Goal: Information Seeking & Learning: Learn about a topic

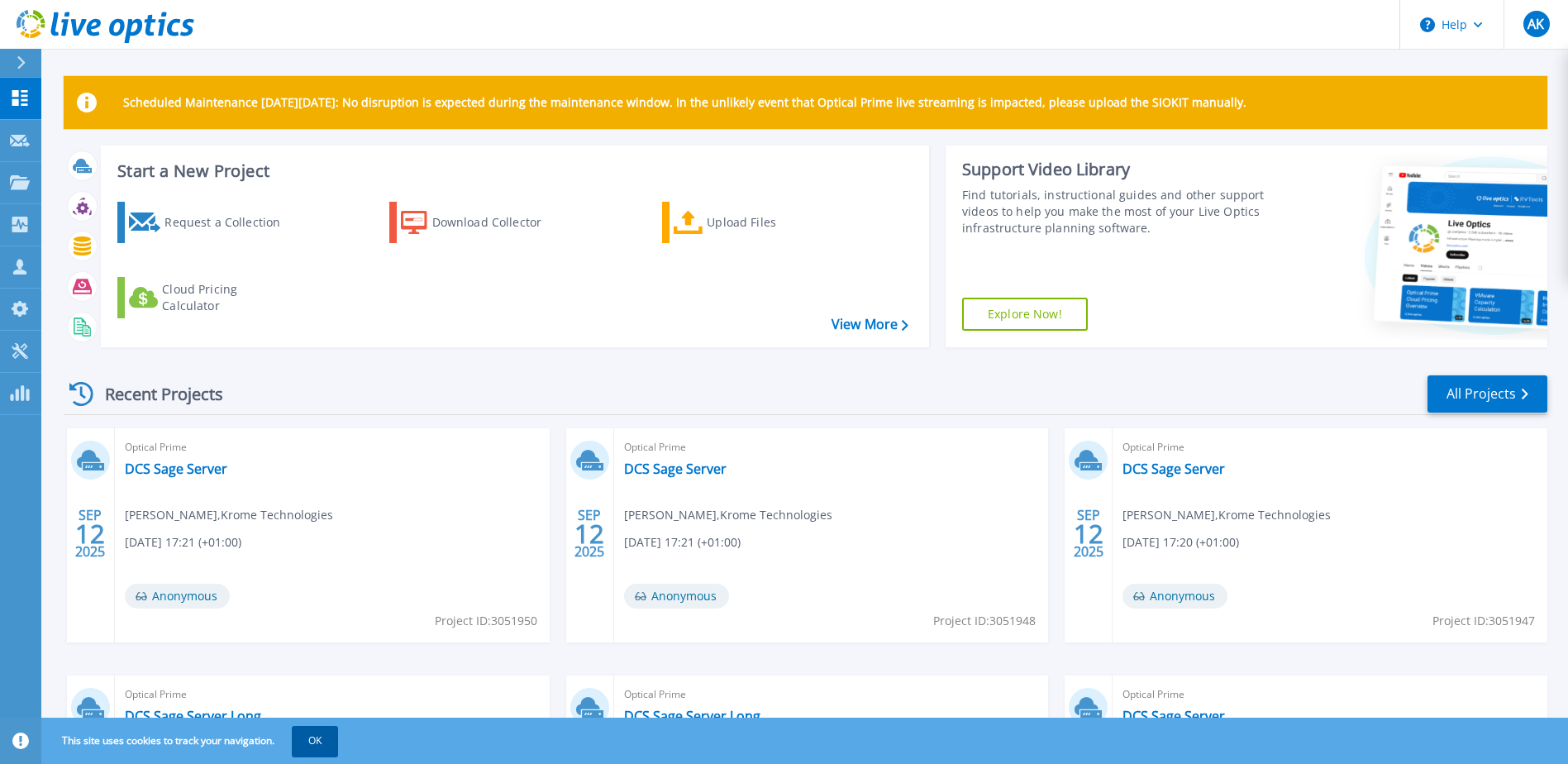
click at [298, 742] on button "OK" at bounding box center [315, 741] width 46 height 29
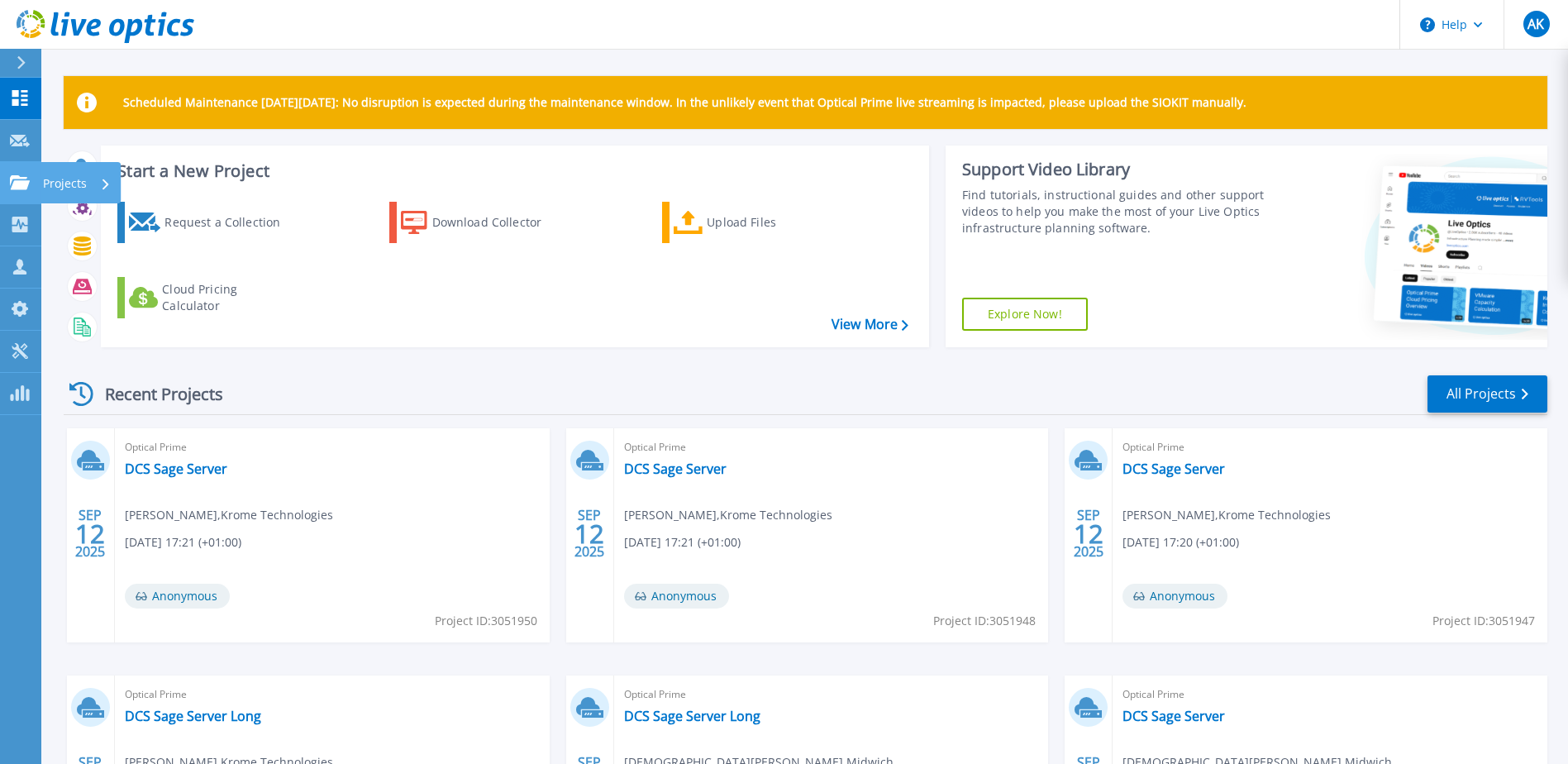
click at [69, 187] on p "Projects" at bounding box center [65, 183] width 44 height 43
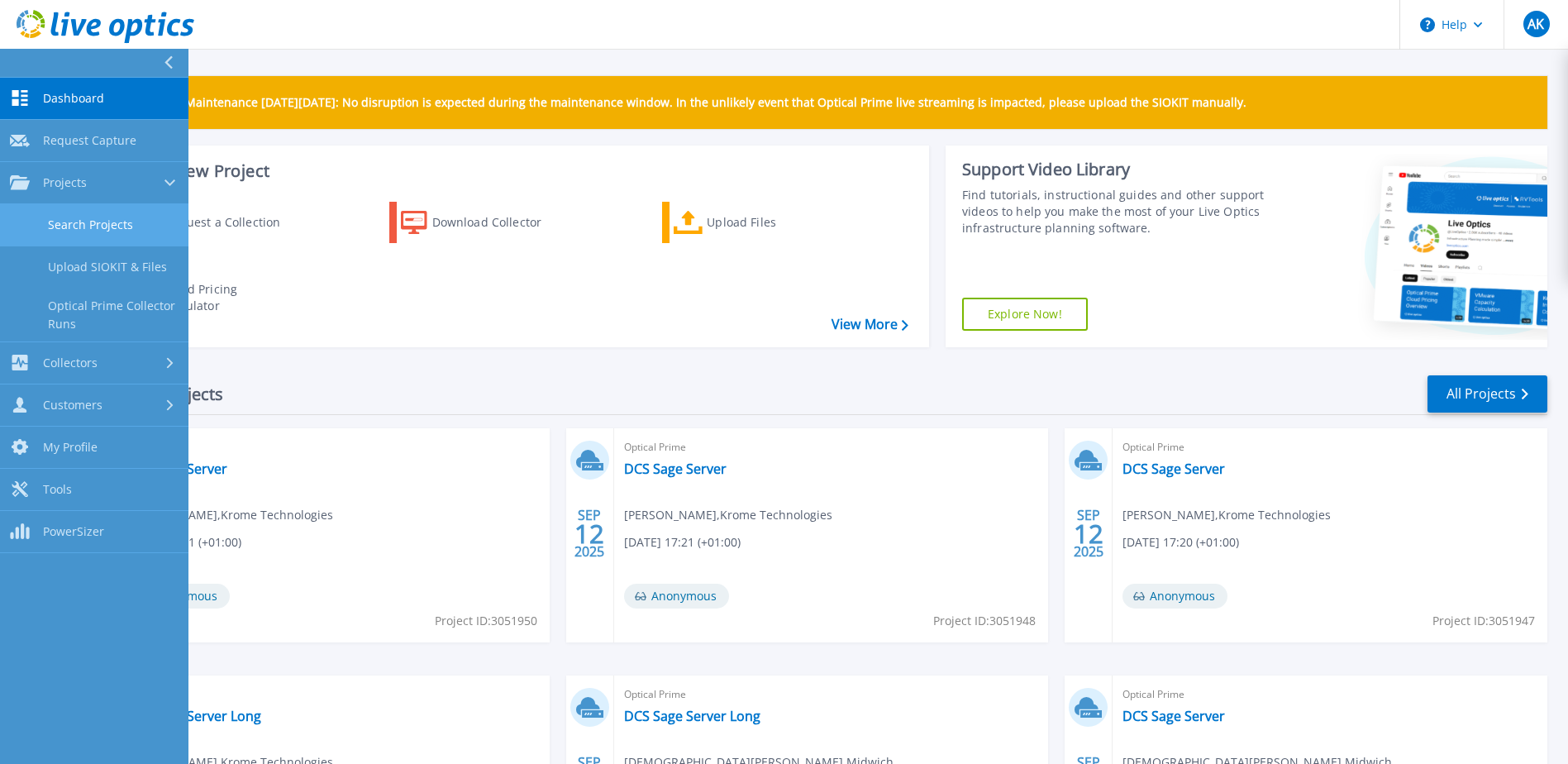
click at [134, 217] on link "Search Projects" at bounding box center [94, 226] width 189 height 42
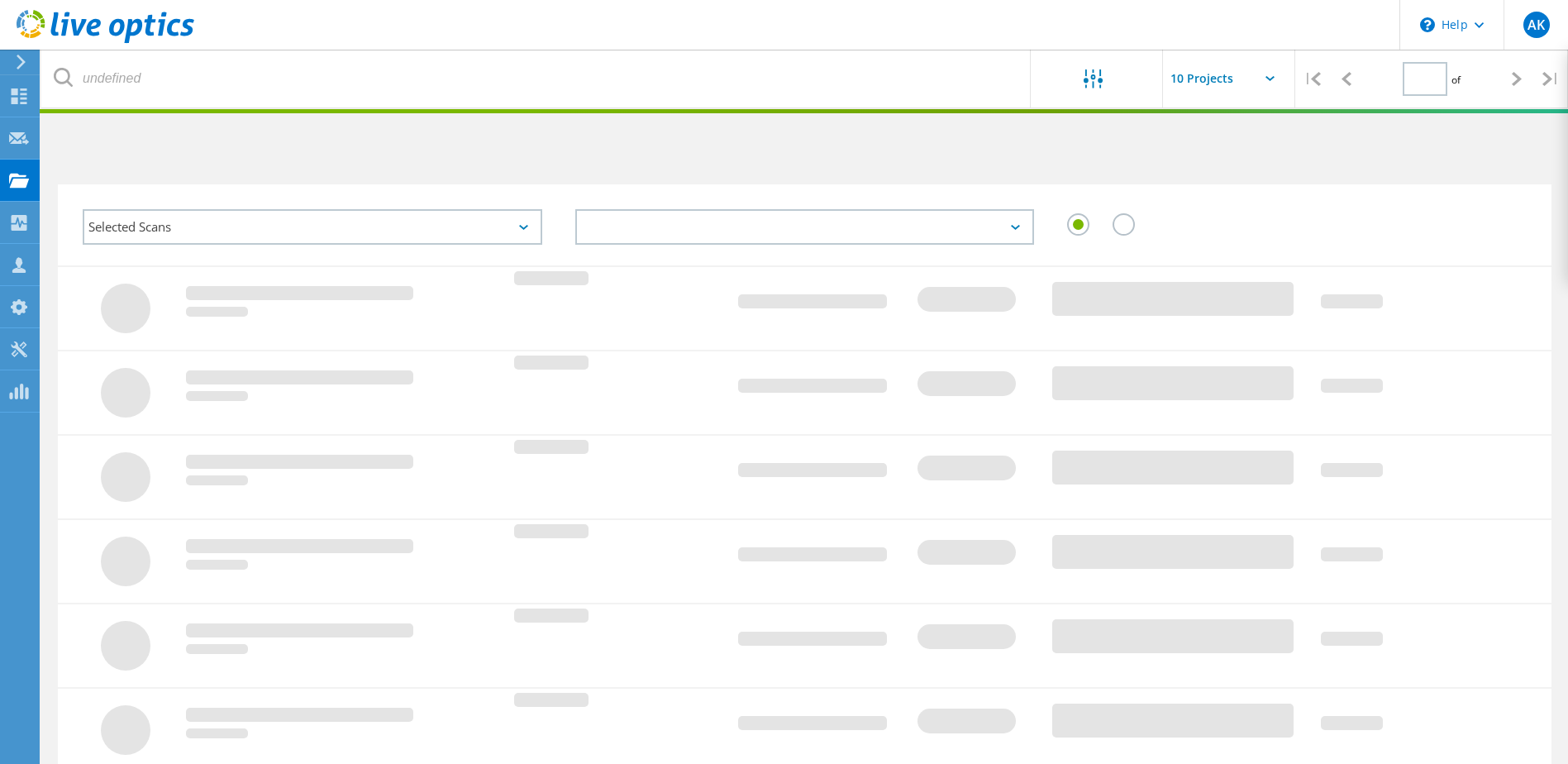
type input "1"
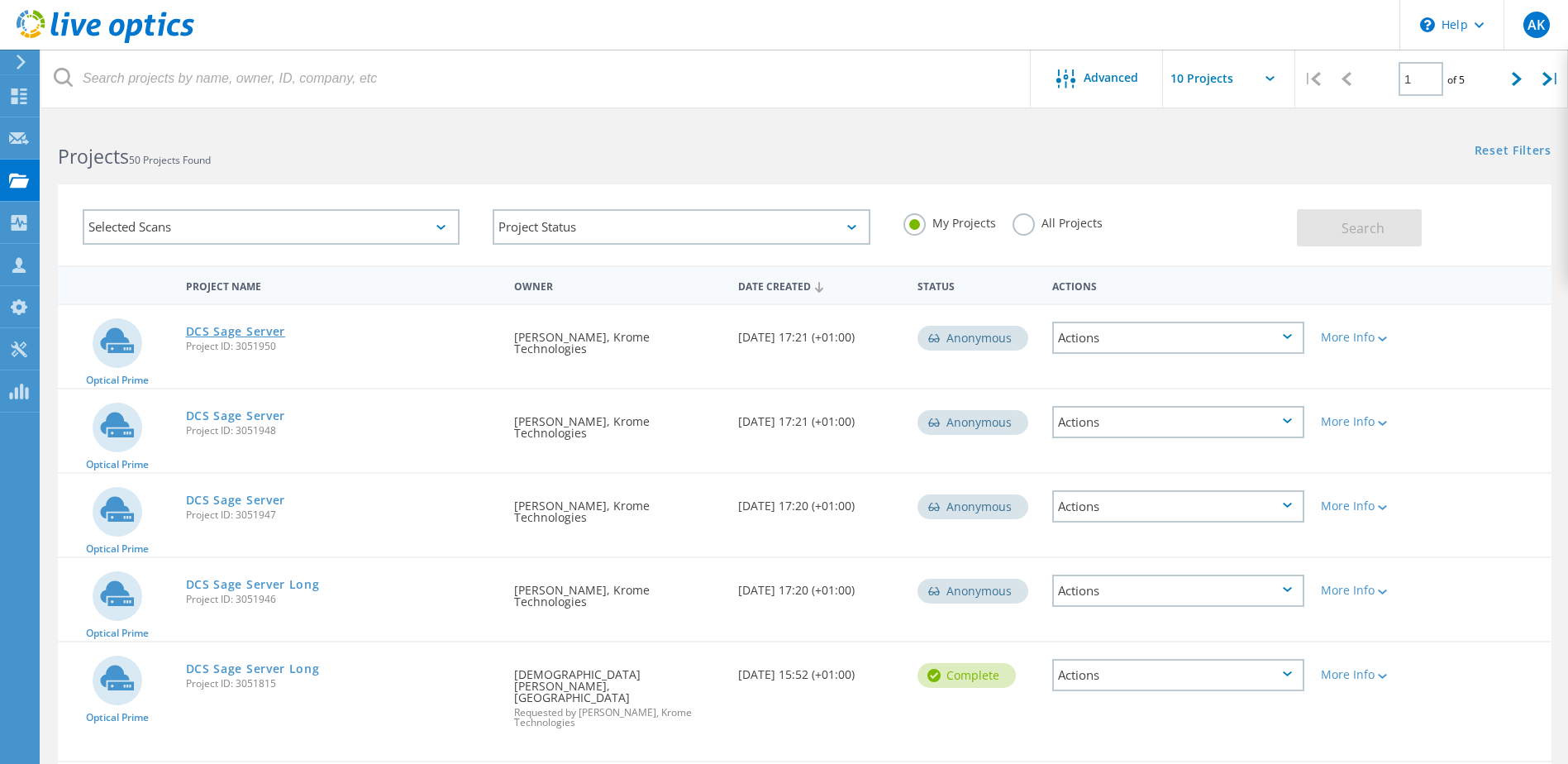
click at [231, 331] on link "DCS Sage Server" at bounding box center [236, 331] width 100 height 12
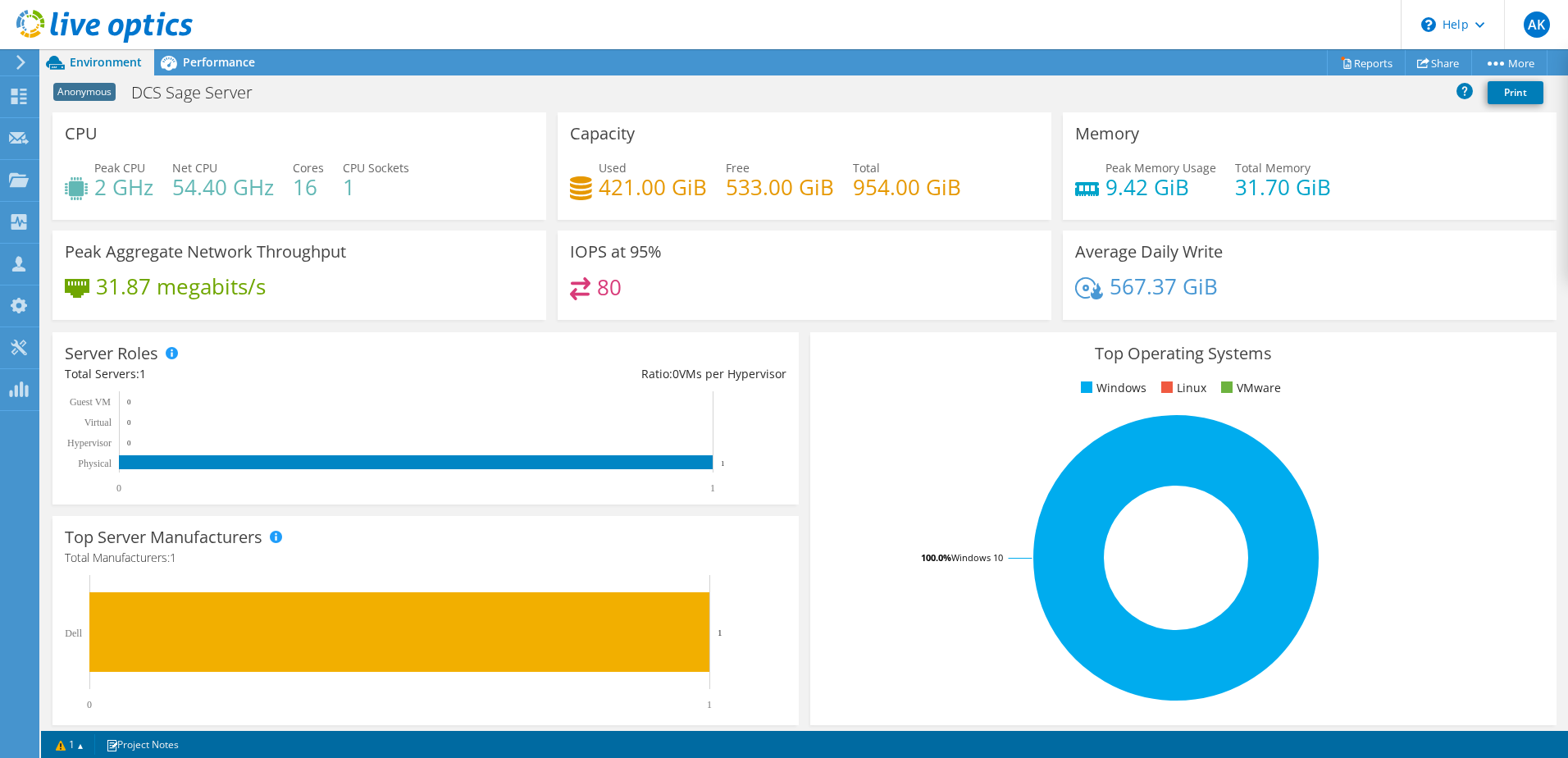
scroll to position [200, 0]
click at [68, 745] on link "1" at bounding box center [70, 744] width 51 height 20
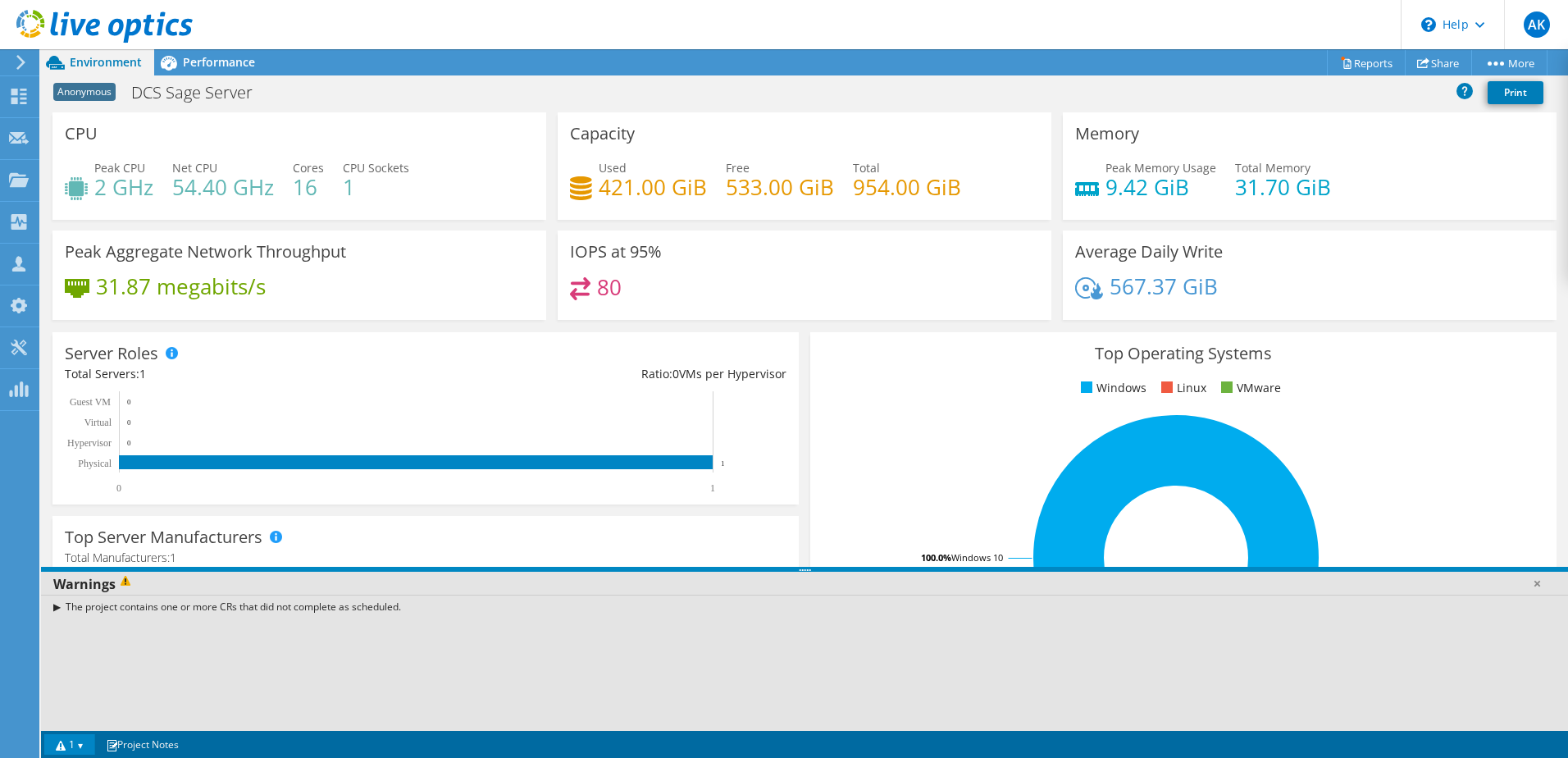
click at [59, 609] on div "The project contains one or more CRs that did not complete as scheduled." at bounding box center [805, 606] width 1527 height 24
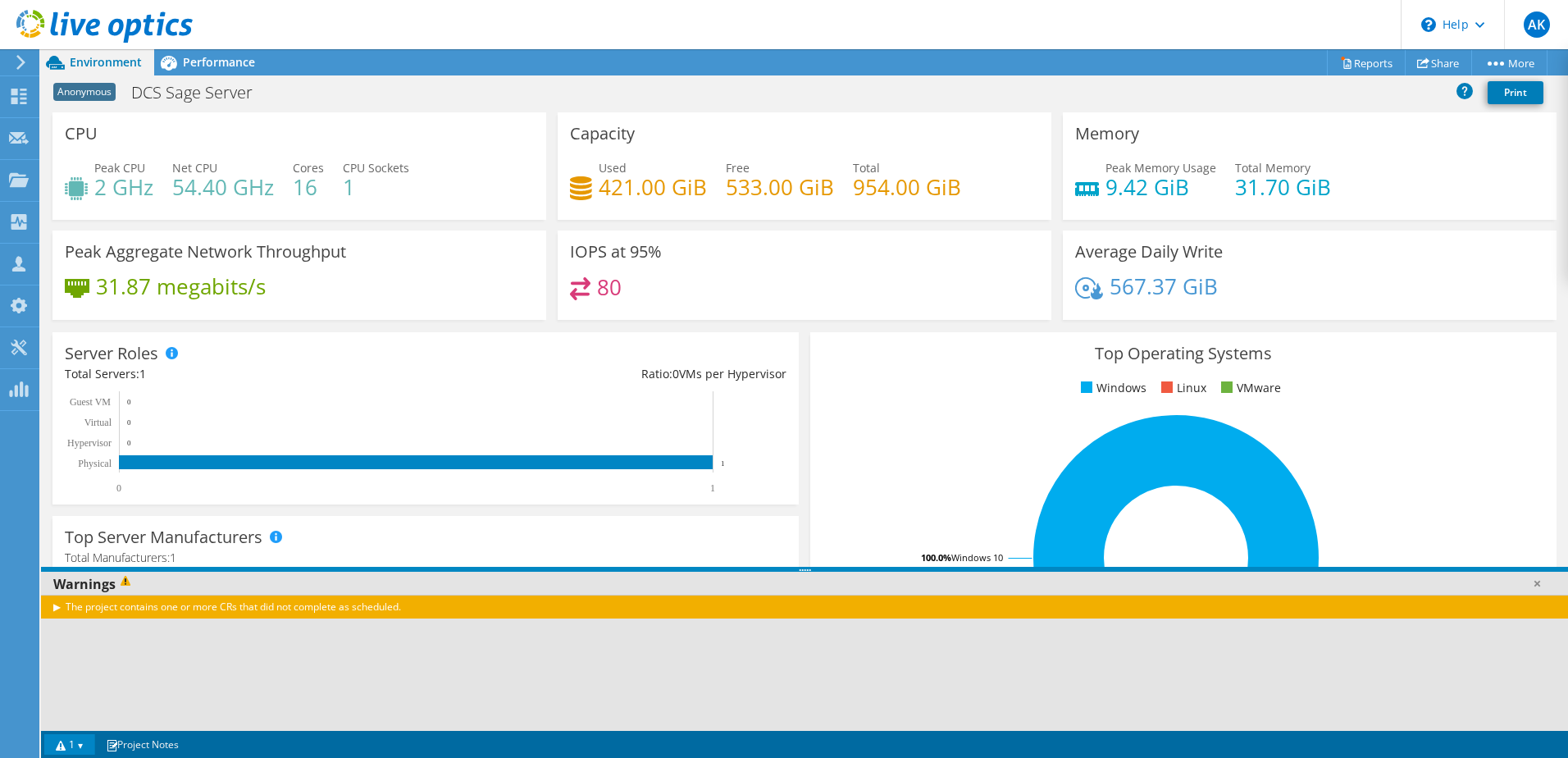
click at [58, 608] on div "The project contains one or more CRs that did not complete as scheduled." at bounding box center [805, 606] width 1527 height 24
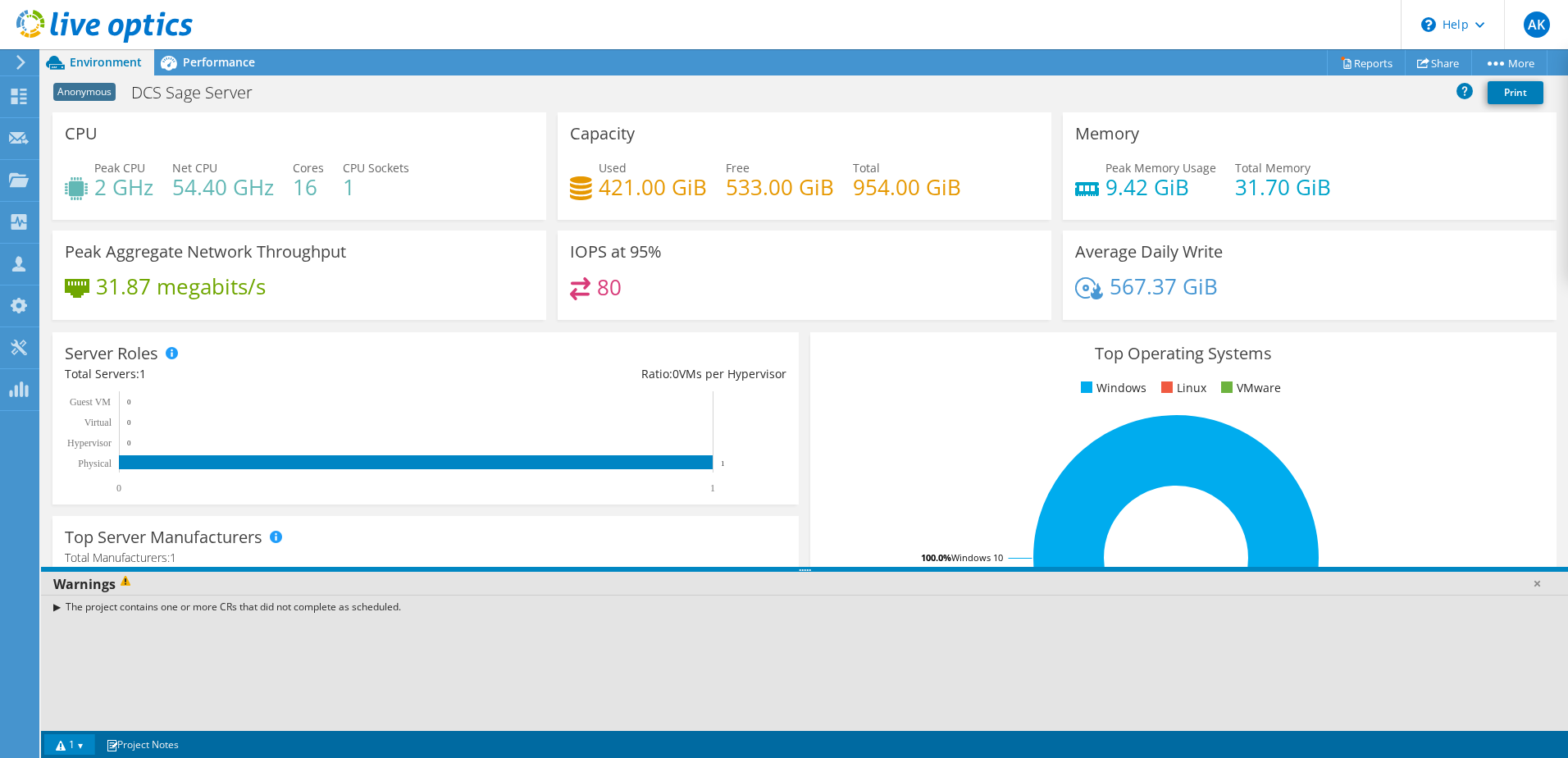
click at [58, 608] on div "The project contains one or more CRs that did not complete as scheduled." at bounding box center [805, 606] width 1527 height 24
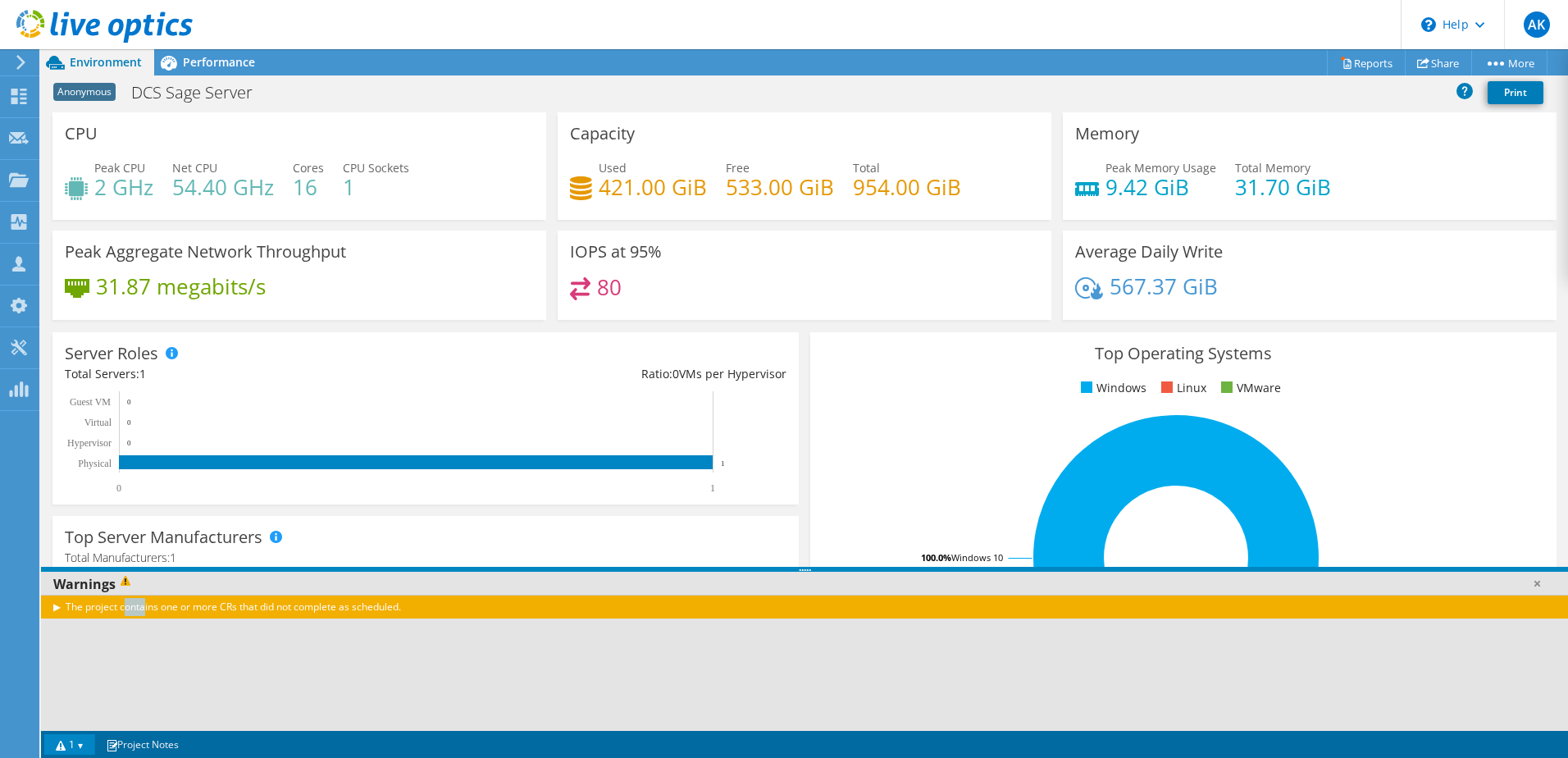
click at [58, 608] on div "The project contains one or more CRs that did not complete as scheduled." at bounding box center [805, 606] width 1527 height 24
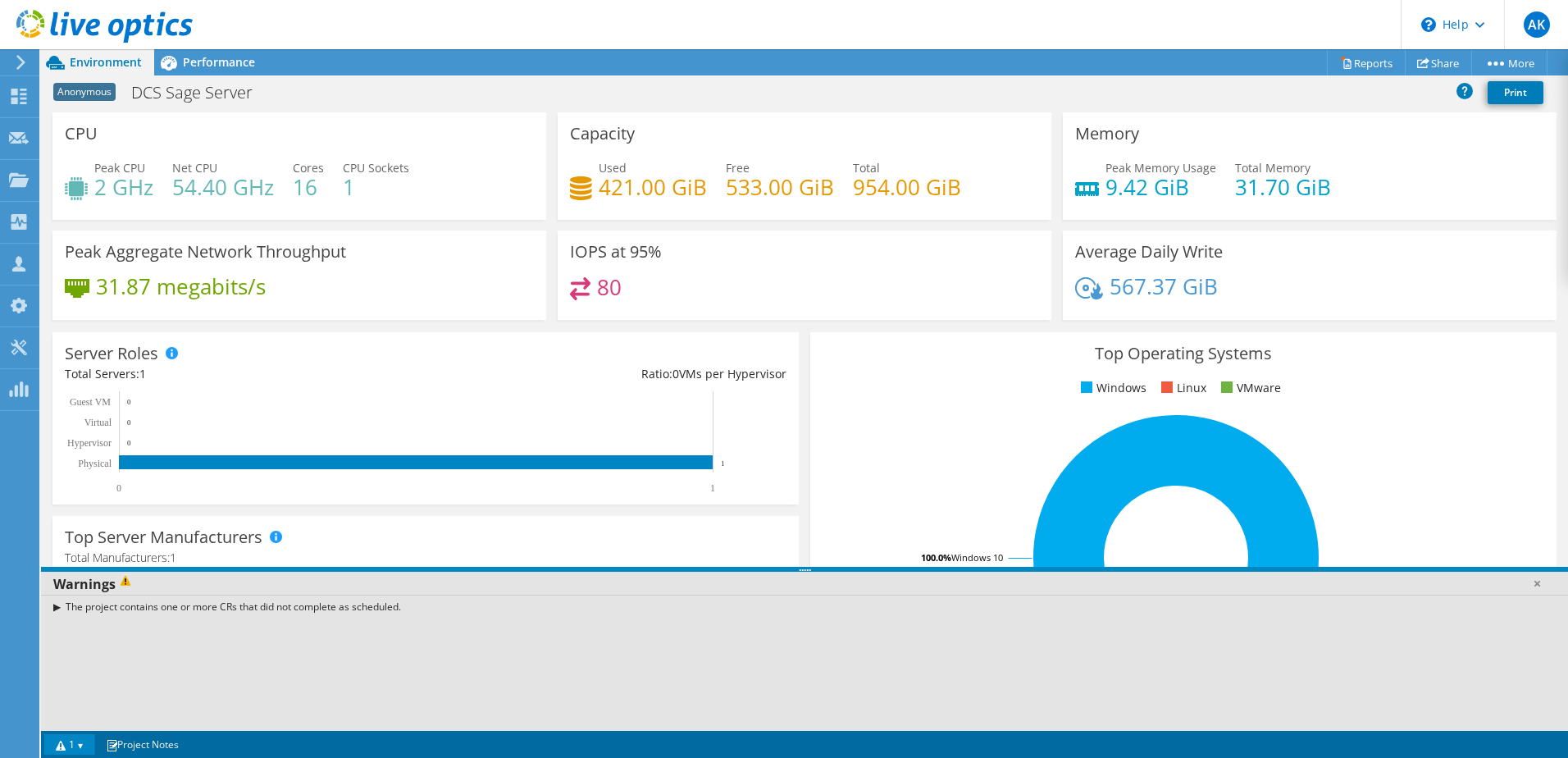
drag, startPoint x: 58, startPoint y: 608, endPoint x: 210, endPoint y: 622, distance: 152.6
click at [210, 622] on div "The project contains one or more CRs that did not complete as scheduled." at bounding box center [805, 662] width 1527 height 136
click at [1537, 584] on link at bounding box center [1537, 584] width 16 height 16
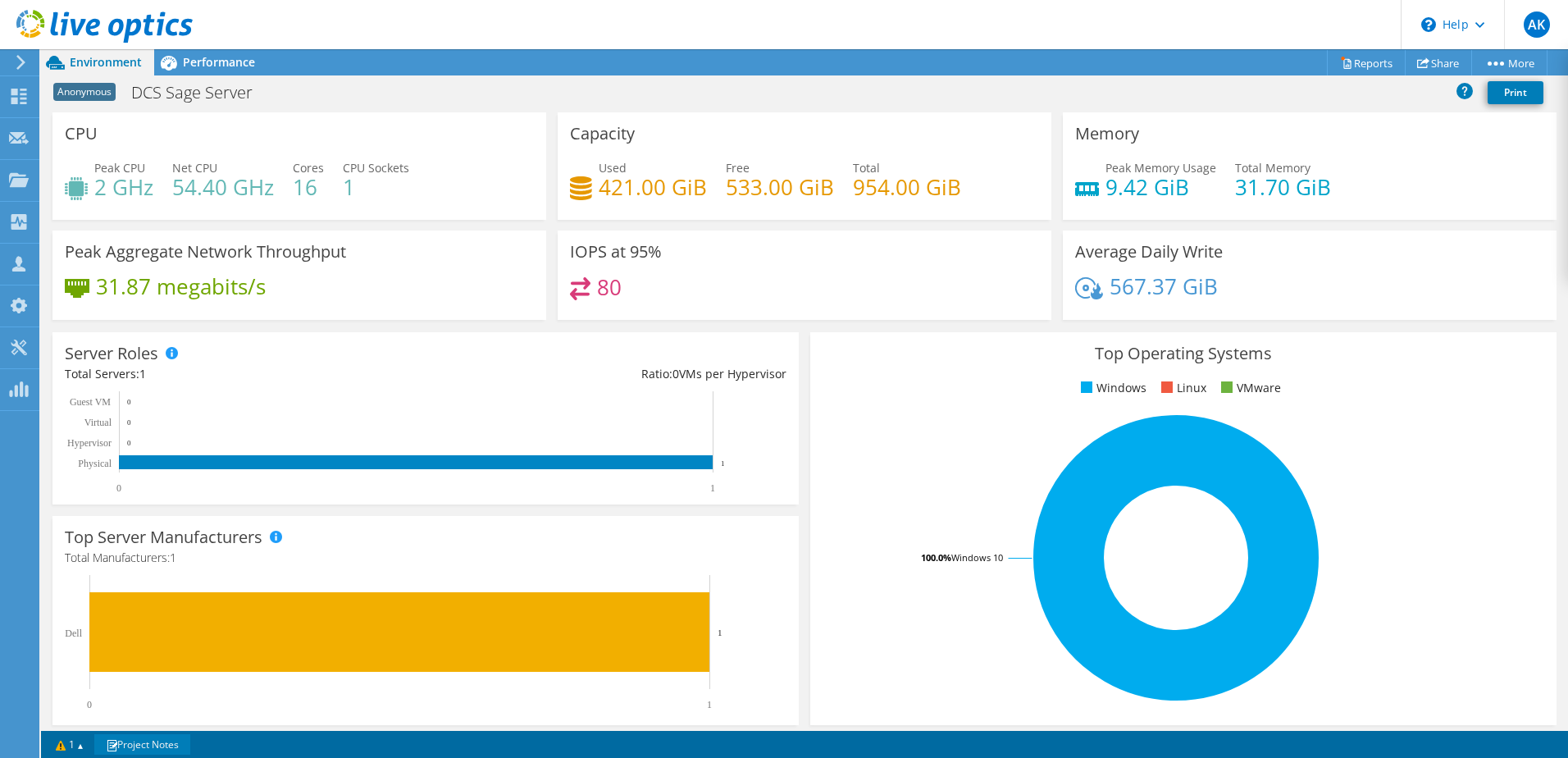
click at [181, 743] on link "Project Notes" at bounding box center [142, 744] width 96 height 20
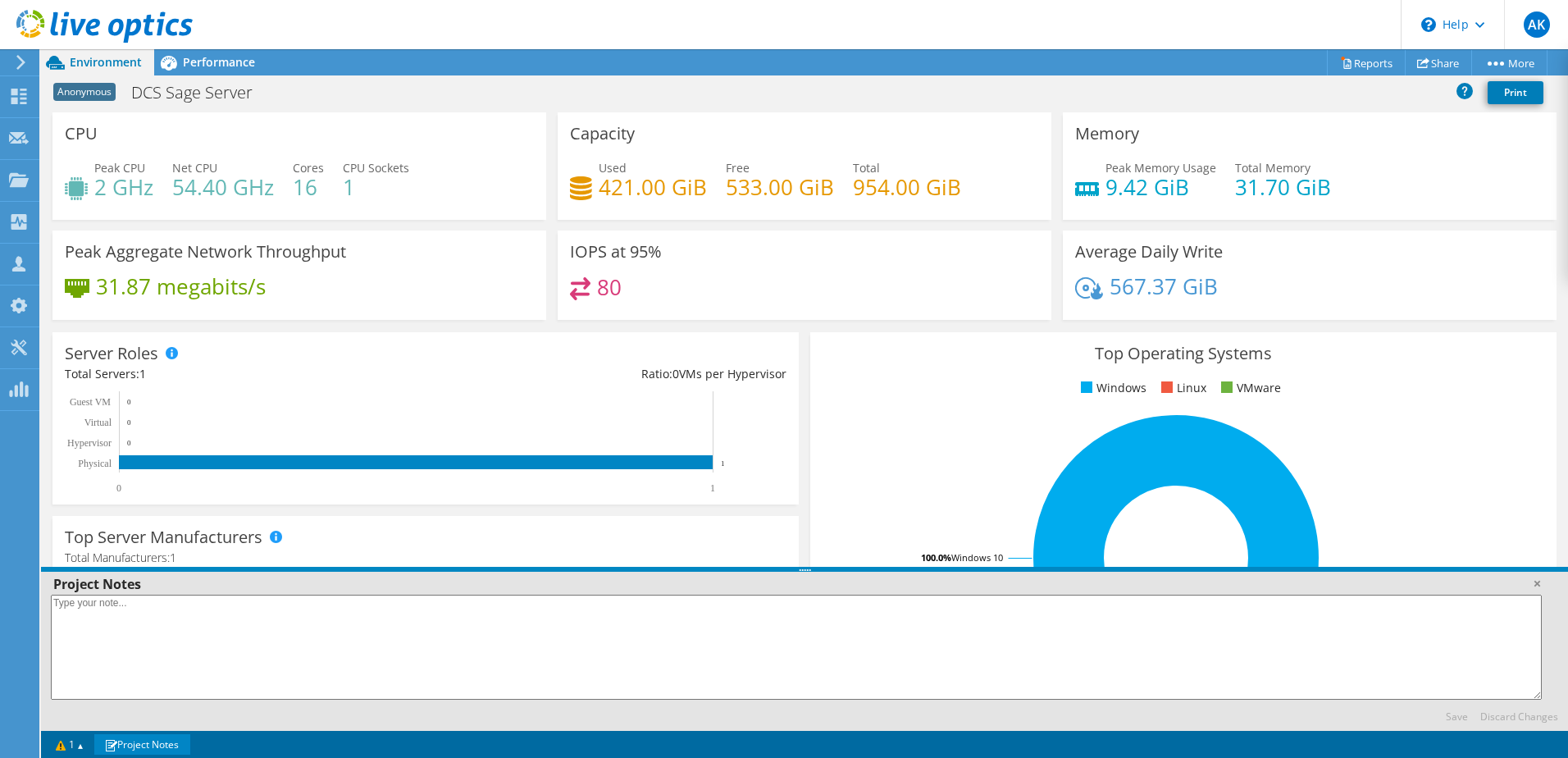
click at [180, 743] on link "Project Notes" at bounding box center [142, 744] width 96 height 20
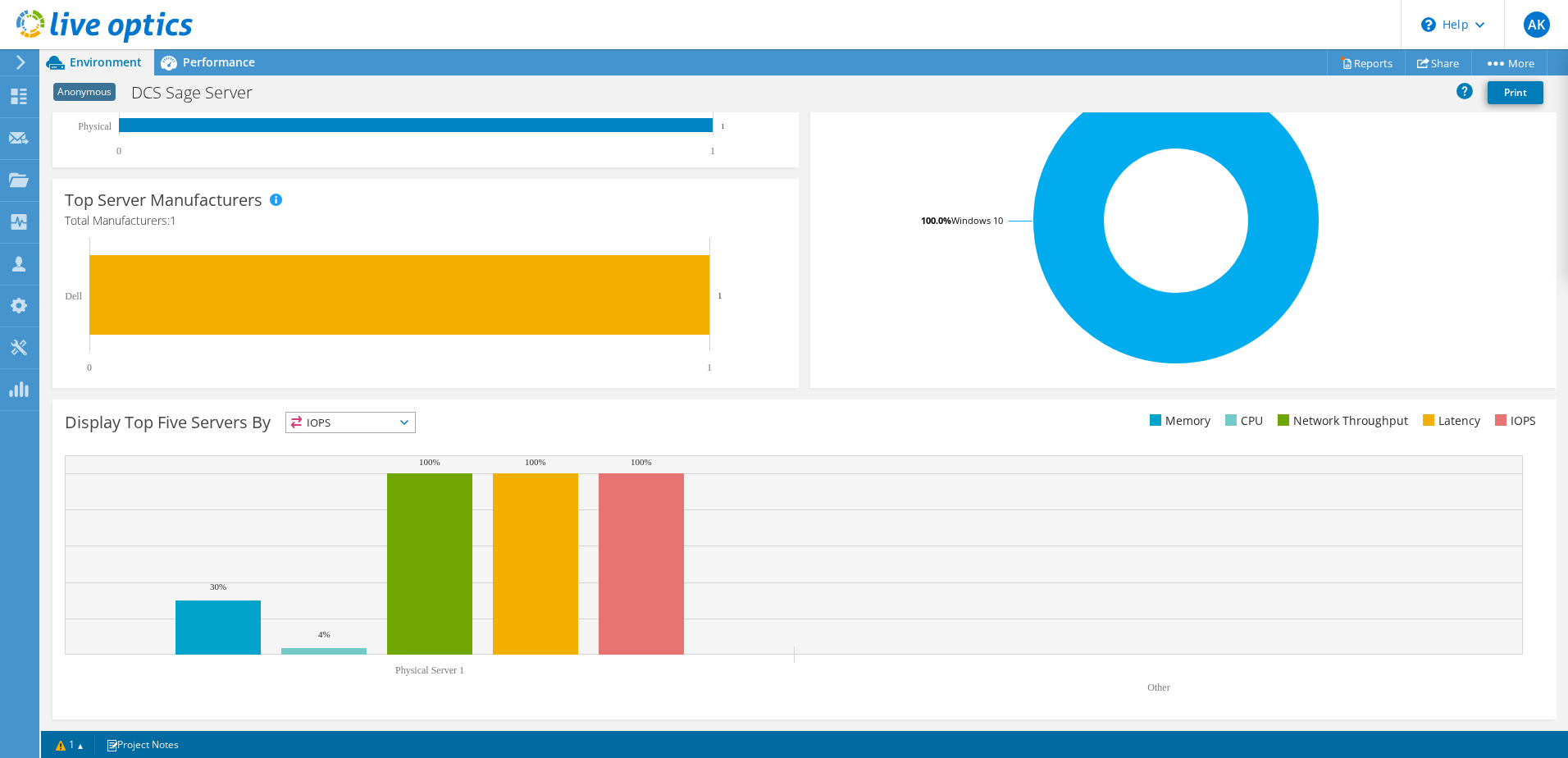
scroll to position [255, 0]
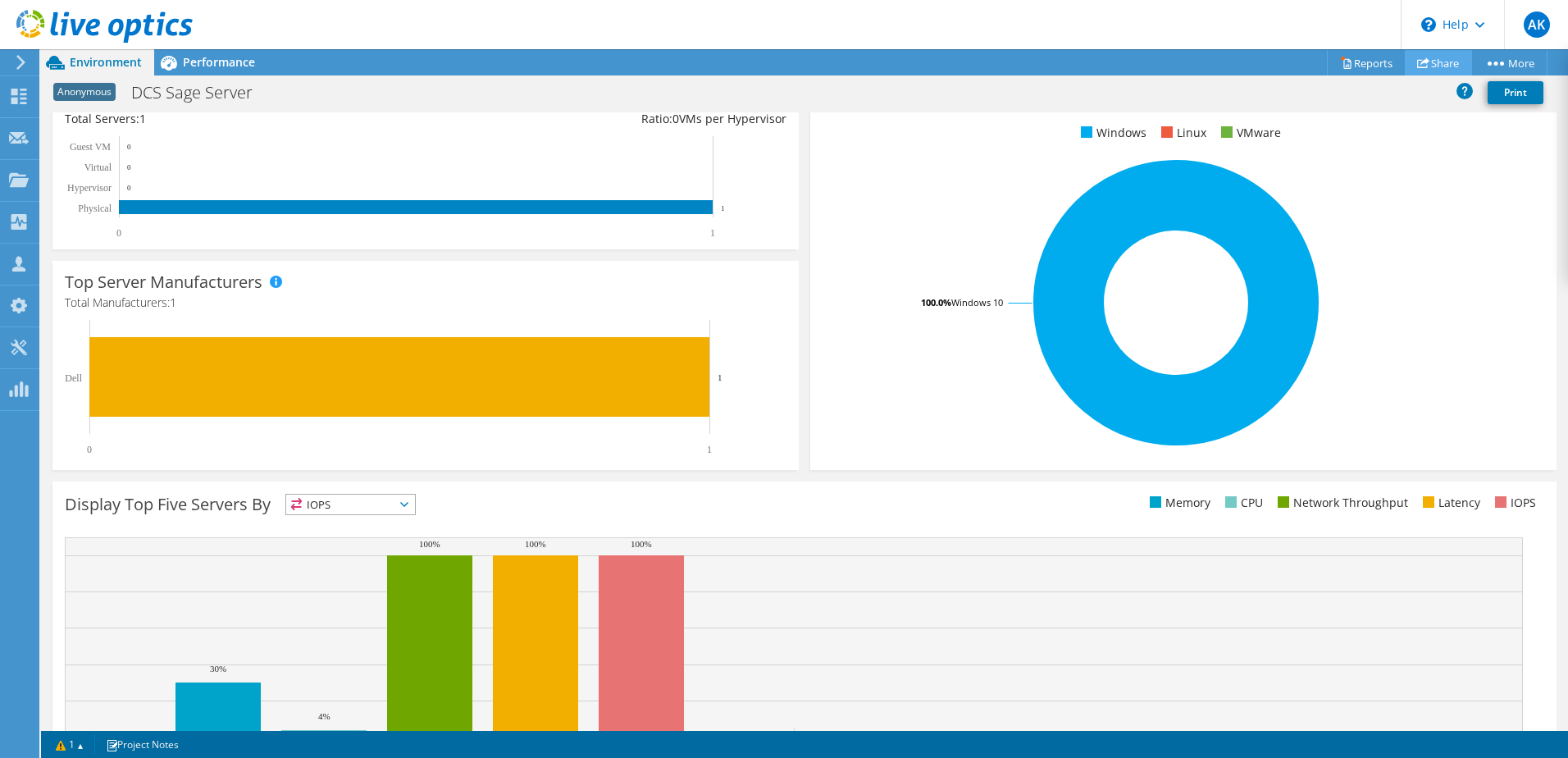
click at [1436, 65] on link "Share" at bounding box center [1439, 63] width 68 height 26
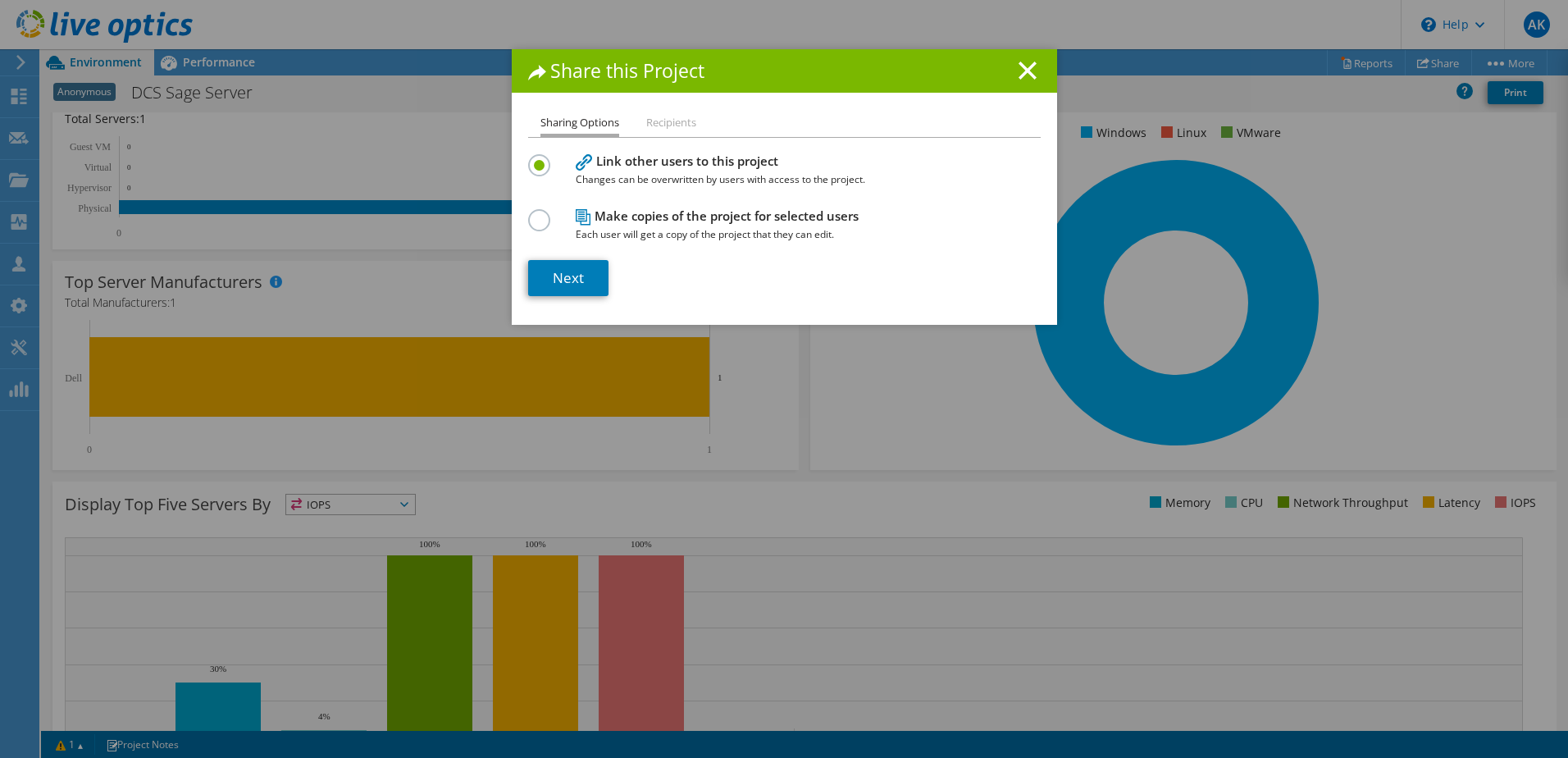
click at [1030, 71] on h1 "Share this Project" at bounding box center [784, 70] width 512 height 19
click at [1021, 70] on line at bounding box center [1027, 70] width 16 height 16
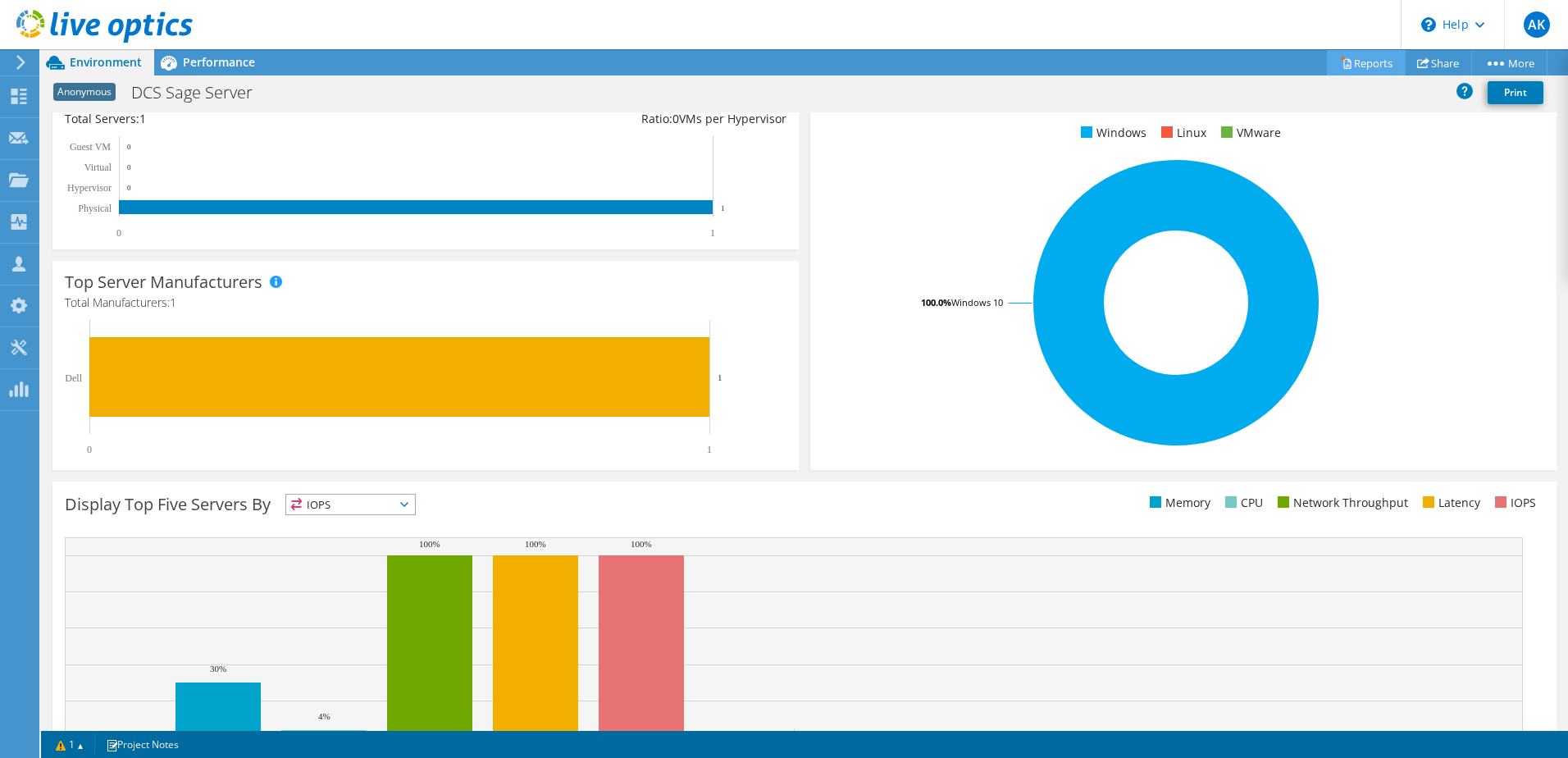
click at [1369, 57] on link "Reports" at bounding box center [1366, 63] width 79 height 26
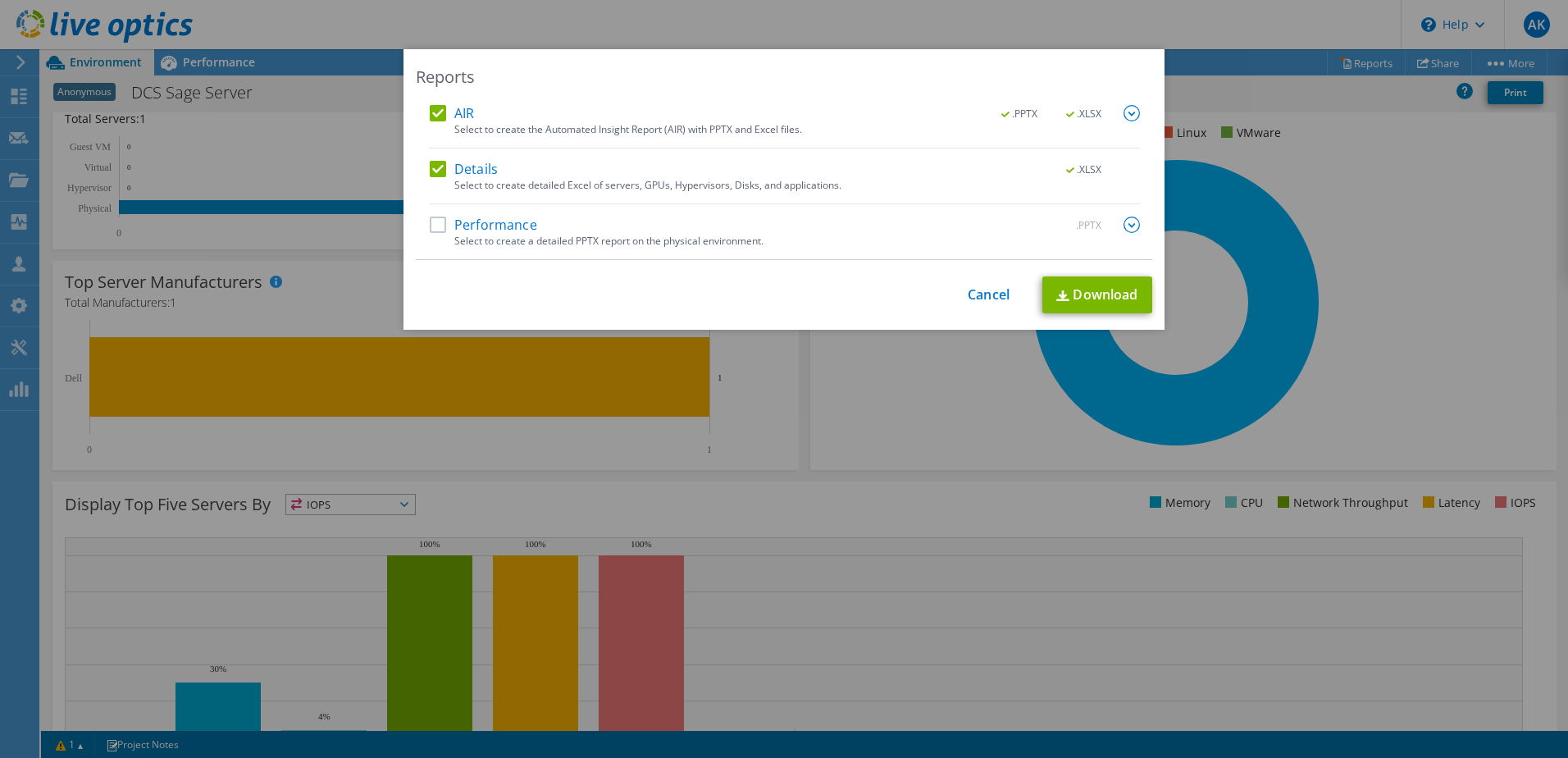
click at [1129, 117] on img at bounding box center [1132, 113] width 16 height 16
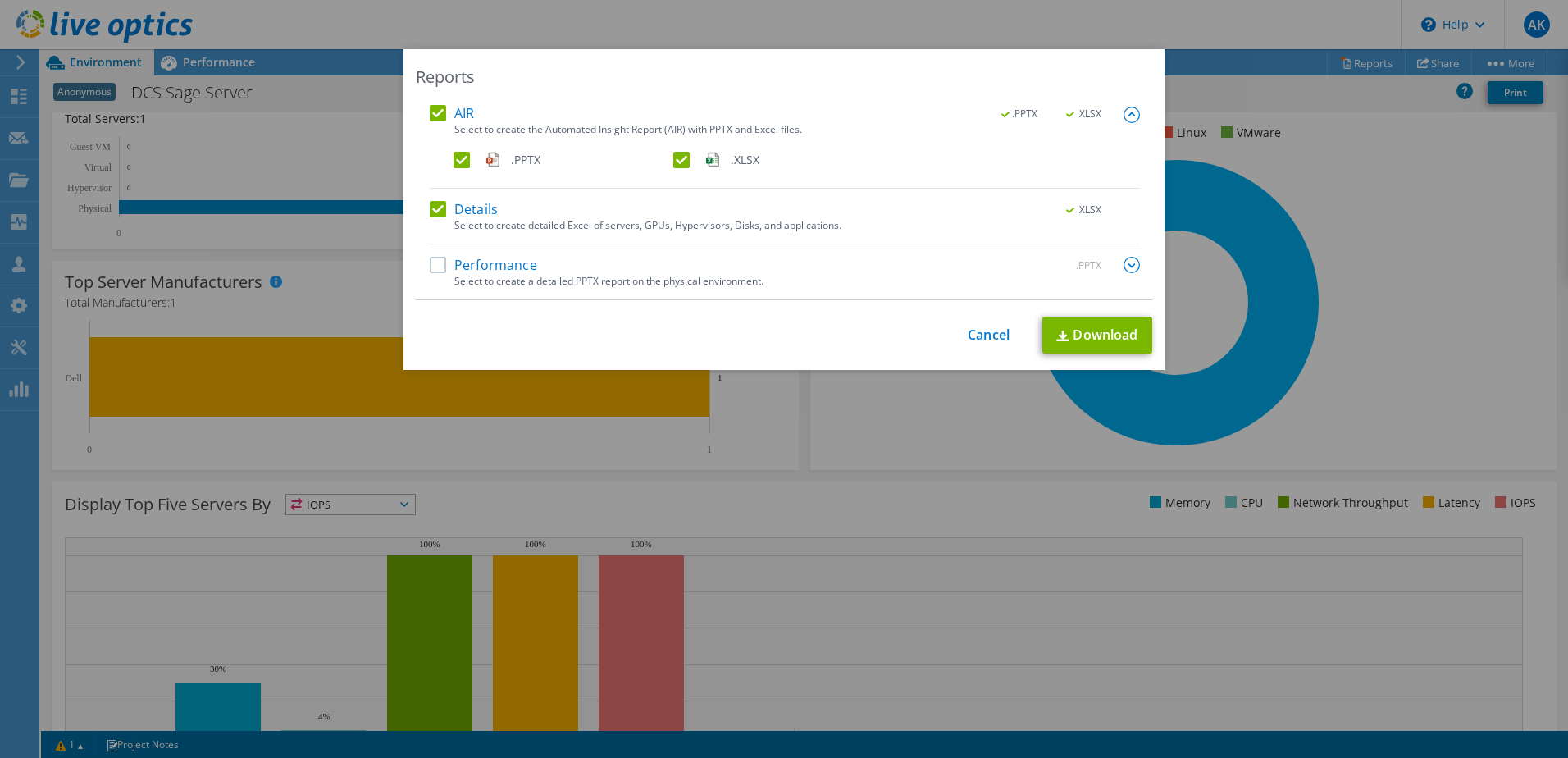
click at [1129, 117] on img at bounding box center [1132, 115] width 16 height 16
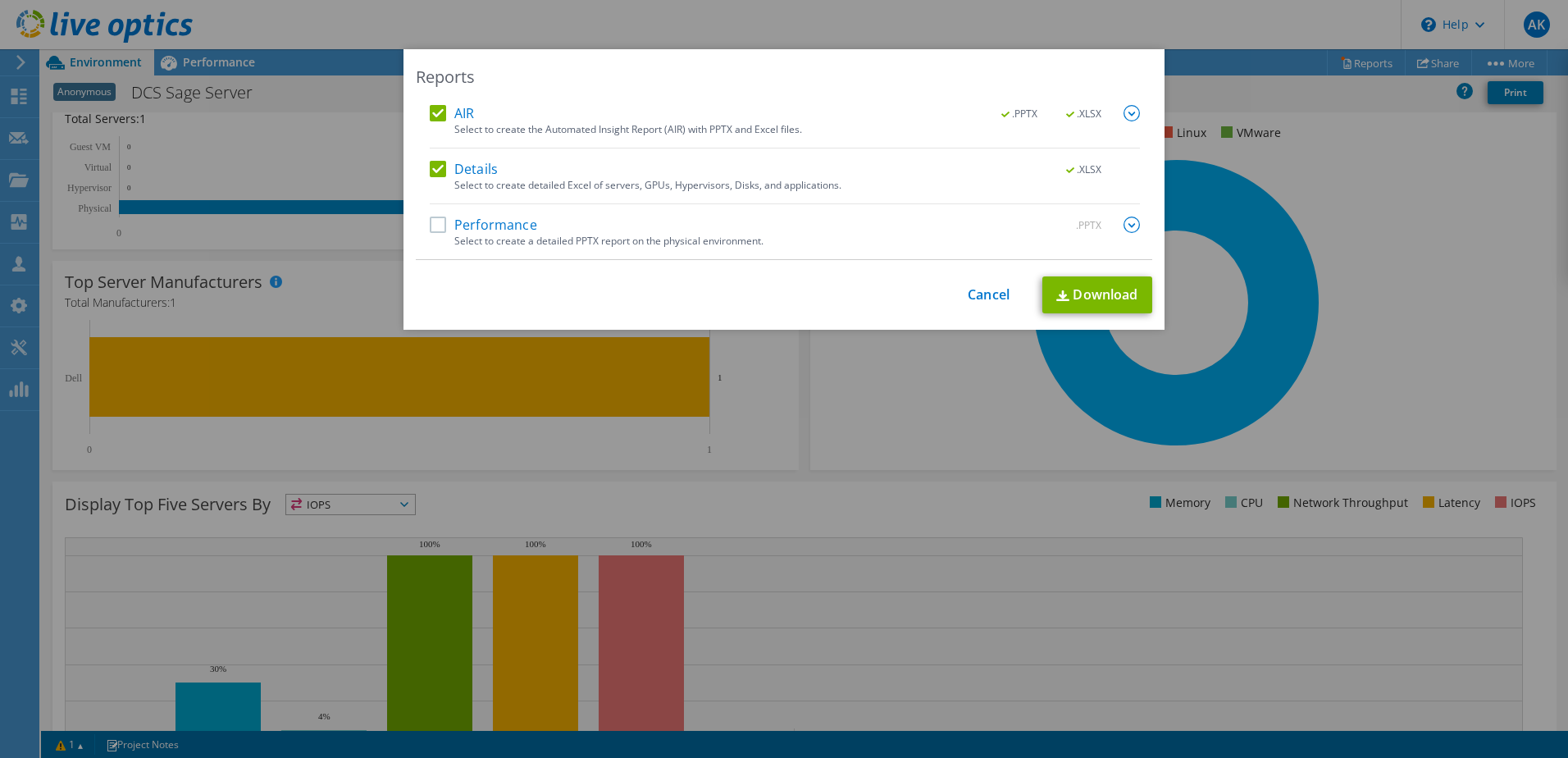
click at [430, 221] on label "Performance" at bounding box center [484, 225] width 108 height 16
click at [0, 0] on input "Performance" at bounding box center [0, 0] width 0 height 0
click at [1434, 204] on div "Reports AIR .PPTX .XLSX Select to create the Automated Insight Report (AIR) wit…" at bounding box center [784, 379] width 1568 height 659
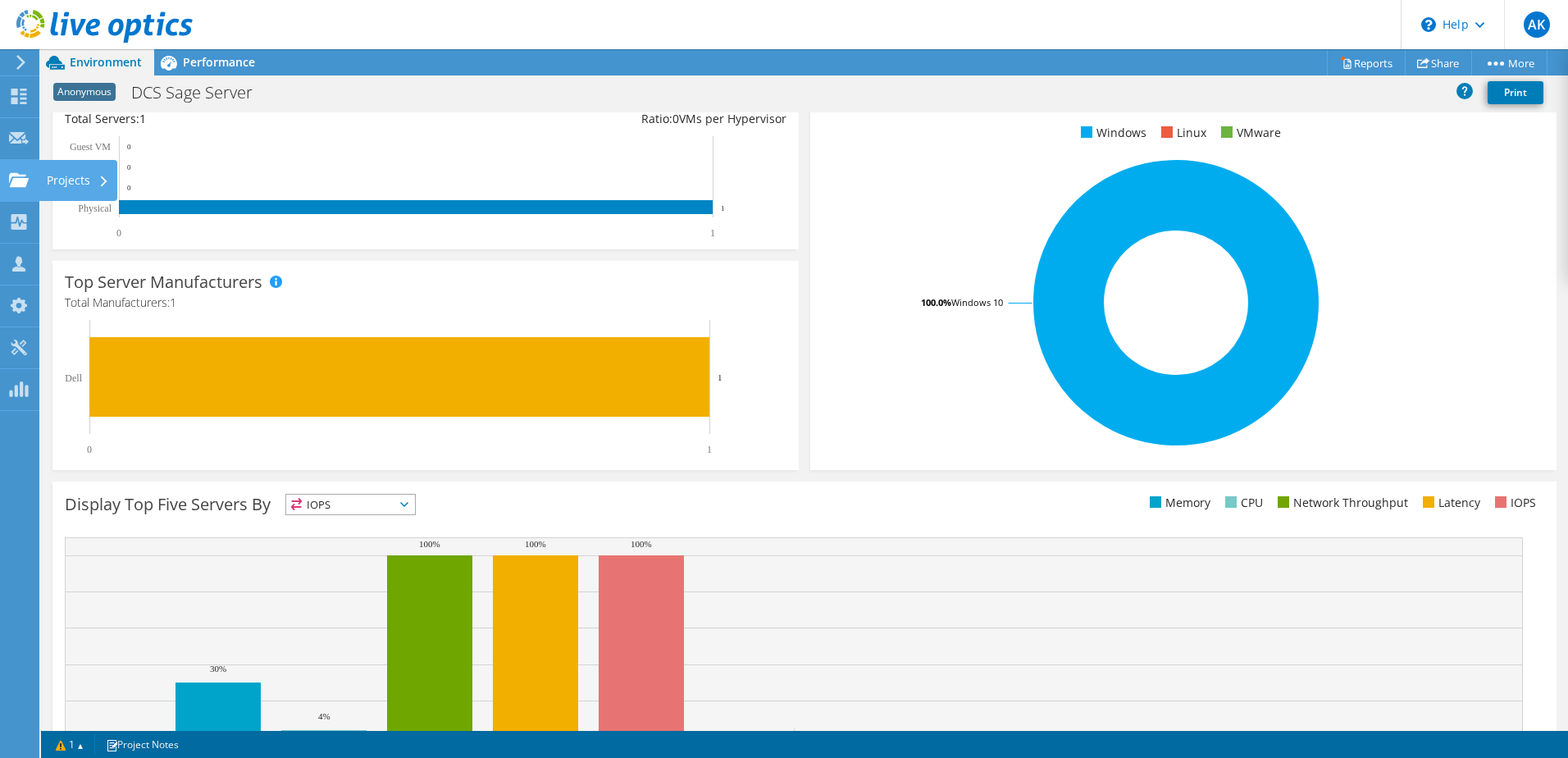
click at [26, 181] on use at bounding box center [19, 179] width 20 height 14
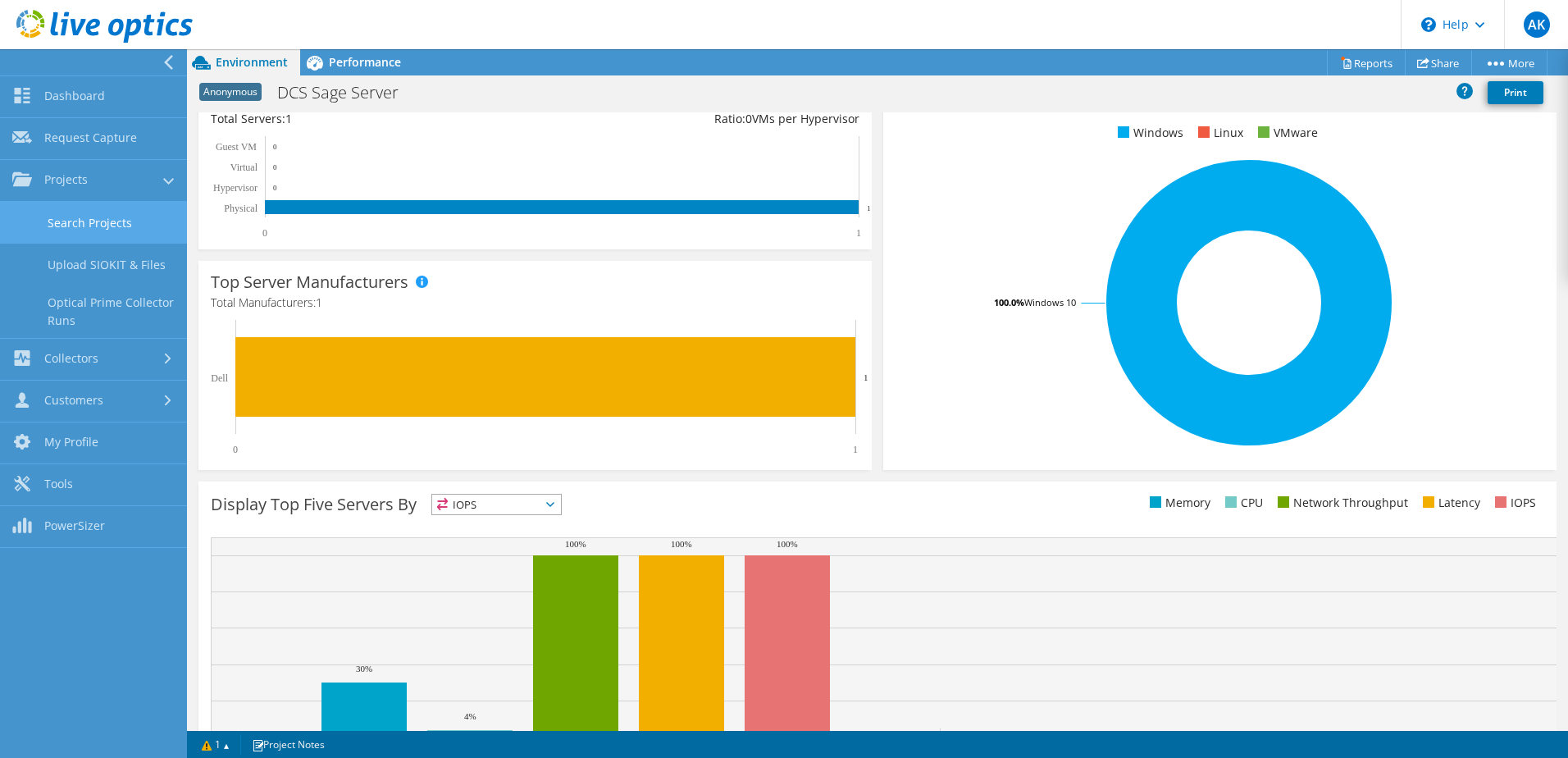
click at [125, 222] on link "Search Projects" at bounding box center [93, 223] width 187 height 42
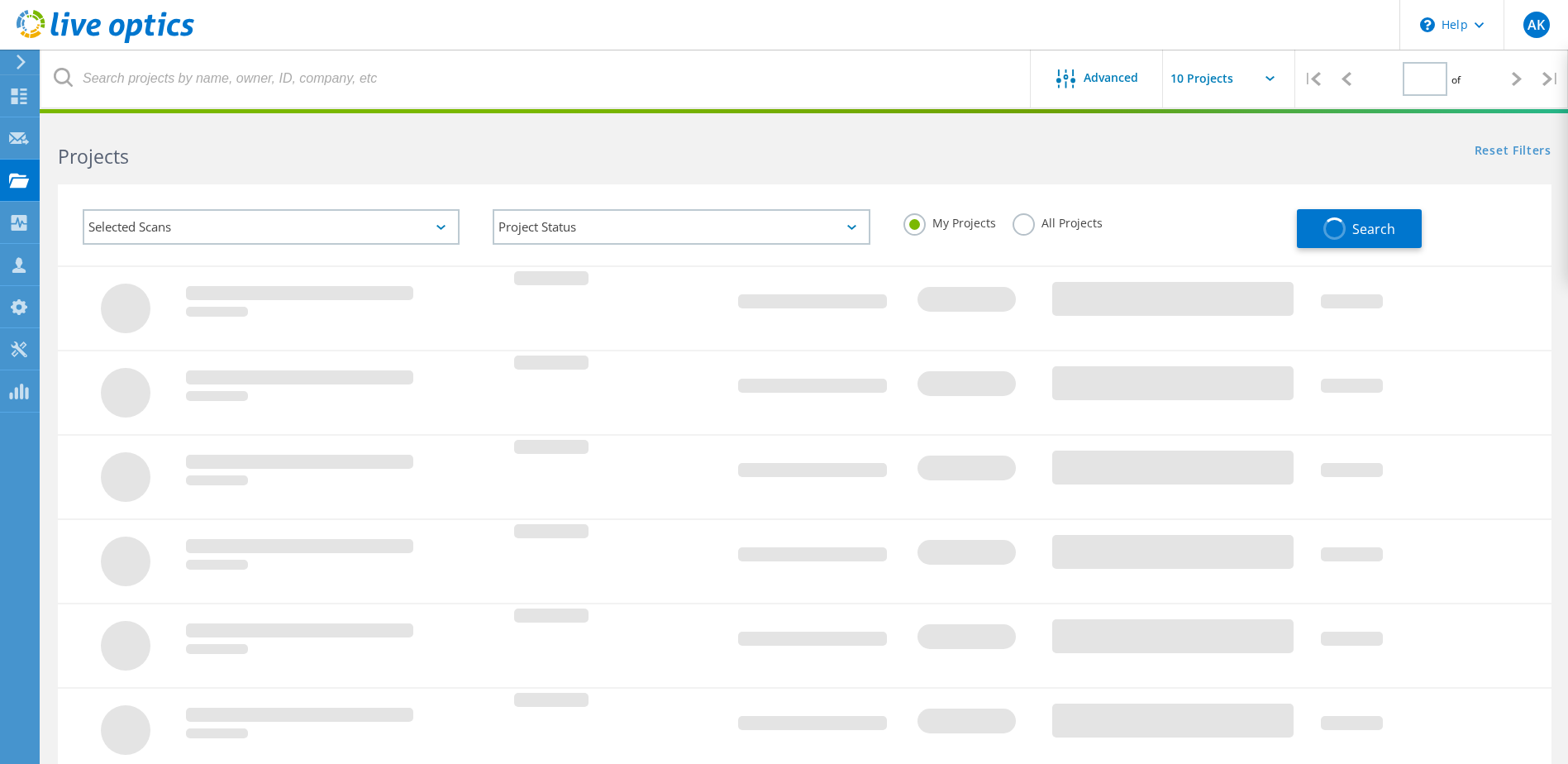
type input "1"
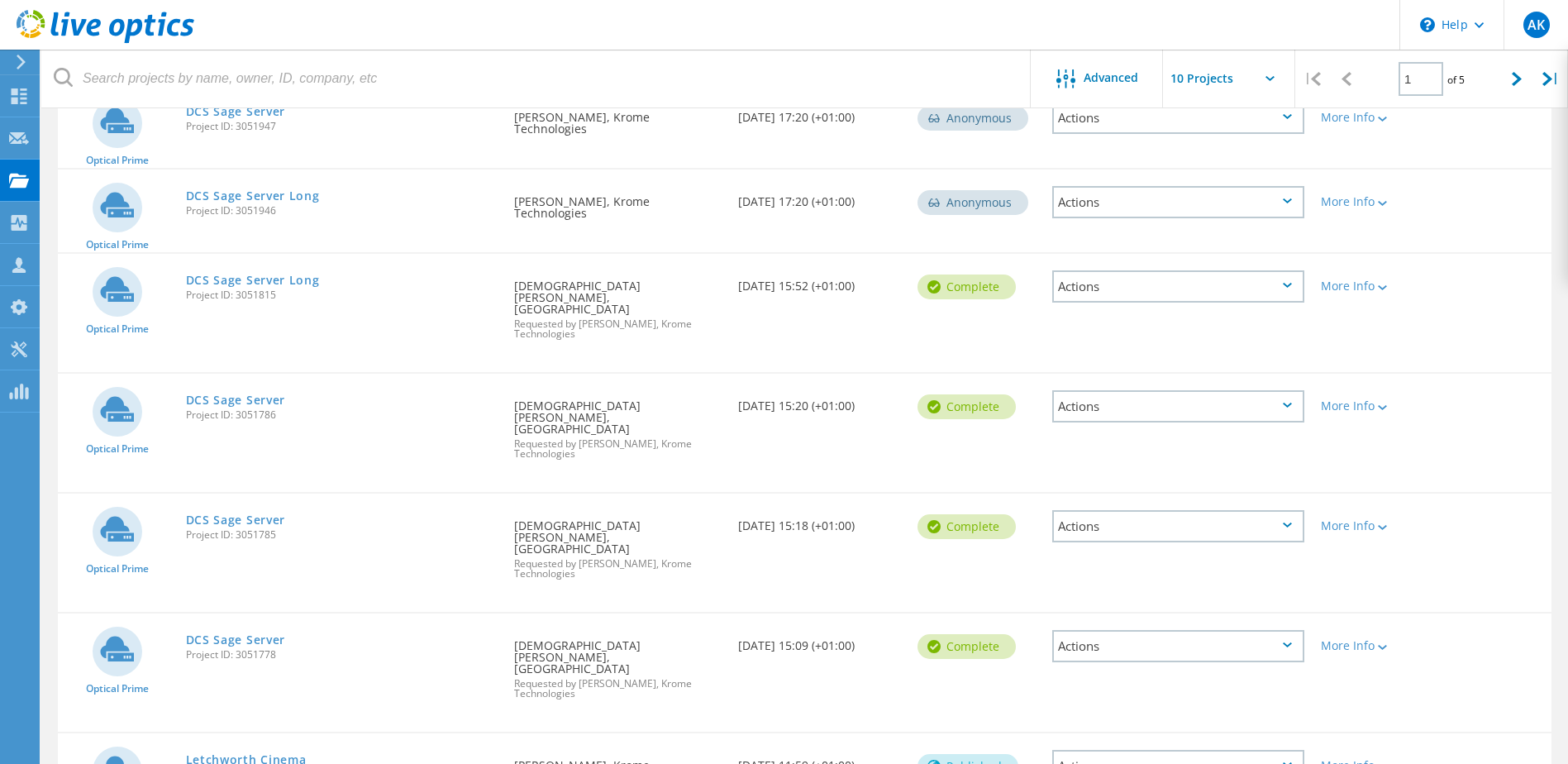
scroll to position [248, 0]
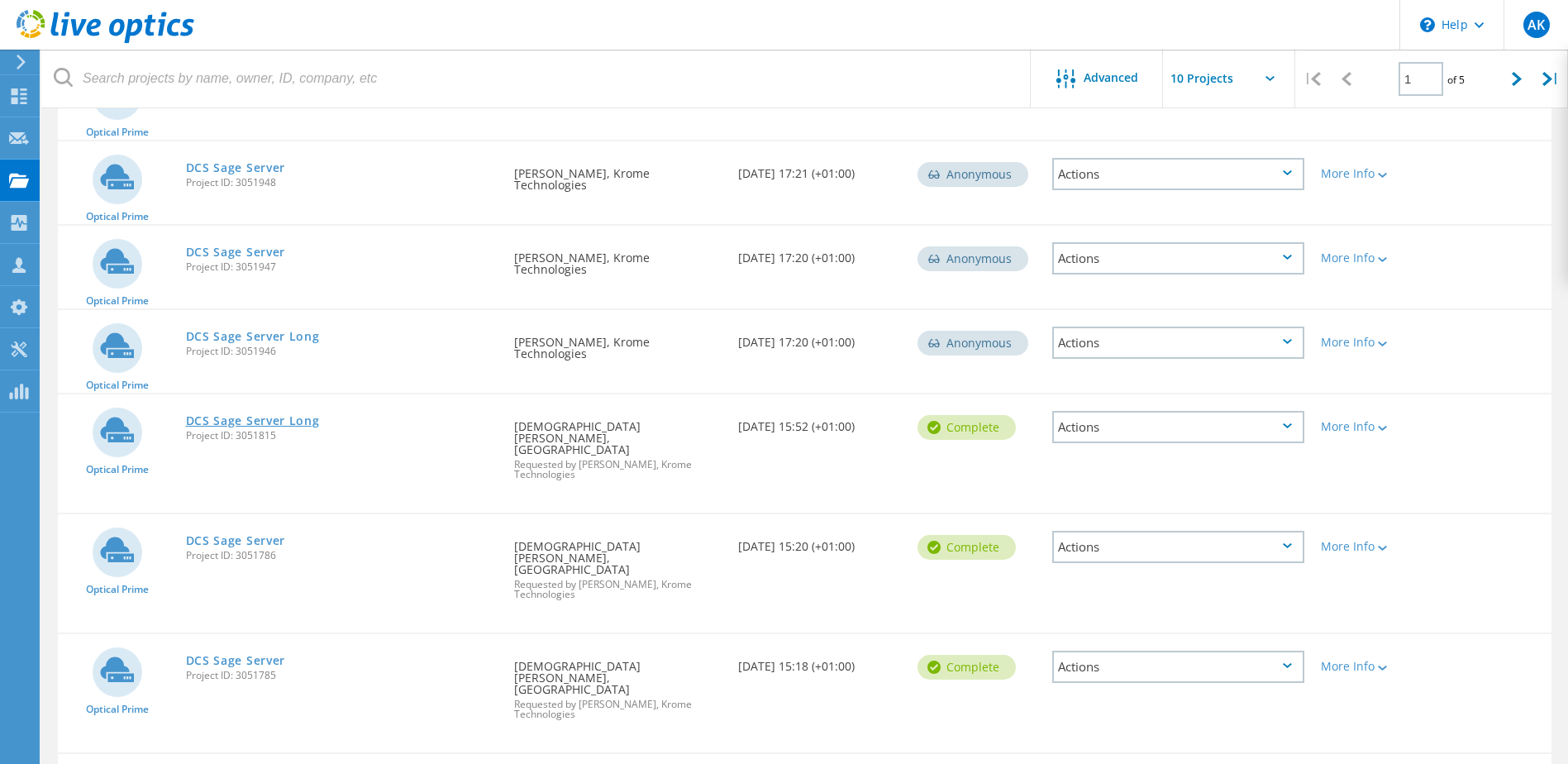
click at [236, 418] on link "DCS Sage Server Long" at bounding box center [253, 421] width 134 height 12
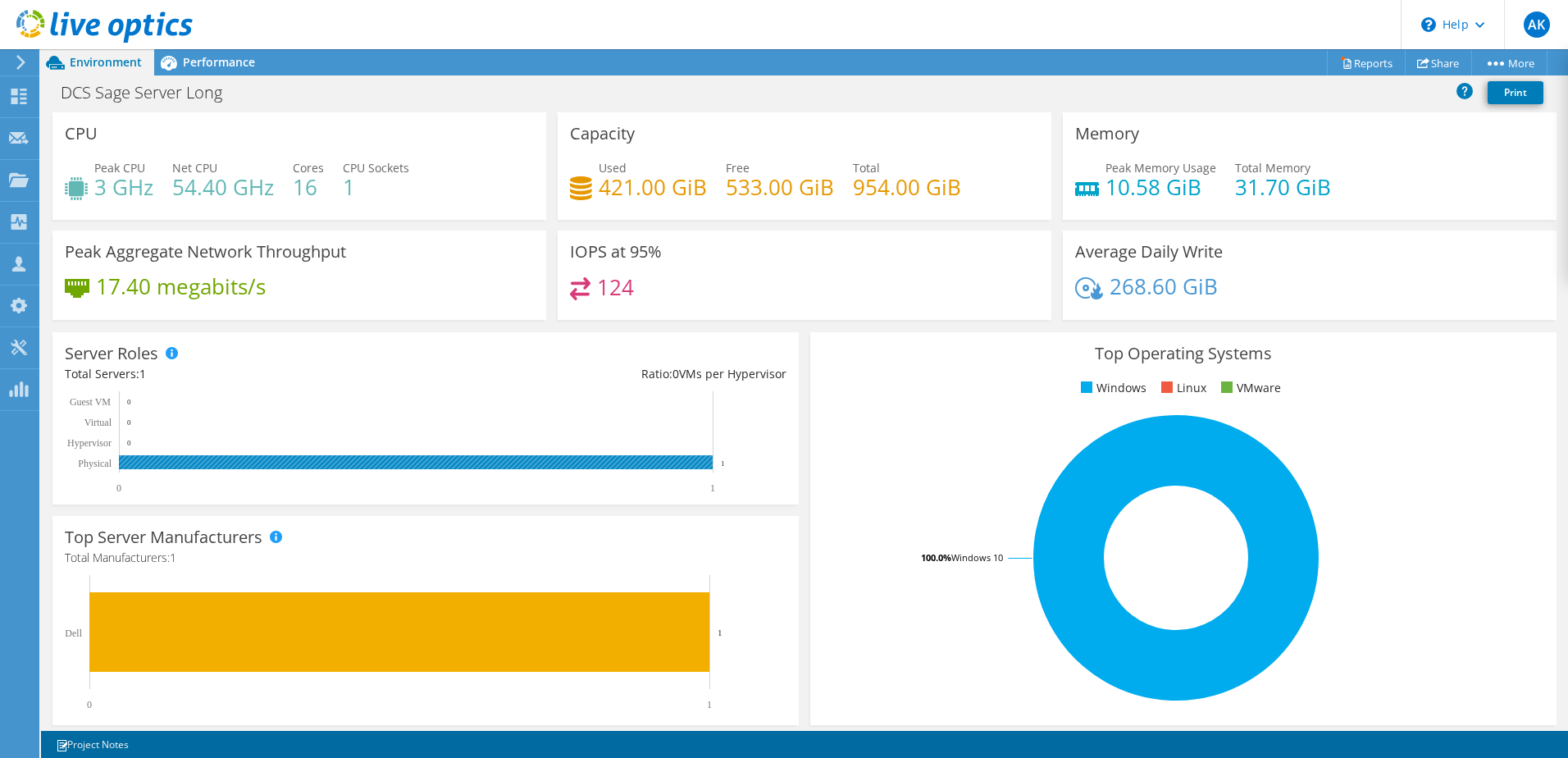
scroll to position [65, 0]
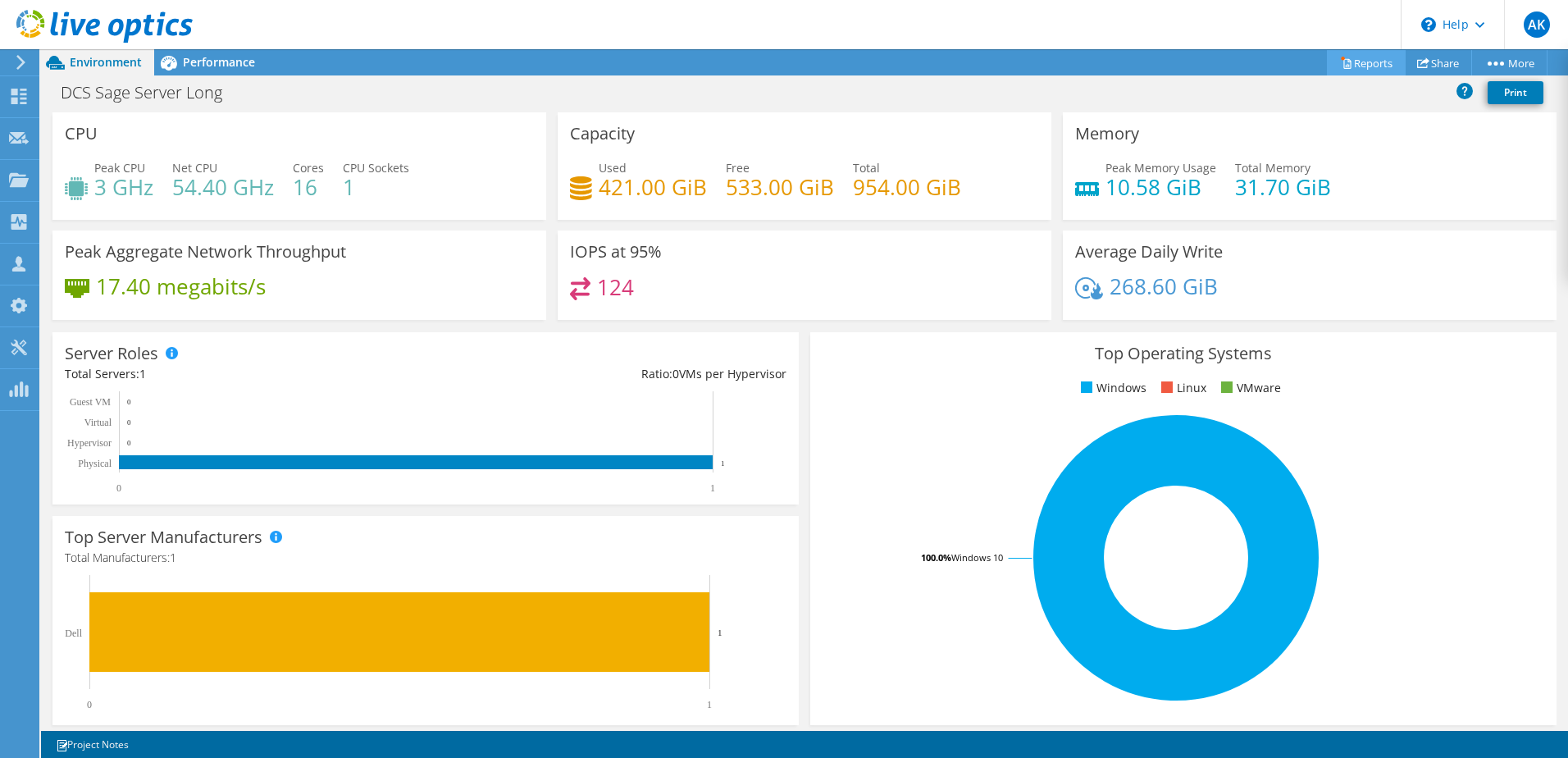
click at [1347, 60] on link "Reports" at bounding box center [1366, 63] width 79 height 26
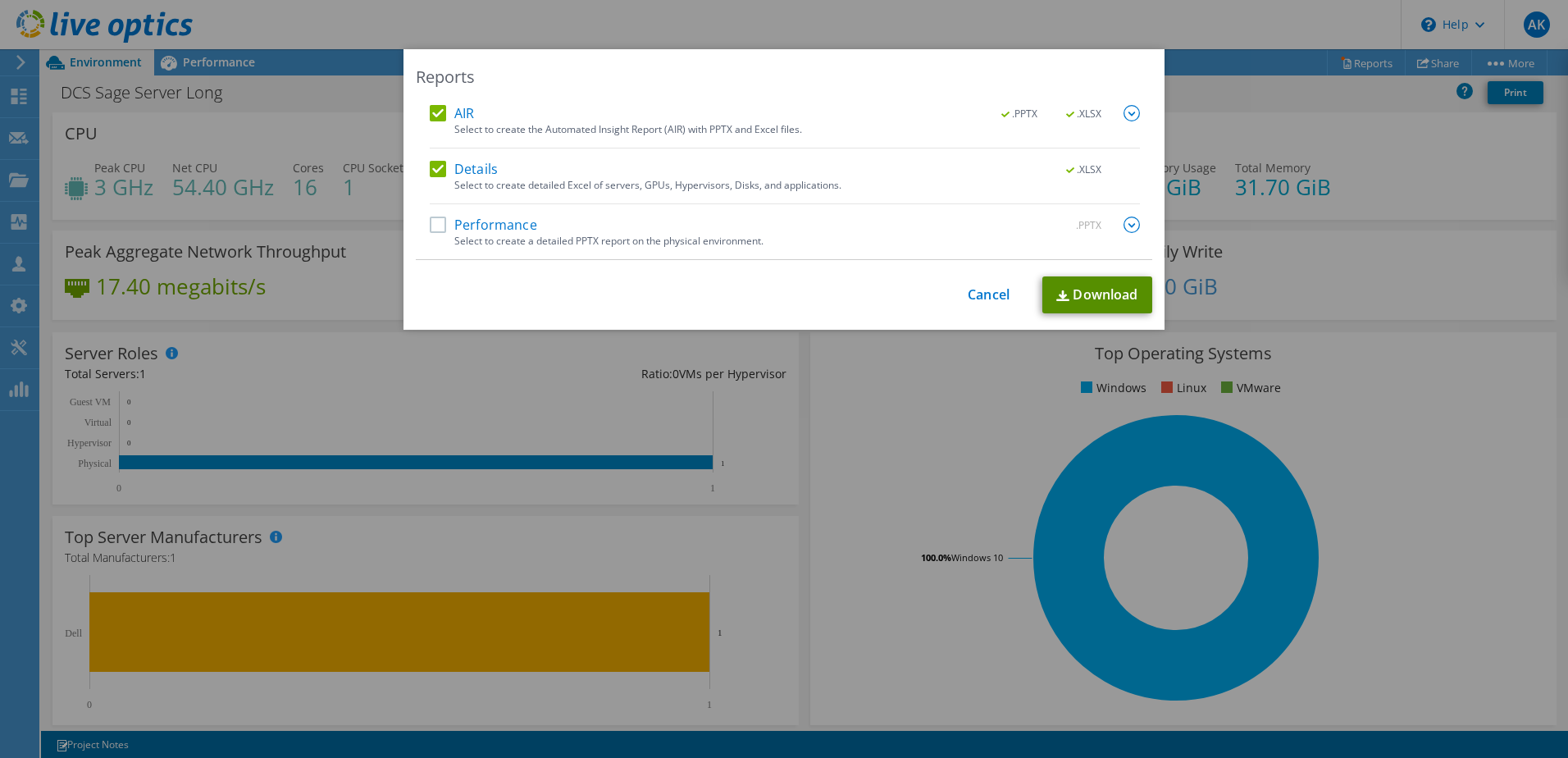
click at [1070, 303] on link "Download" at bounding box center [1098, 295] width 110 height 37
click at [431, 229] on label "Performance" at bounding box center [484, 225] width 108 height 16
click at [0, 0] on input "Performance" at bounding box center [0, 0] width 0 height 0
click at [1100, 295] on link "Download" at bounding box center [1098, 295] width 110 height 37
click at [921, 19] on div "Reports AIR .PPTX .XLSX Select to create the Automated Insight Report (AIR) wit…" at bounding box center [784, 379] width 1568 height 758
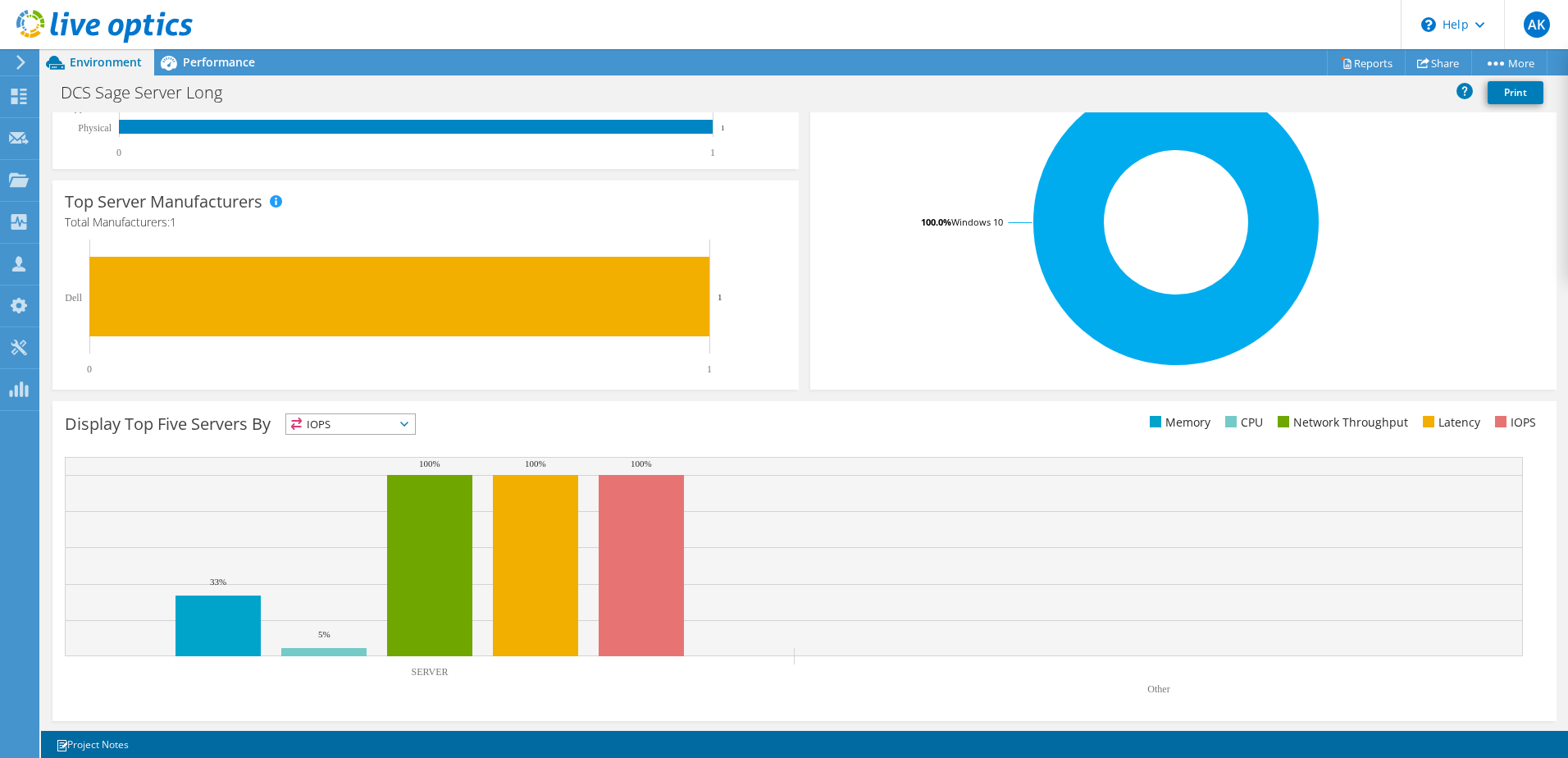
scroll to position [337, 0]
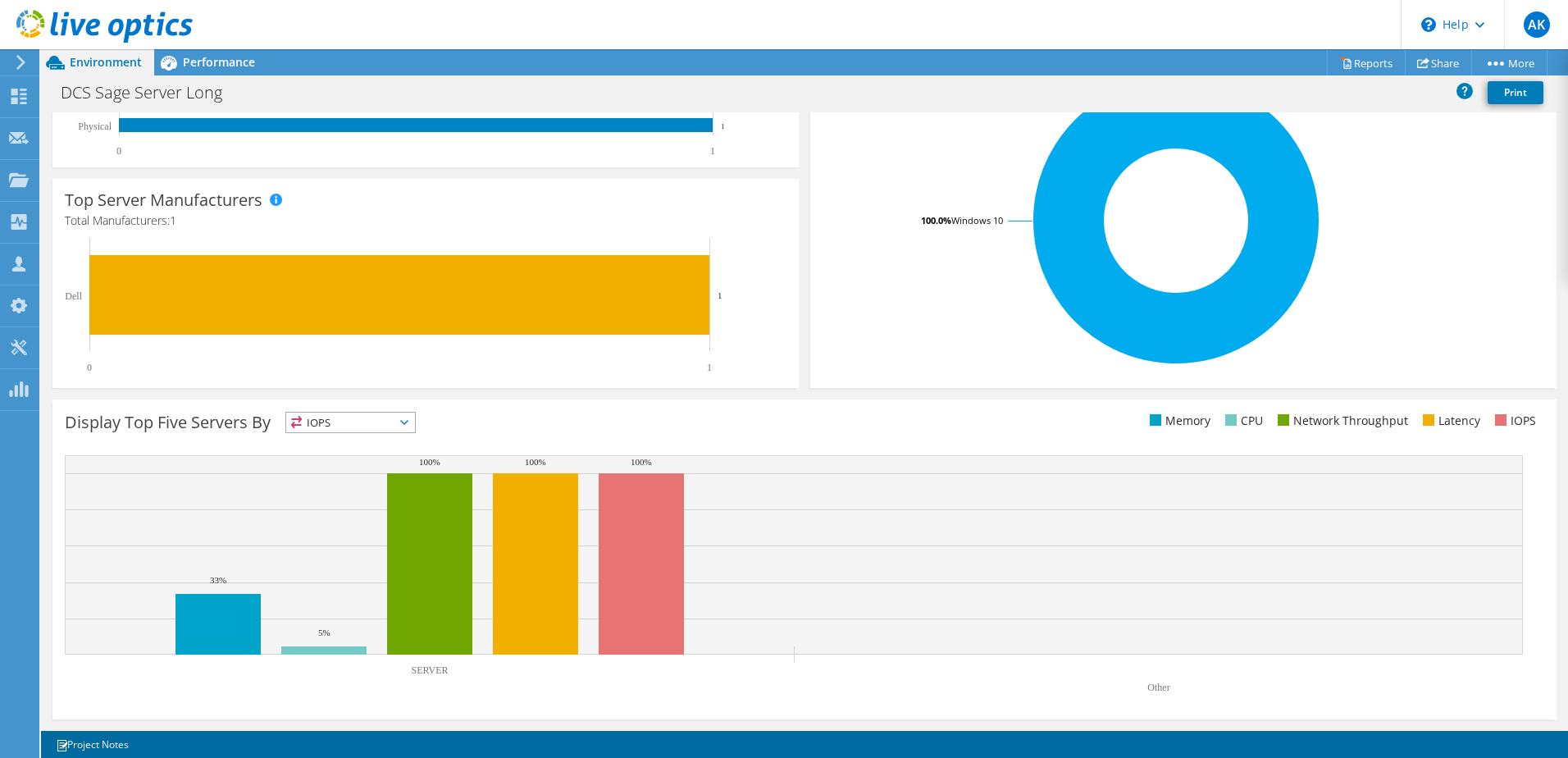
click at [407, 426] on span "IOPS" at bounding box center [350, 423] width 129 height 20
click at [520, 420] on div "Display Top Five Servers By IOPS IOPS" at bounding box center [435, 426] width 740 height 27
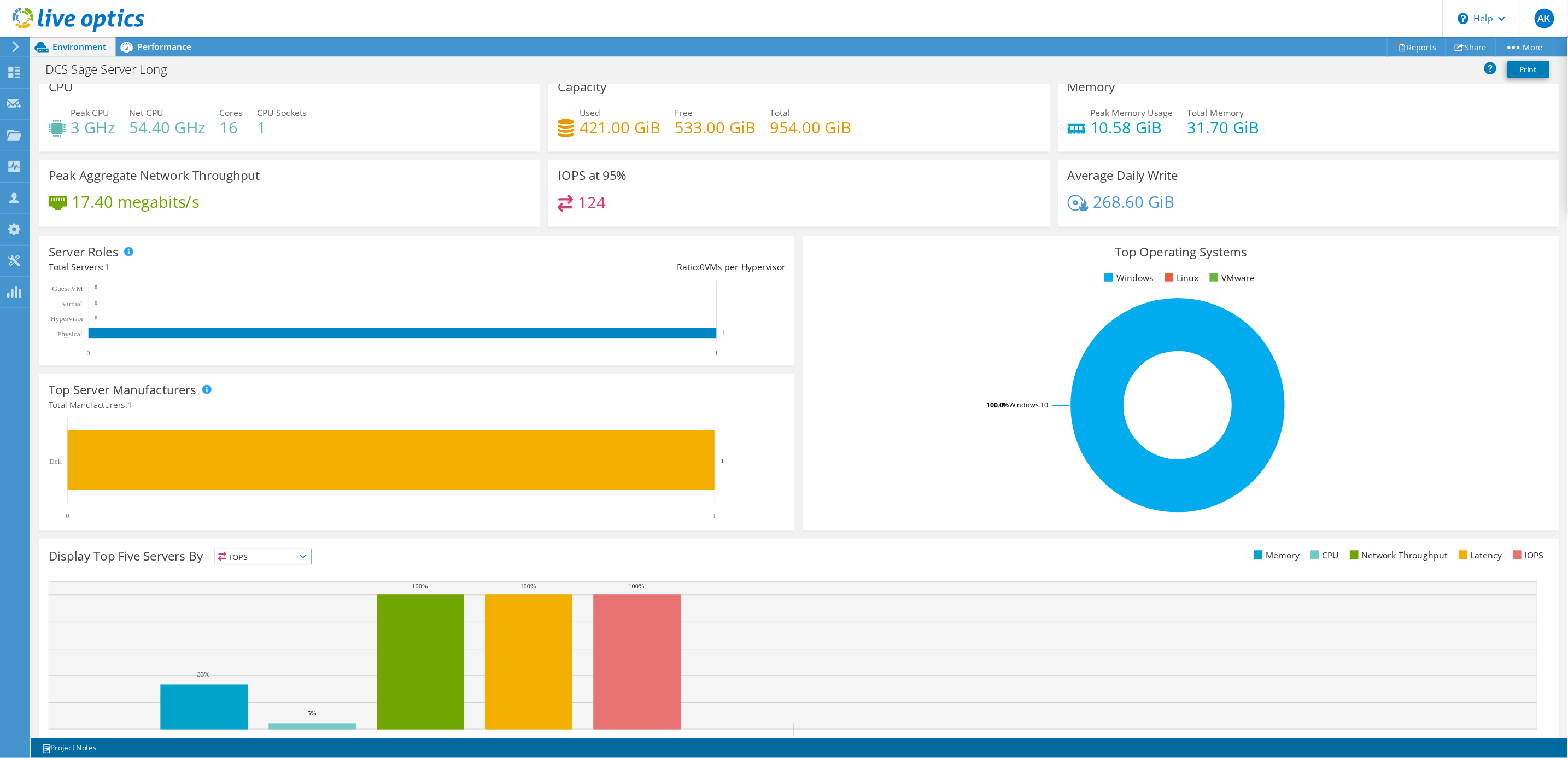
scroll to position [0, 0]
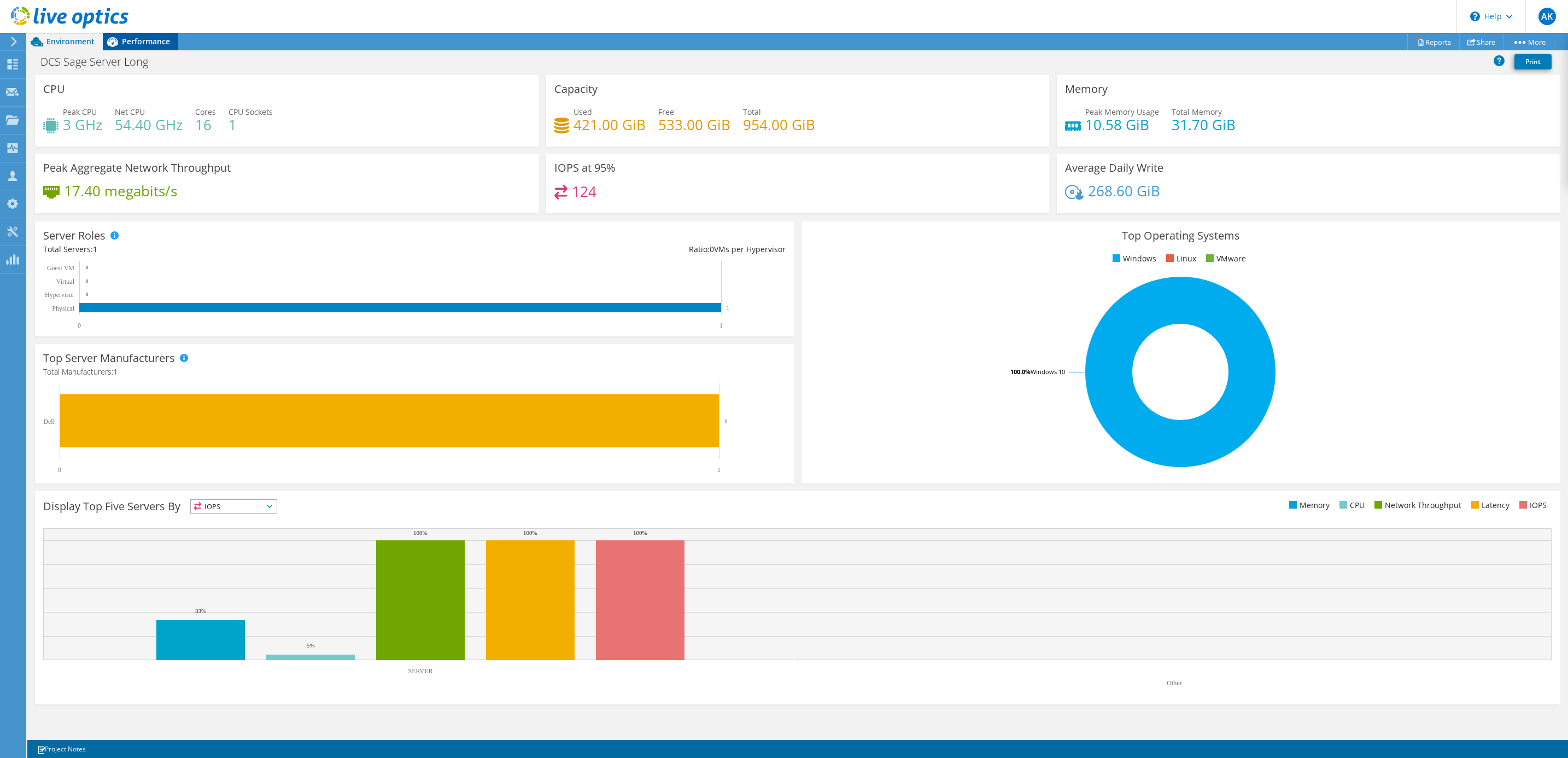
click at [143, 33] on div "Performance" at bounding box center [141, 41] width 75 height 18
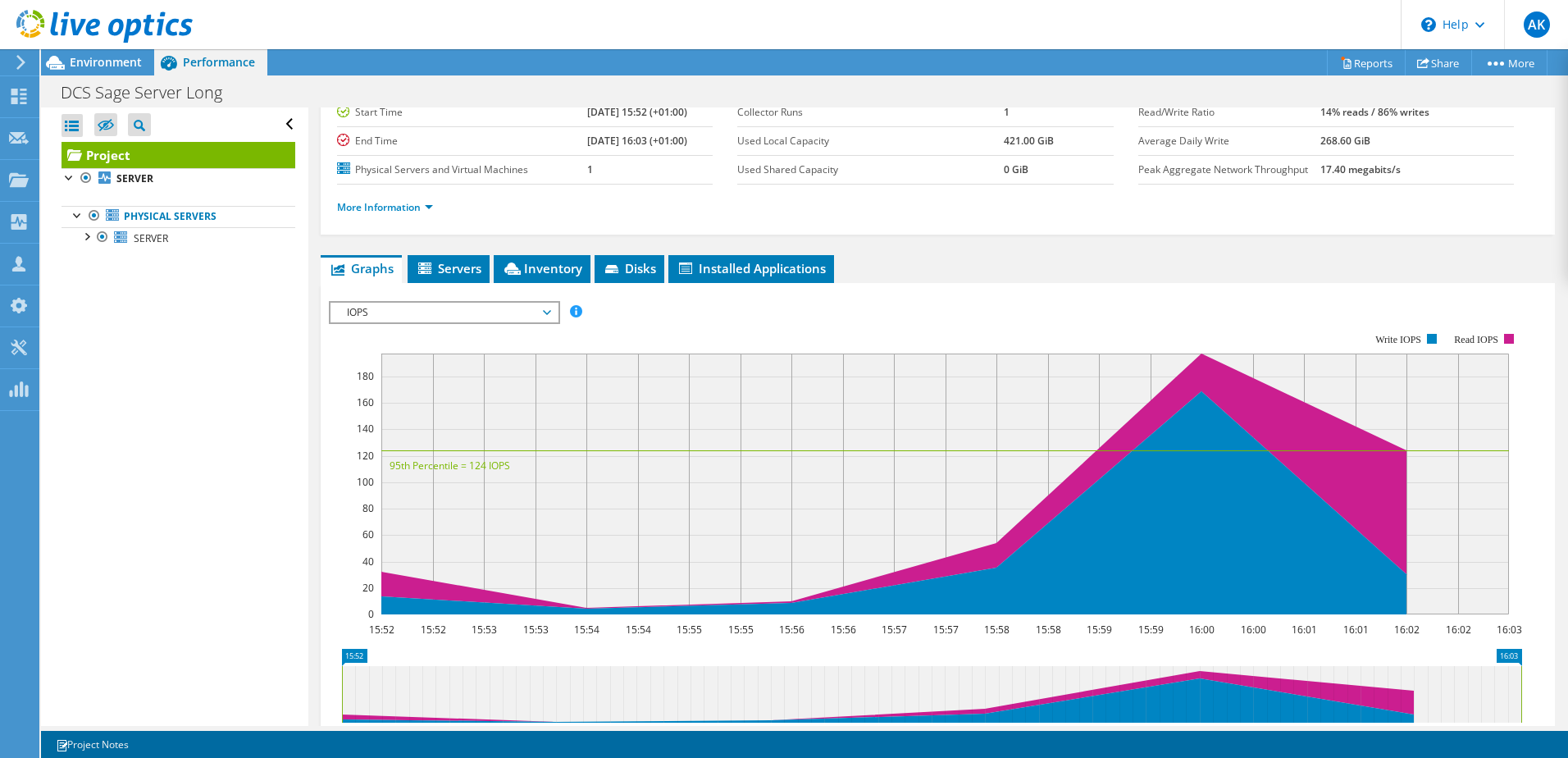
scroll to position [164, 0]
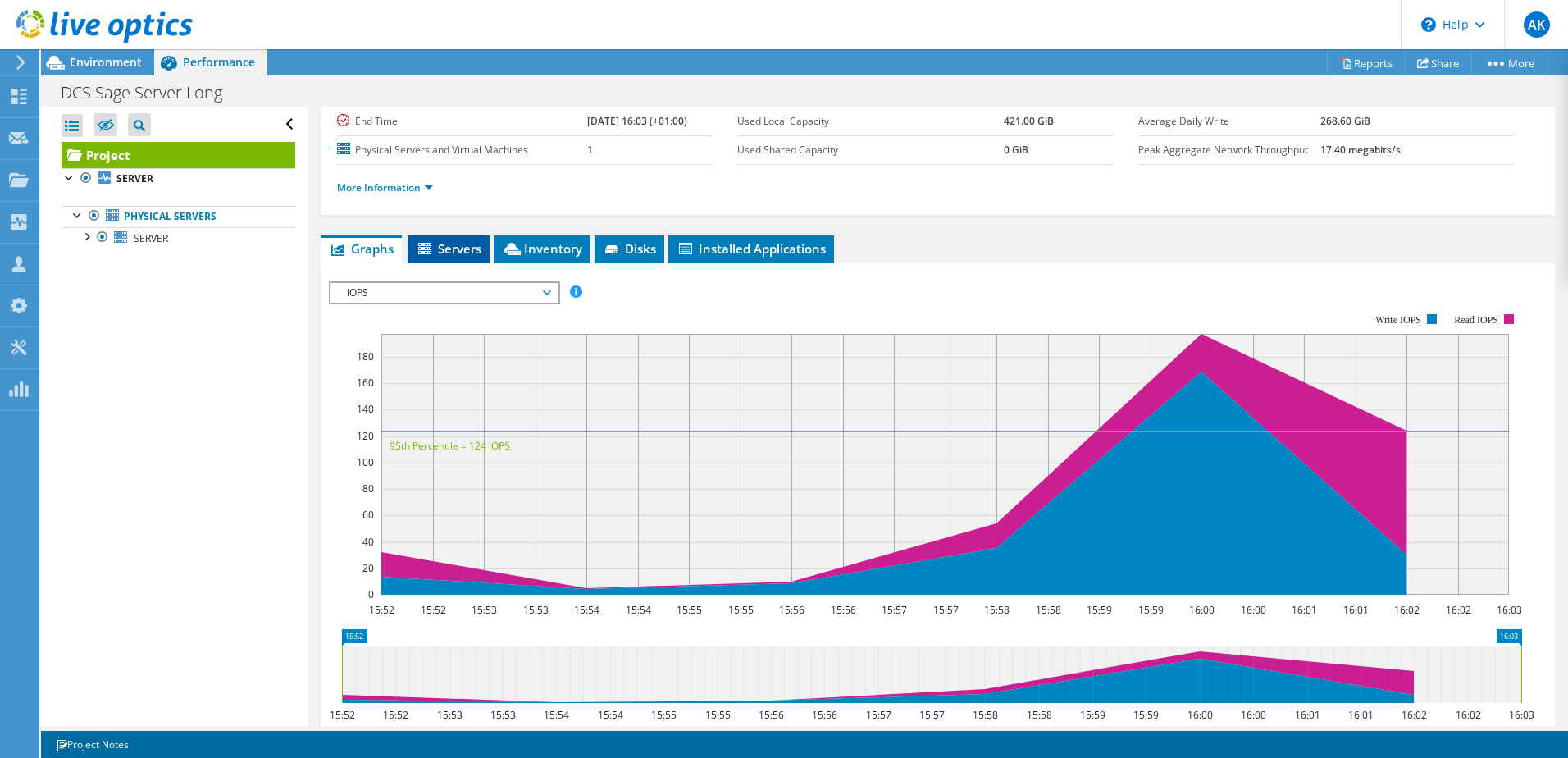
click at [463, 246] on span "Servers" at bounding box center [448, 248] width 66 height 16
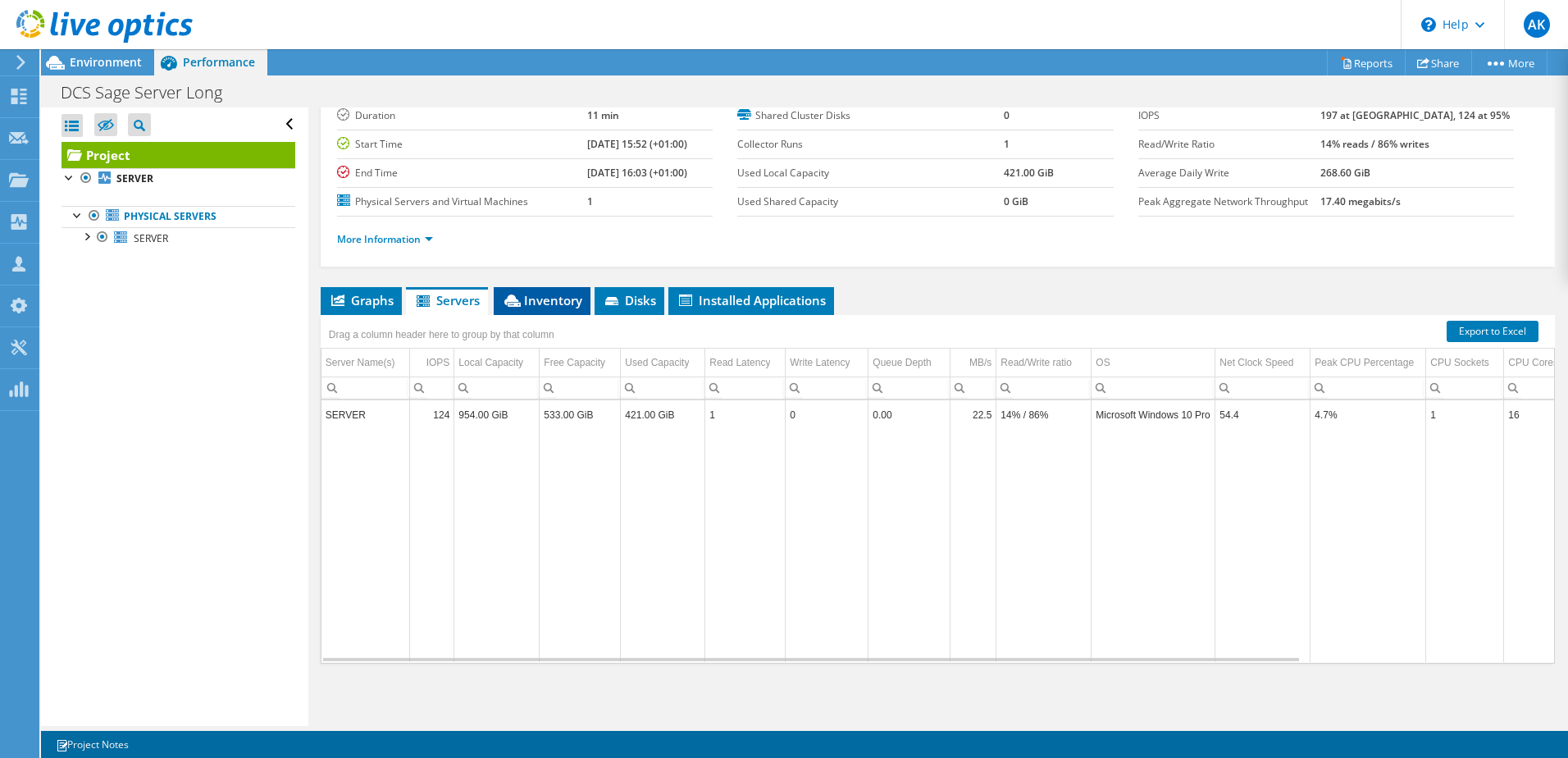
click at [530, 299] on span "Inventory" at bounding box center [542, 300] width 80 height 16
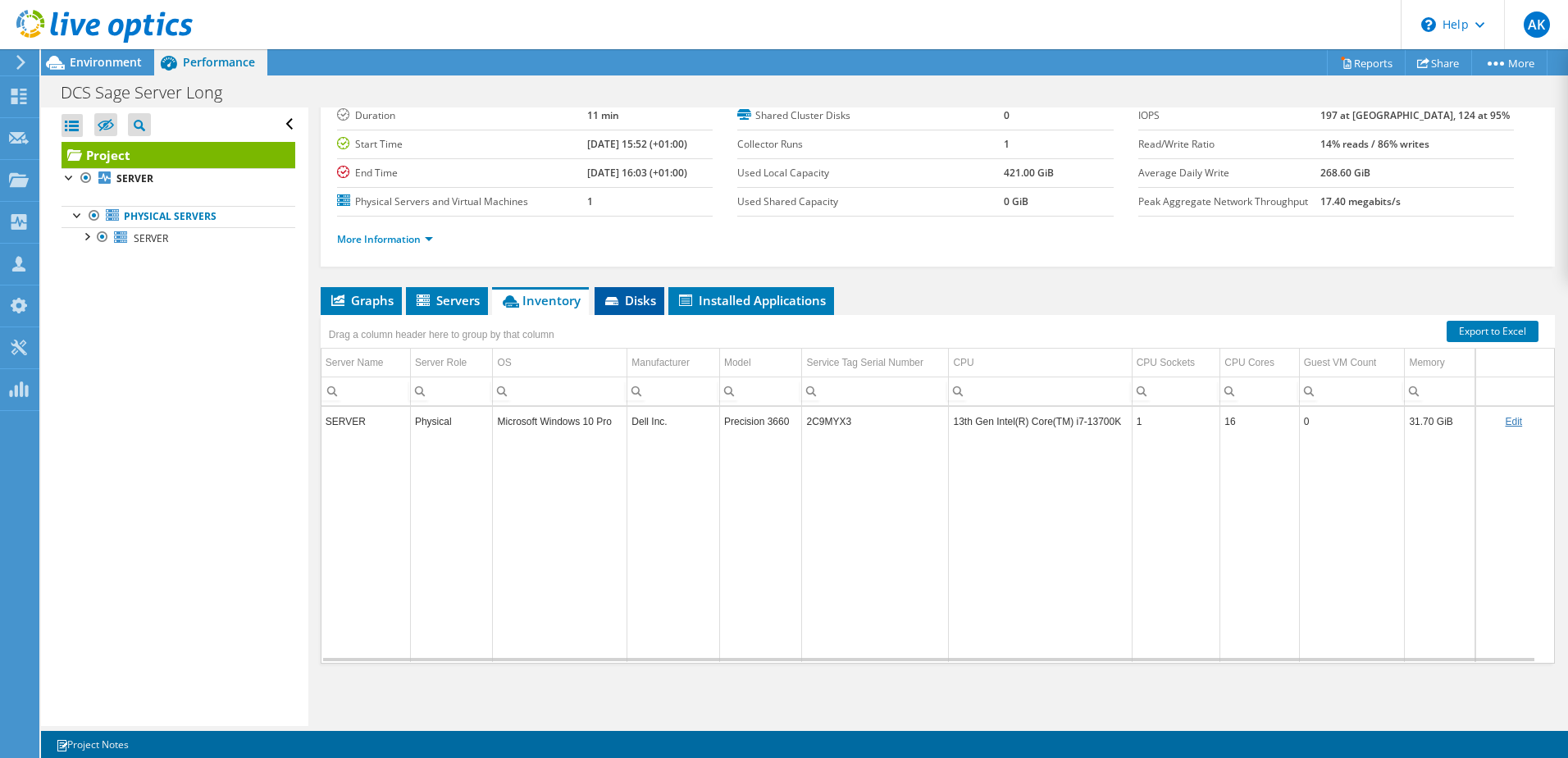
click at [633, 300] on span "Disks" at bounding box center [629, 300] width 53 height 16
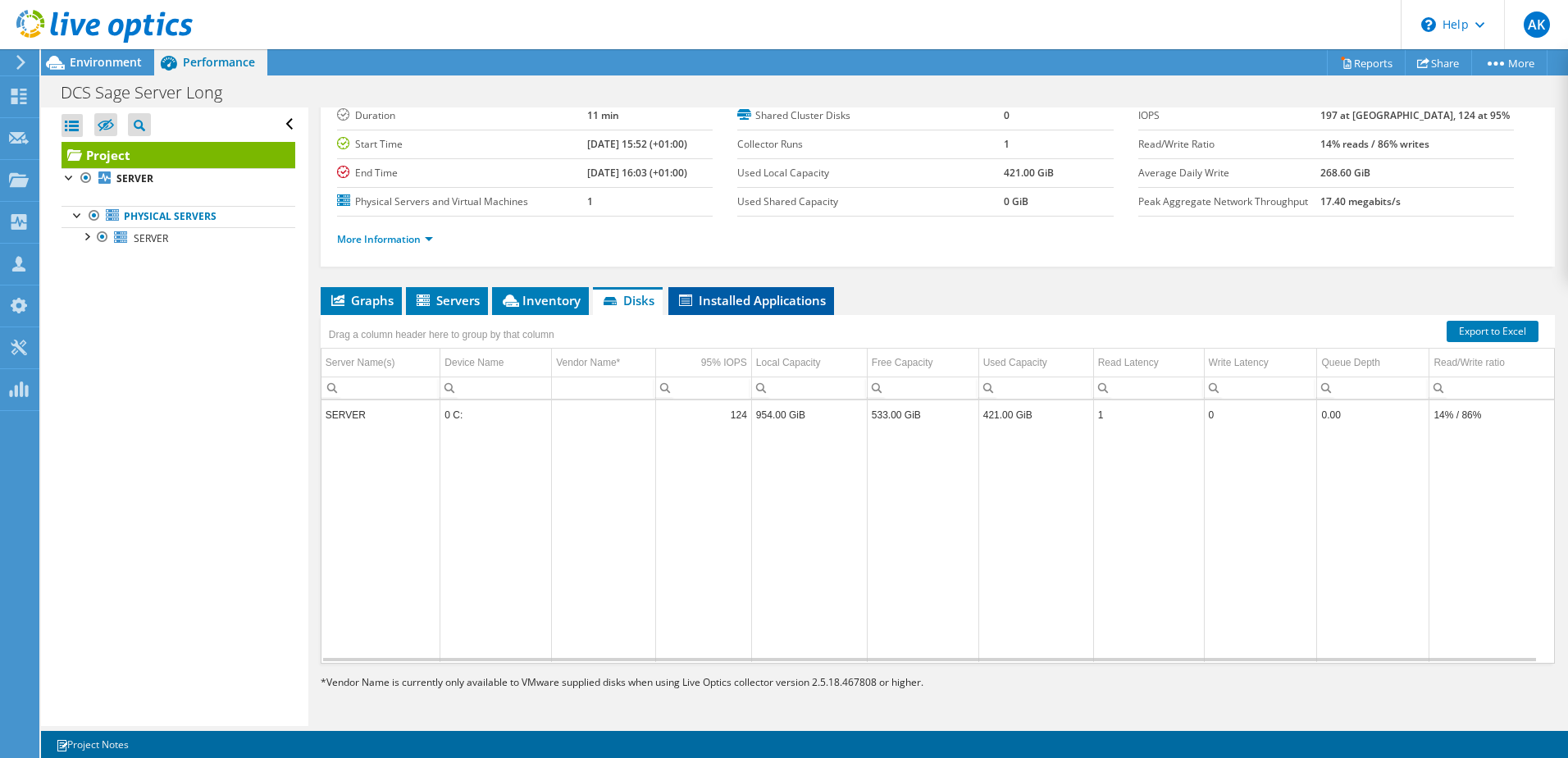
click at [764, 300] on span "Installed Applications" at bounding box center [751, 300] width 149 height 16
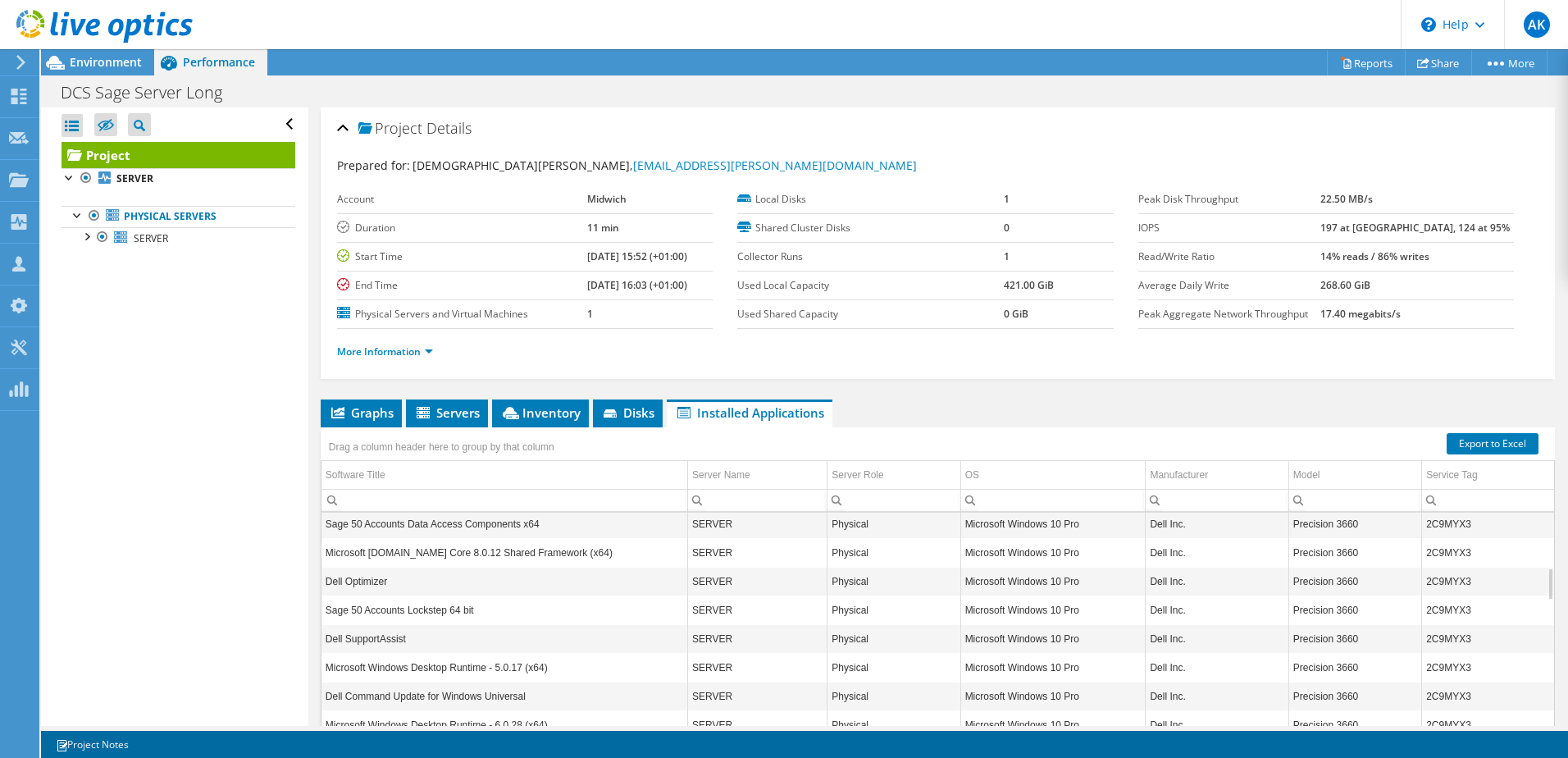
scroll to position [0, 0]
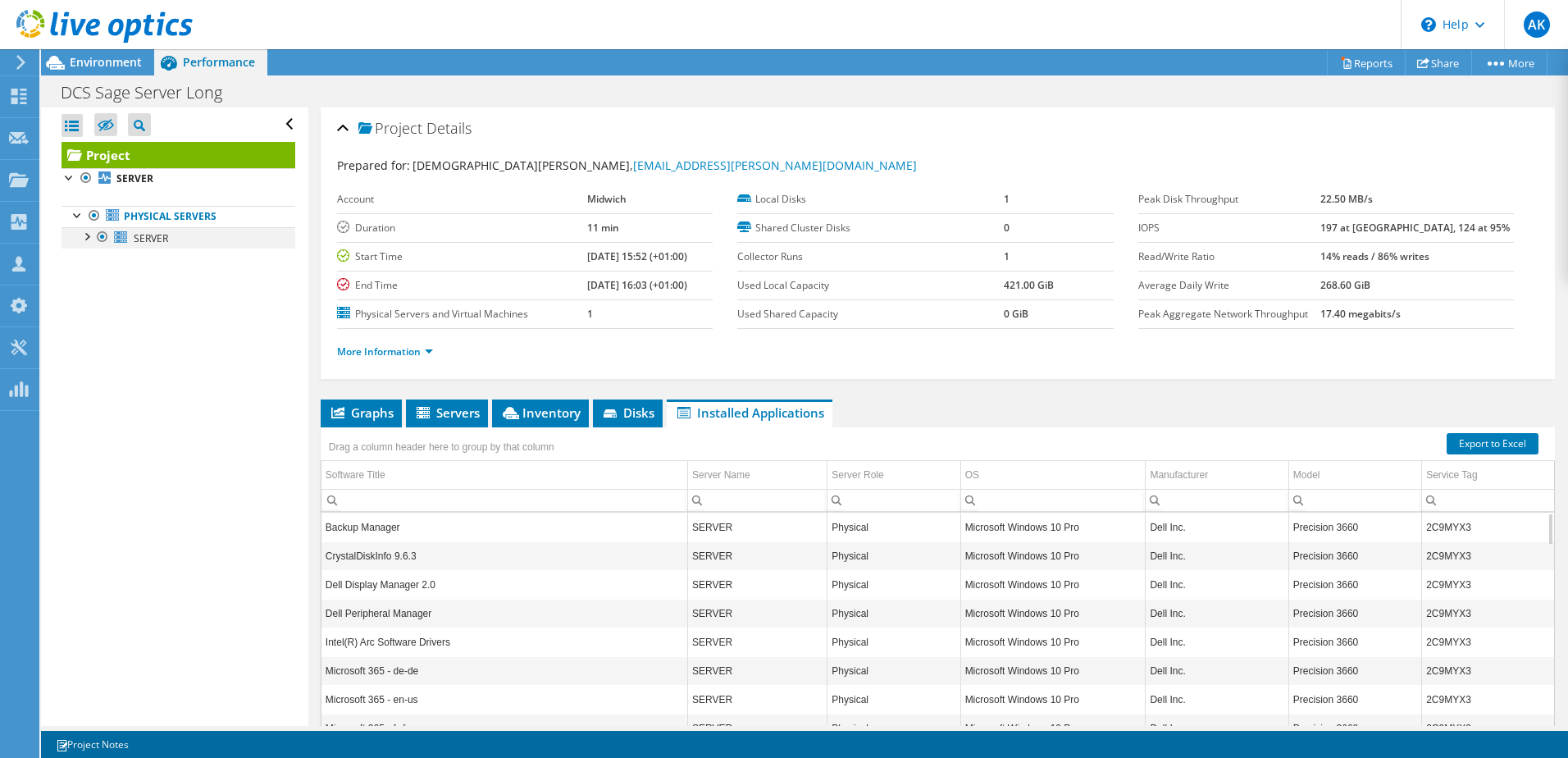
click at [88, 238] on div at bounding box center [86, 236] width 16 height 16
click at [93, 278] on div at bounding box center [94, 279] width 16 height 16
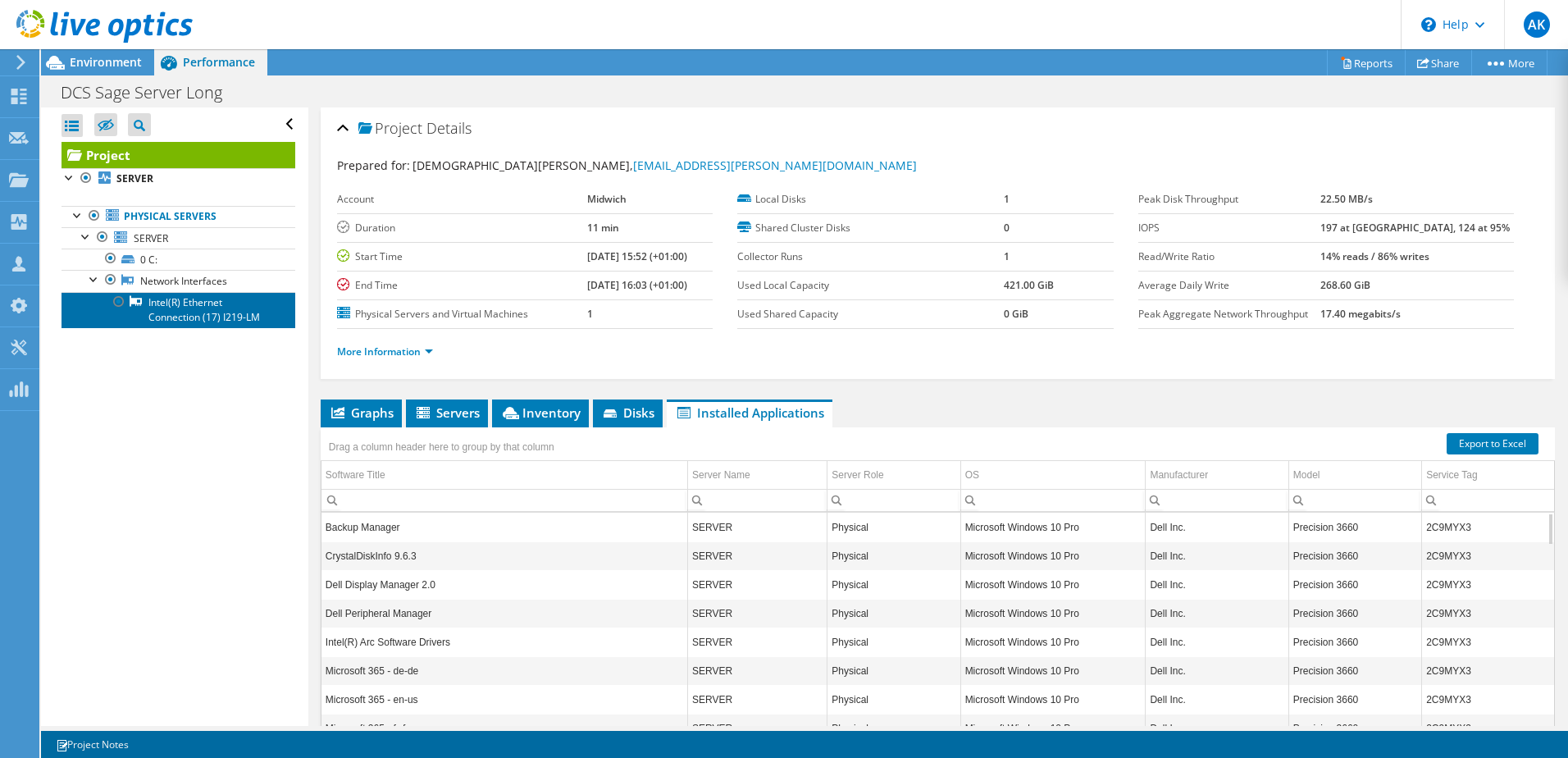
click at [183, 319] on link "Intel(R) Ethernet Connection (17) I219-LM" at bounding box center [178, 311] width 234 height 37
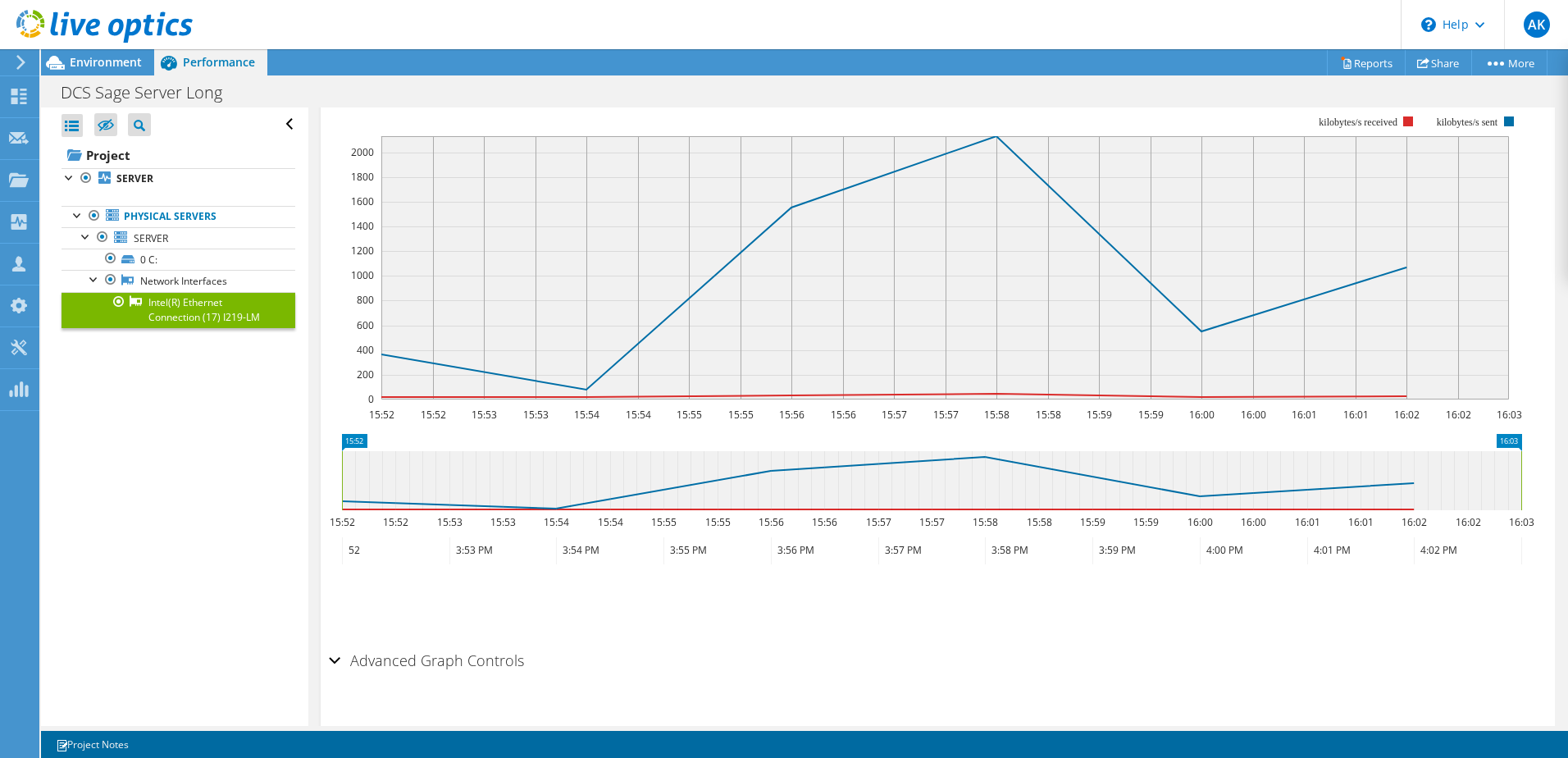
scroll to position [278, 0]
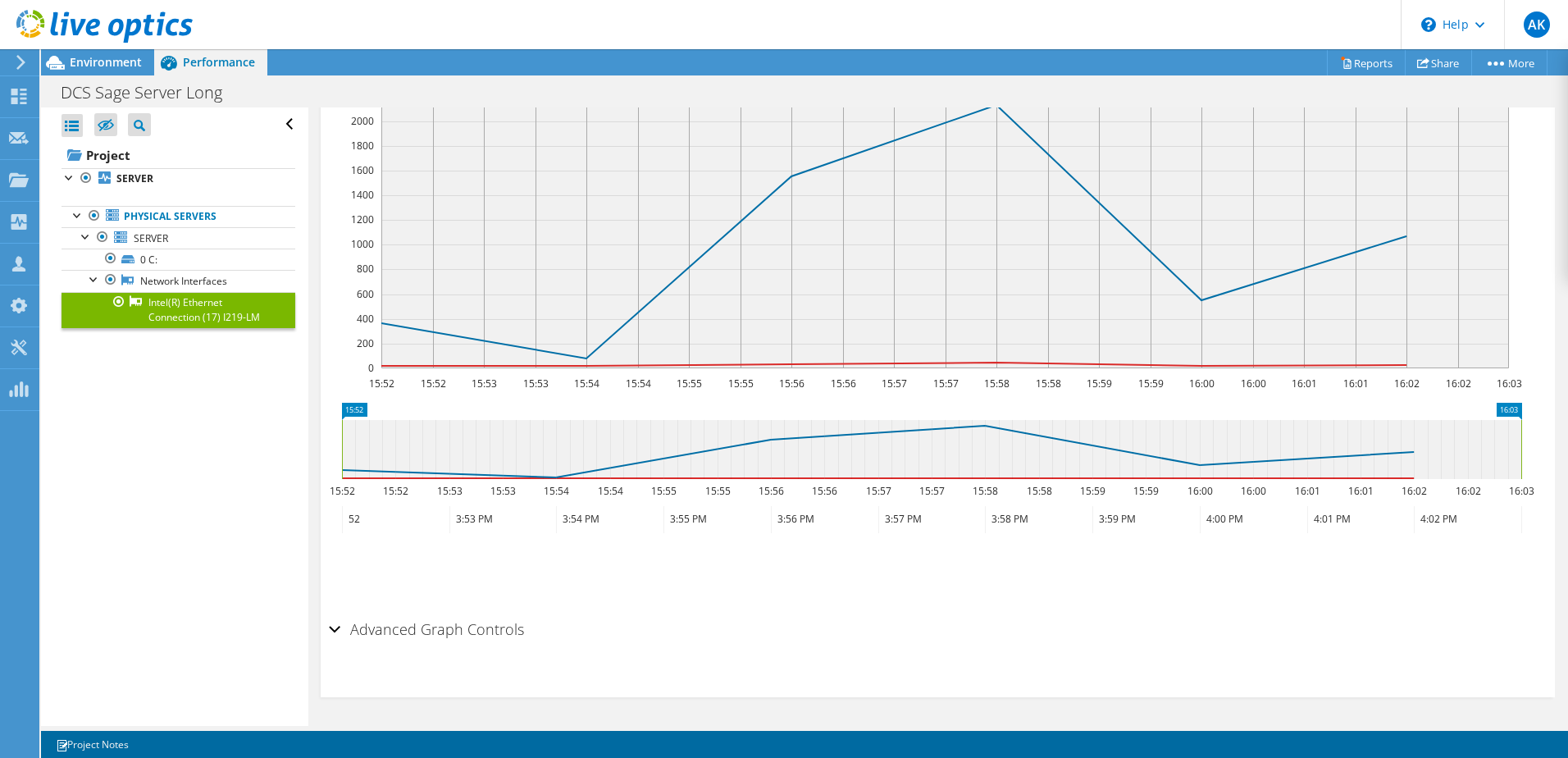
click at [391, 637] on h2 "Advanced Graph Controls" at bounding box center [426, 629] width 195 height 33
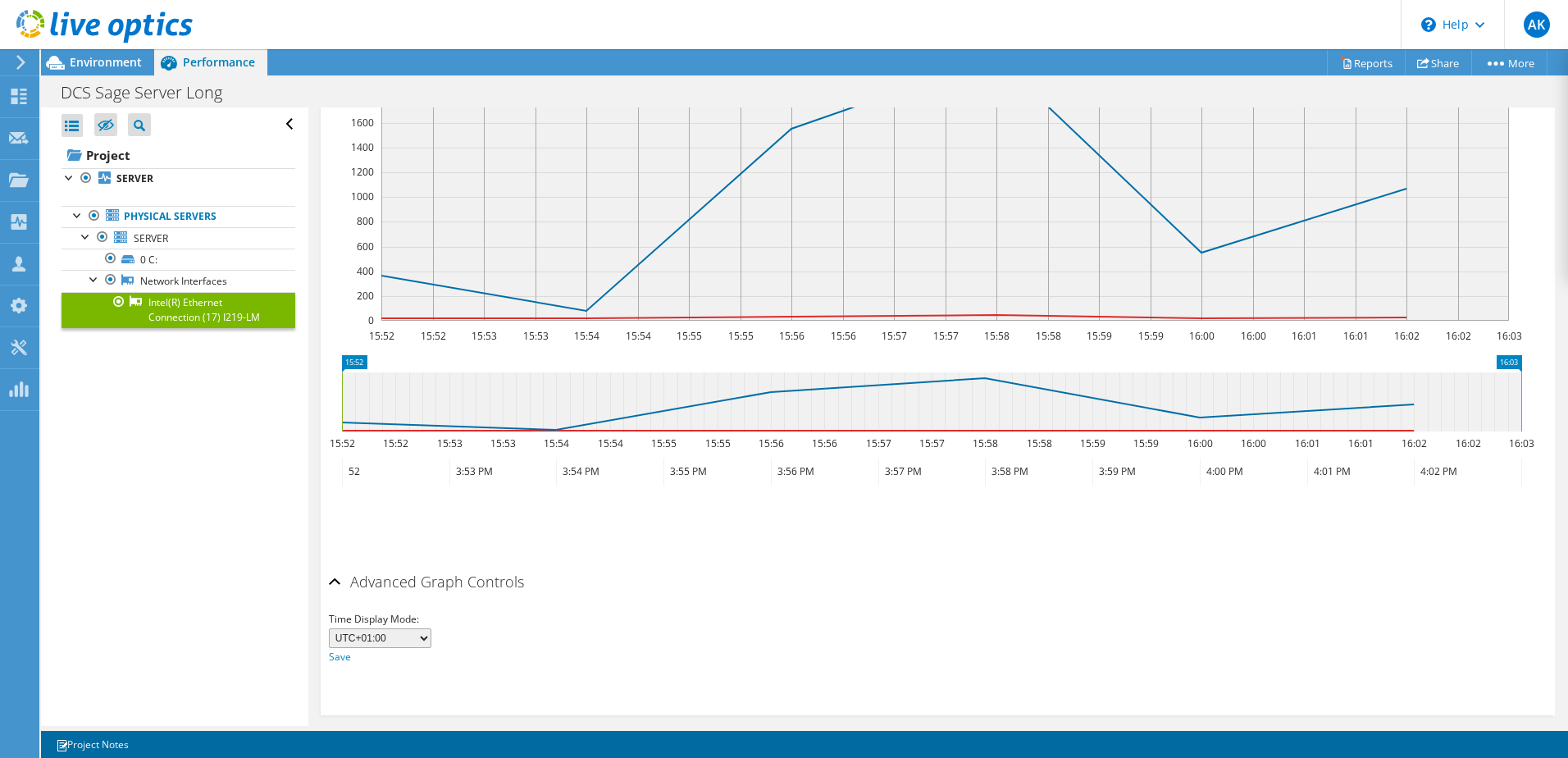
scroll to position [342, 0]
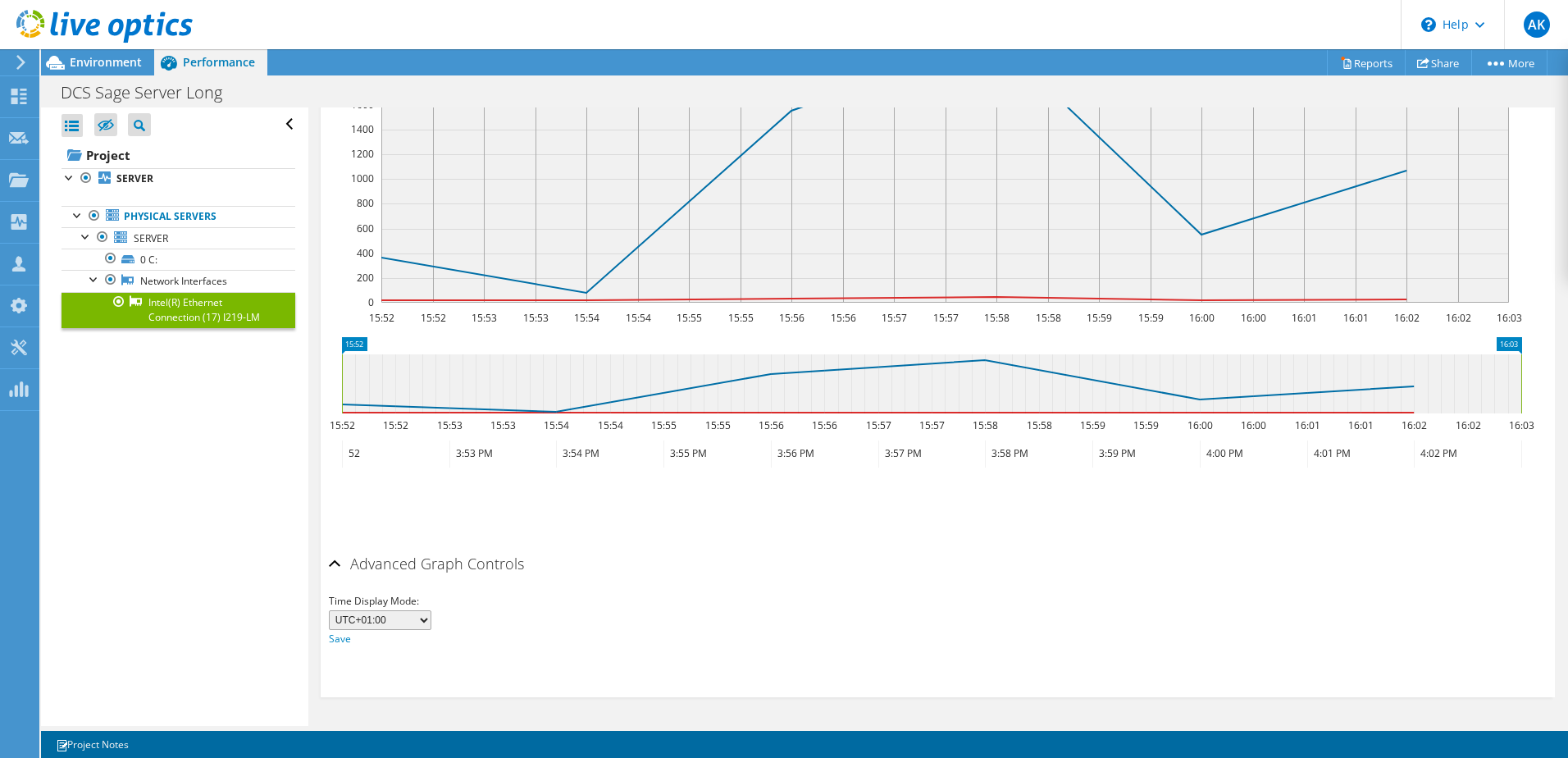
click at [431, 622] on div "Time Display Mode: UTC-12:00 UTC-11:00 UTC-10:00 UTC-09:30 UTC-09:00 UTC-08:00 …" at bounding box center [938, 619] width 1218 height 56
click at [423, 620] on select "UTC-12:00 UTC-11:00 UTC-10:00 UTC-09:30 UTC-09:00 UTC-08:00 UTC-07:00 UTC-06:00…" at bounding box center [380, 620] width 102 height 20
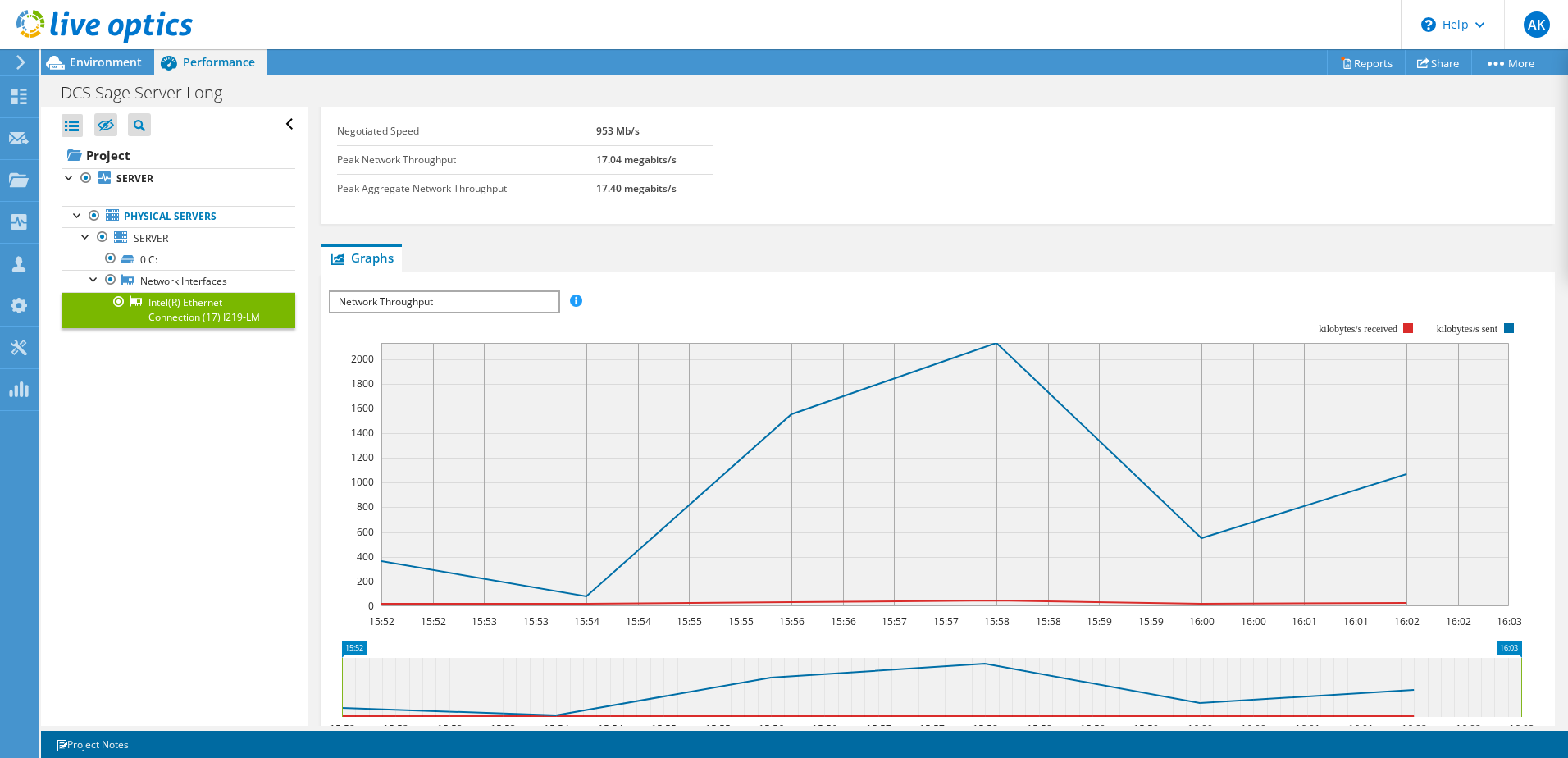
scroll to position [0, 0]
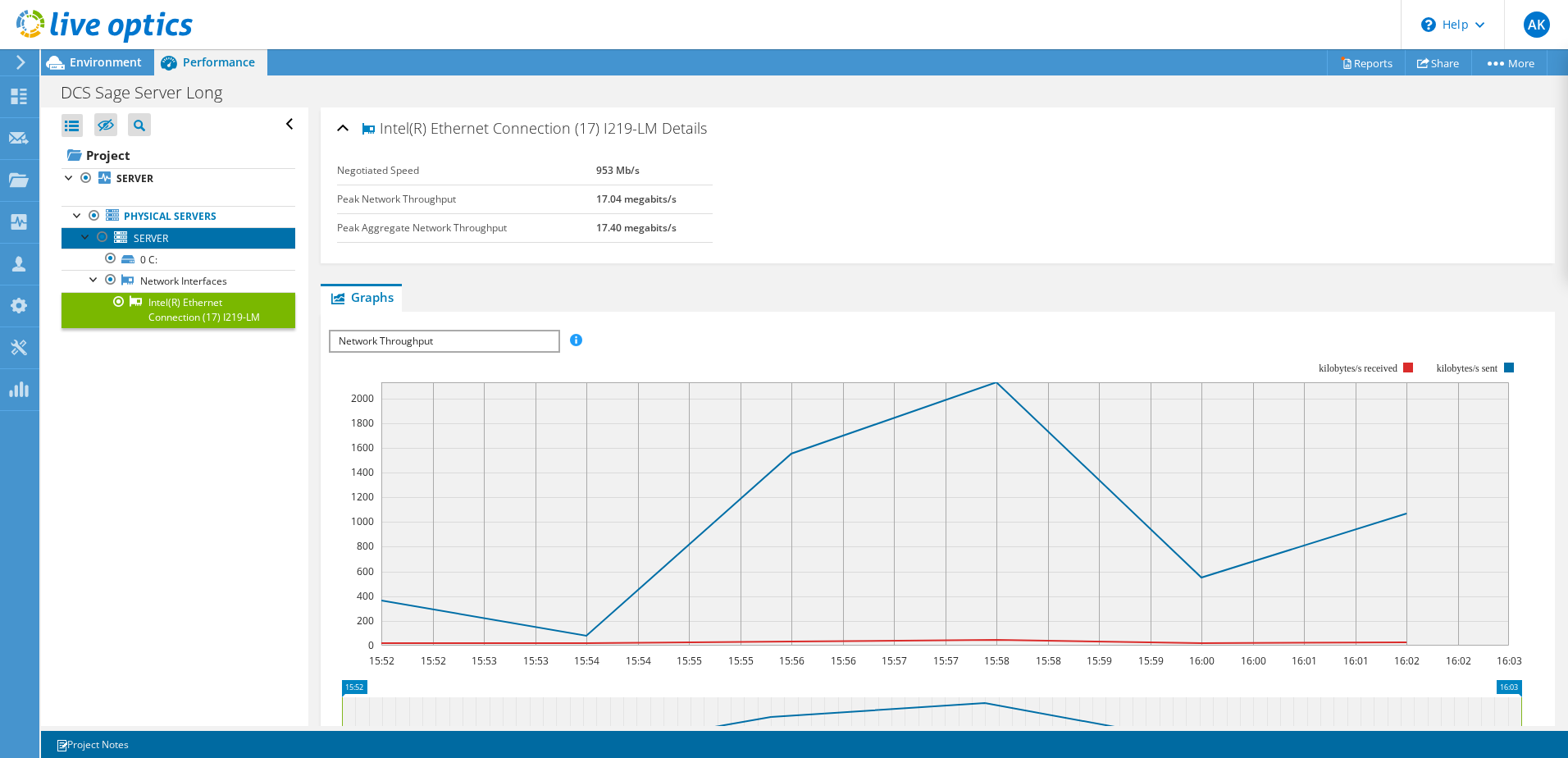
click at [138, 237] on span "SERVER" at bounding box center [151, 237] width 35 height 14
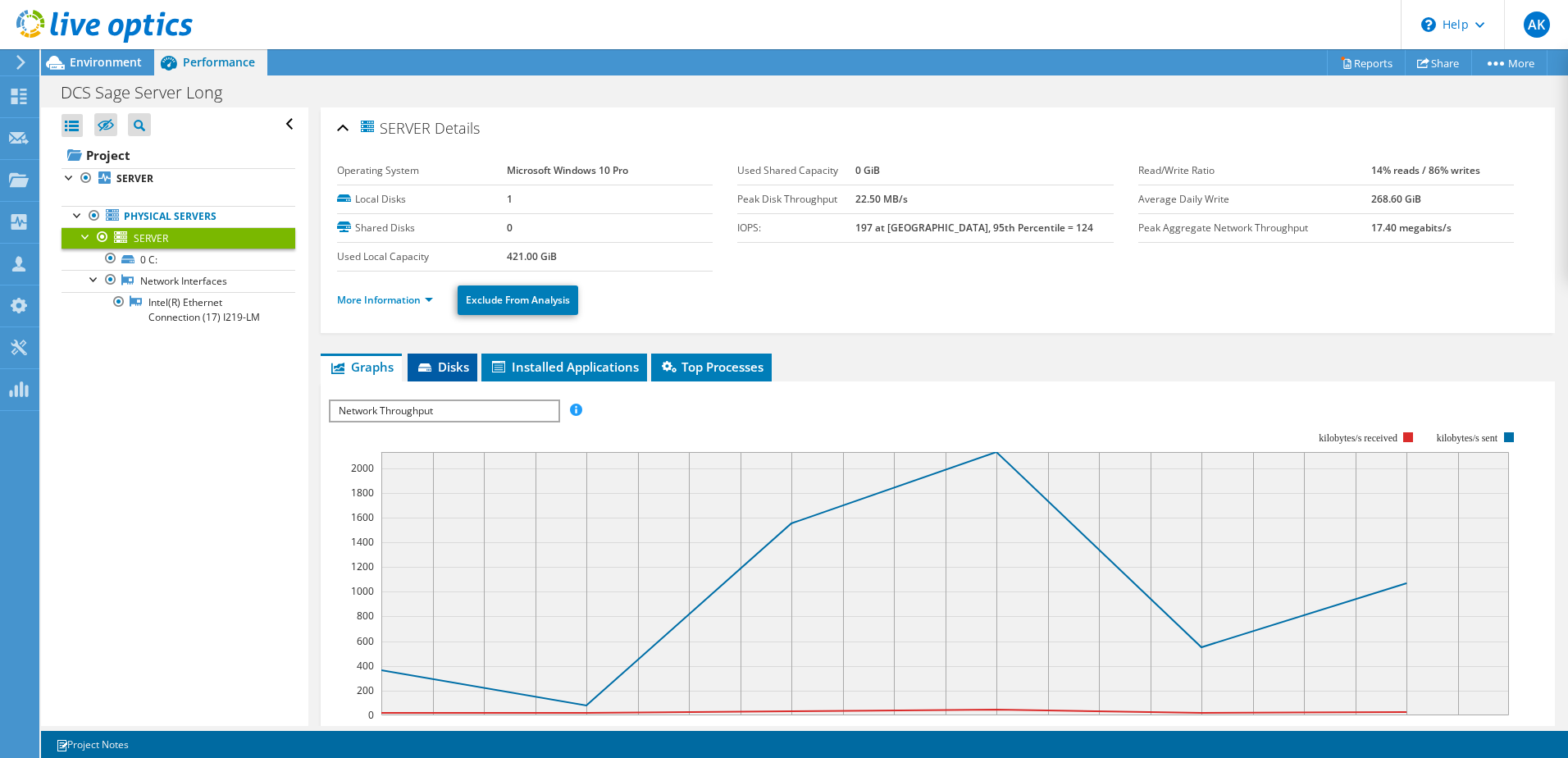
click at [425, 359] on span "Disks" at bounding box center [442, 367] width 53 height 16
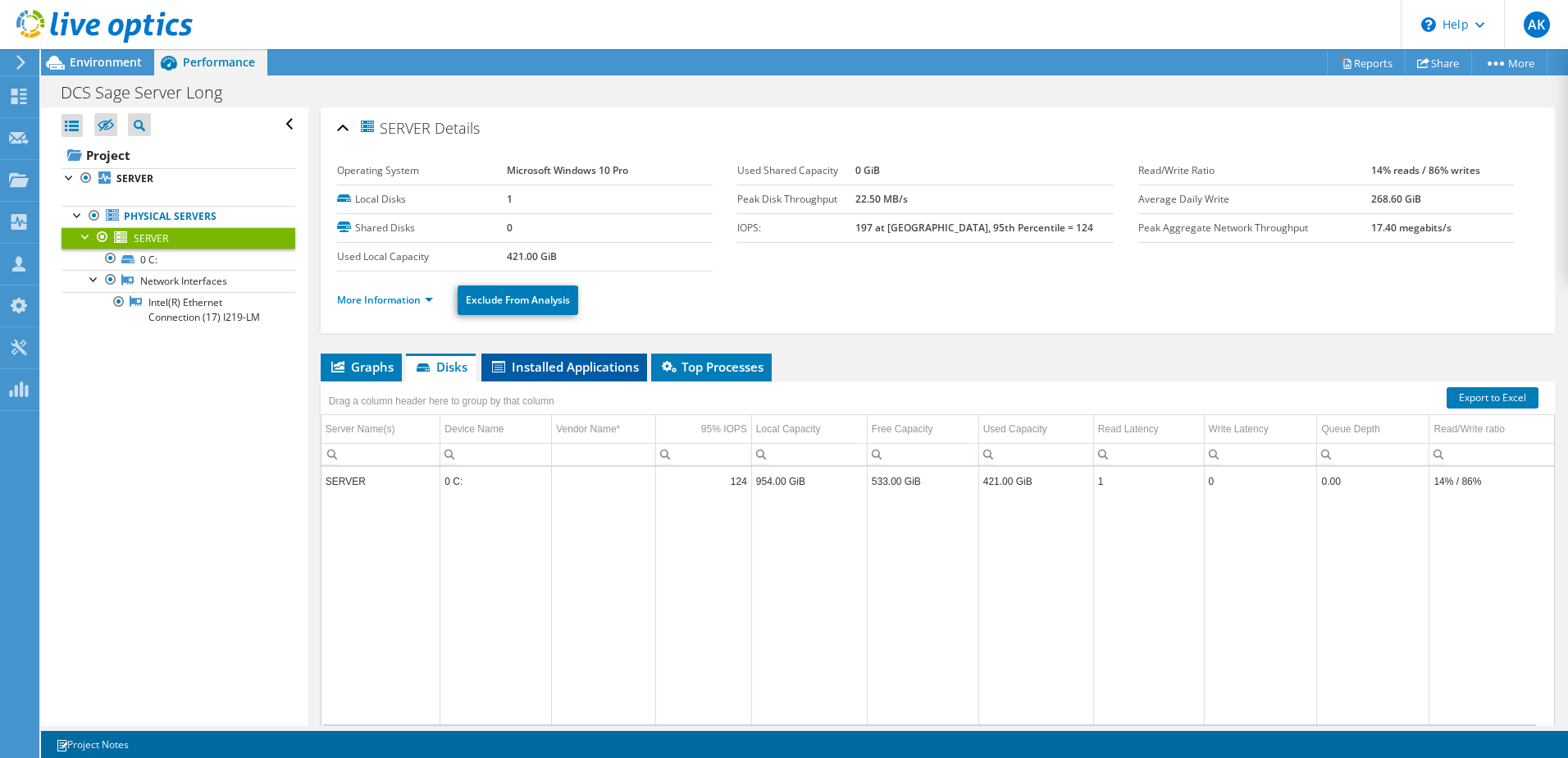
click at [552, 362] on span "Installed Applications" at bounding box center [563, 367] width 149 height 16
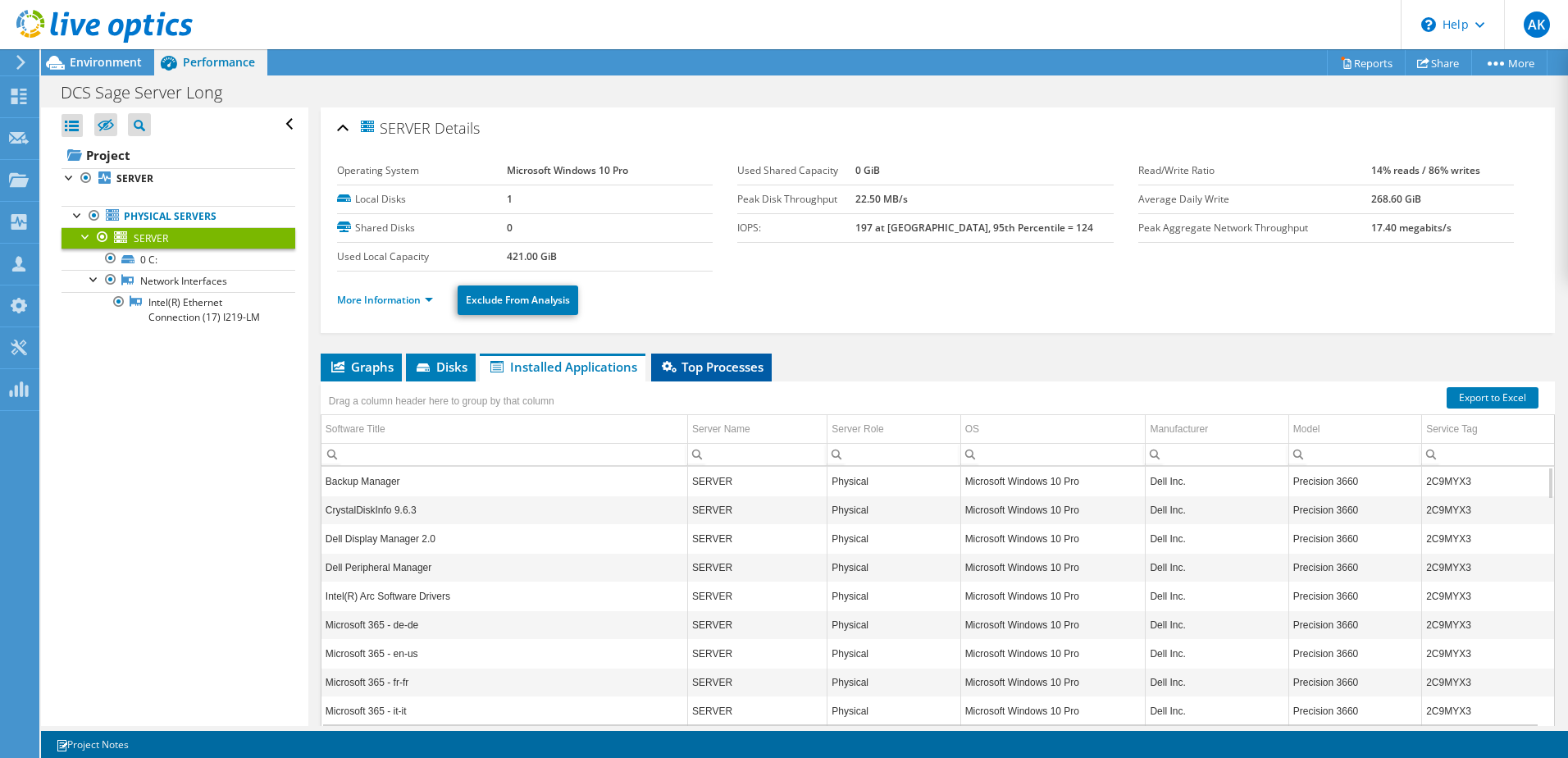
click at [727, 374] on span "Top Processes" at bounding box center [711, 367] width 104 height 16
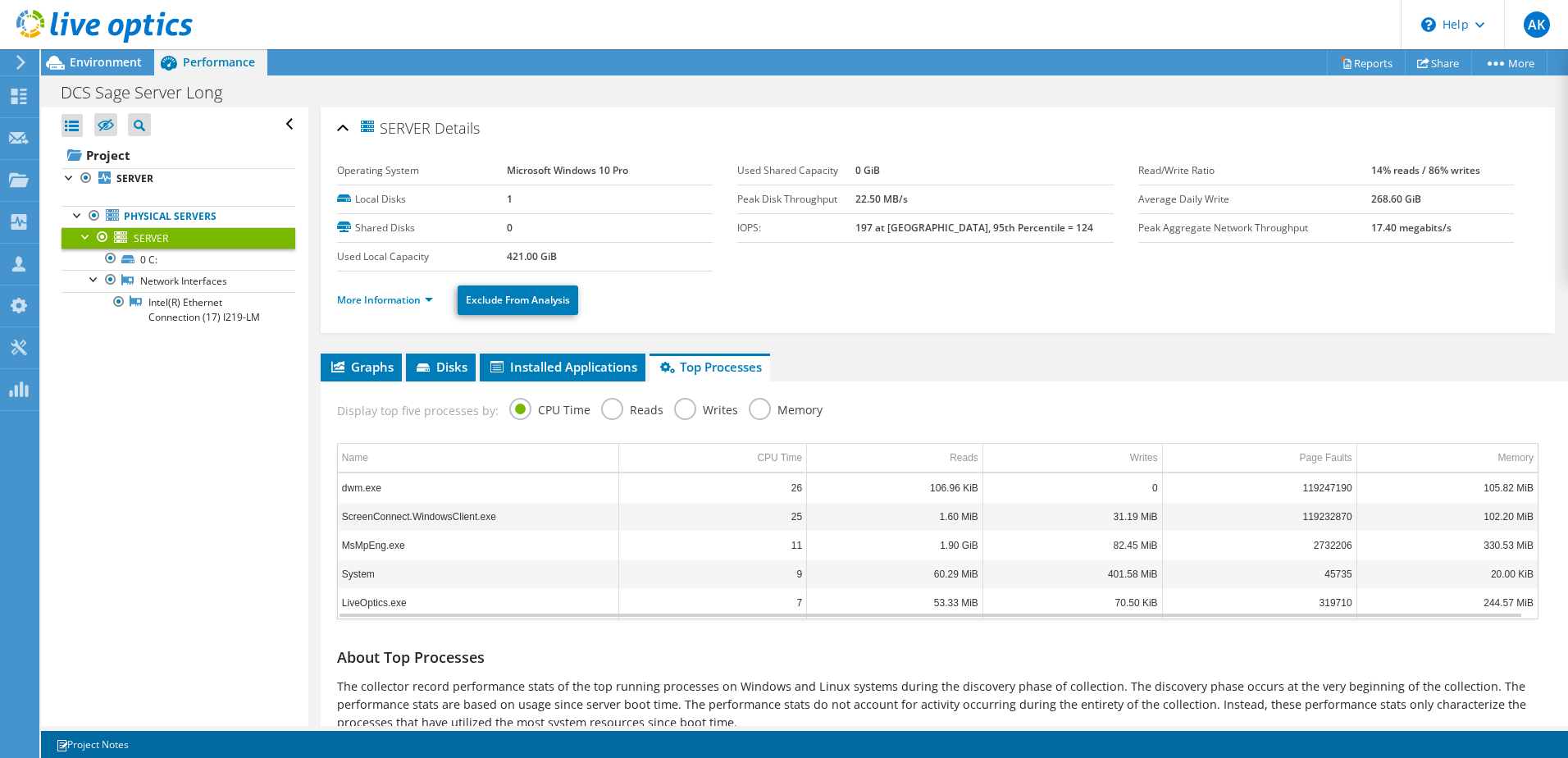
scroll to position [67, 0]
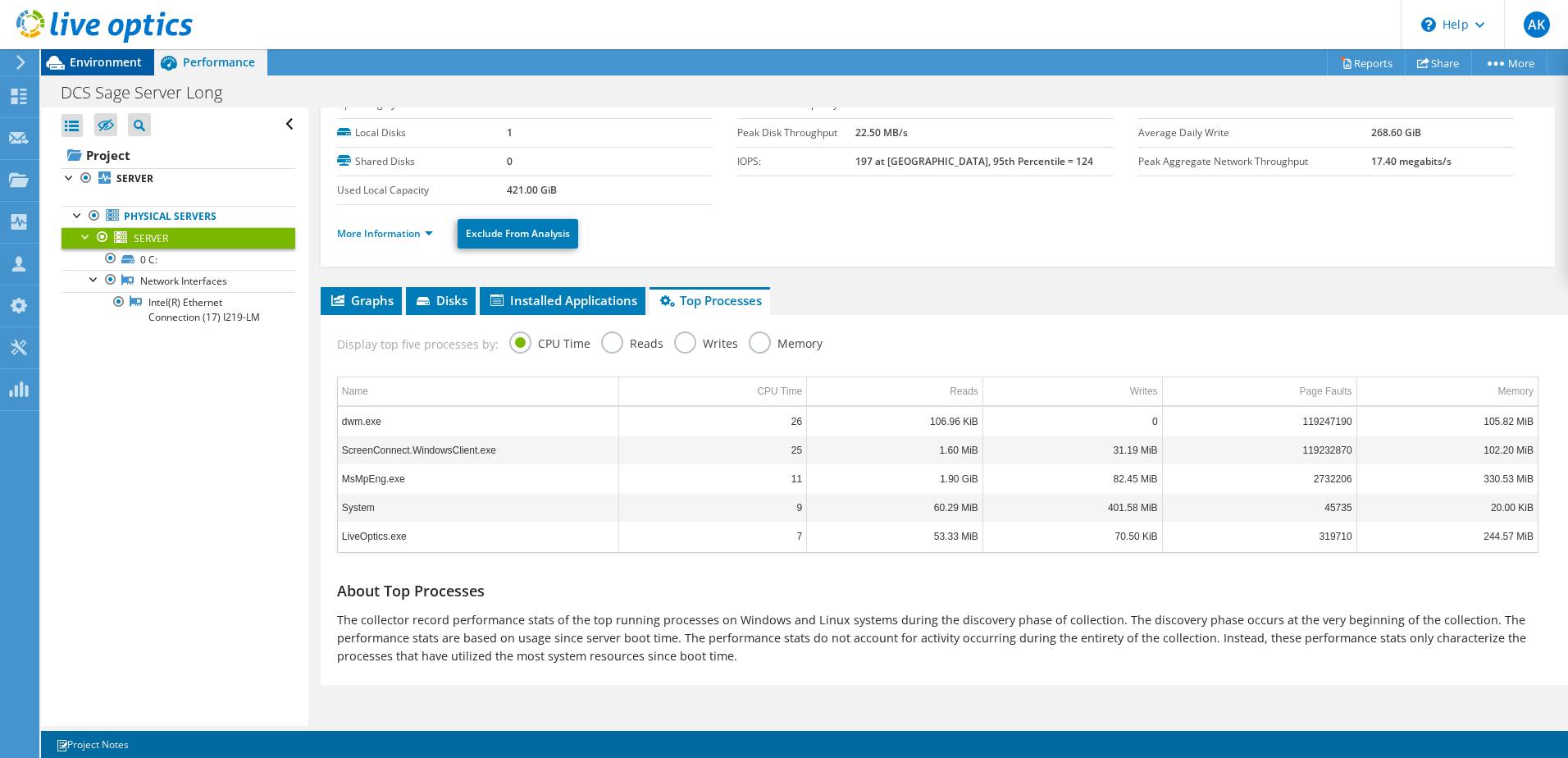
click at [91, 63] on span "Environment" at bounding box center [105, 61] width 72 height 16
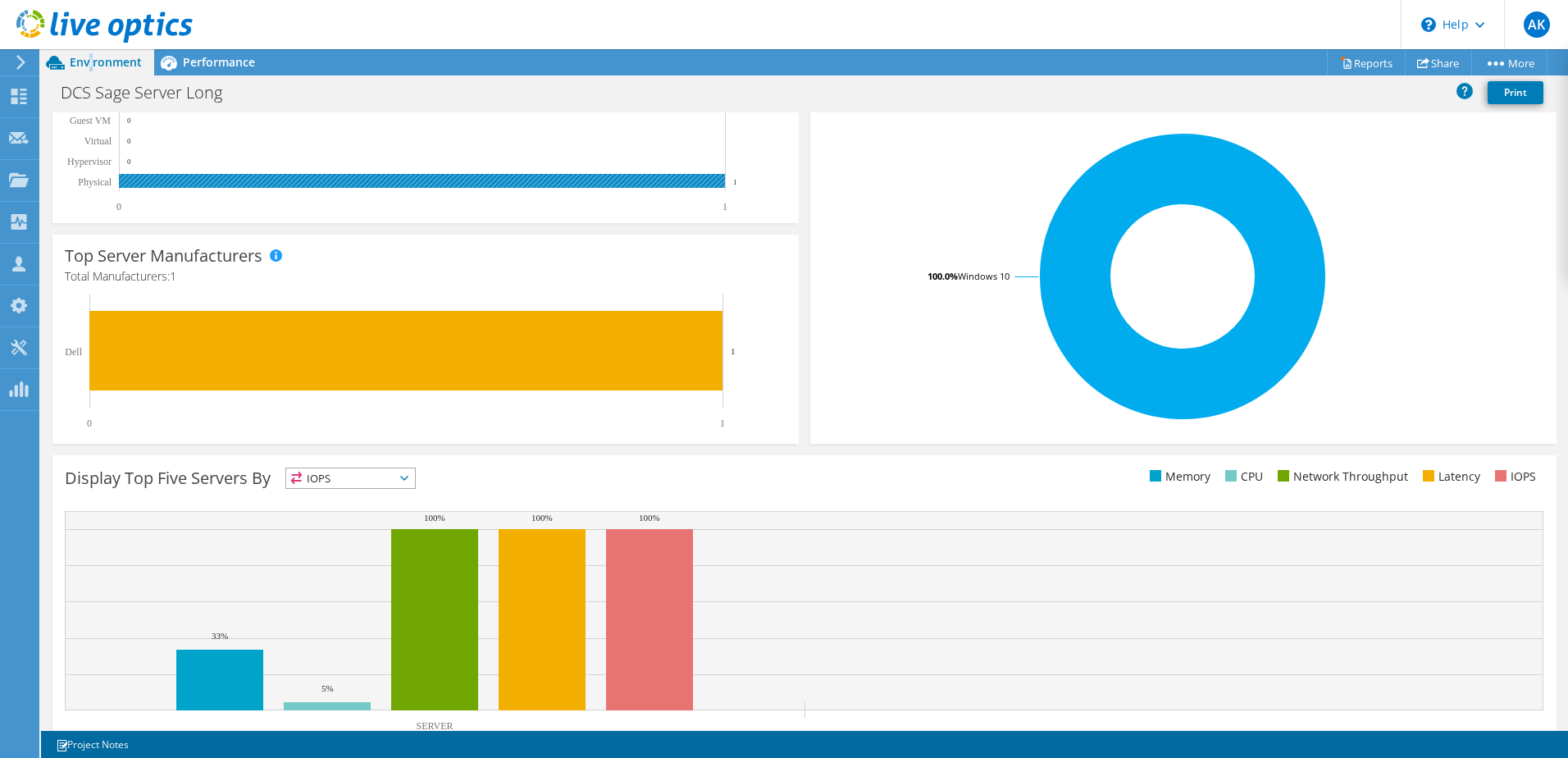
scroll to position [337, 0]
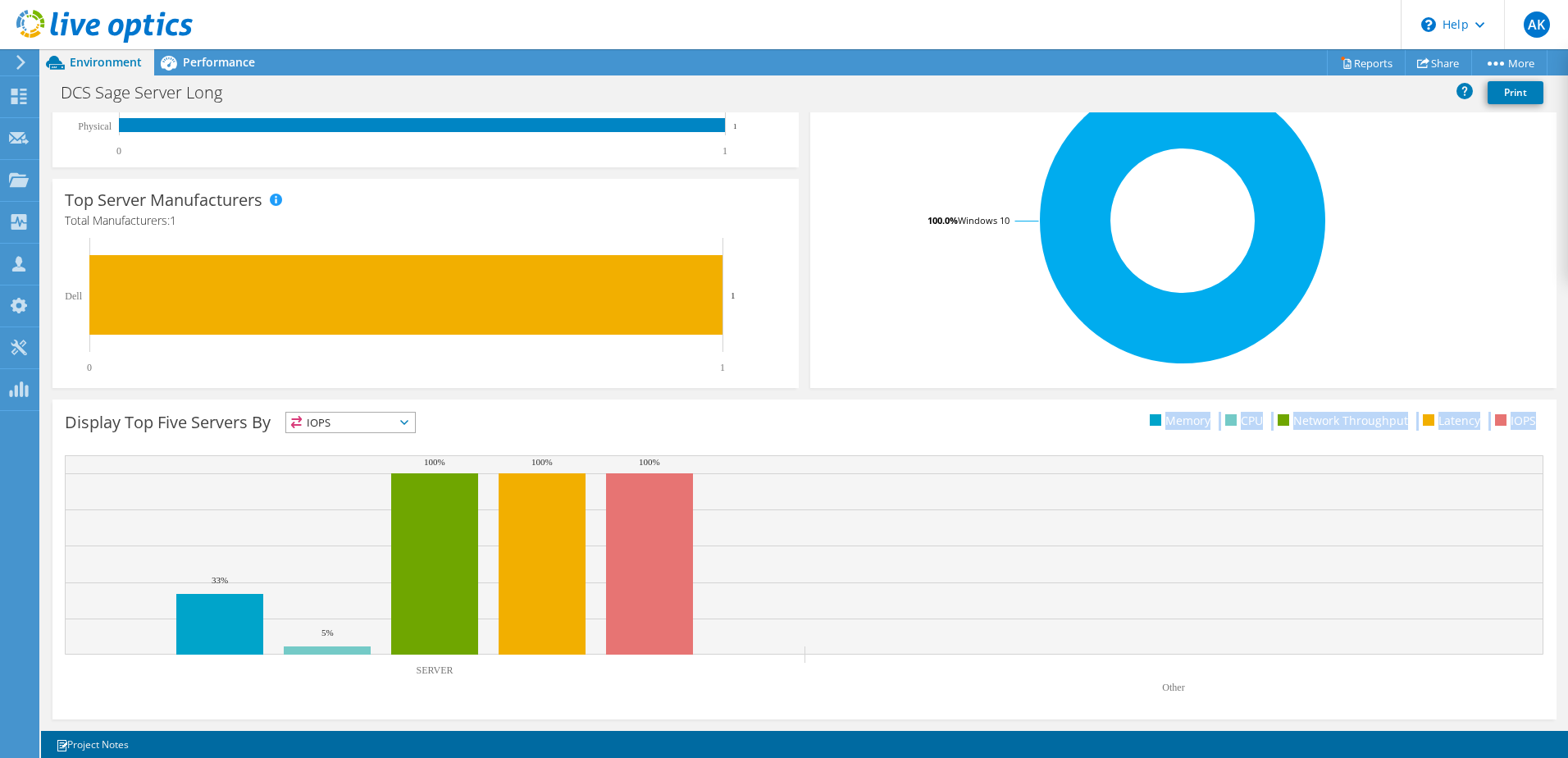
drag, startPoint x: 1140, startPoint y: 422, endPoint x: 1527, endPoint y: 418, distance: 387.0
click at [1527, 418] on ul "Memory CPU Network Throughput Latency IOPS" at bounding box center [1174, 421] width 740 height 19
click at [1317, 437] on div "Display Top Five Servers By IOPS IOPS CPU" at bounding box center [805, 426] width 1479 height 27
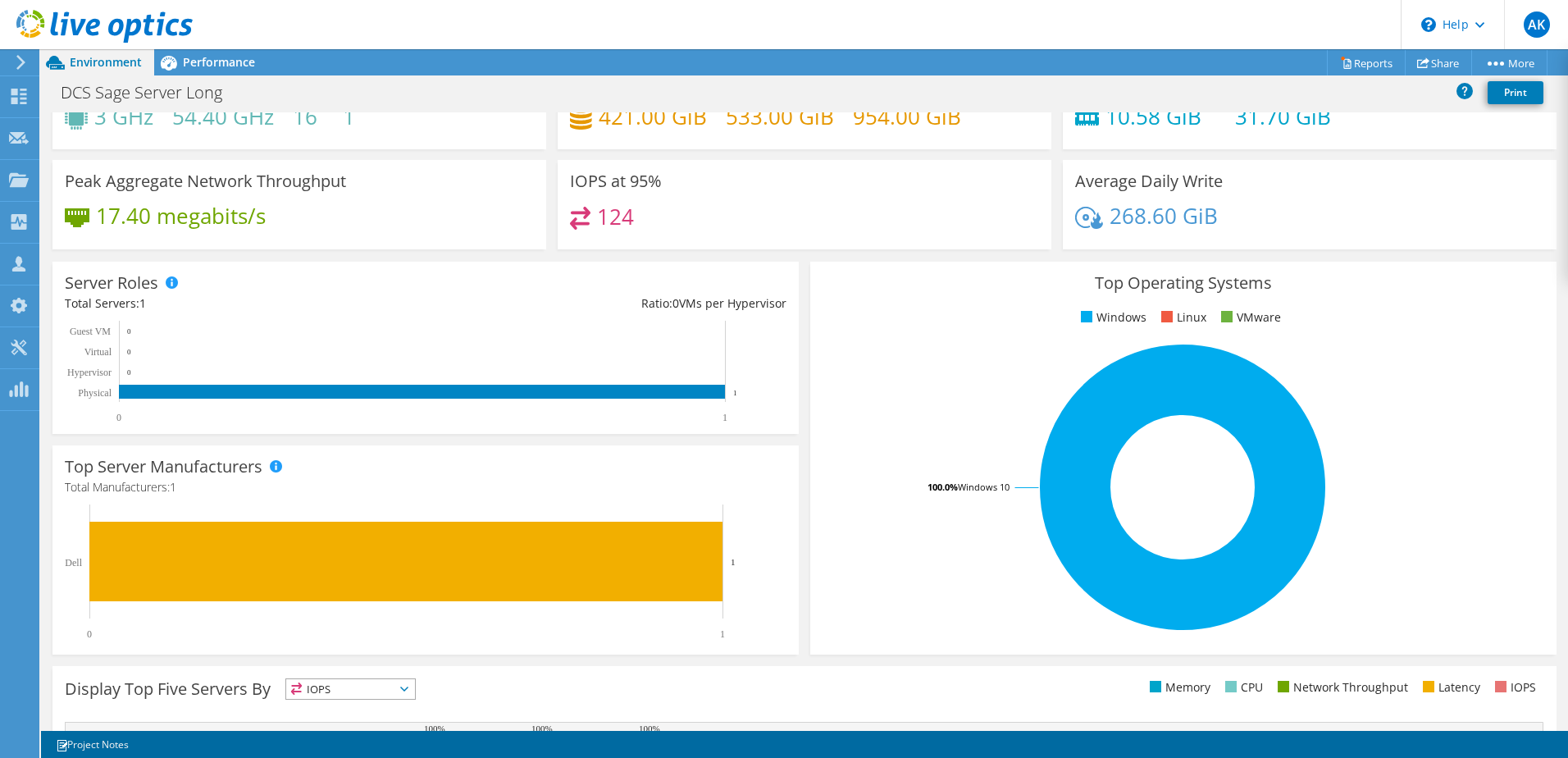
scroll to position [9, 0]
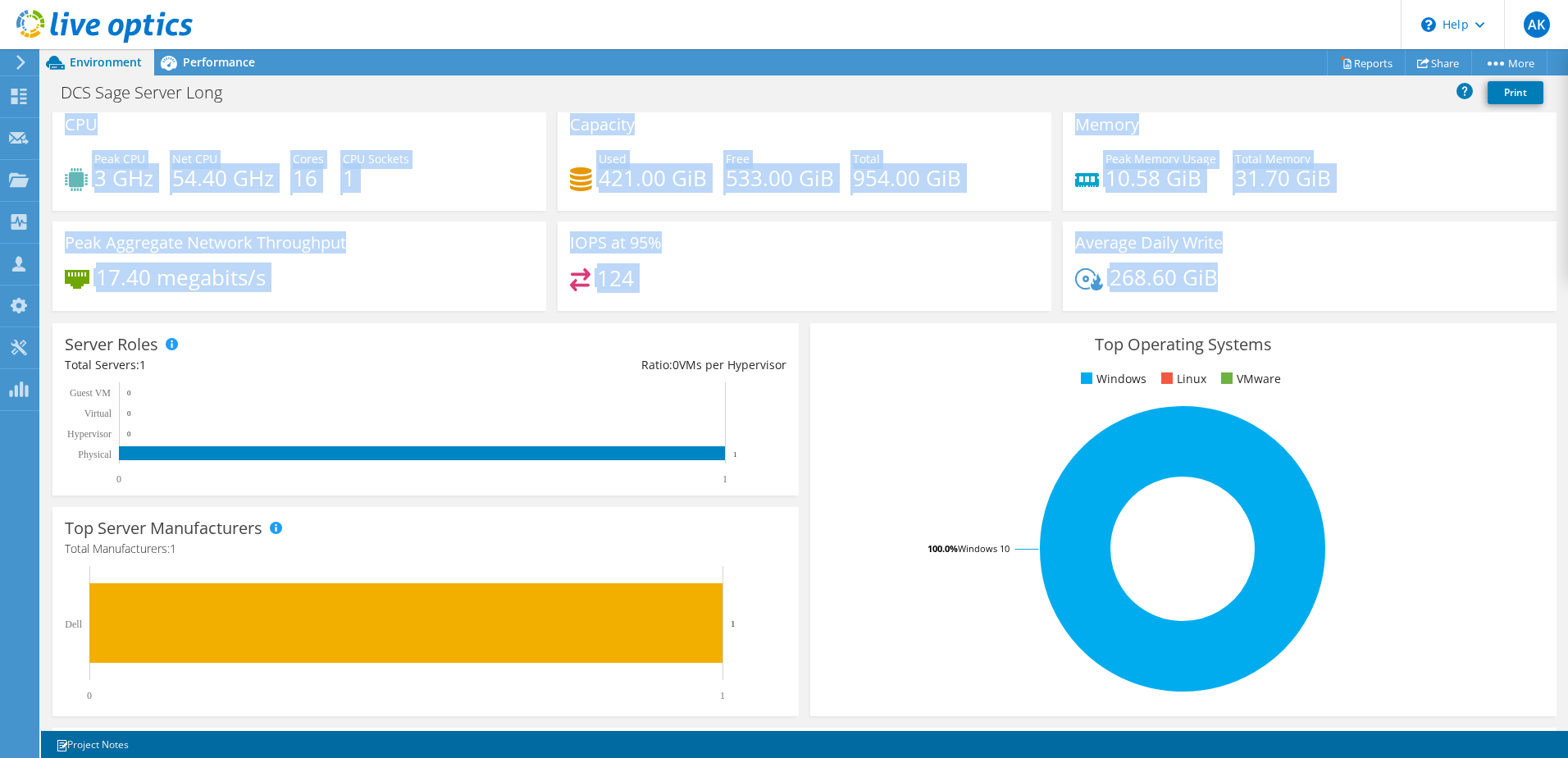
drag, startPoint x: 65, startPoint y: 123, endPoint x: 1345, endPoint y: 284, distance: 1290.1
click at [1345, 284] on div "CPU Peak CPU 3 GHz Net CPU 54.40 GHz Cores 16 CPU Sockets 1 Capacity Used 421.0…" at bounding box center [805, 212] width 1516 height 218
copy div "CPU Peak CPU 3 GHz Net CPU 54.40 GHz Cores 16 CPU Sockets 1 Capacity Used 421.0…"
click at [704, 125] on div "Capacity Used 421.00 GiB Free 533.00 GiB Total 954.00 GiB" at bounding box center [805, 157] width 494 height 108
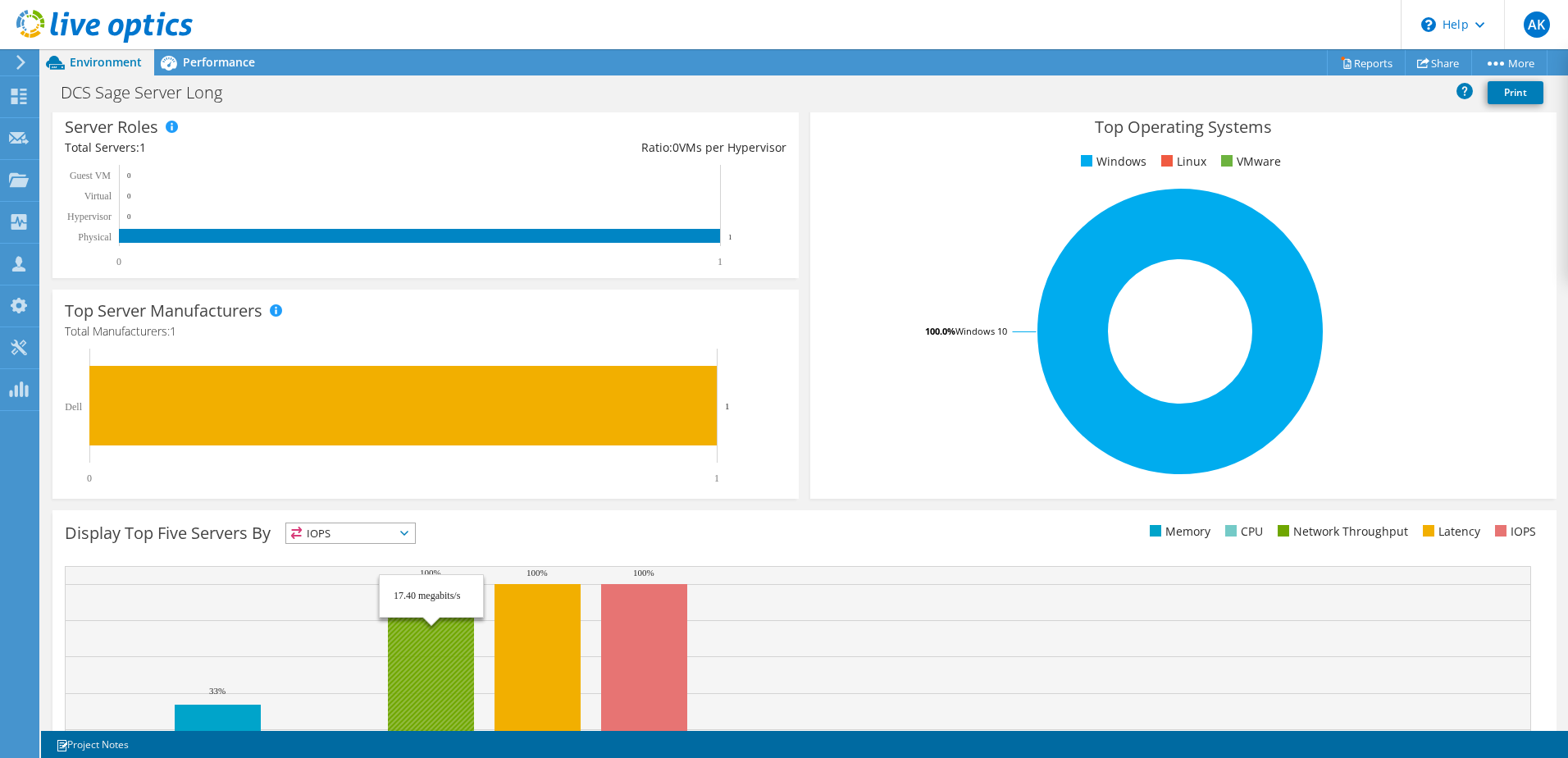
scroll to position [337, 0]
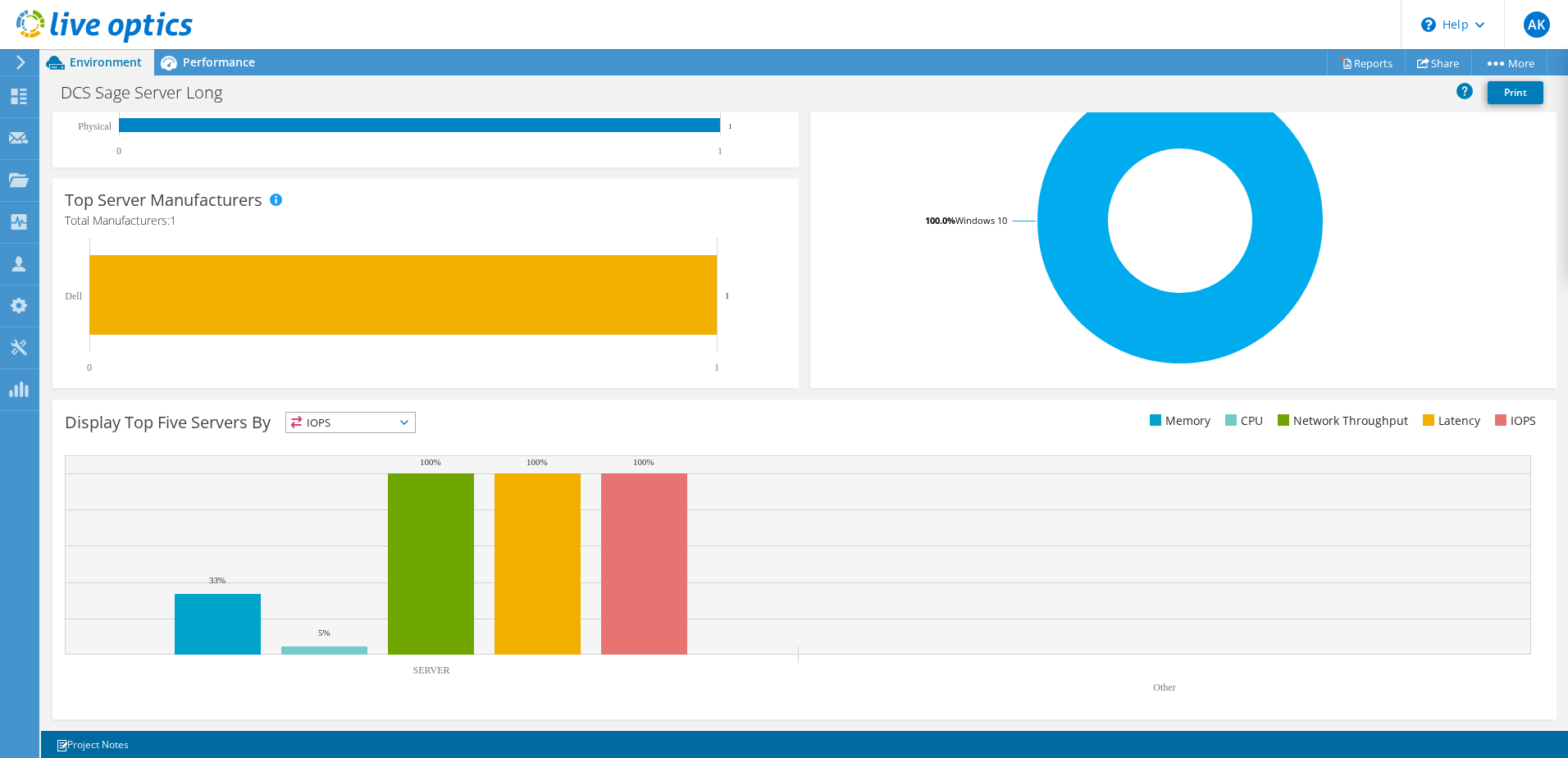
click at [415, 426] on span "IOPS" at bounding box center [350, 423] width 129 height 20
click at [374, 463] on li "Memory" at bounding box center [350, 466] width 129 height 23
click at [408, 423] on icon at bounding box center [404, 422] width 8 height 5
click at [352, 531] on li "Latency" at bounding box center [350, 535] width 129 height 23
click at [294, 523] on rect at bounding box center [798, 554] width 1467 height 199
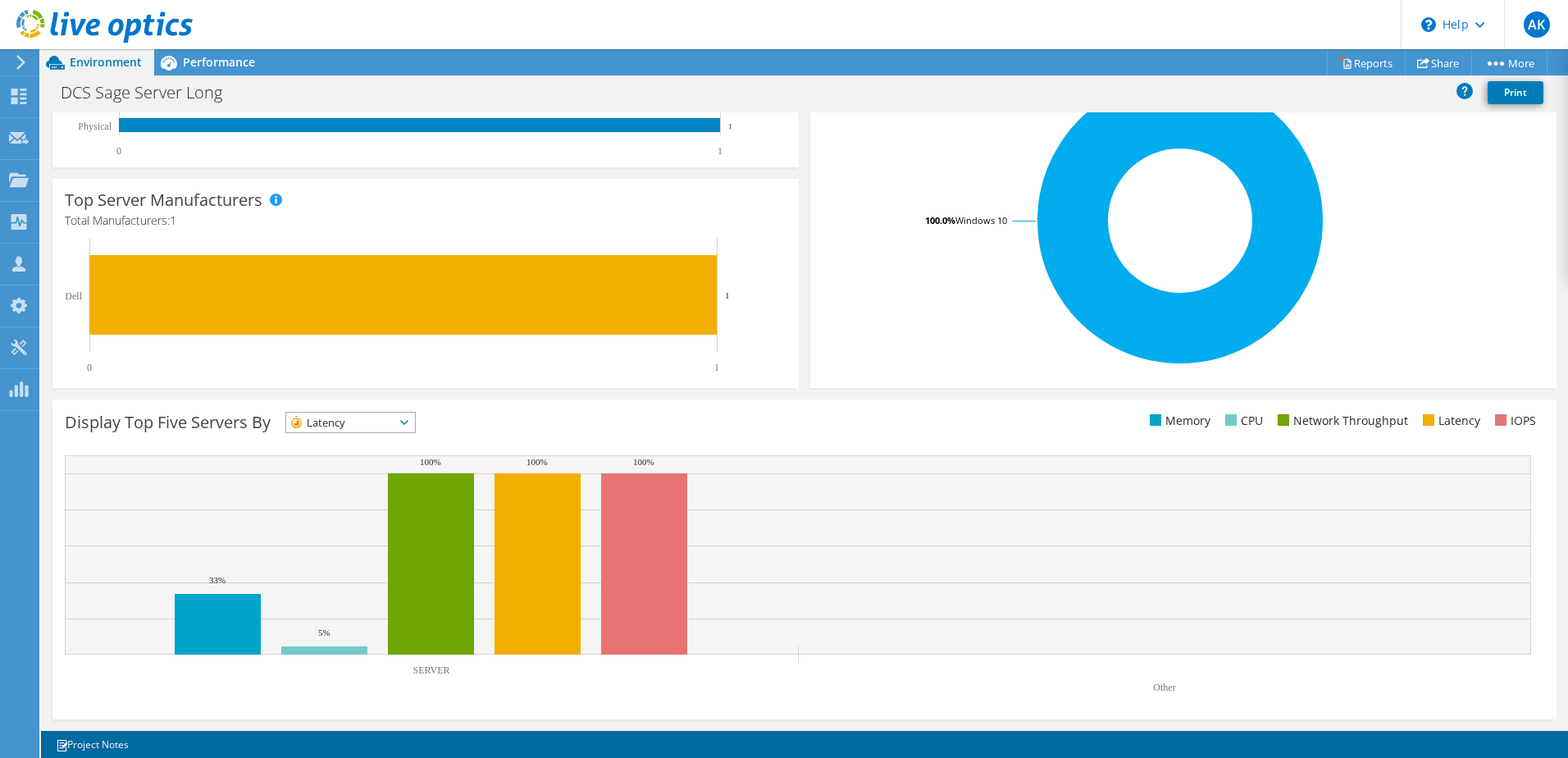
click at [408, 423] on icon at bounding box center [404, 422] width 8 height 5
click at [379, 439] on li "IOPS" at bounding box center [350, 443] width 129 height 23
click at [294, 524] on rect at bounding box center [798, 554] width 1467 height 199
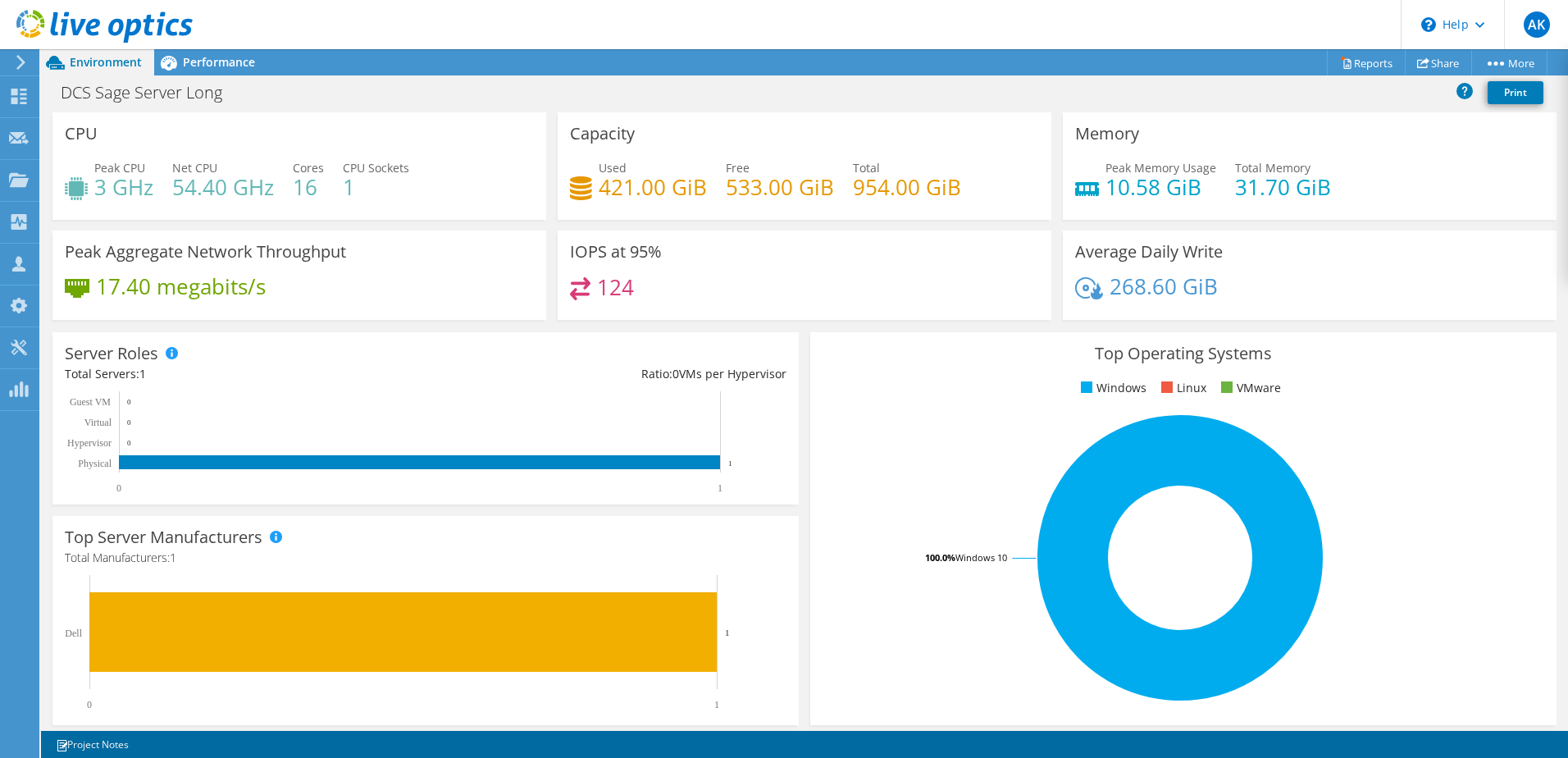
scroll to position [67, 0]
click at [204, 71] on div "Performance" at bounding box center [211, 62] width 113 height 26
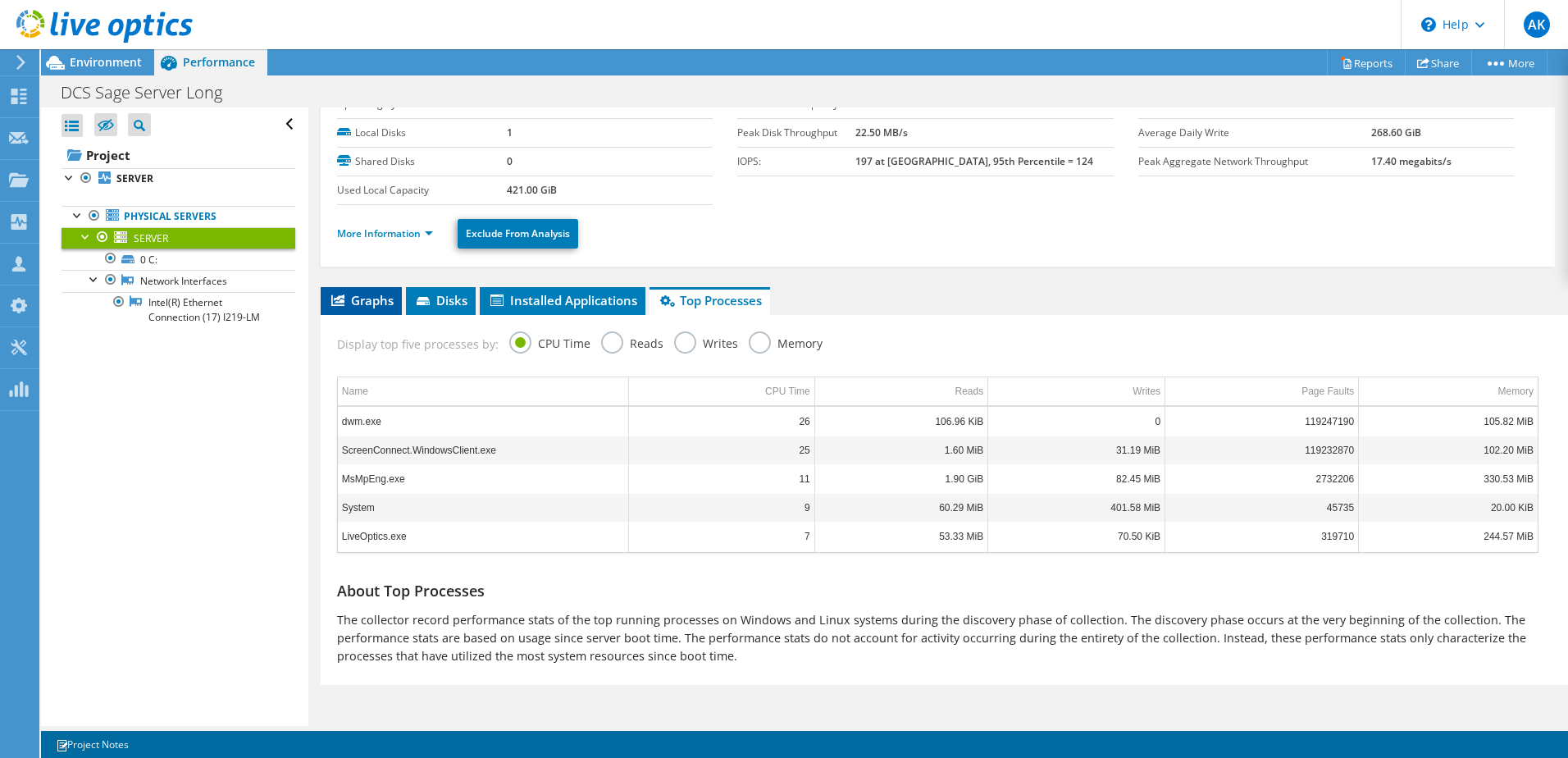
click at [366, 309] on li "Graphs" at bounding box center [361, 300] width 81 height 28
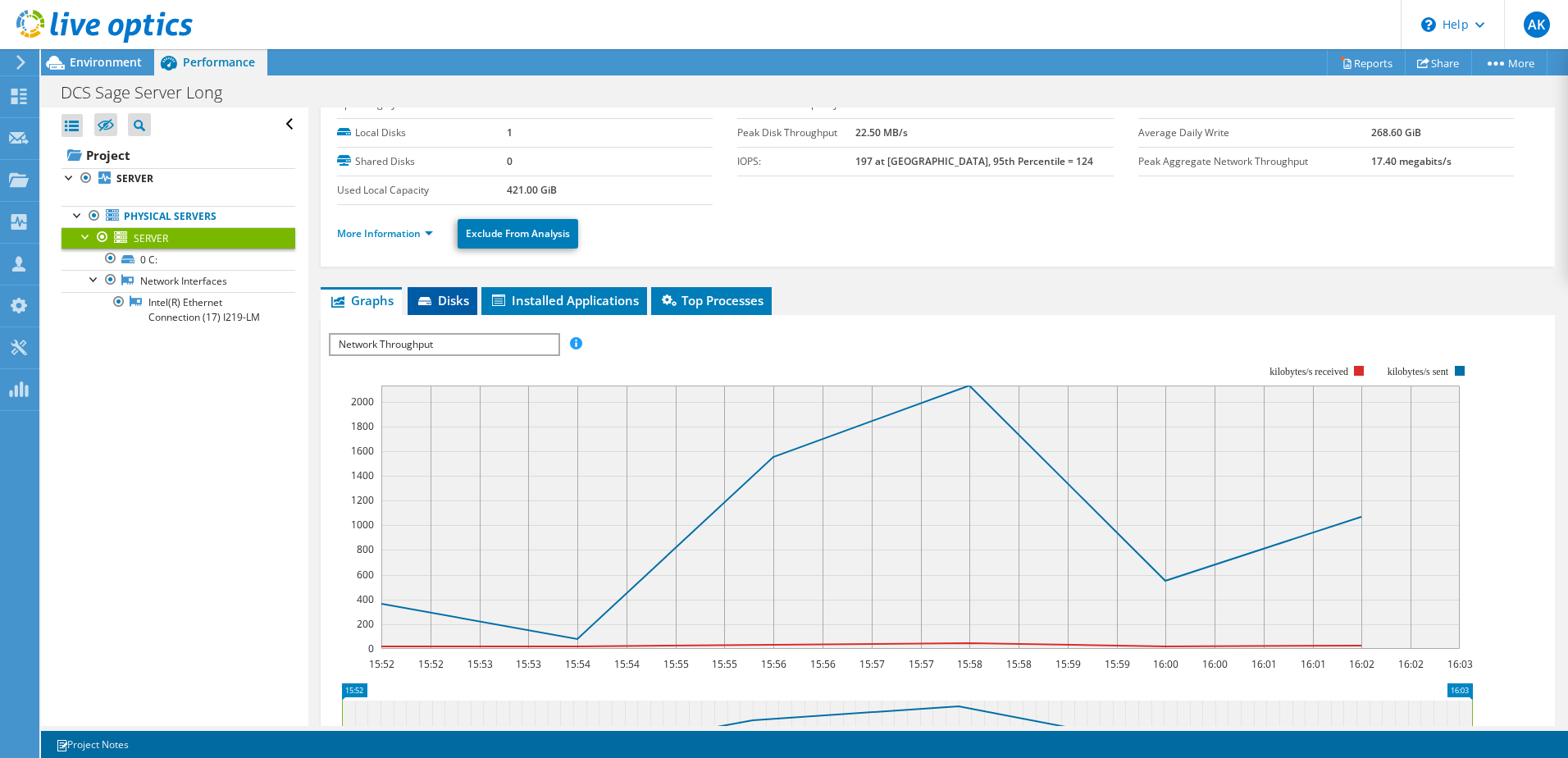
click at [454, 307] on span "Disks" at bounding box center [442, 300] width 53 height 16
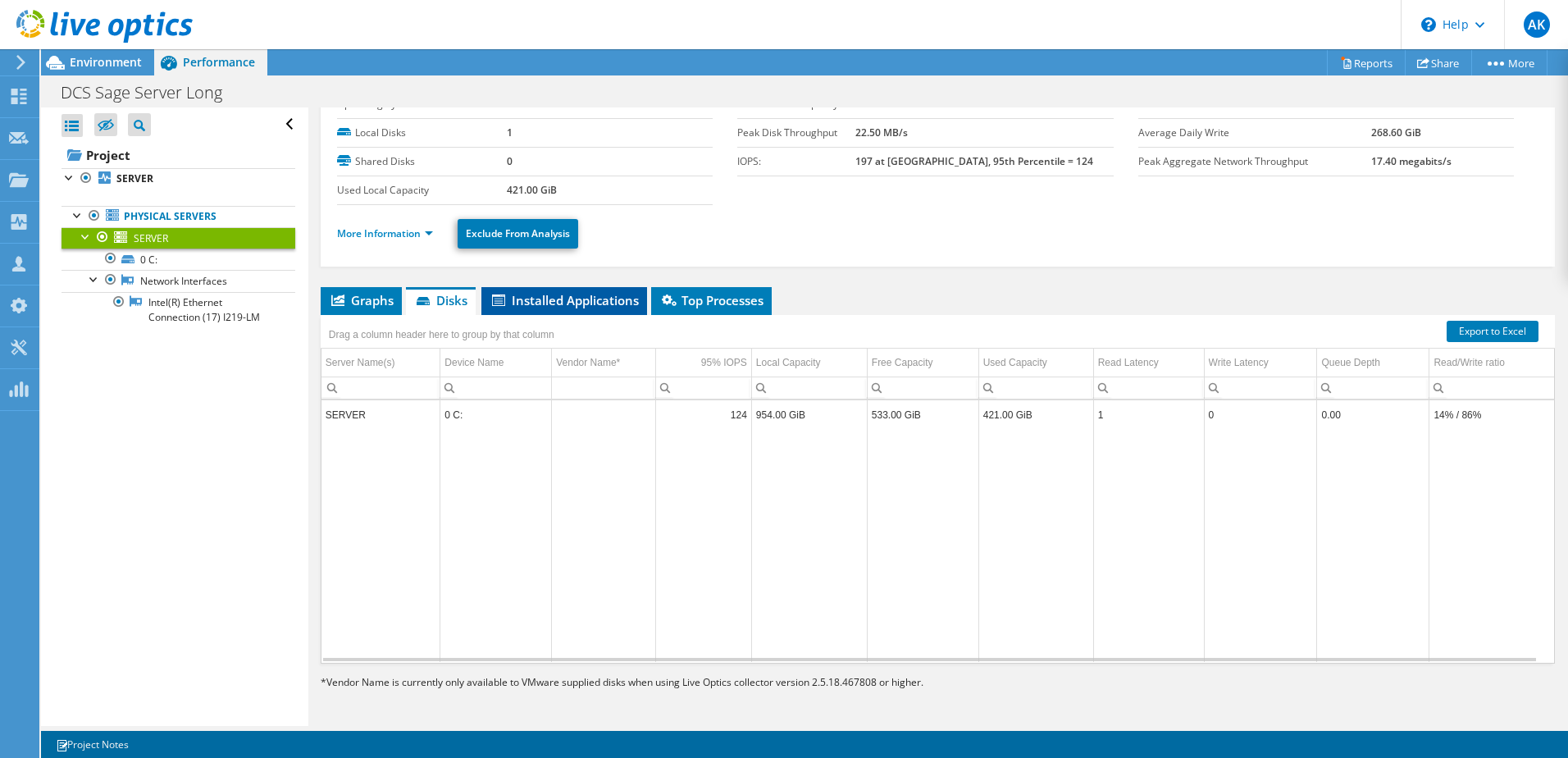
click at [551, 301] on span "Installed Applications" at bounding box center [563, 300] width 149 height 16
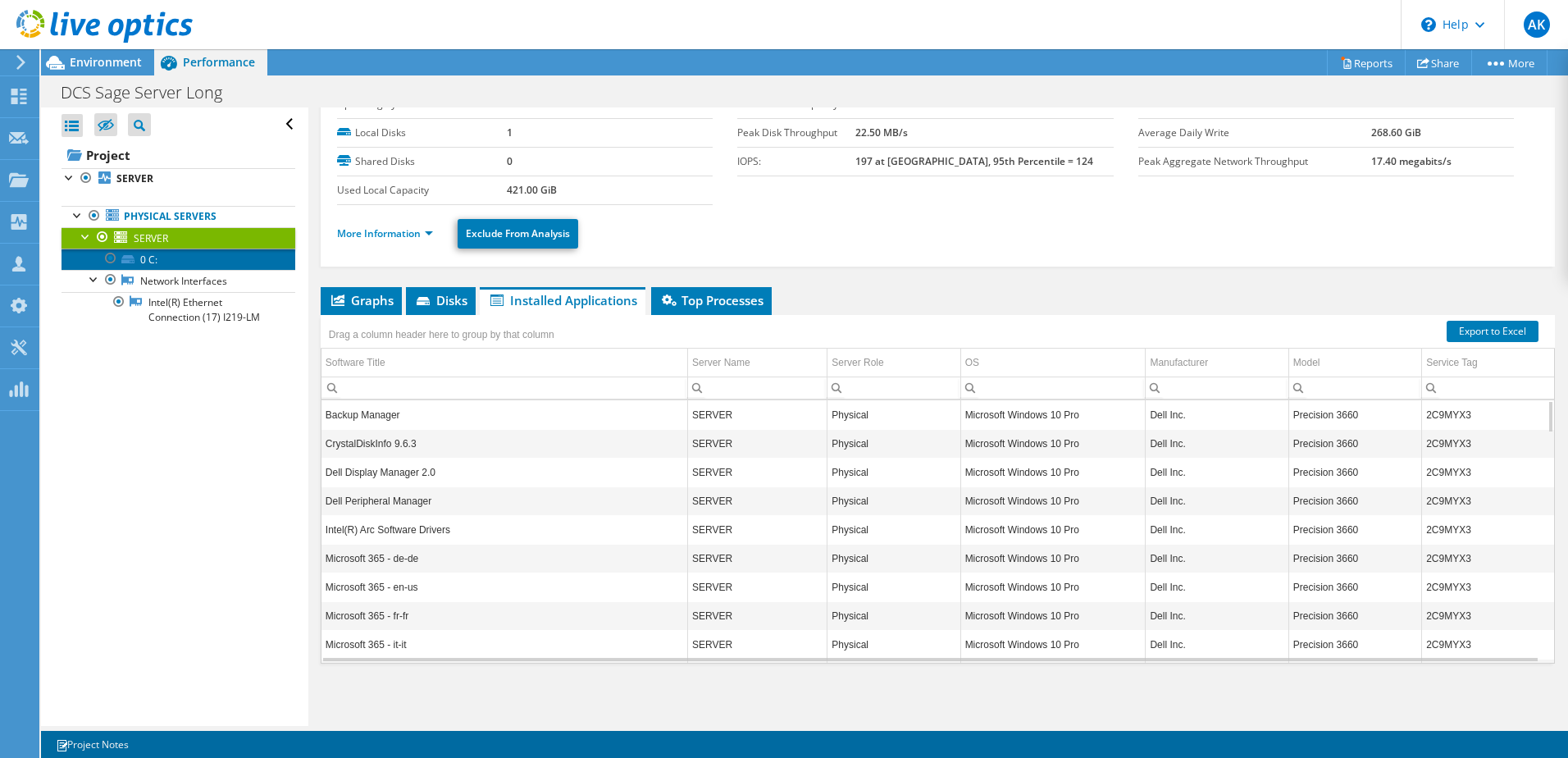
click at [150, 260] on link "0 C:" at bounding box center [178, 258] width 234 height 21
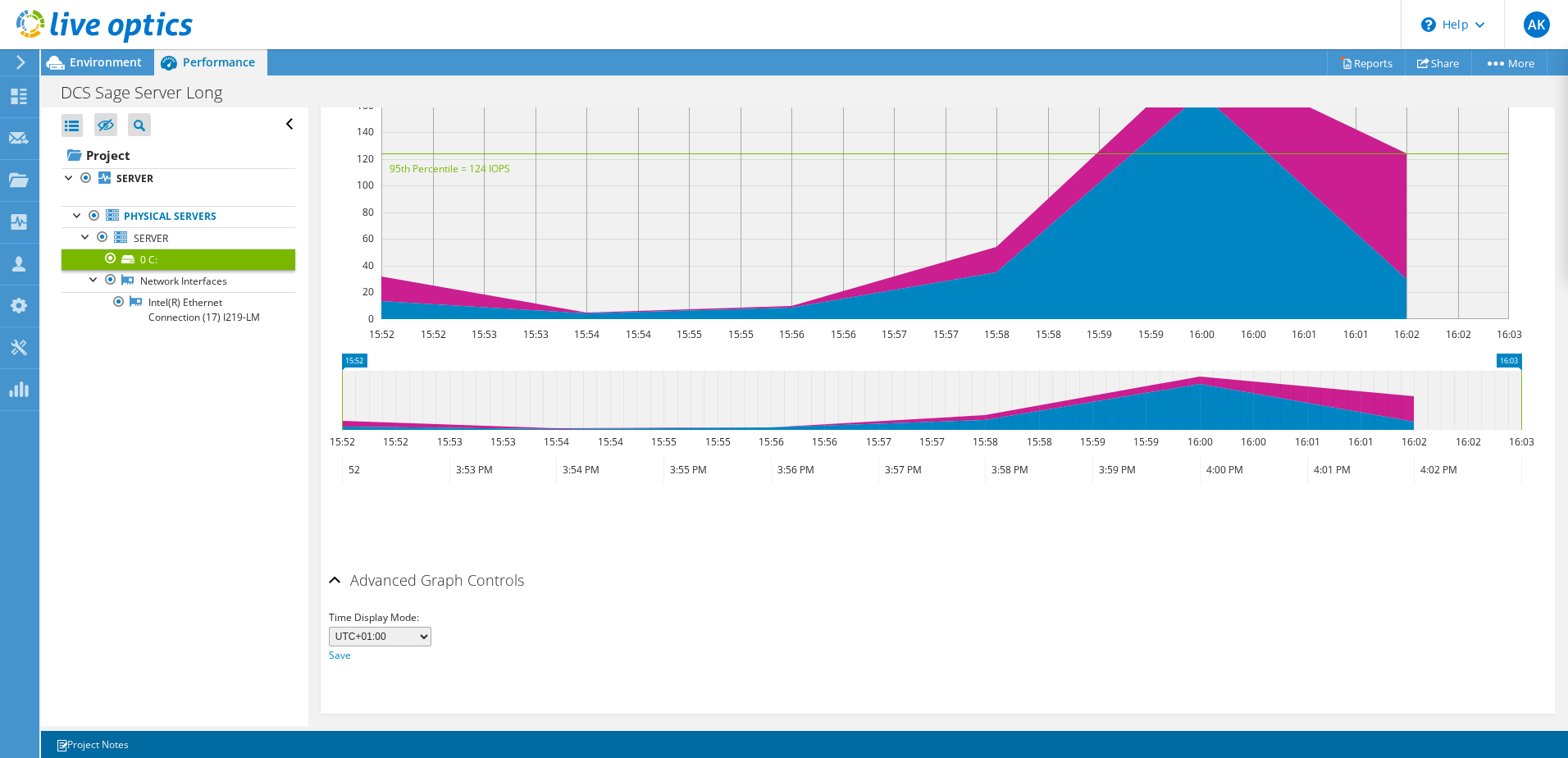
scroll to position [441, 0]
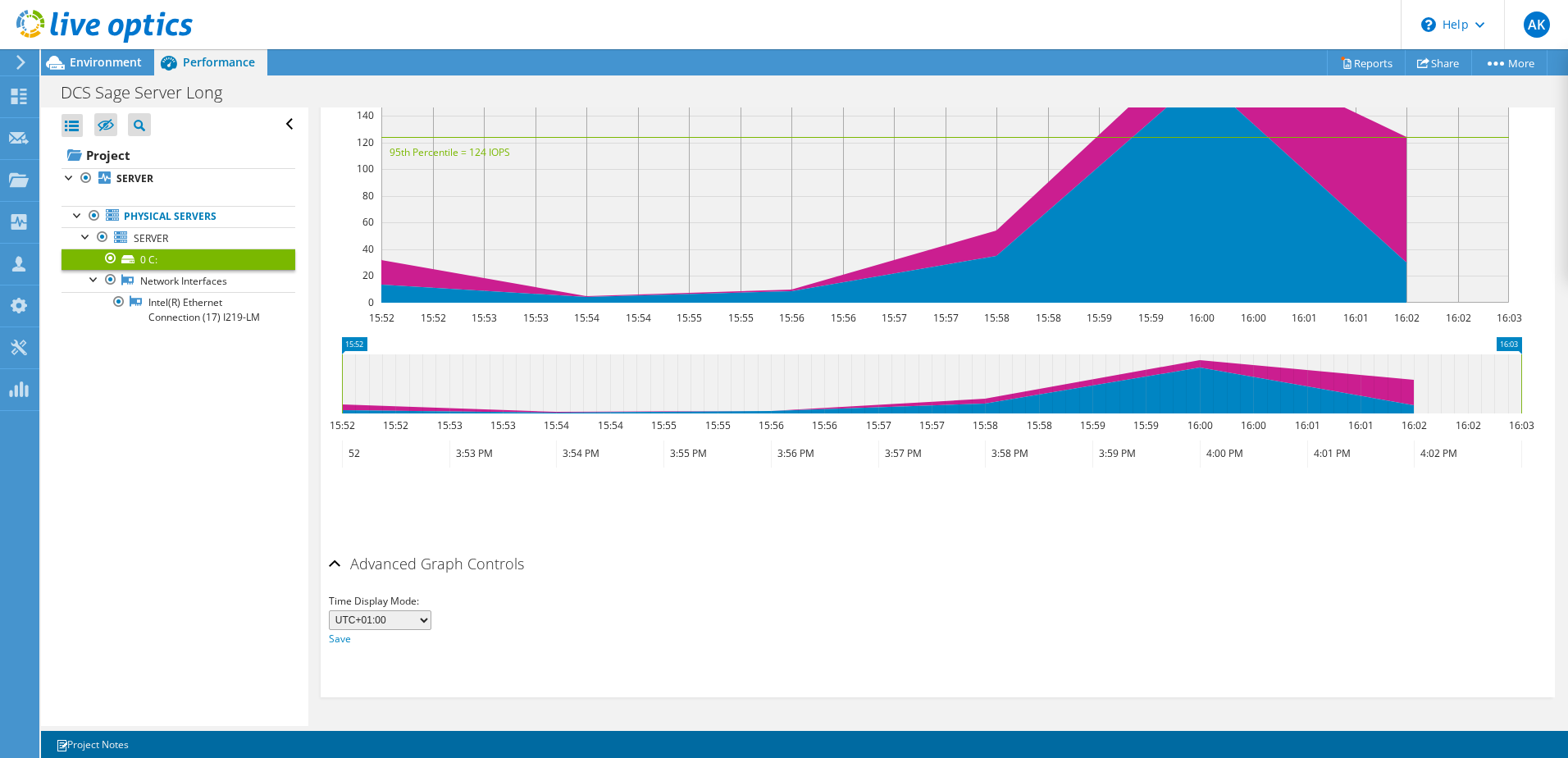
click at [122, 516] on div "Open All Close All Hide Excluded Nodes Project Tree Filter" at bounding box center [174, 416] width 267 height 618
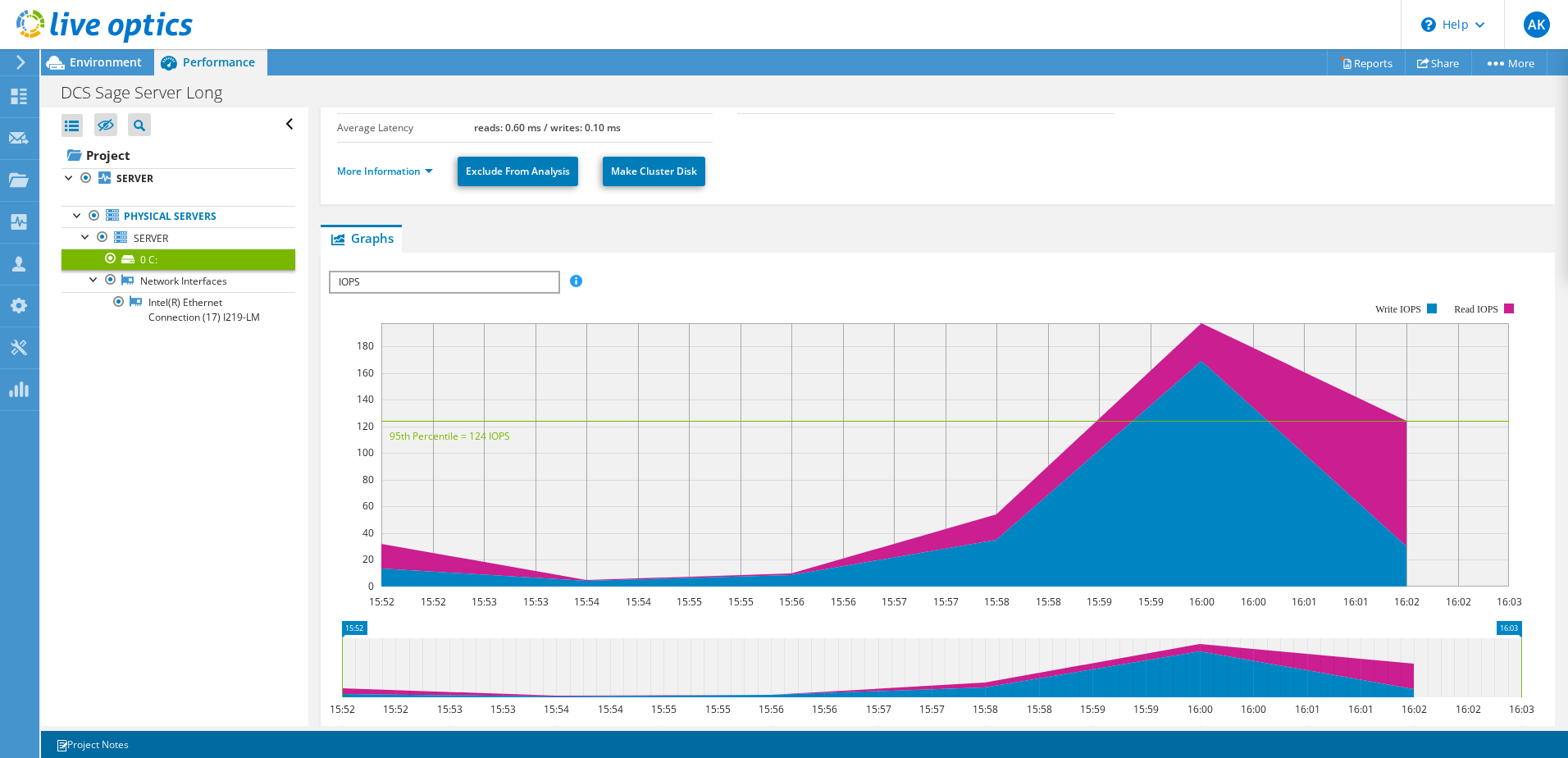
scroll to position [31, 0]
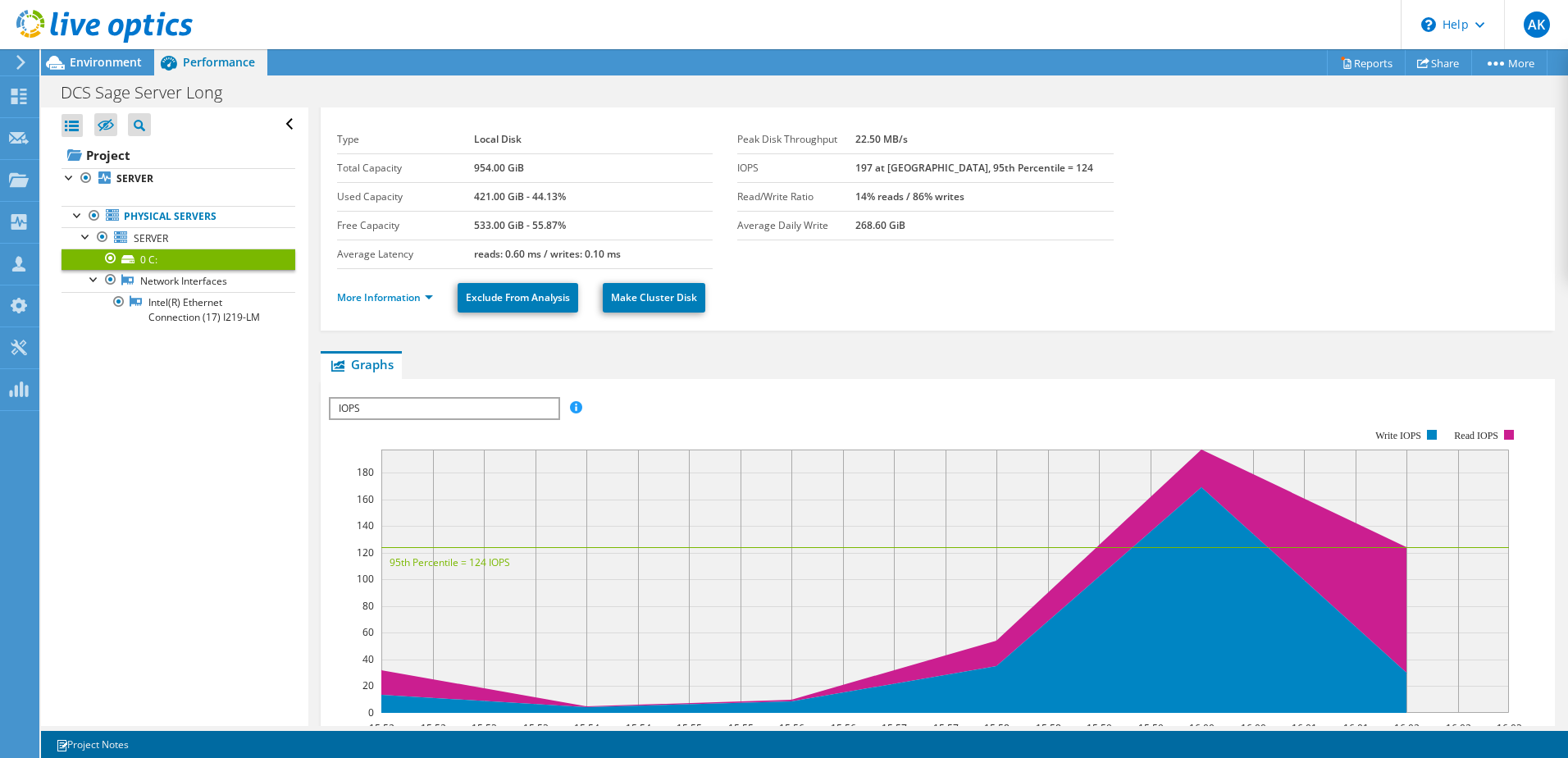
click at [440, 415] on span "IOPS" at bounding box center [444, 409] width 227 height 20
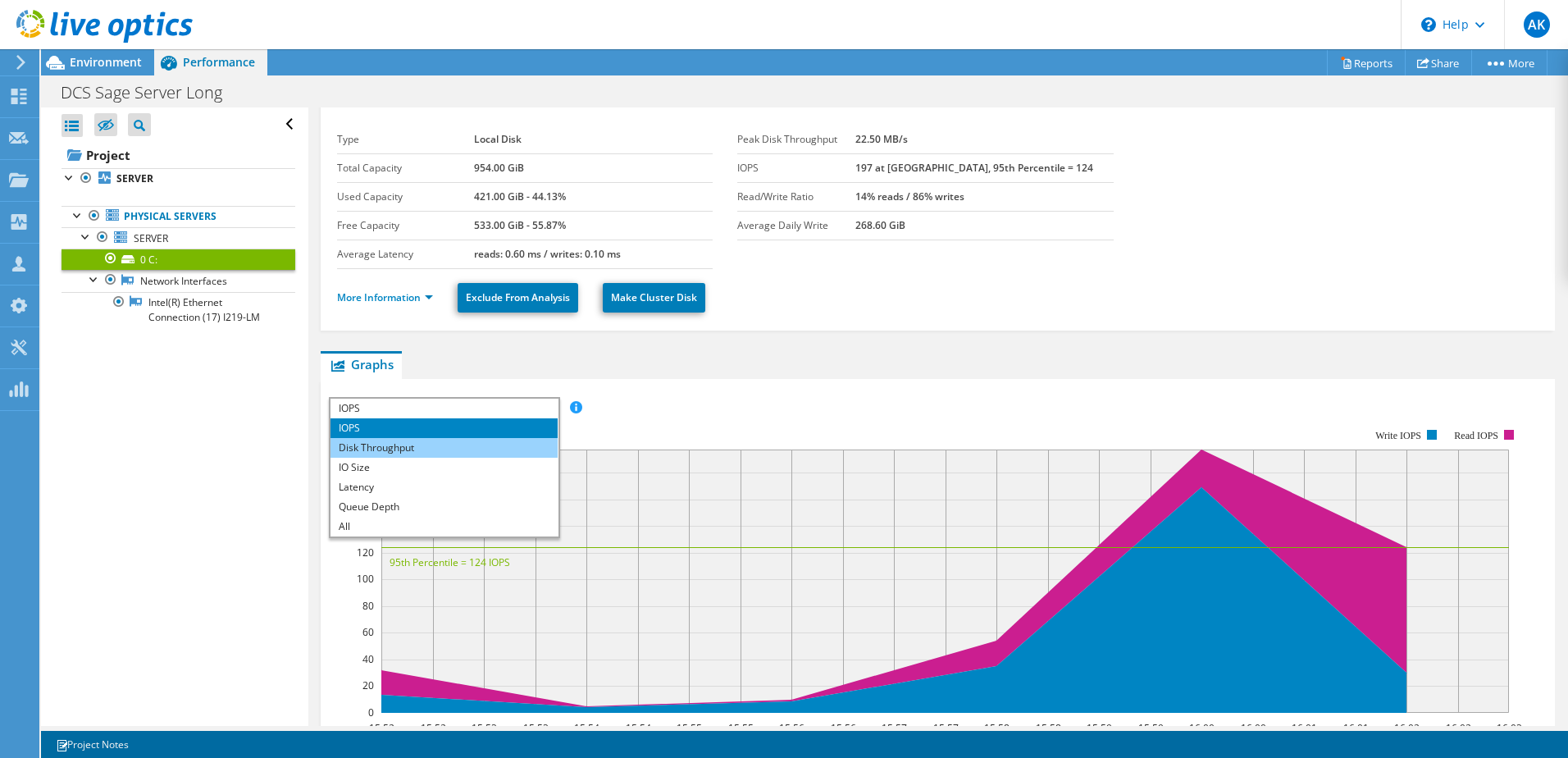
click at [445, 441] on li "Disk Throughput" at bounding box center [444, 448] width 227 height 20
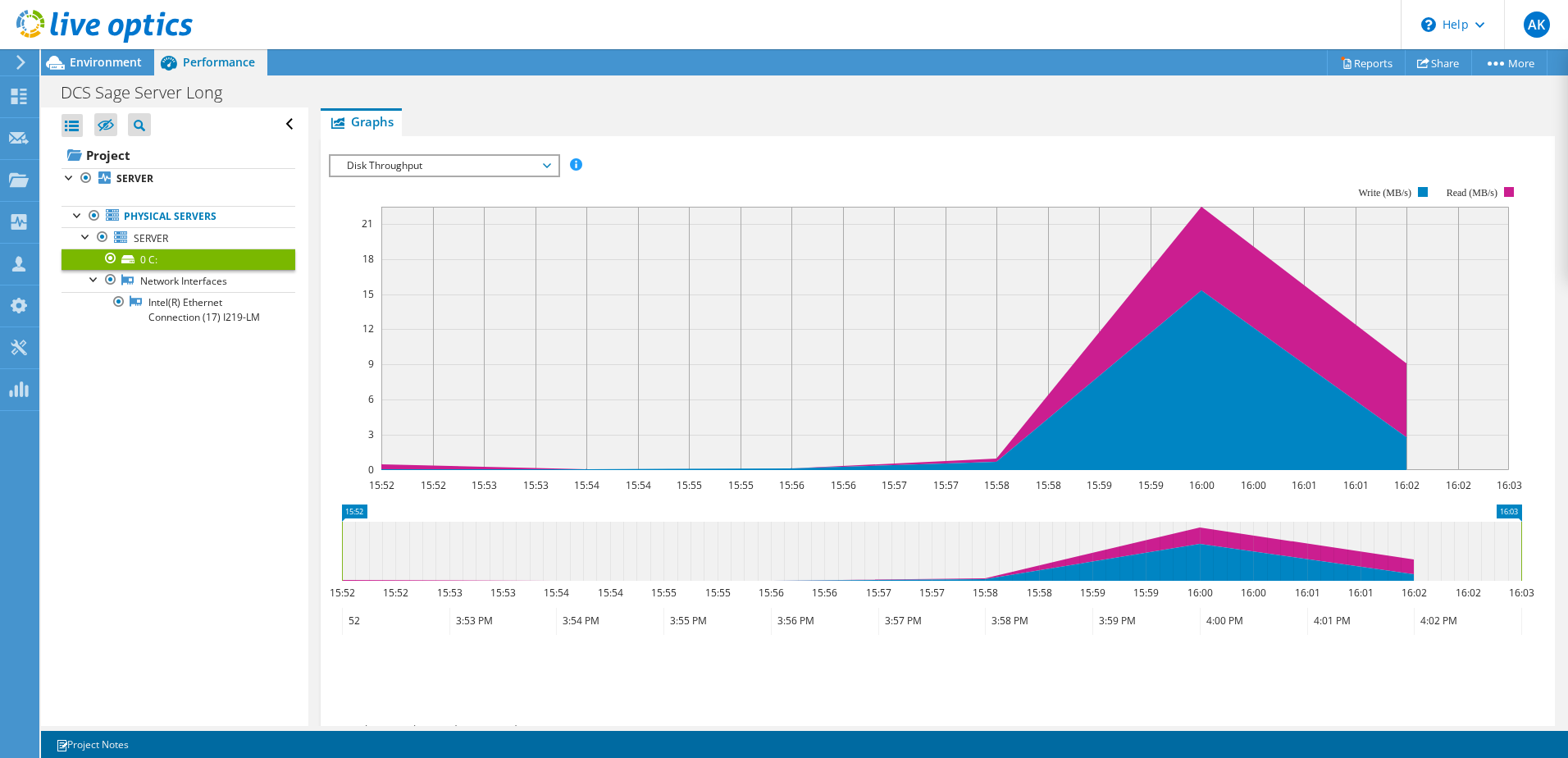
scroll to position [278, 0]
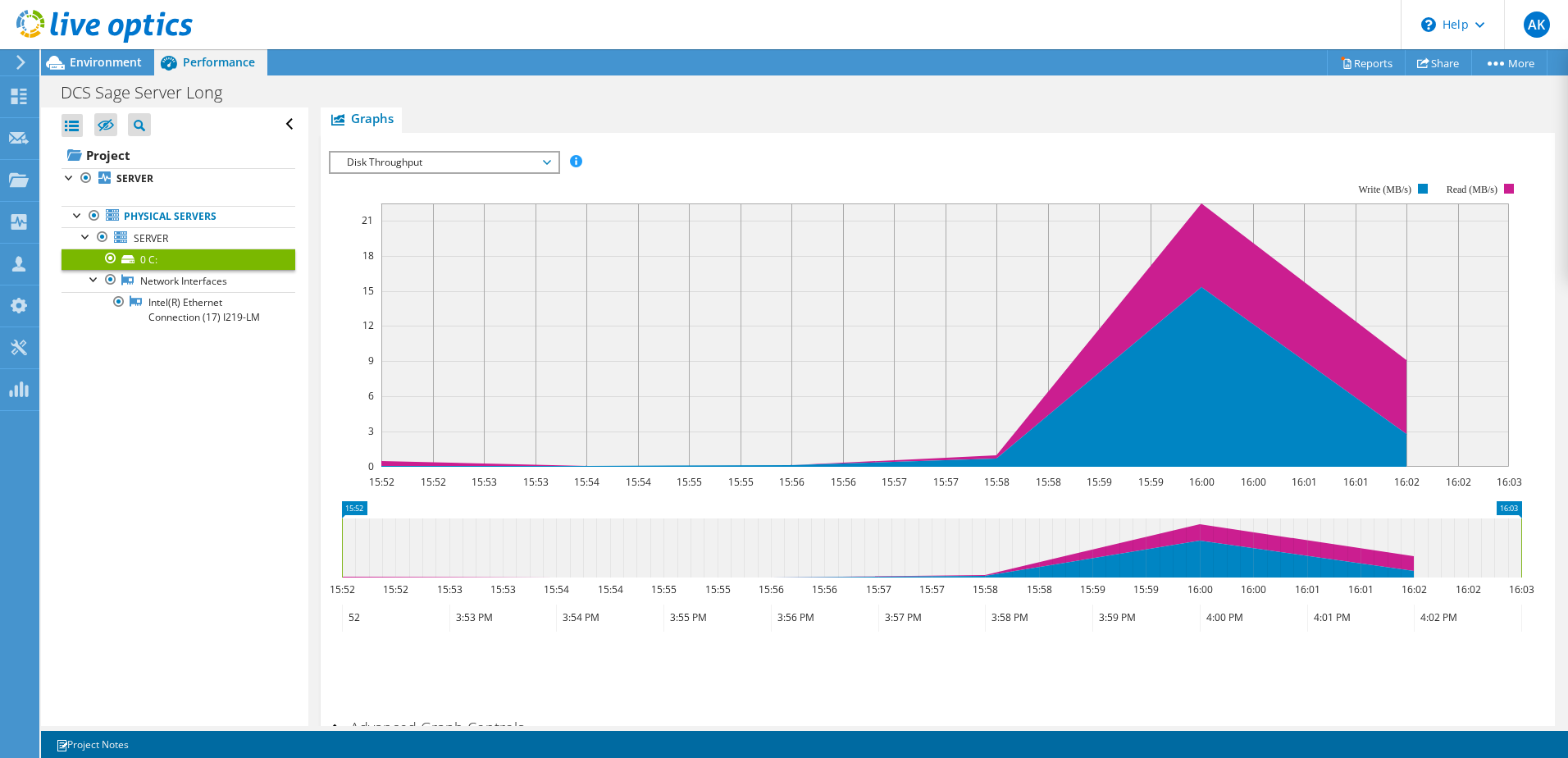
click at [544, 165] on span "Disk Throughput" at bounding box center [444, 163] width 211 height 20
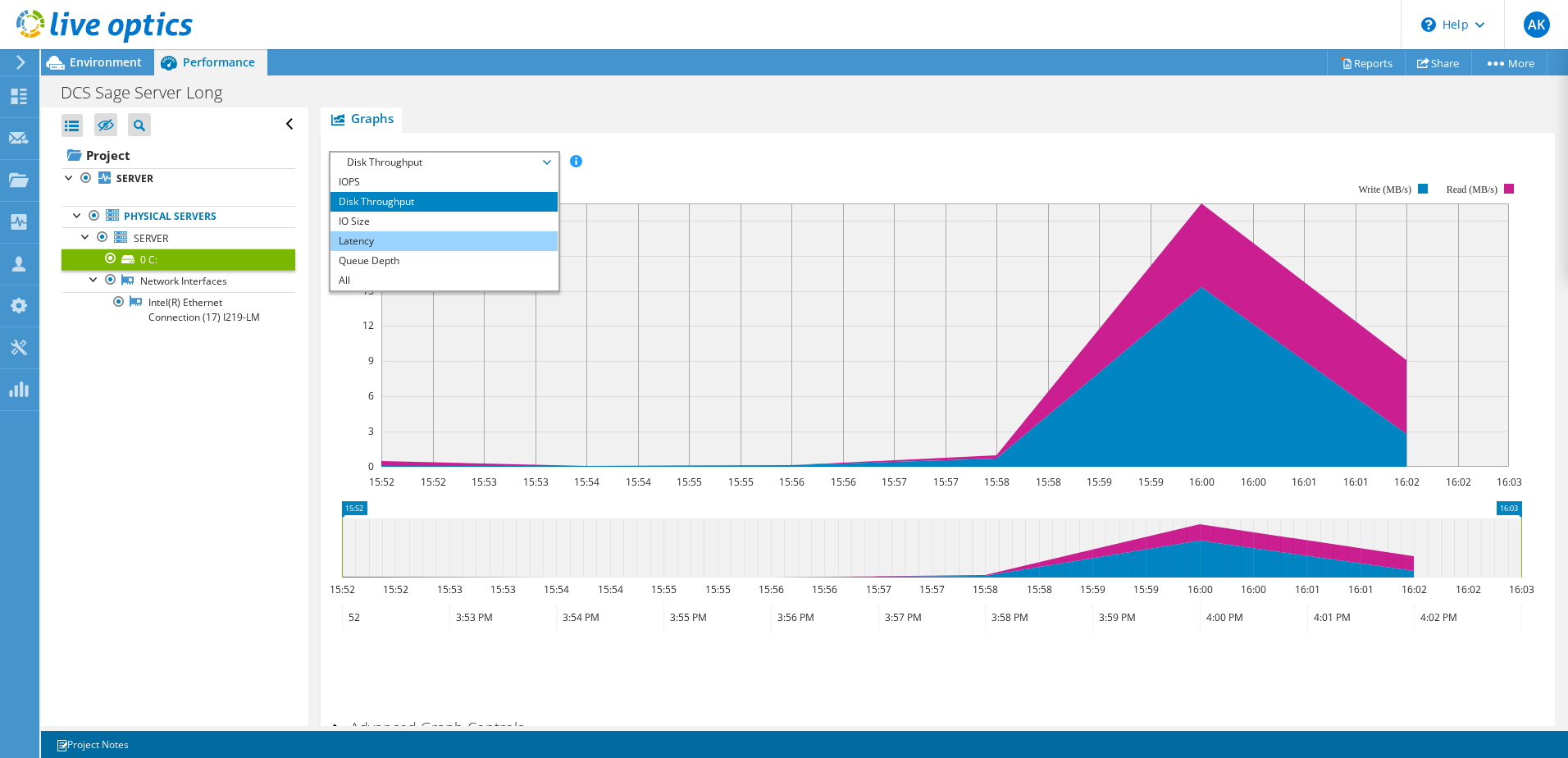
click at [454, 246] on li "Latency" at bounding box center [444, 241] width 227 height 20
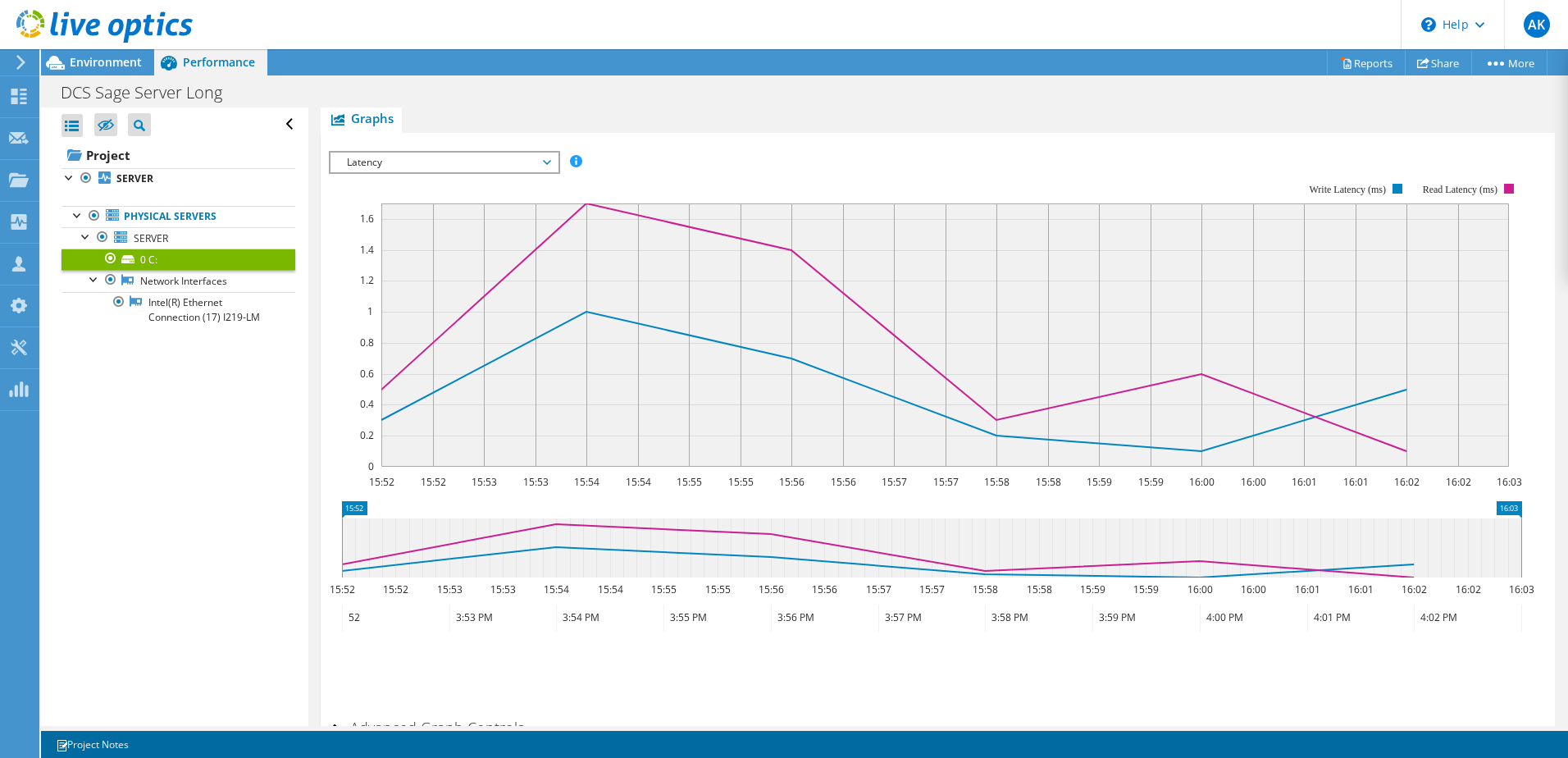
click at [547, 165] on span "Latency" at bounding box center [444, 163] width 211 height 20
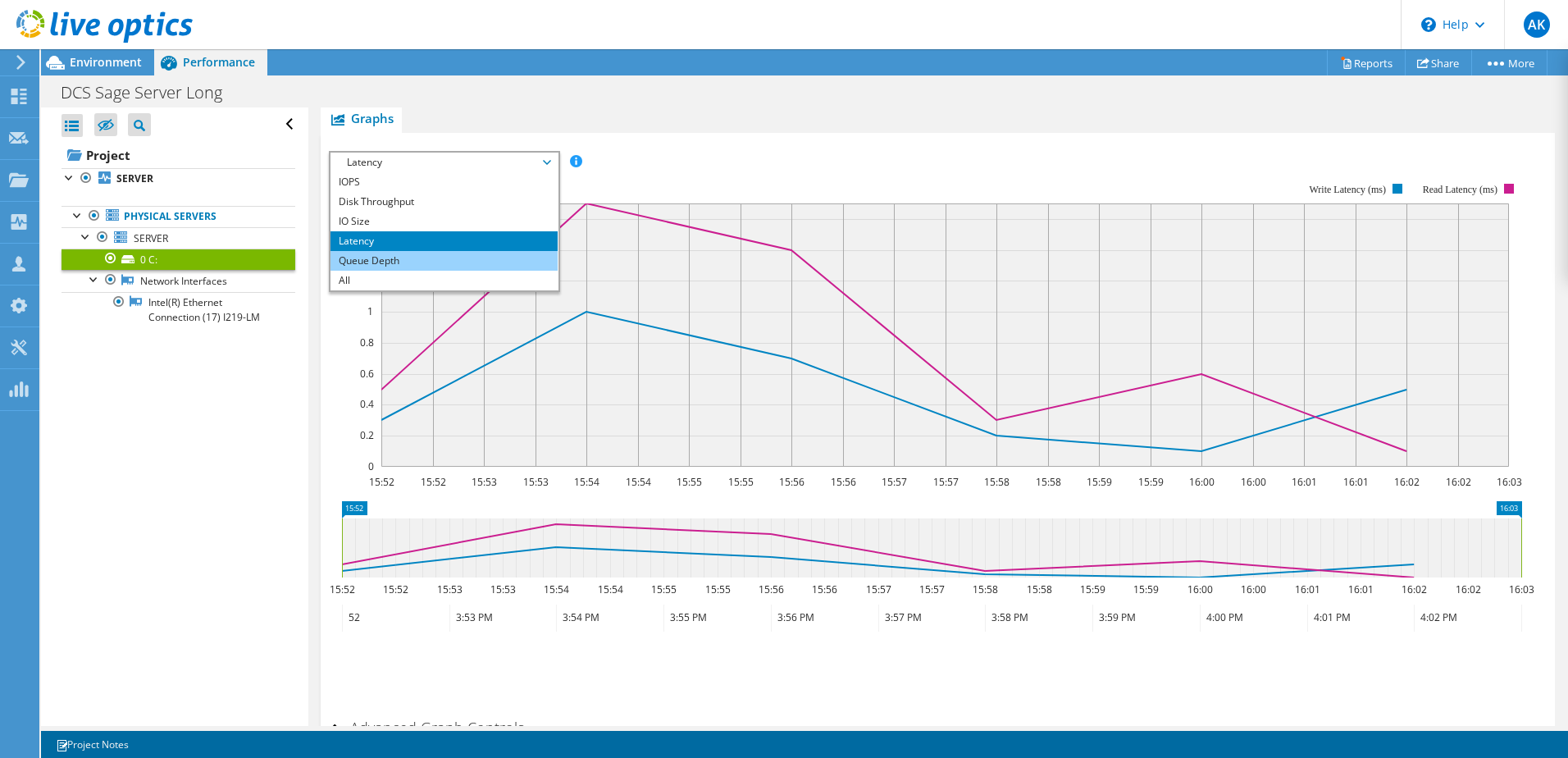
click at [470, 262] on li "Queue Depth" at bounding box center [444, 261] width 227 height 20
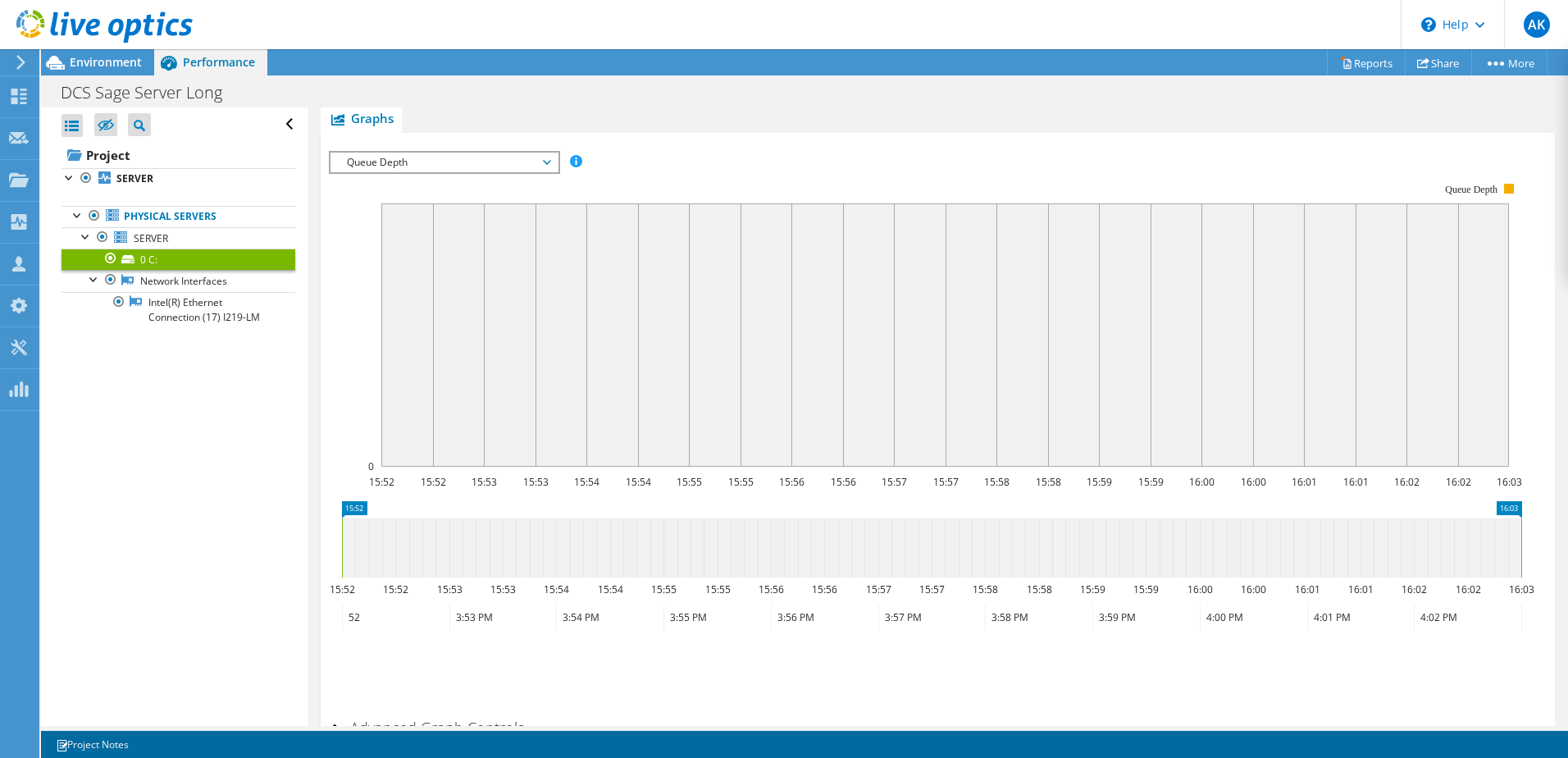
click at [158, 384] on div "Open All Close All Hide Excluded Nodes Project Tree Filter" at bounding box center [174, 416] width 267 height 618
drag, startPoint x: 158, startPoint y: 384, endPoint x: 222, endPoint y: 458, distance: 97.8
click at [222, 458] on div "Open All Close All Hide Excluded Nodes Project Tree Filter" at bounding box center [174, 416] width 267 height 618
click at [488, 166] on span "Queue Depth" at bounding box center [444, 163] width 211 height 20
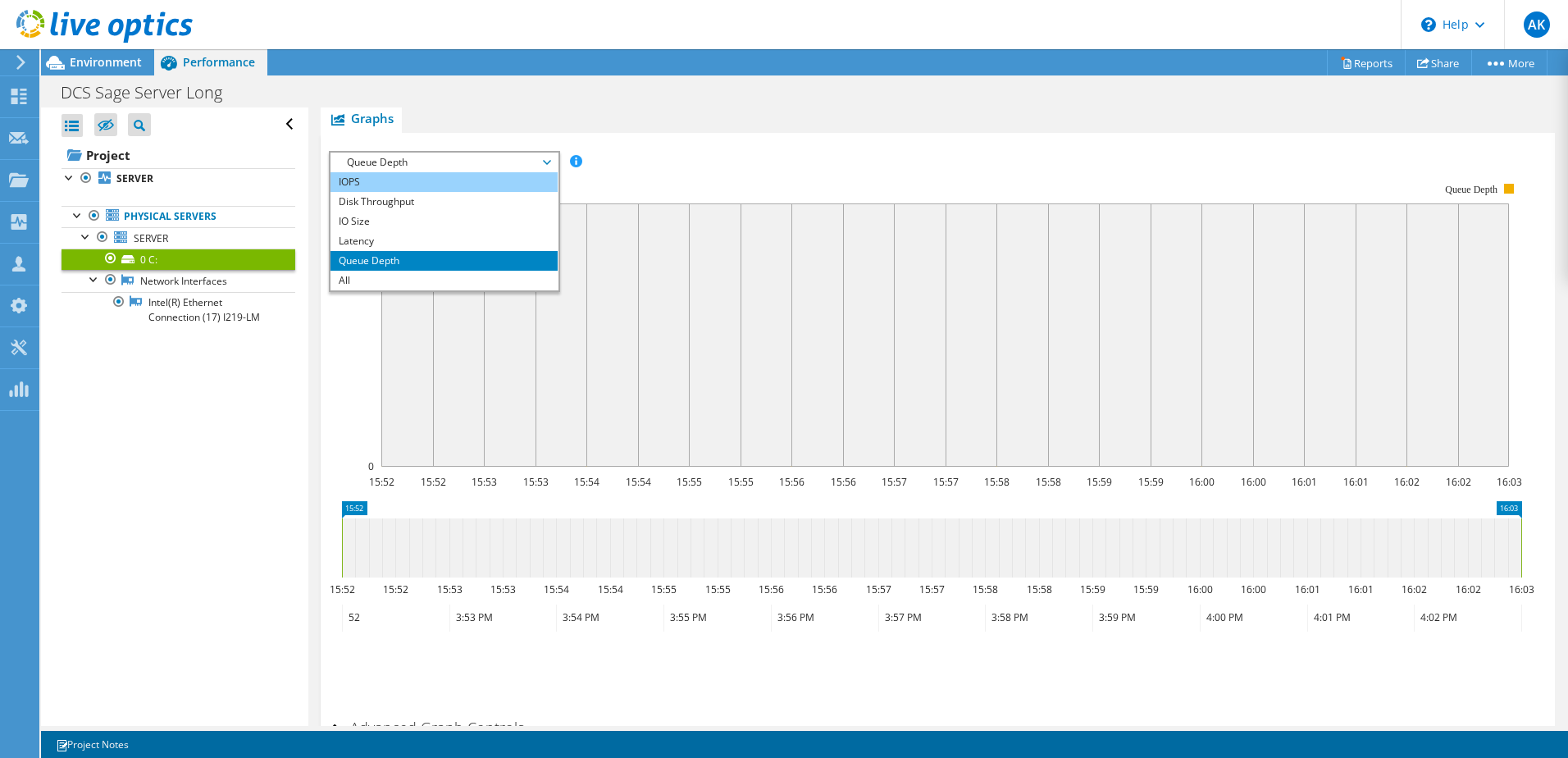
click at [461, 183] on li "IOPS" at bounding box center [444, 183] width 227 height 20
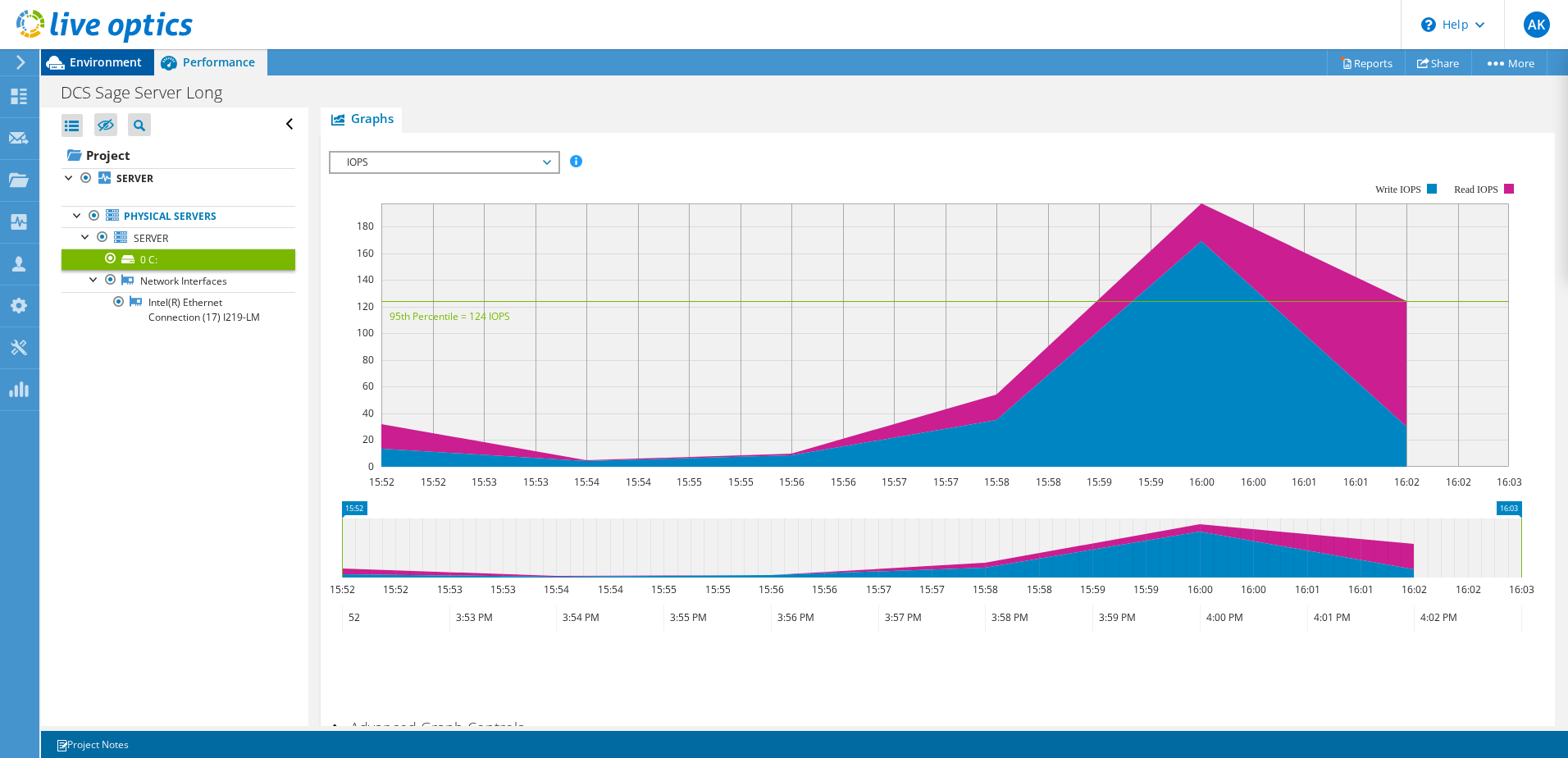
click at [97, 65] on span "Environment" at bounding box center [105, 61] width 72 height 16
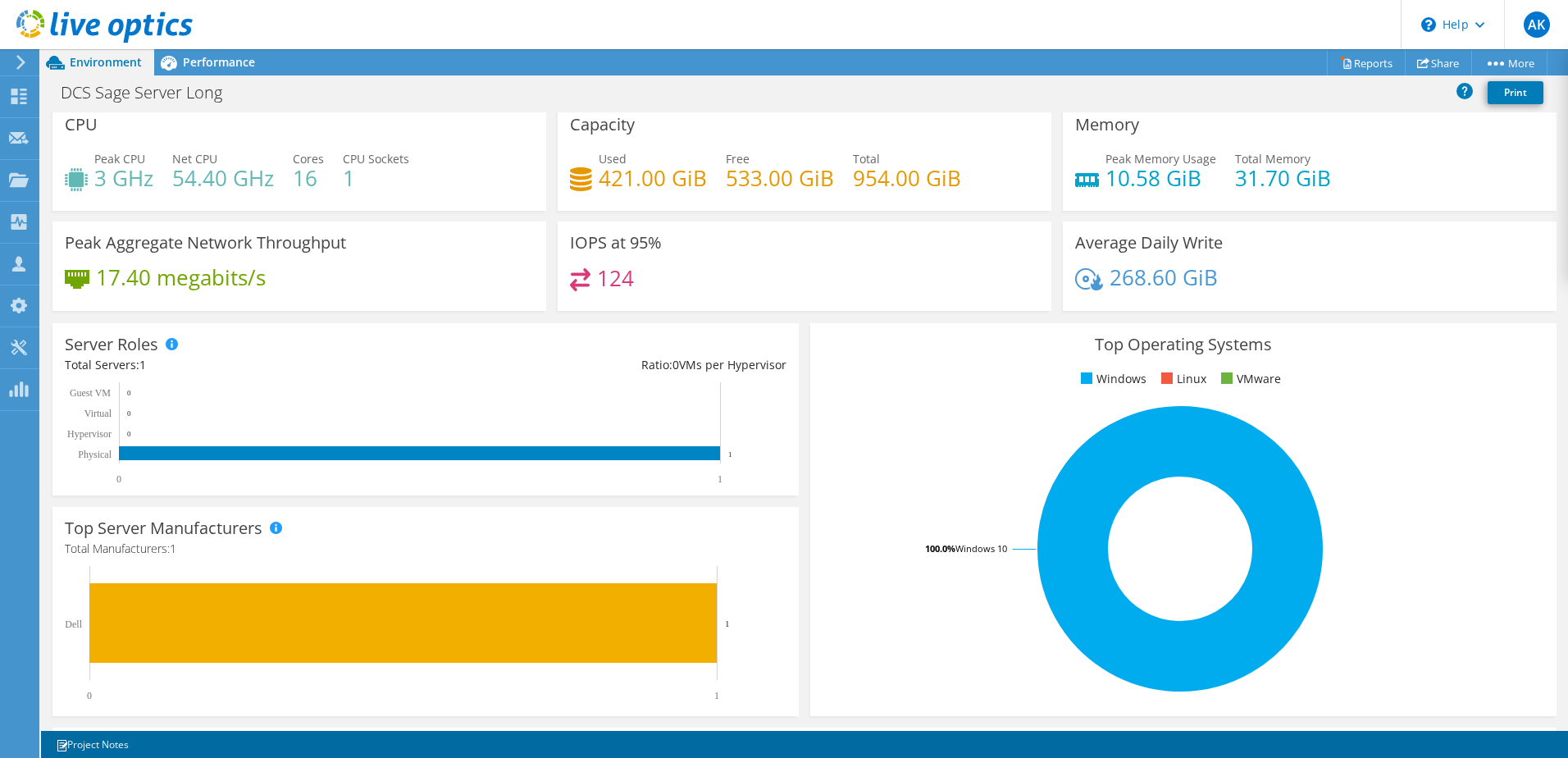
scroll to position [441, 0]
click at [181, 74] on icon at bounding box center [168, 62] width 28 height 28
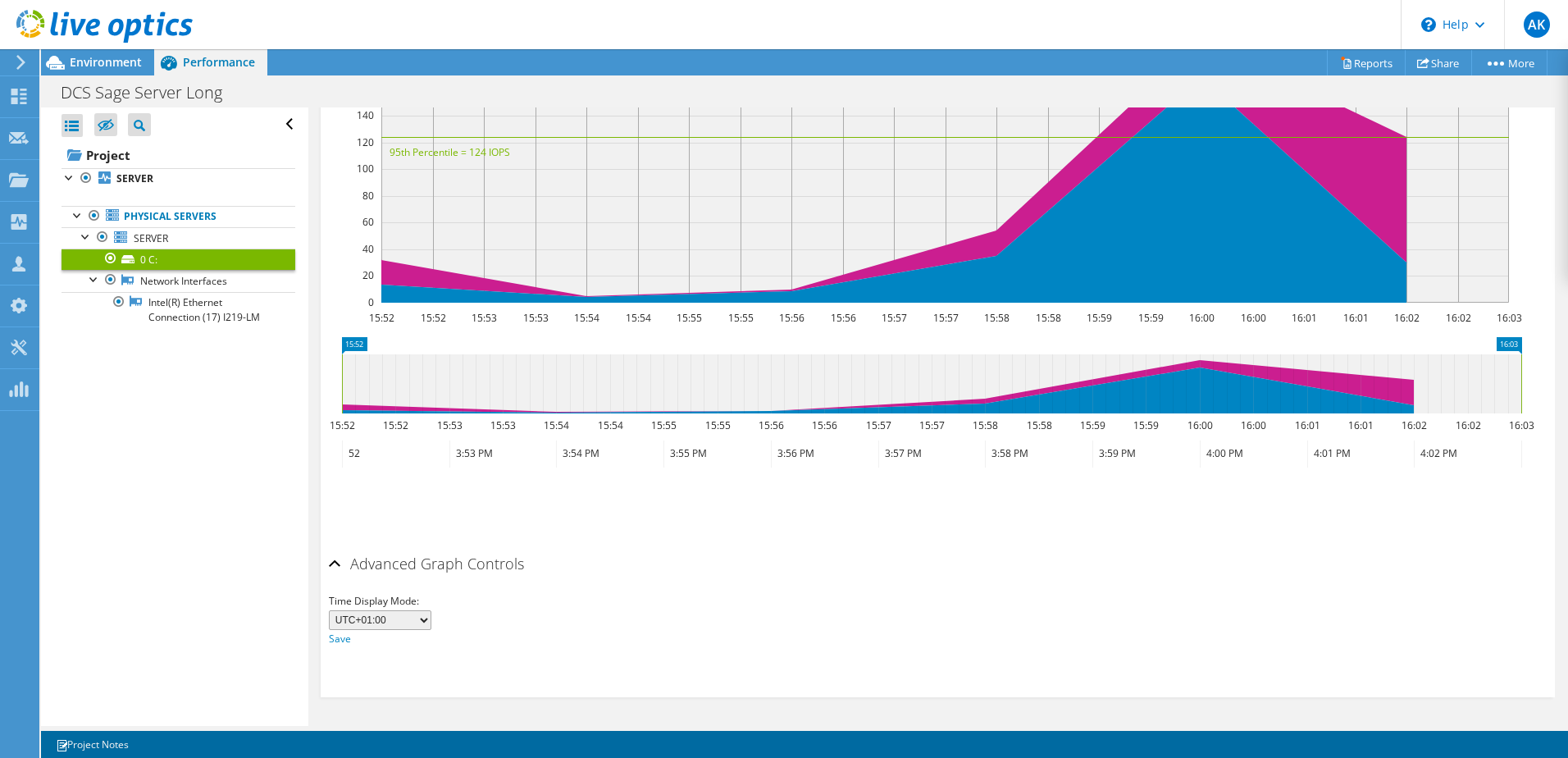
scroll to position [0, 0]
click at [147, 240] on span "SERVER" at bounding box center [151, 237] width 35 height 14
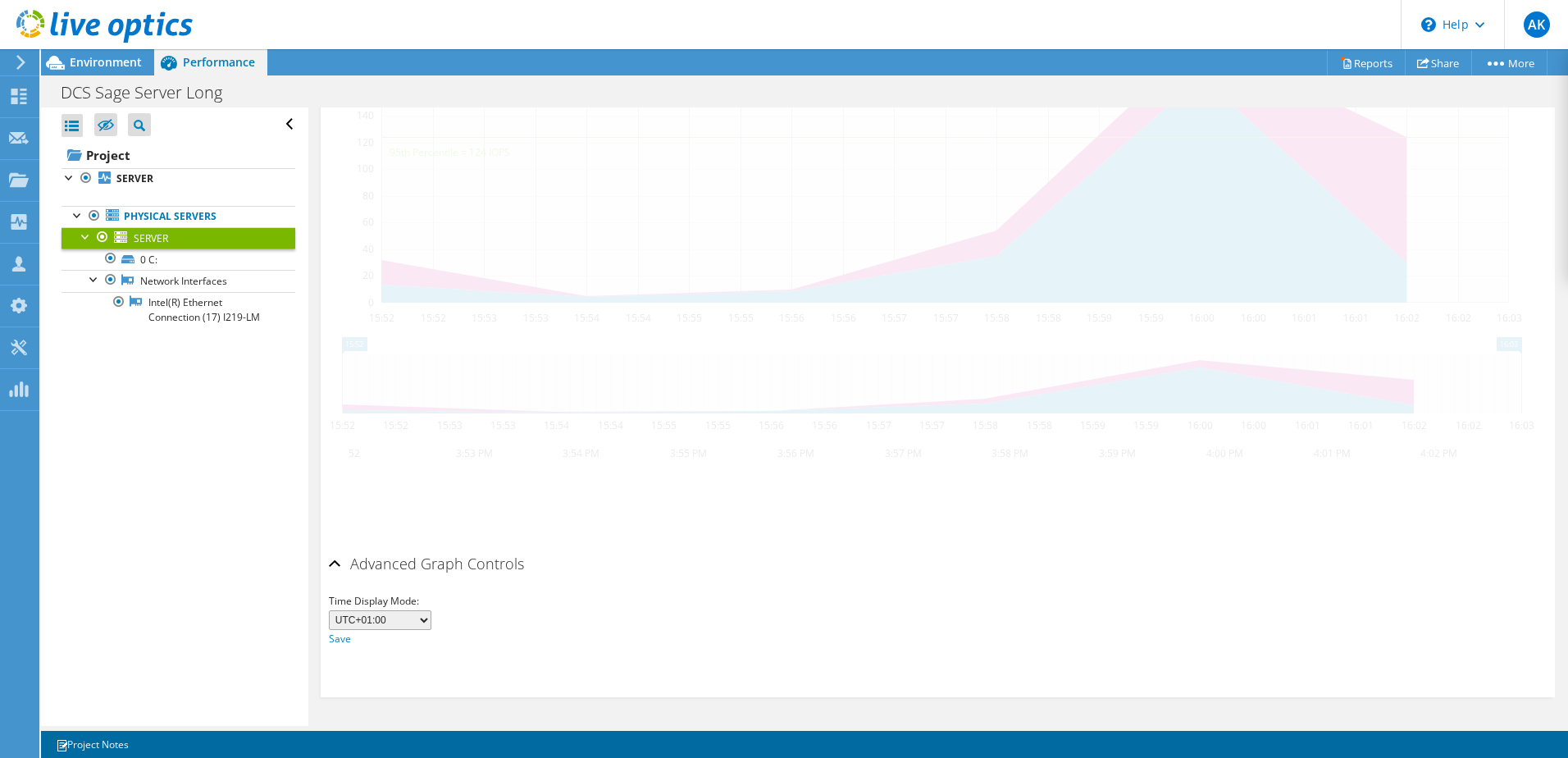
scroll to position [413, 0]
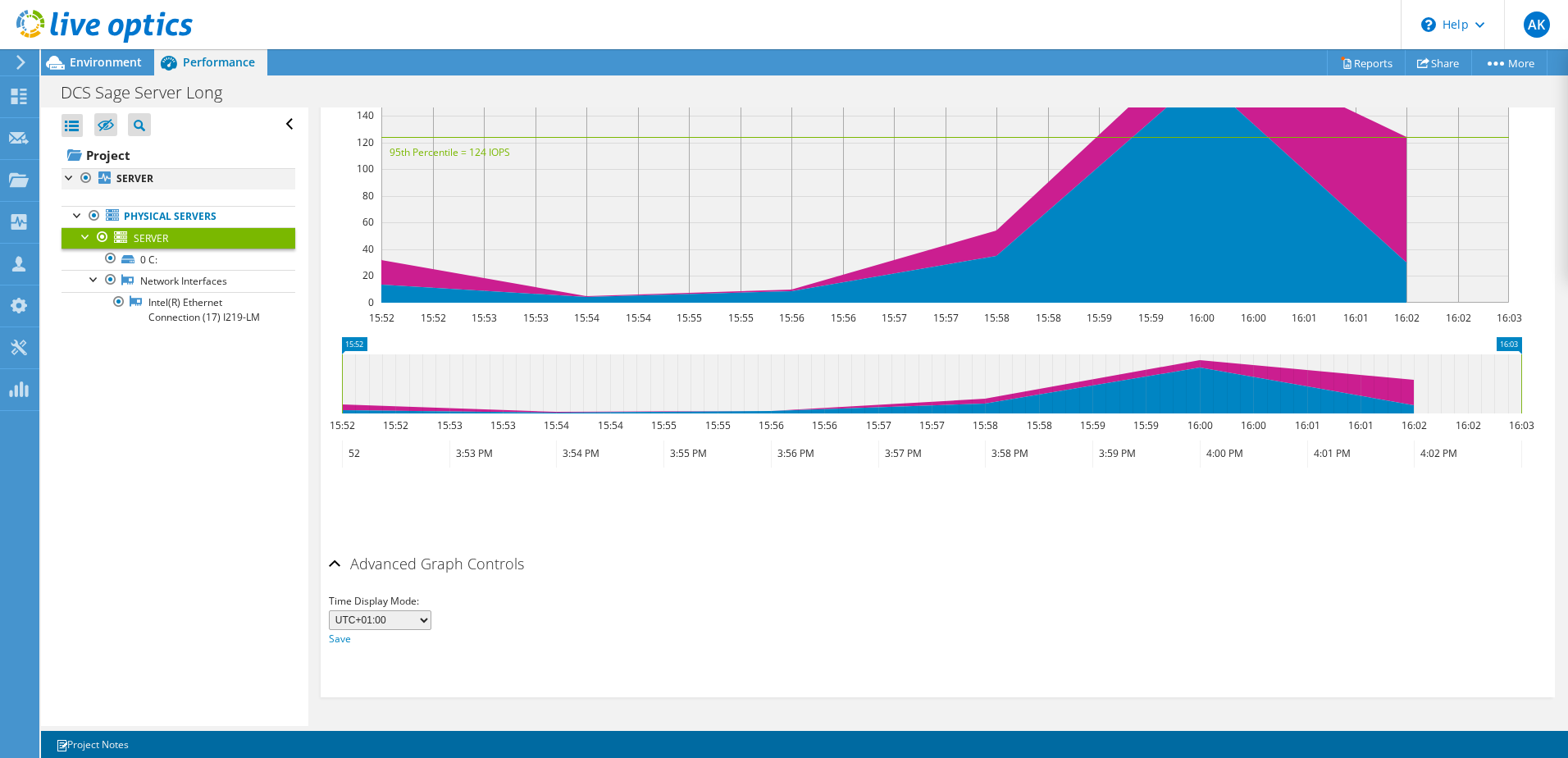
click at [68, 179] on div at bounding box center [69, 176] width 16 height 16
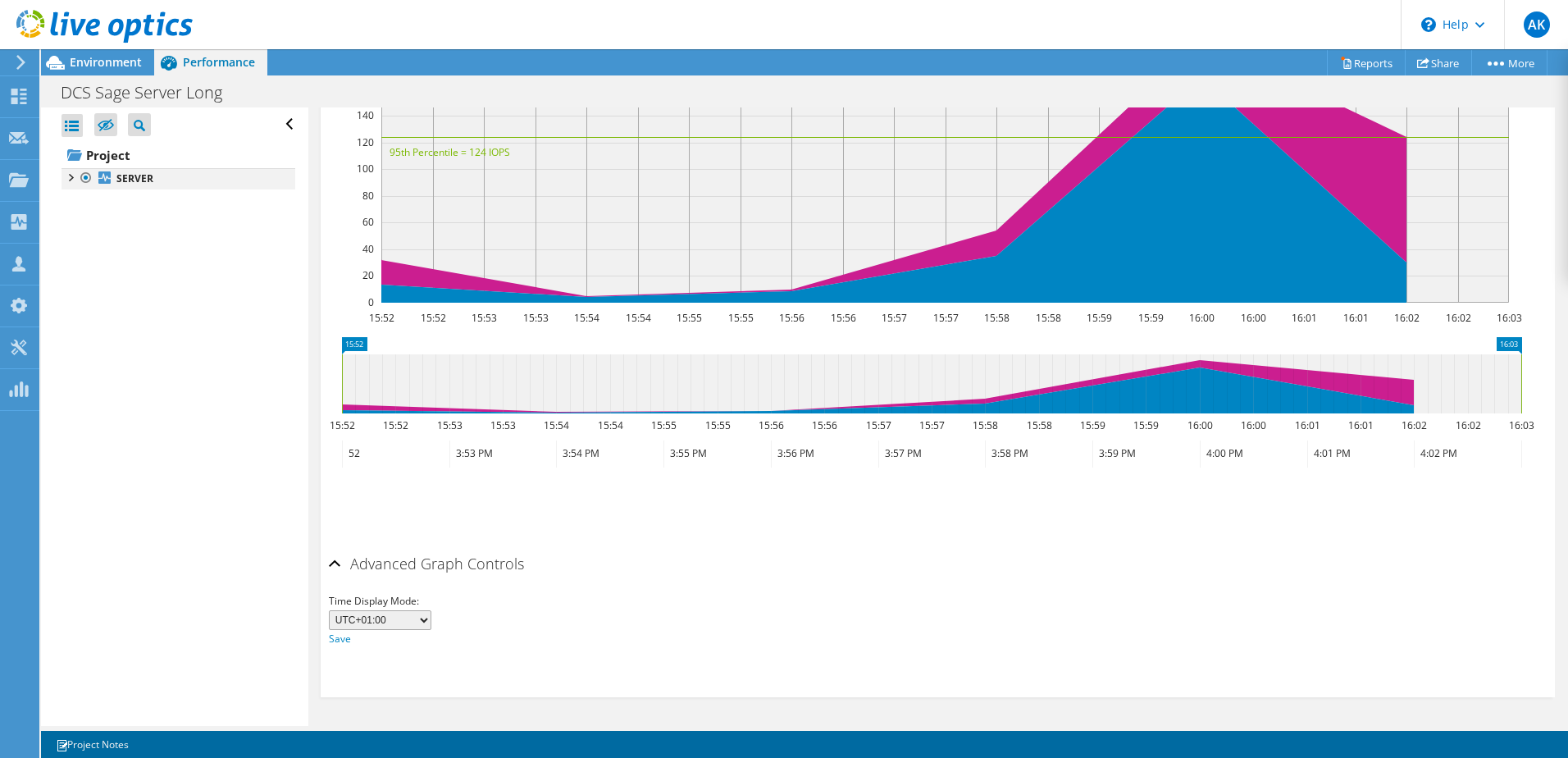
click at [68, 179] on div at bounding box center [69, 176] width 16 height 16
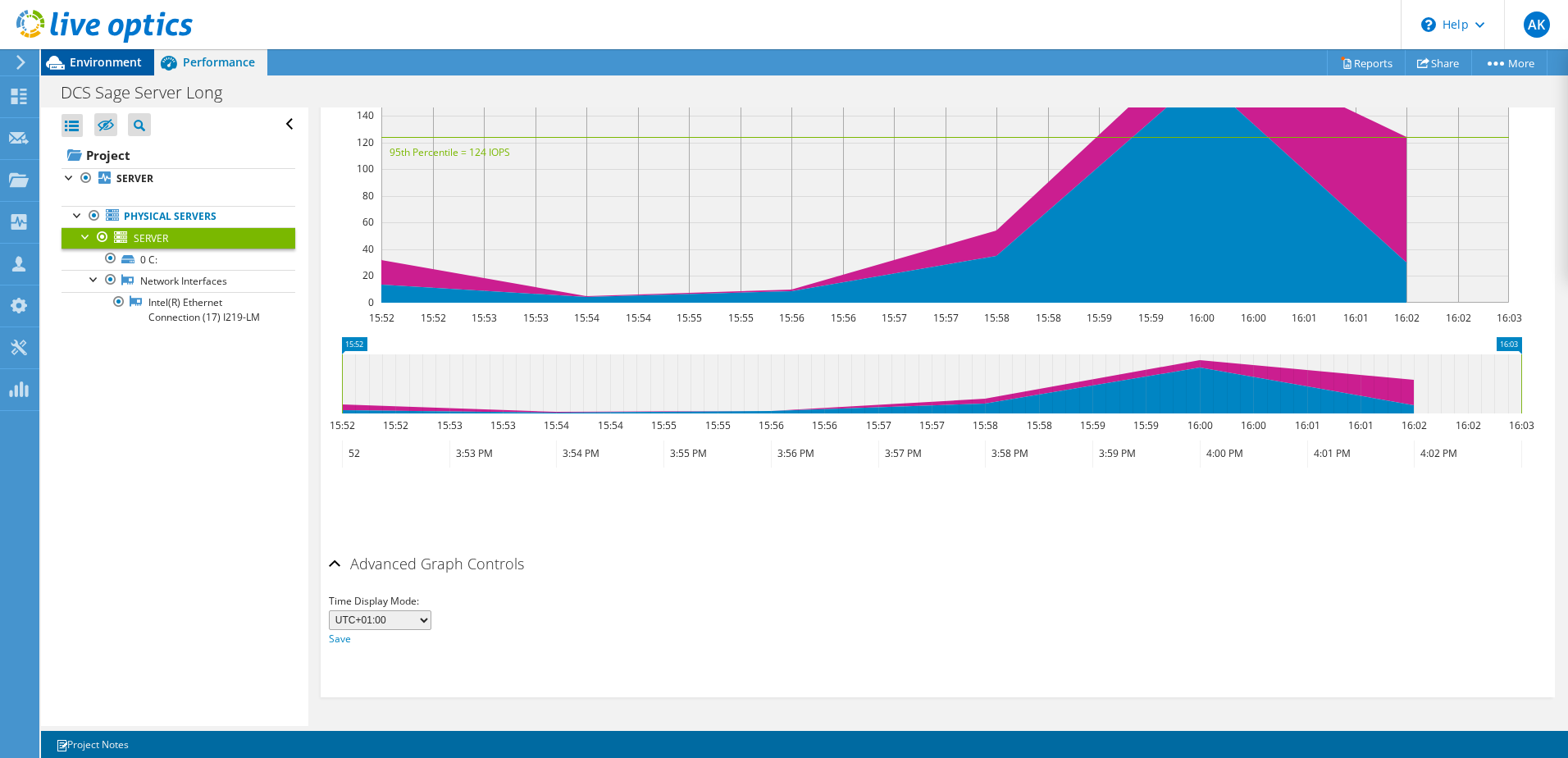
click at [109, 64] on span "Environment" at bounding box center [105, 61] width 72 height 16
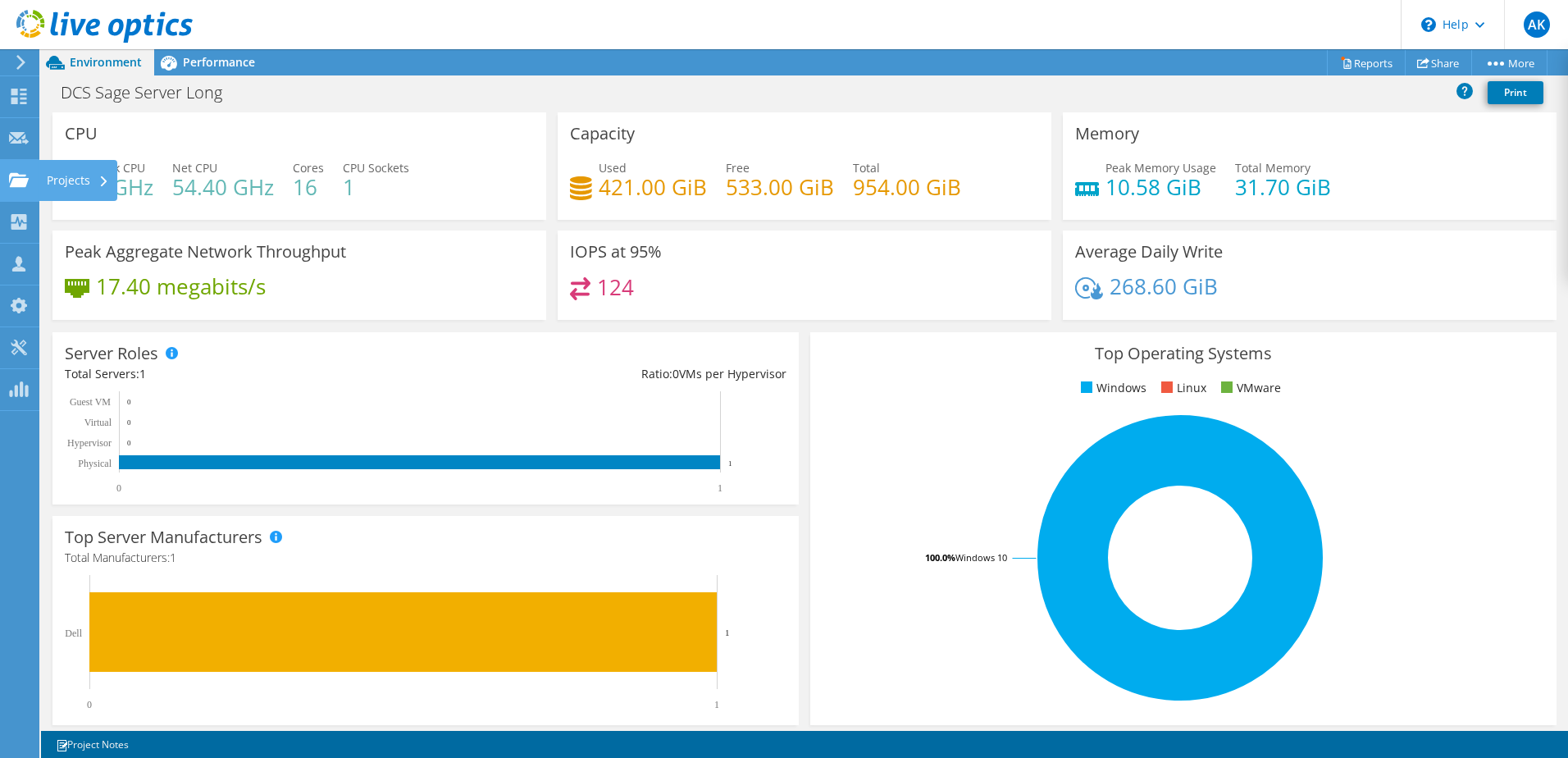
click at [27, 178] on use at bounding box center [19, 179] width 20 height 14
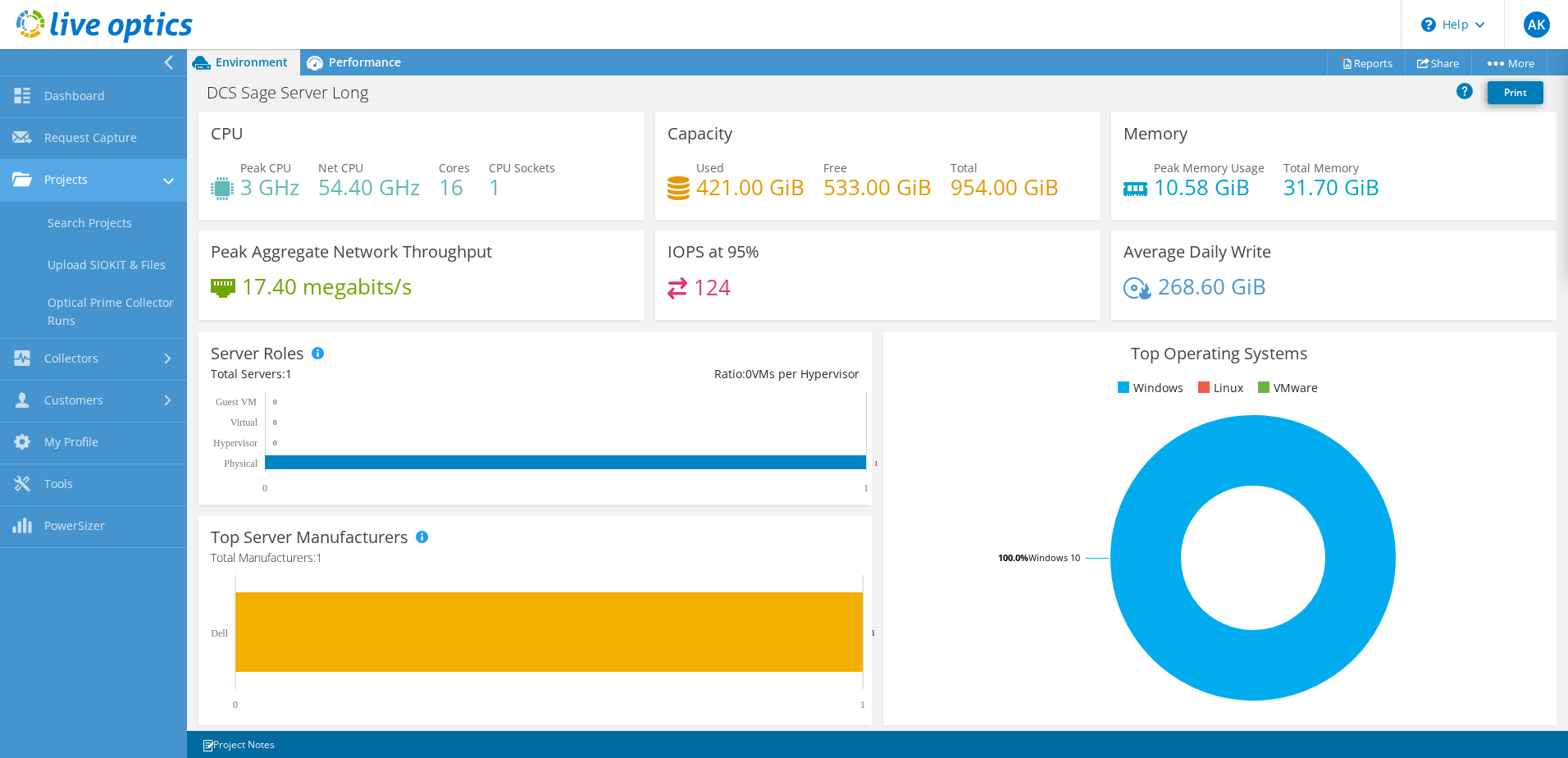
click at [97, 177] on link "Projects" at bounding box center [93, 181] width 187 height 42
drag, startPoint x: 90, startPoint y: 183, endPoint x: 100, endPoint y: 195, distance: 15.6
click at [91, 183] on link "Projects" at bounding box center [93, 181] width 187 height 42
click at [106, 215] on link "Search Projects" at bounding box center [93, 223] width 187 height 42
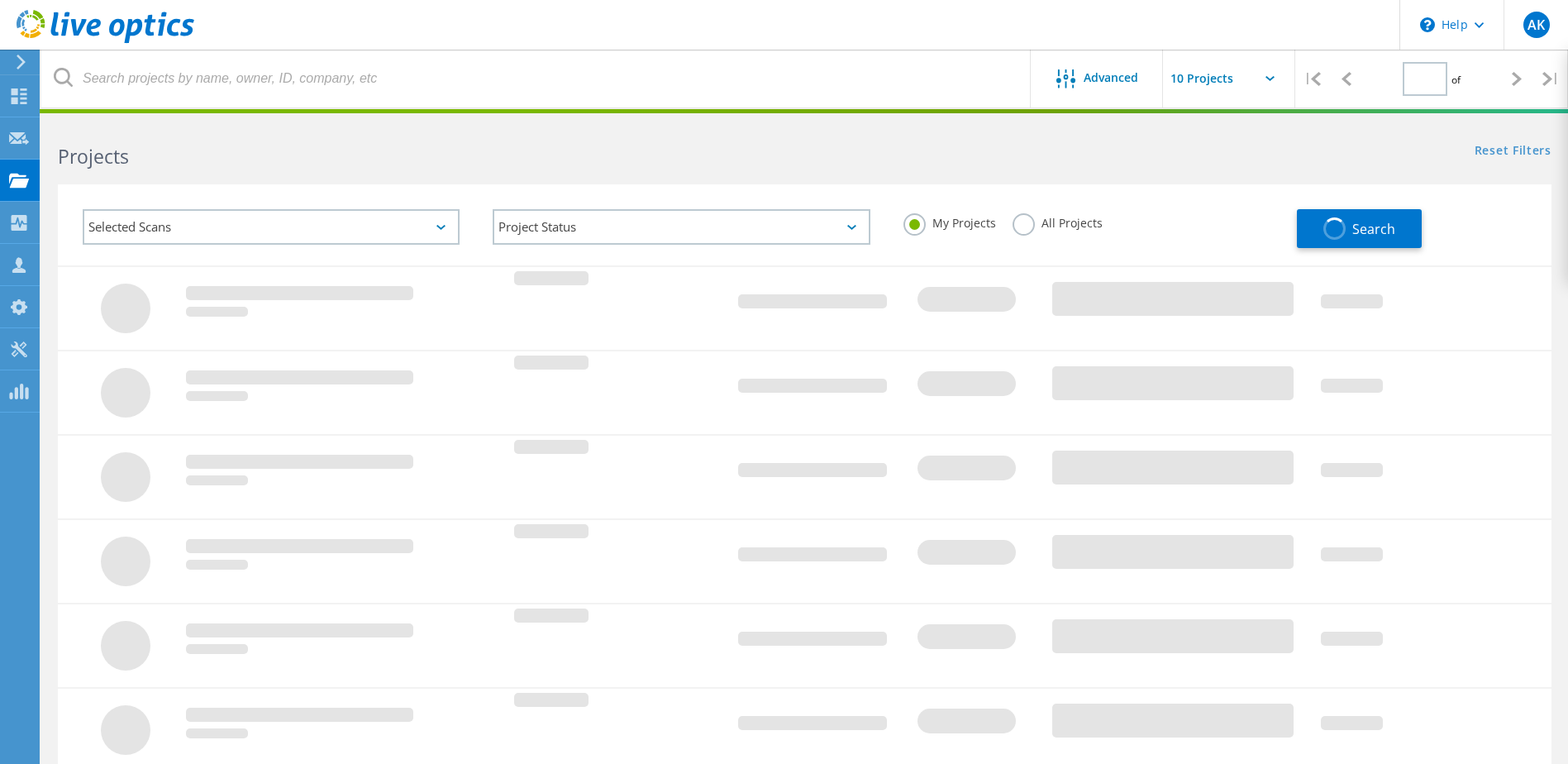
type input "1"
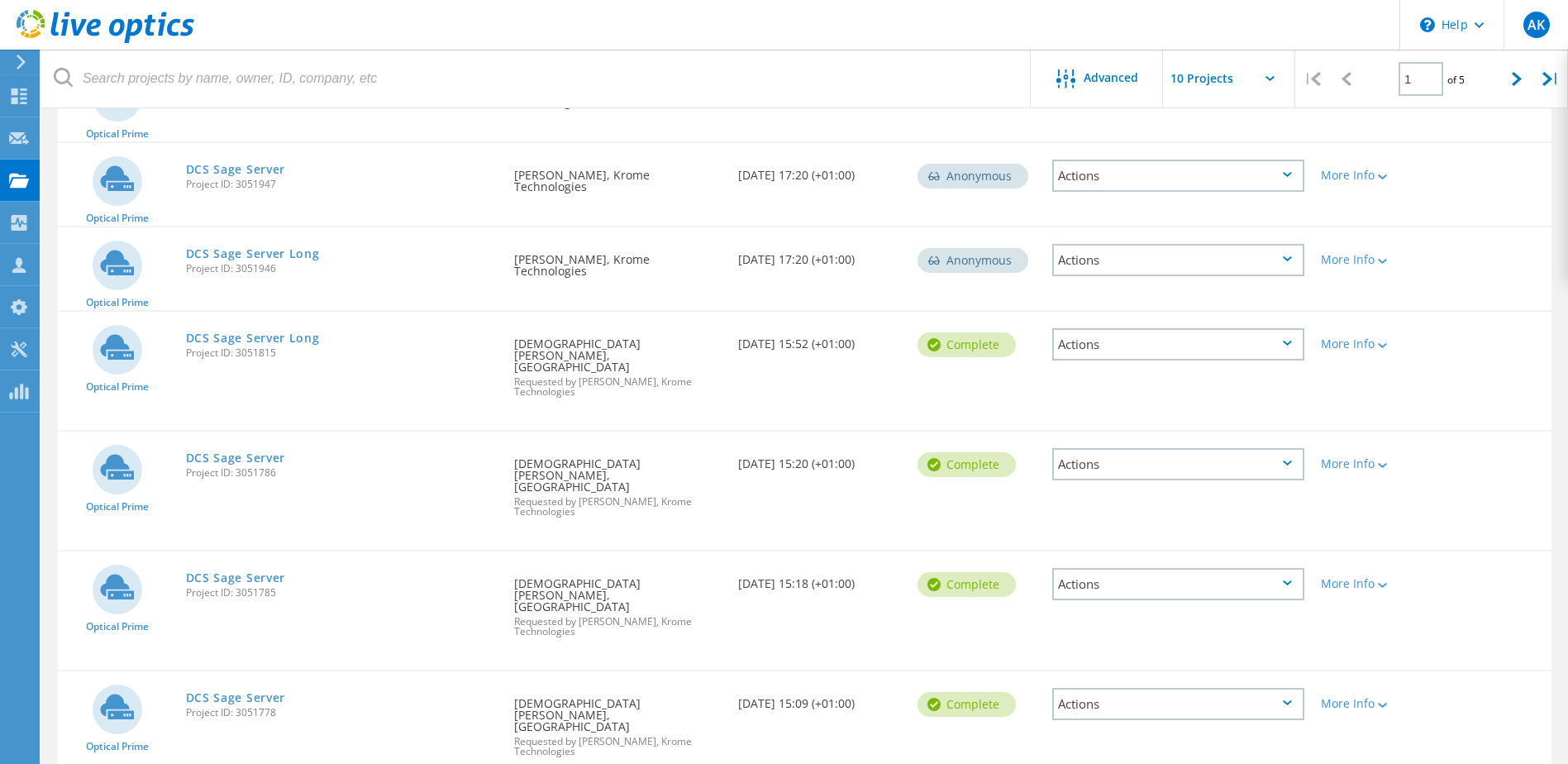
scroll to position [413, 0]
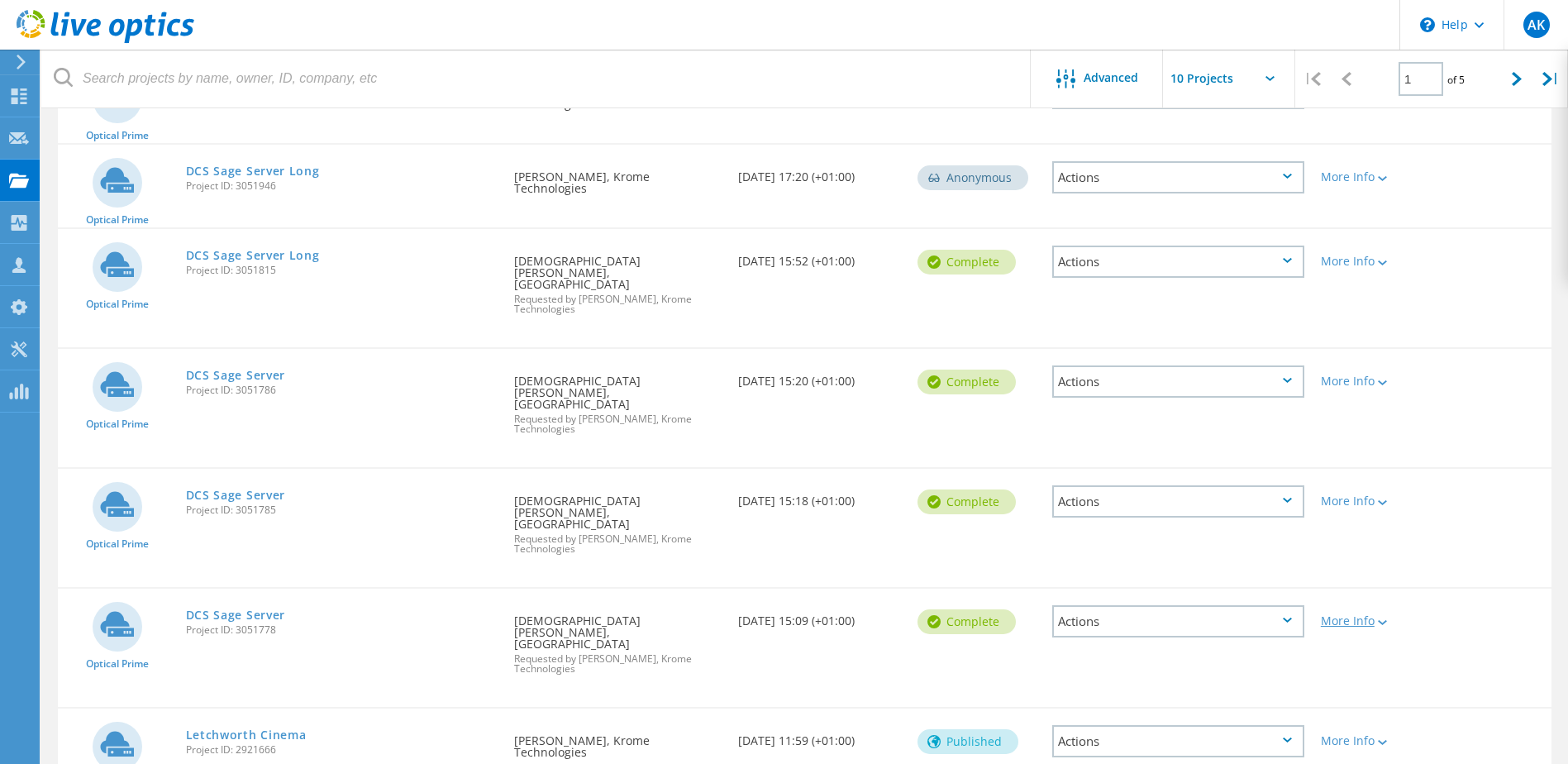
click at [1377, 617] on div at bounding box center [1380, 621] width 12 height 10
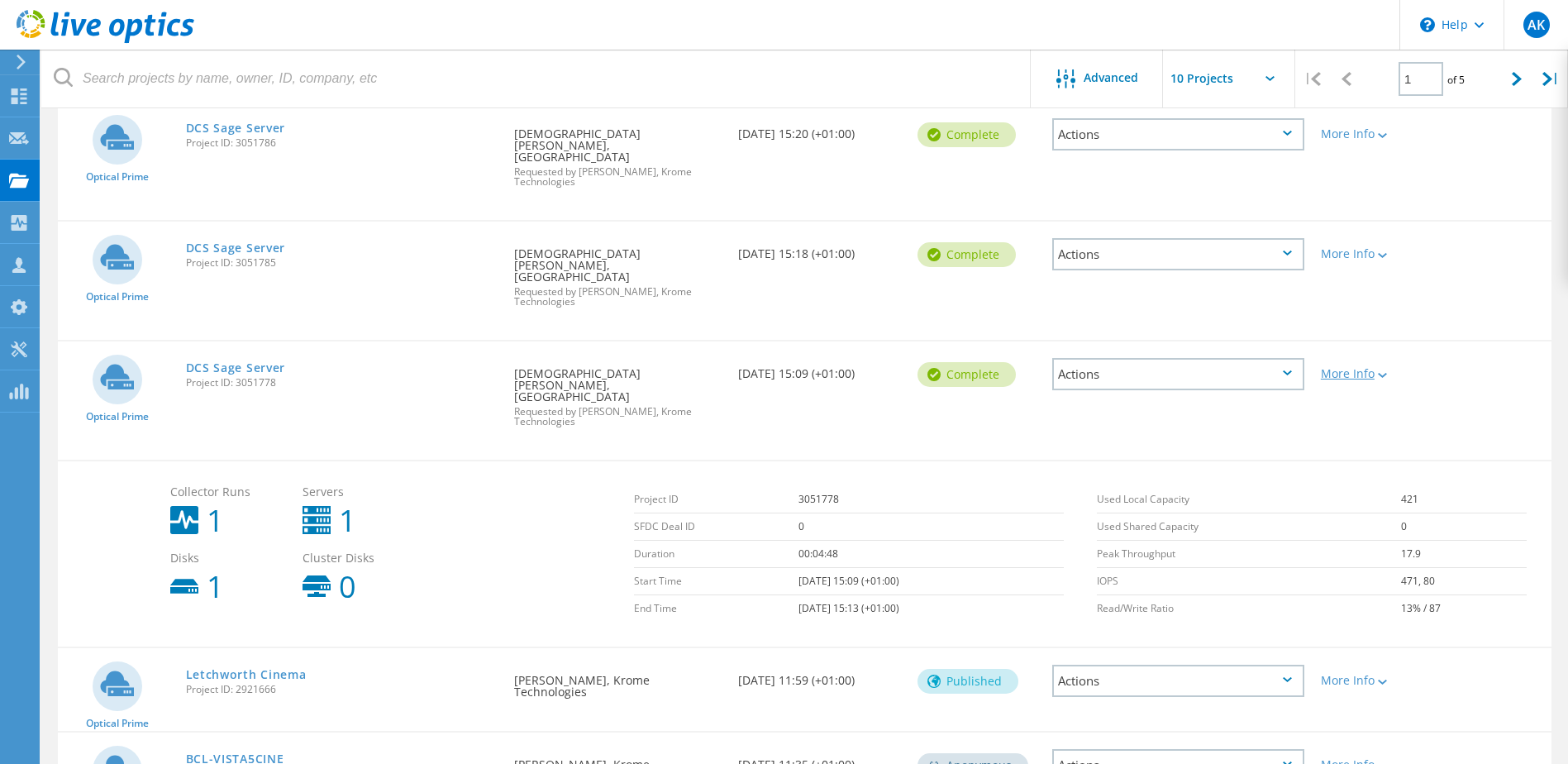
scroll to position [662, 0]
click at [1392, 367] on div "More Info" at bounding box center [1372, 373] width 103 height 12
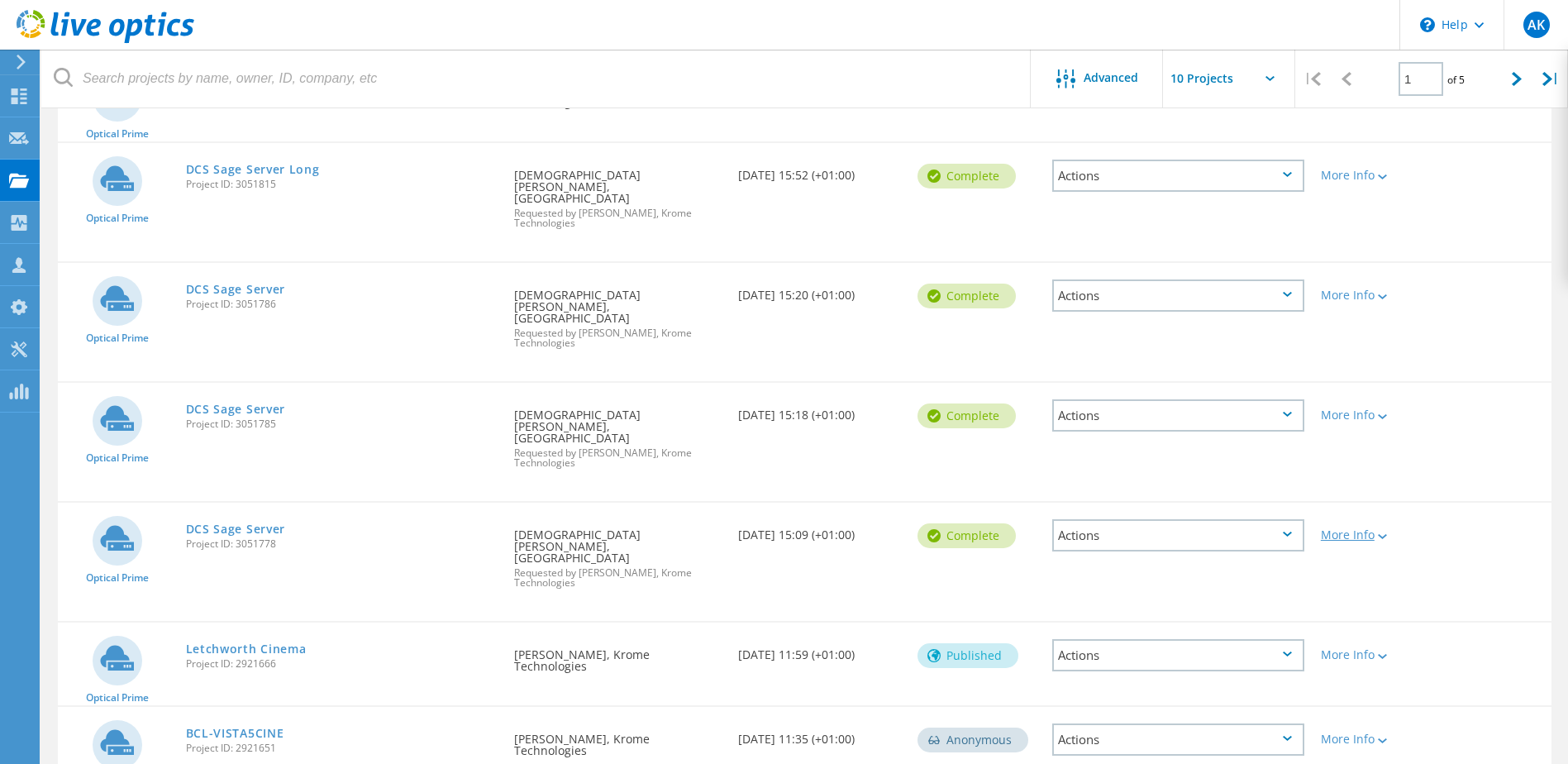
scroll to position [499, 0]
click at [1390, 411] on div "More Info" at bounding box center [1372, 416] width 103 height 12
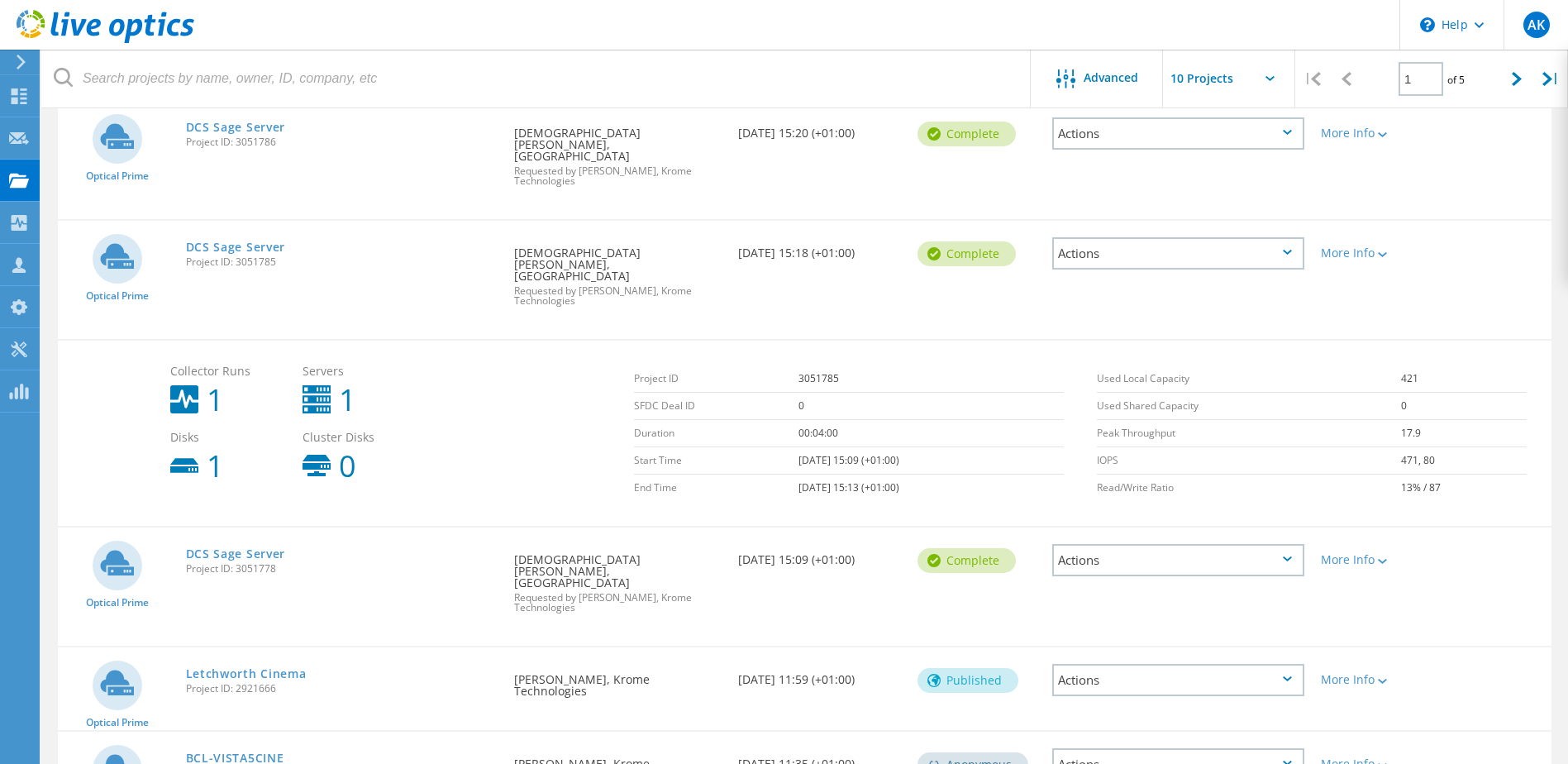
click at [1414, 339] on div "Collector Runs 1 Servers 1 Disks 1 Cluster Disks 0 Project ID 3051785 SFDC Deal…" at bounding box center [804, 432] width 1493 height 187
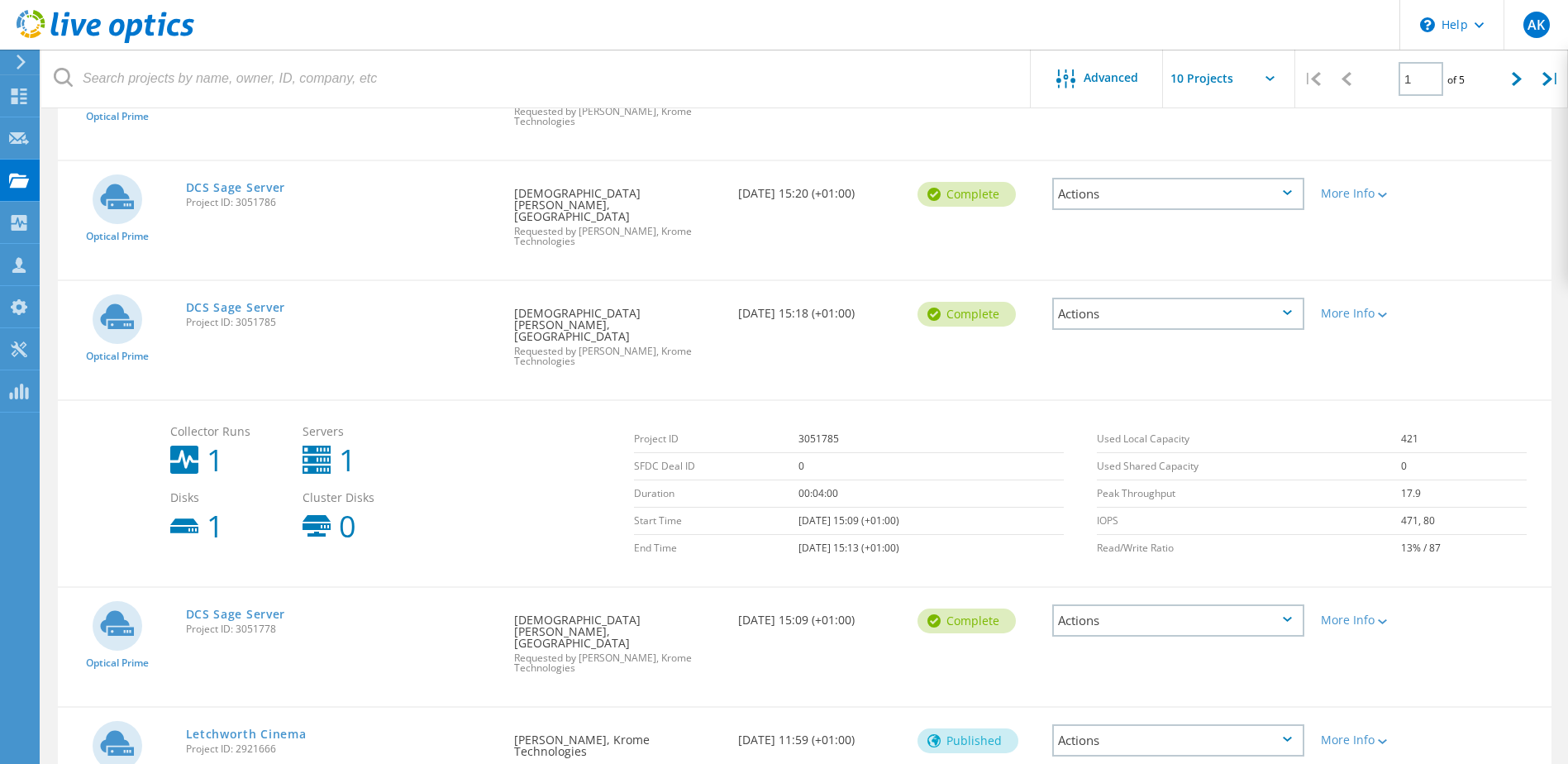
scroll to position [579, 0]
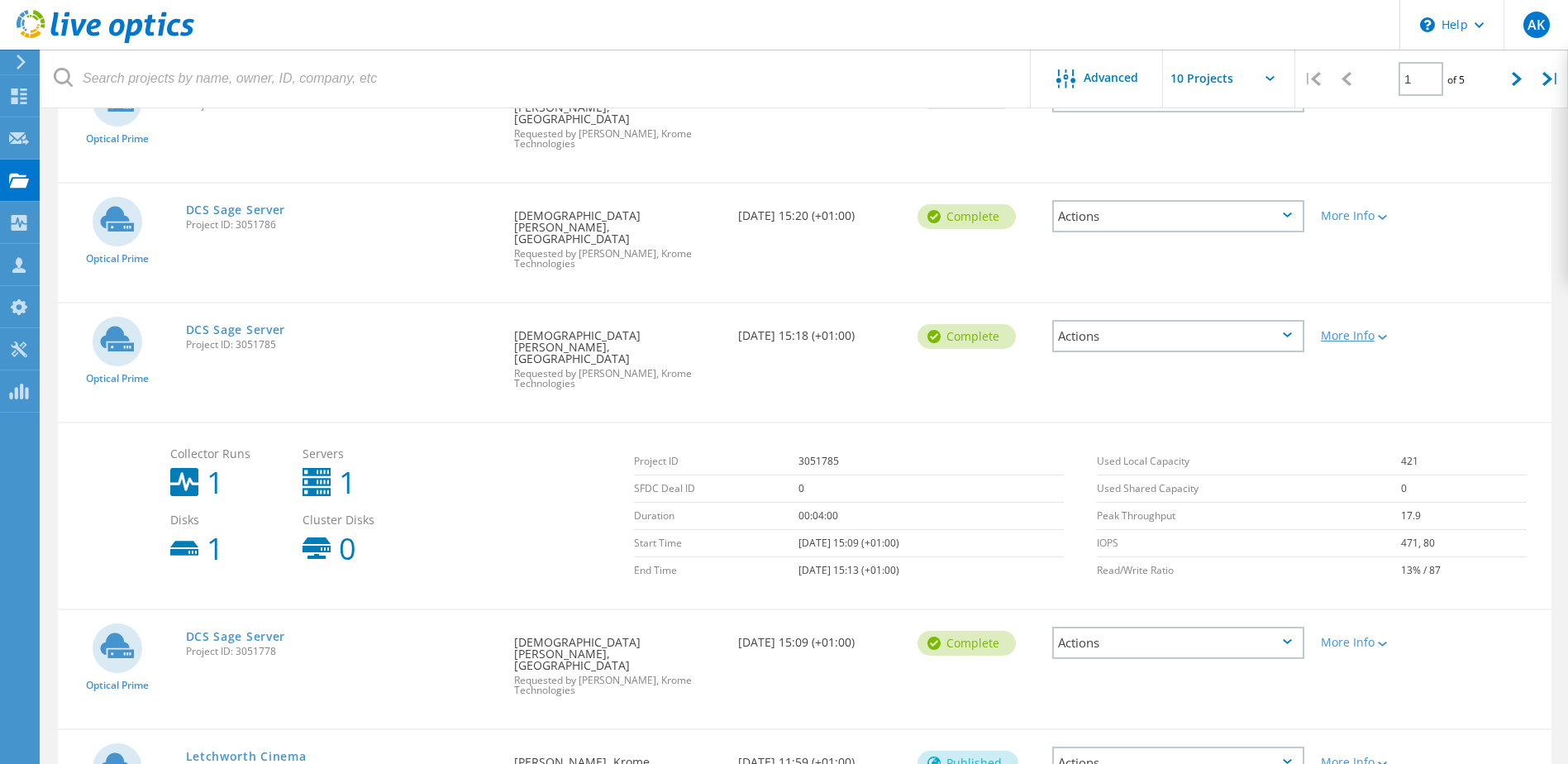
click at [1382, 335] on icon at bounding box center [1382, 337] width 9 height 5
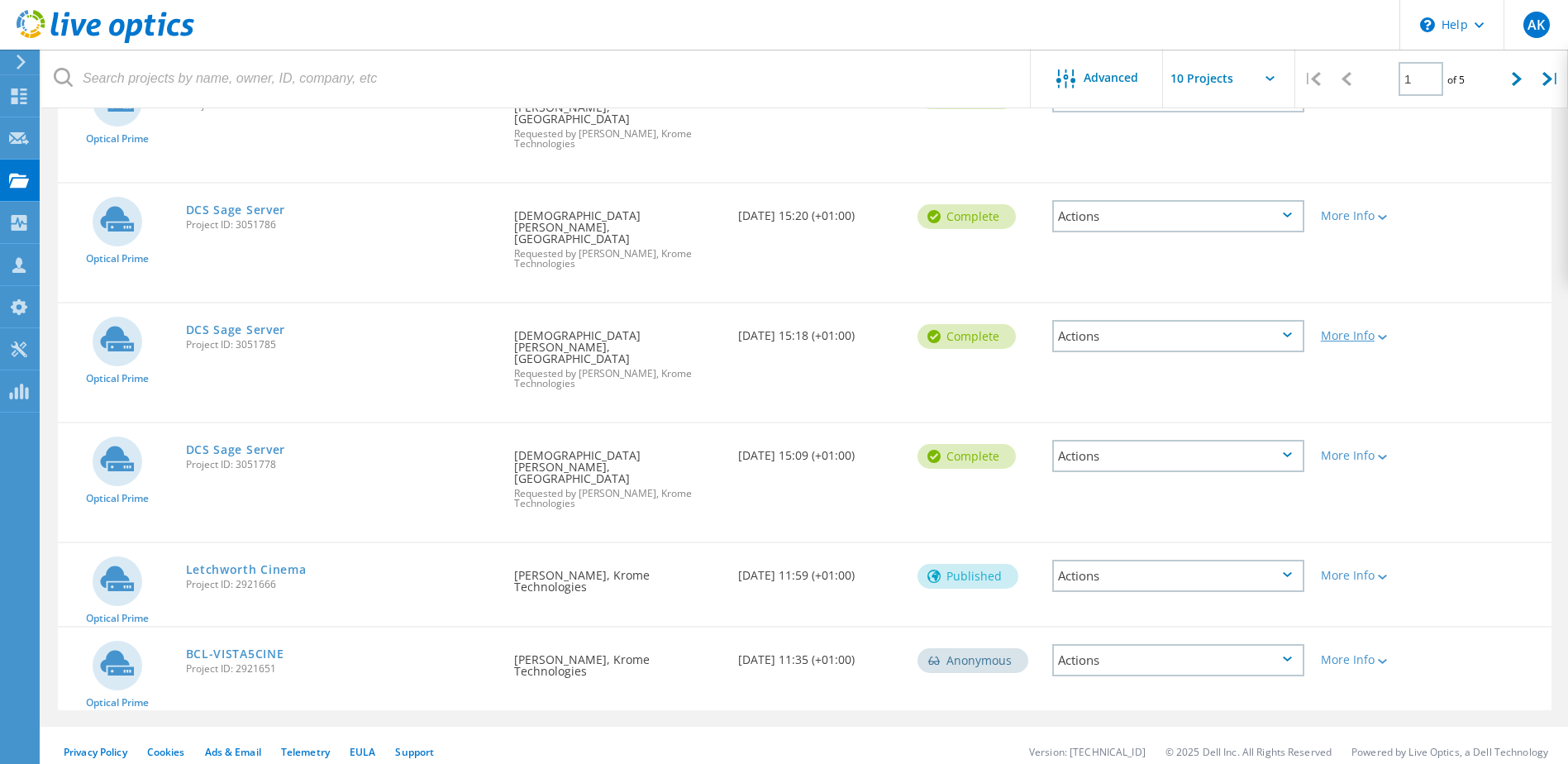
scroll to position [499, 0]
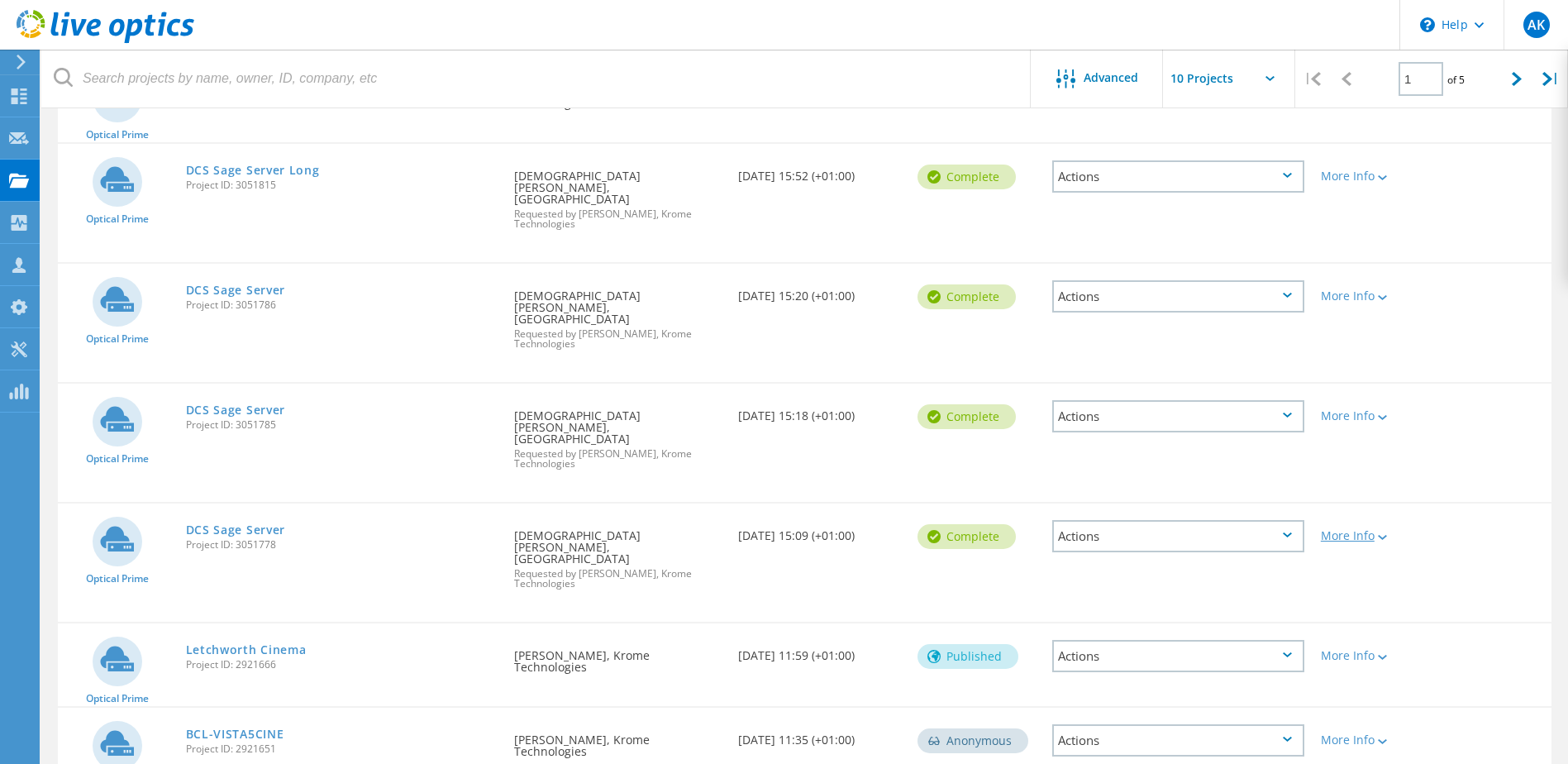
click at [1381, 532] on div at bounding box center [1380, 537] width 12 height 10
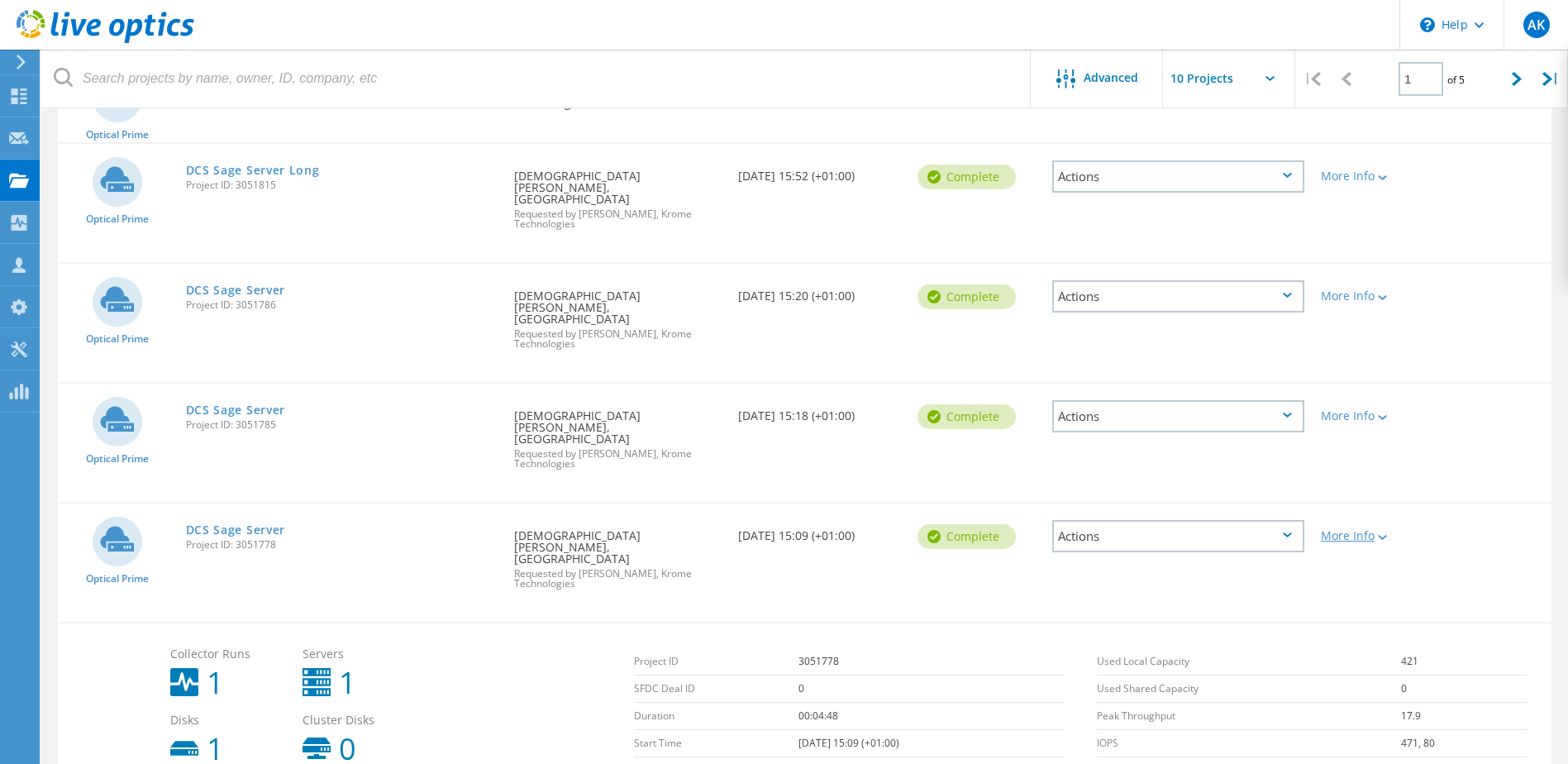
scroll to position [579, 0]
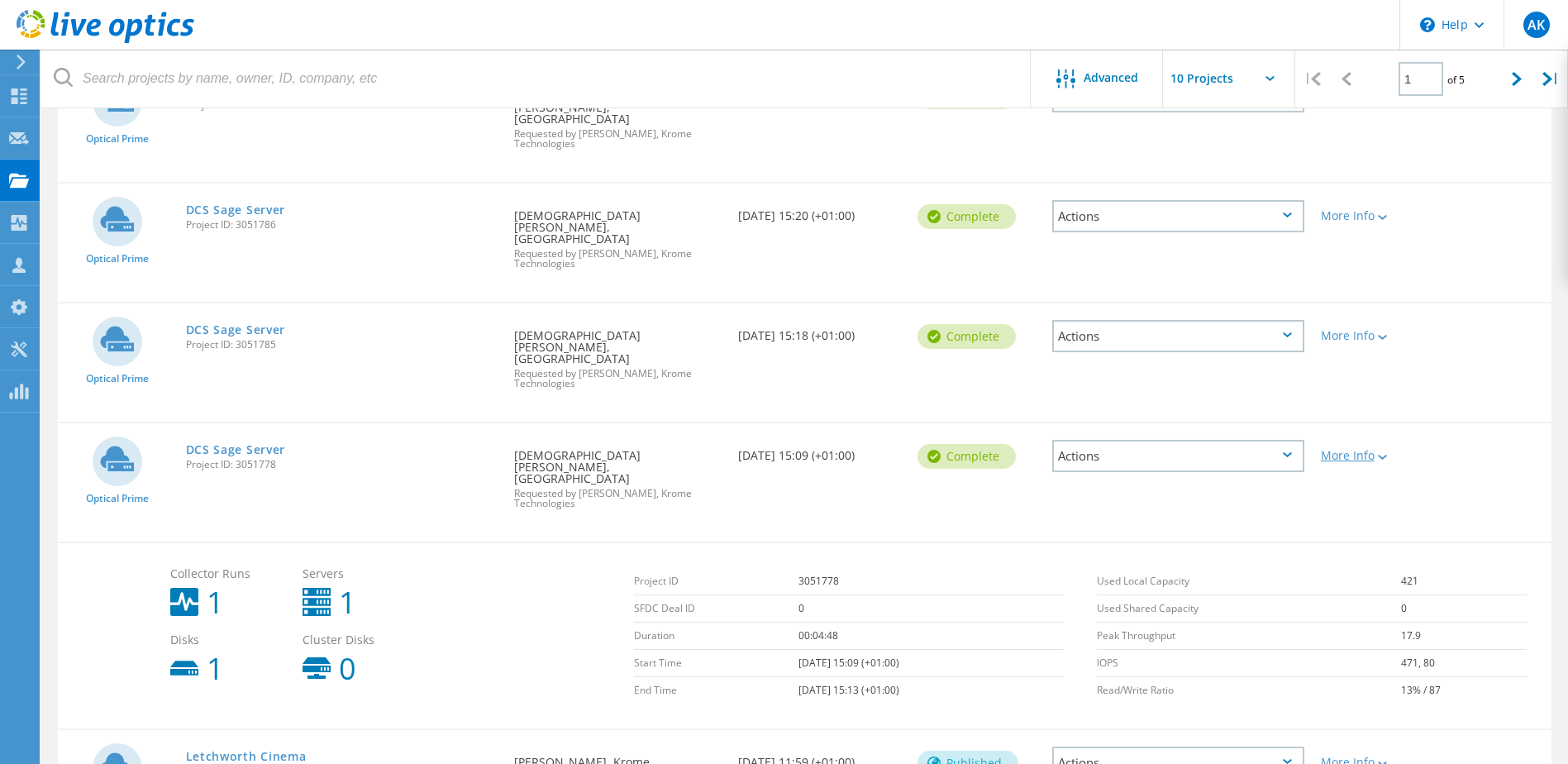
click at [1384, 451] on div at bounding box center [1380, 456] width 12 height 10
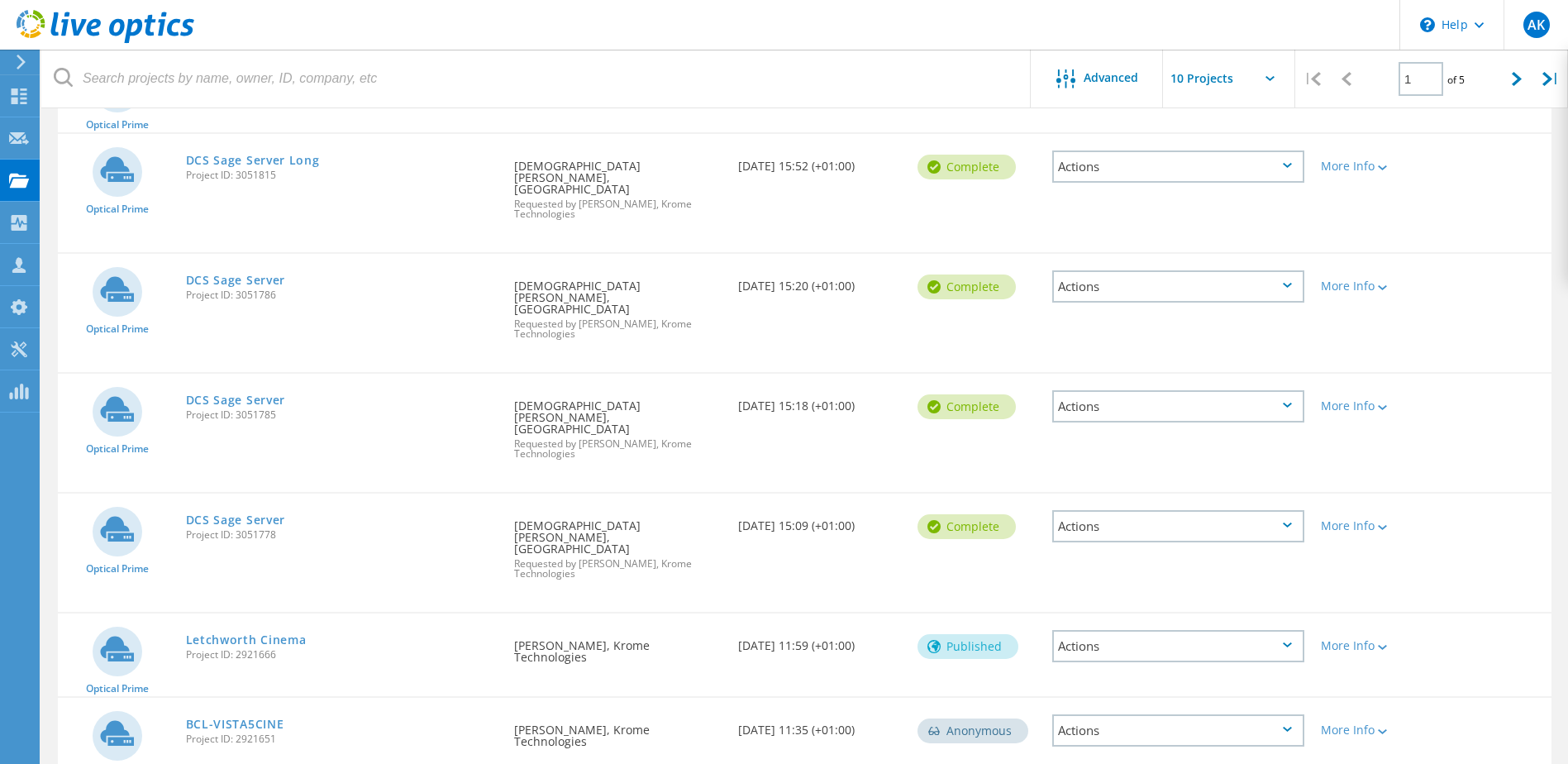
scroll to position [499, 0]
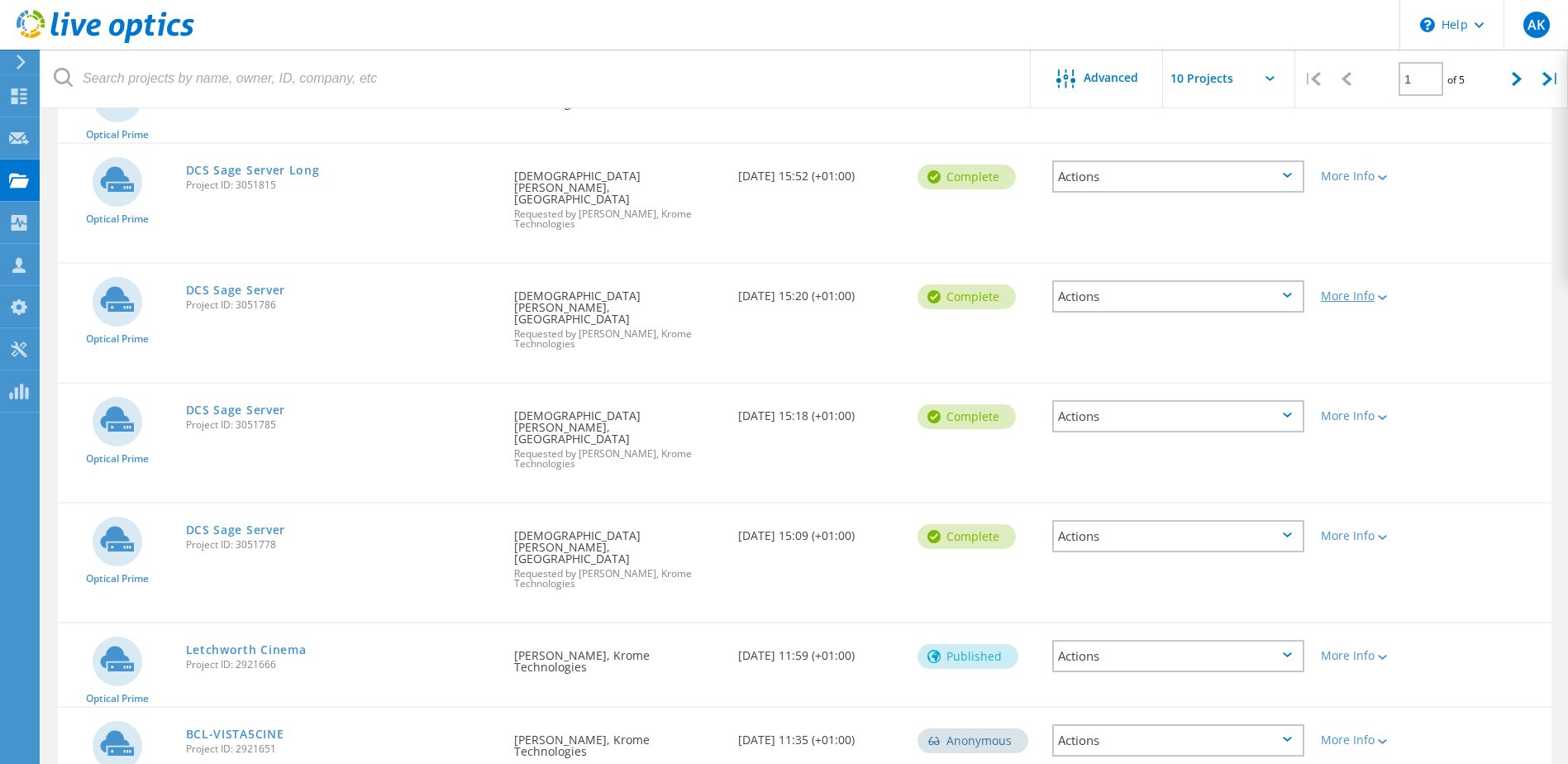
click at [1390, 290] on div "More Info" at bounding box center [1372, 295] width 103 height 12
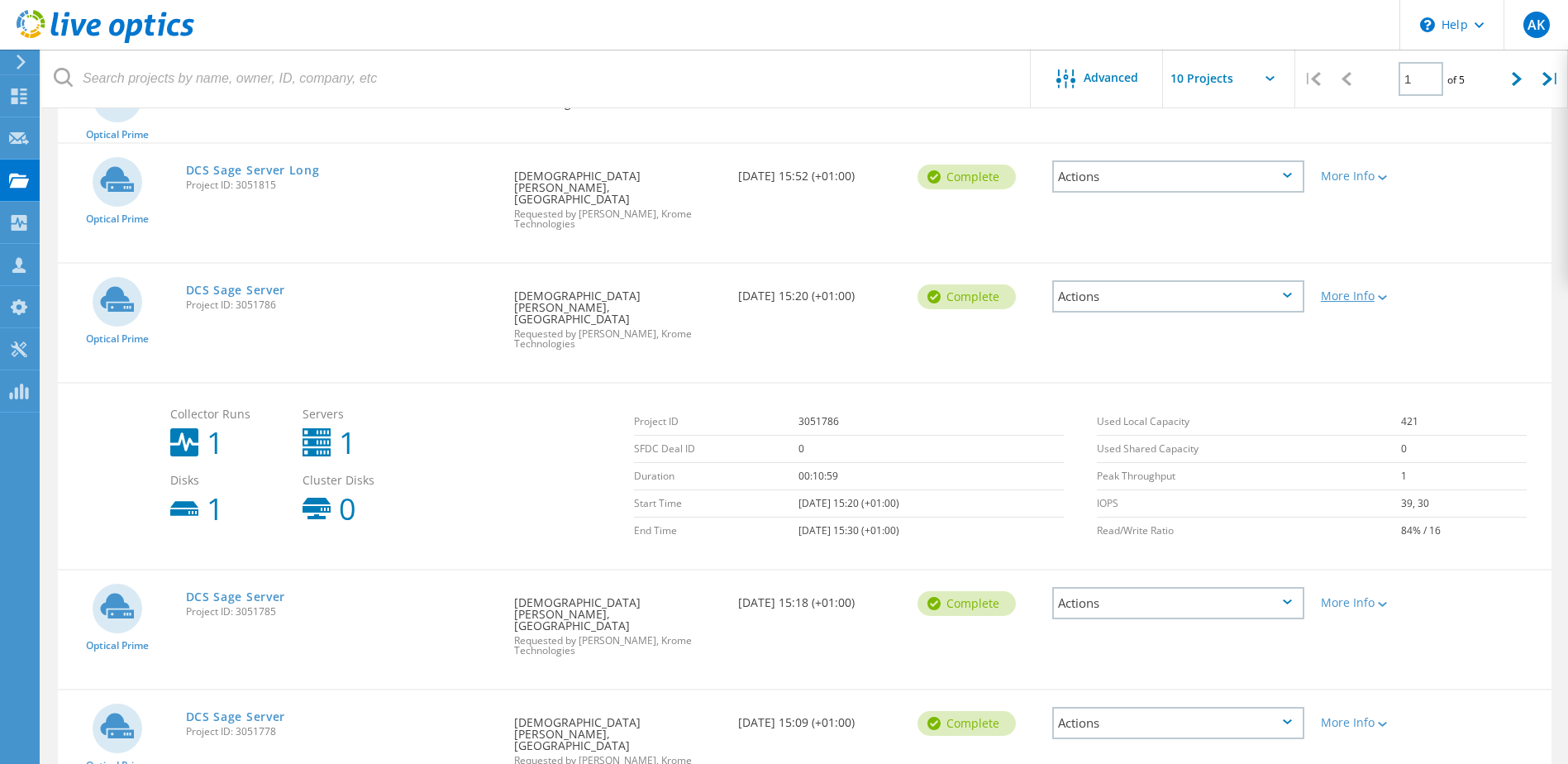
scroll to position [579, 0]
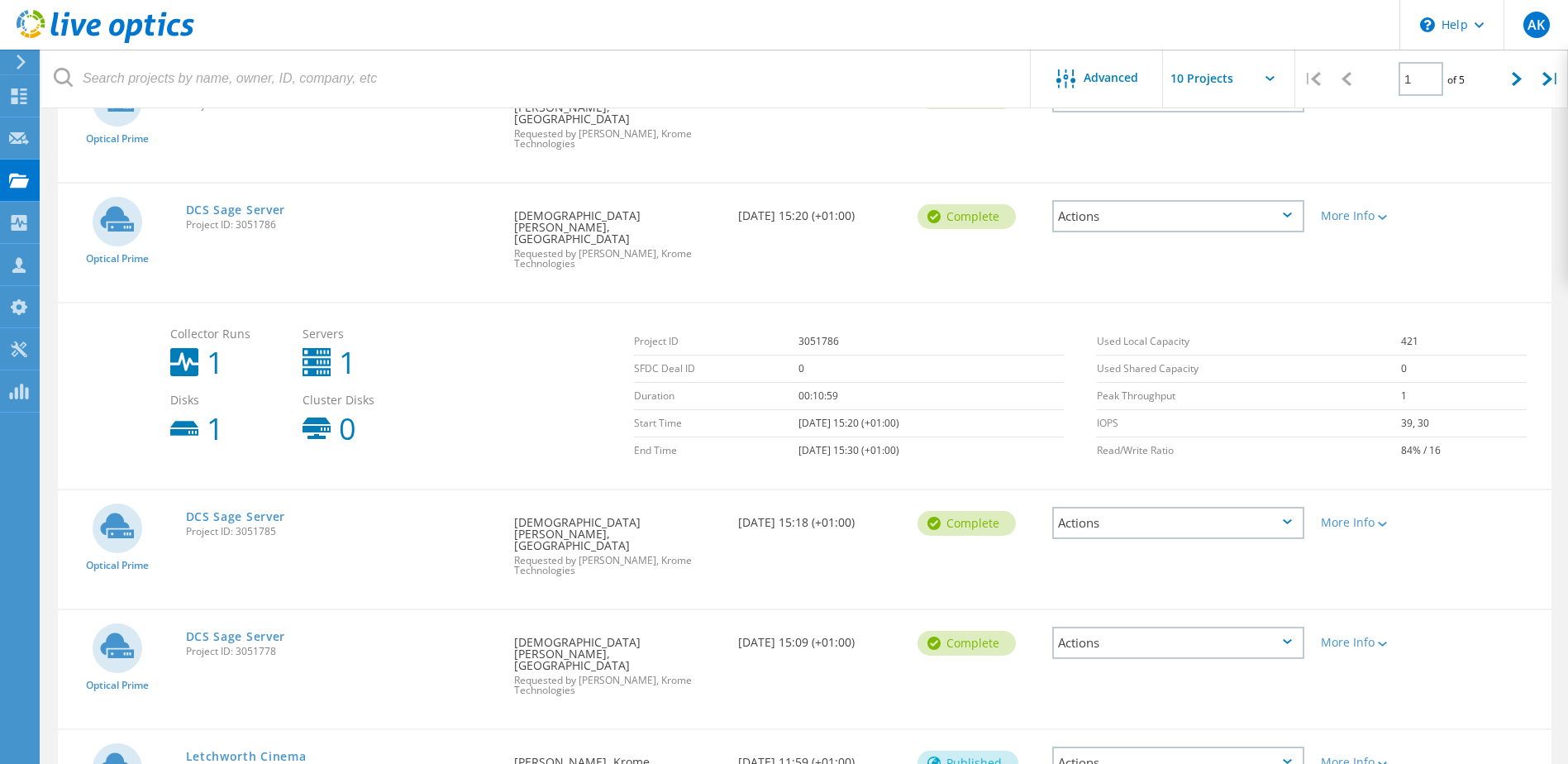
click at [1267, 200] on div "Actions" at bounding box center [1178, 215] width 252 height 32
click at [1473, 198] on div "Optical Prime DCS Sage Server Project ID: 3051786 Requested By Christian Kiely,…" at bounding box center [804, 242] width 1493 height 118
click at [1387, 215] on icon at bounding box center [1382, 217] width 9 height 5
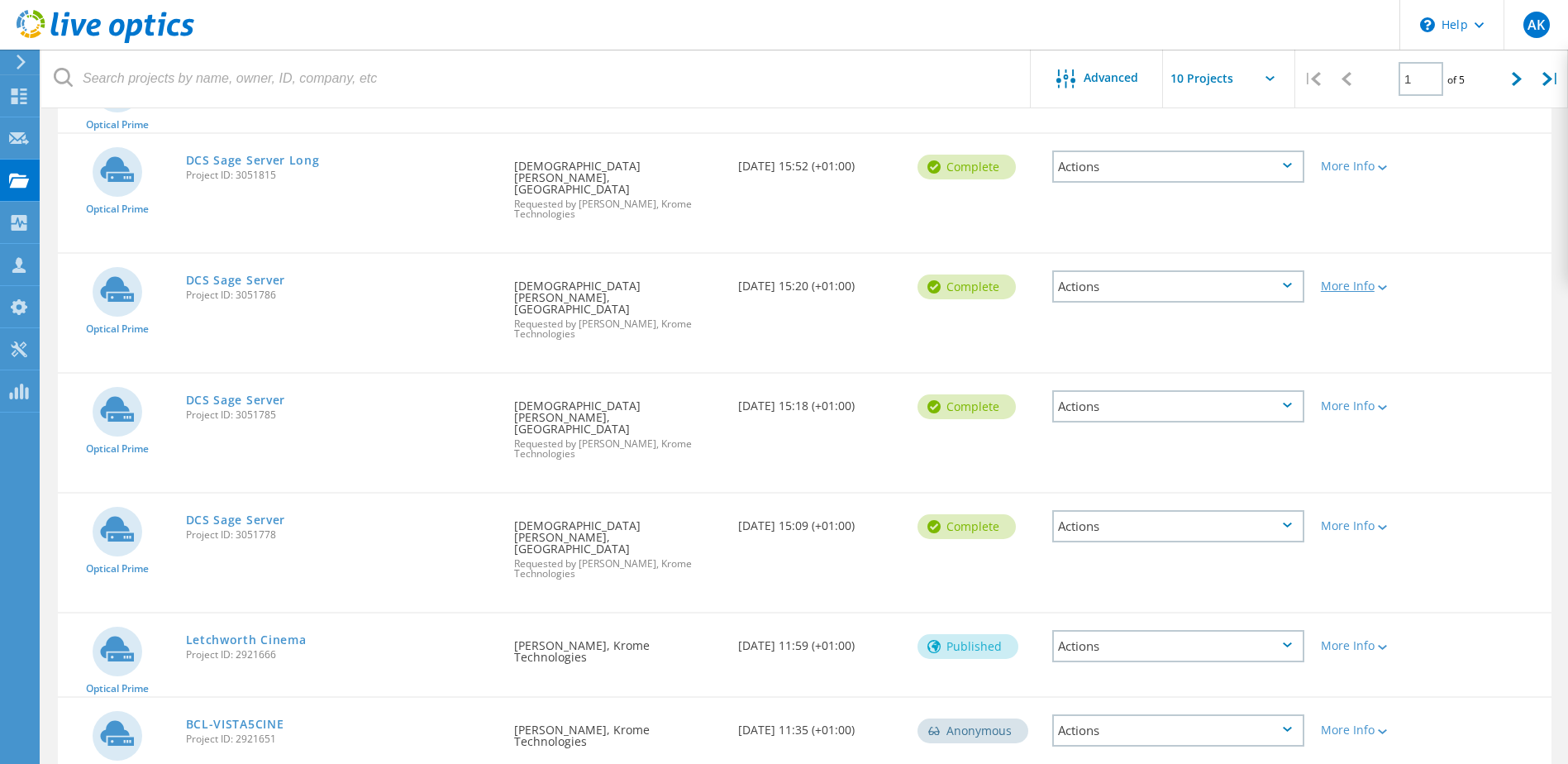
scroll to position [499, 0]
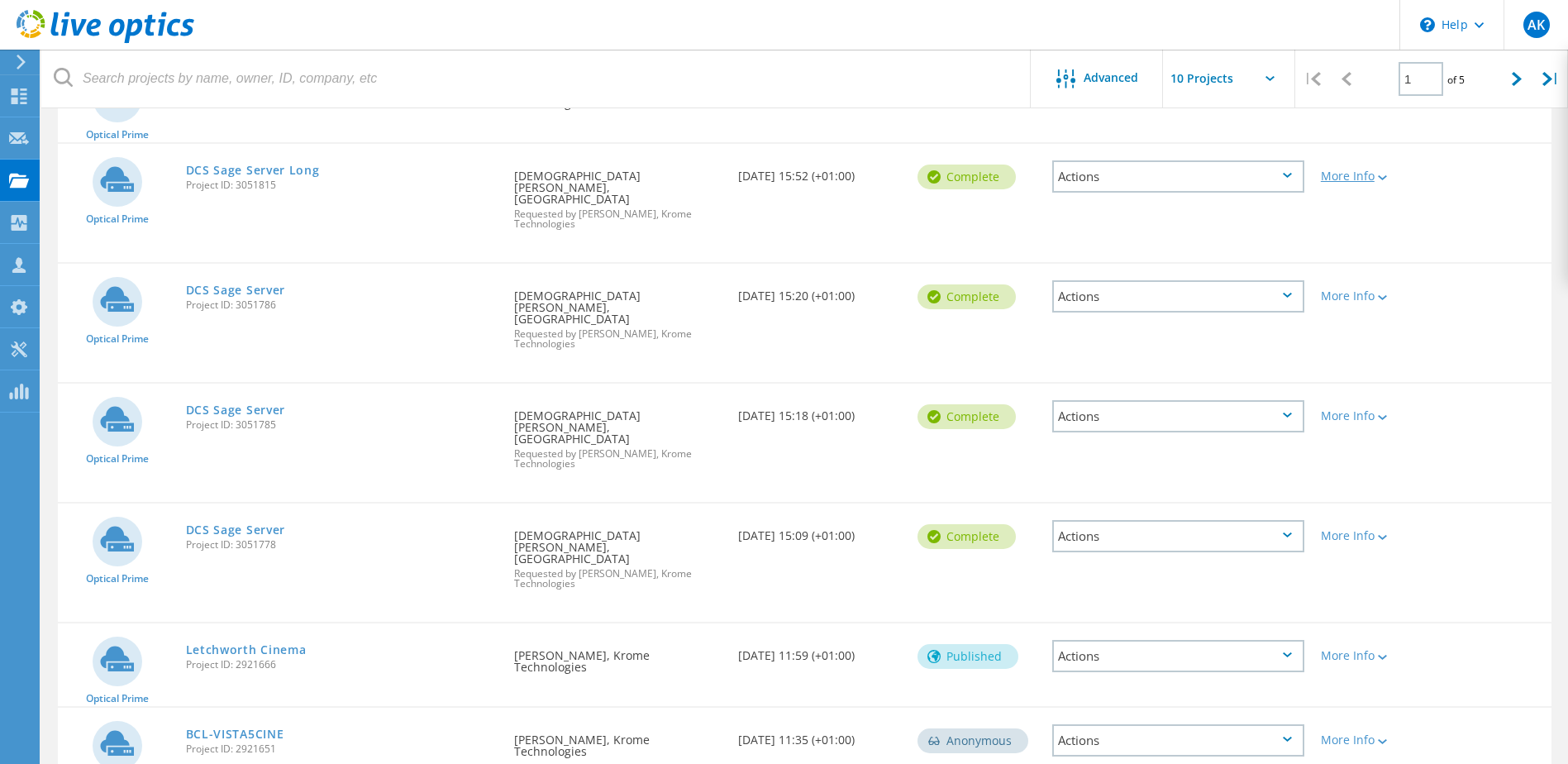
click at [1383, 173] on div at bounding box center [1380, 177] width 12 height 10
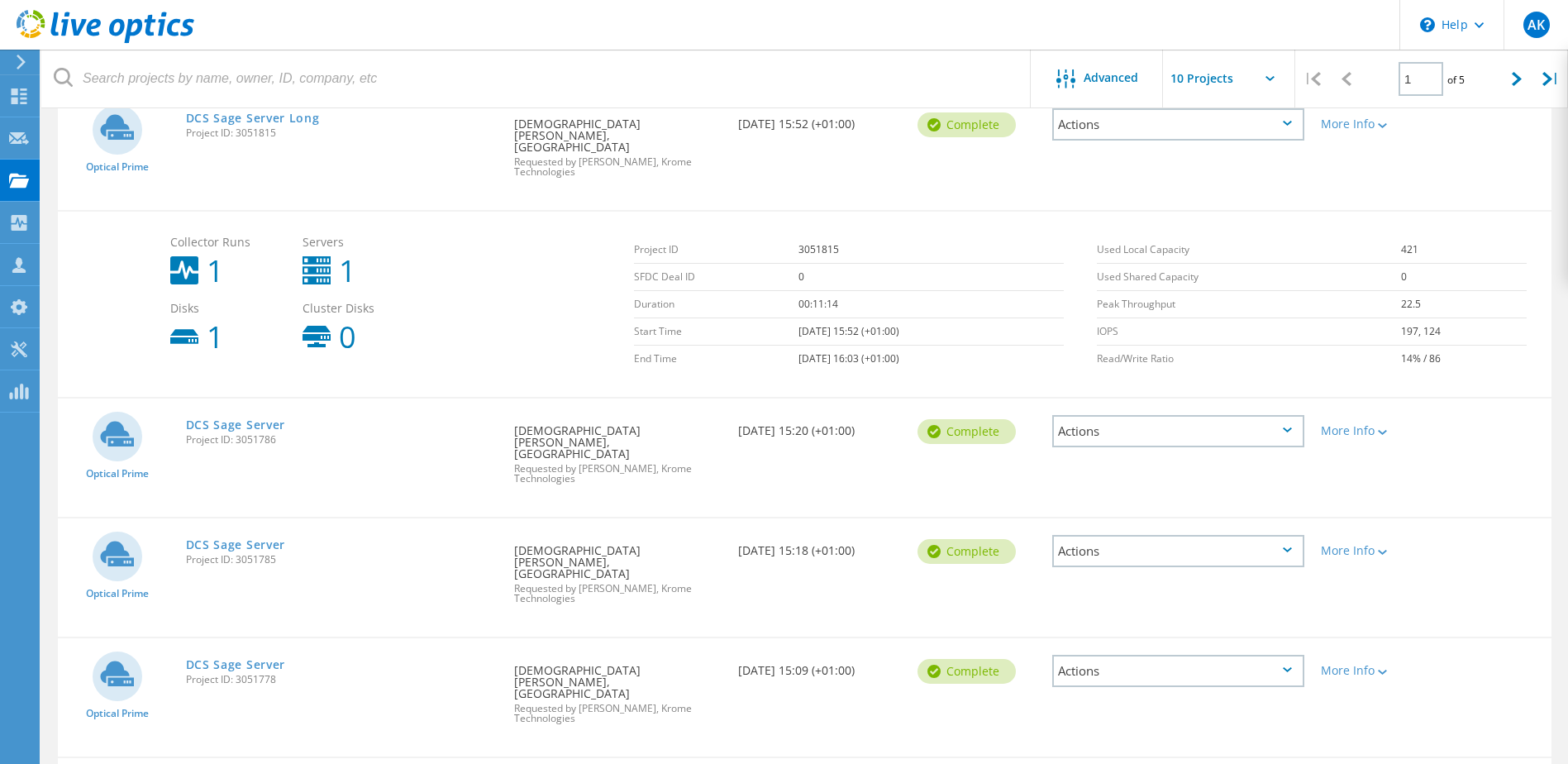
scroll to position [579, 0]
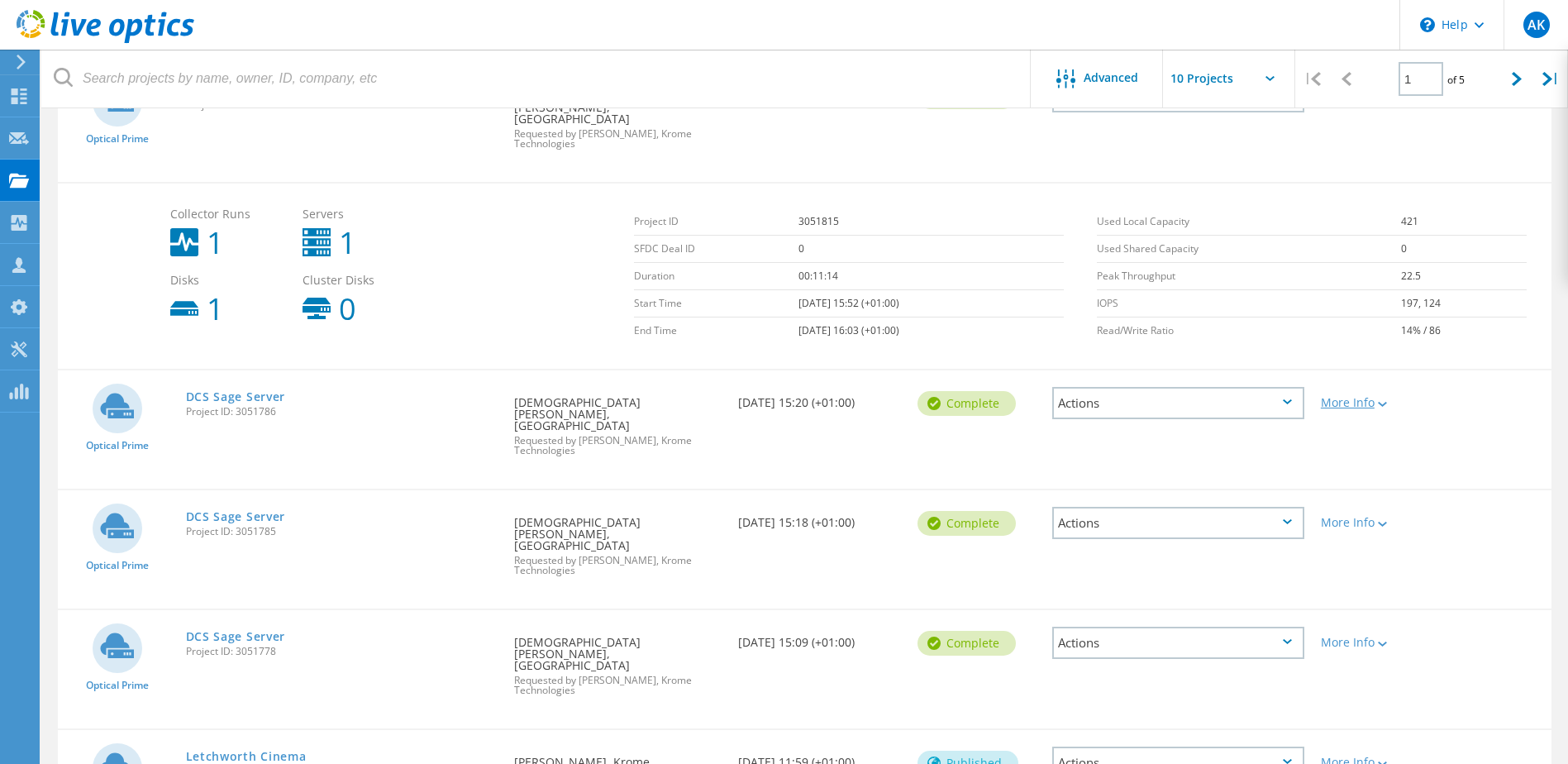
click at [1390, 397] on div "More Info" at bounding box center [1372, 402] width 103 height 12
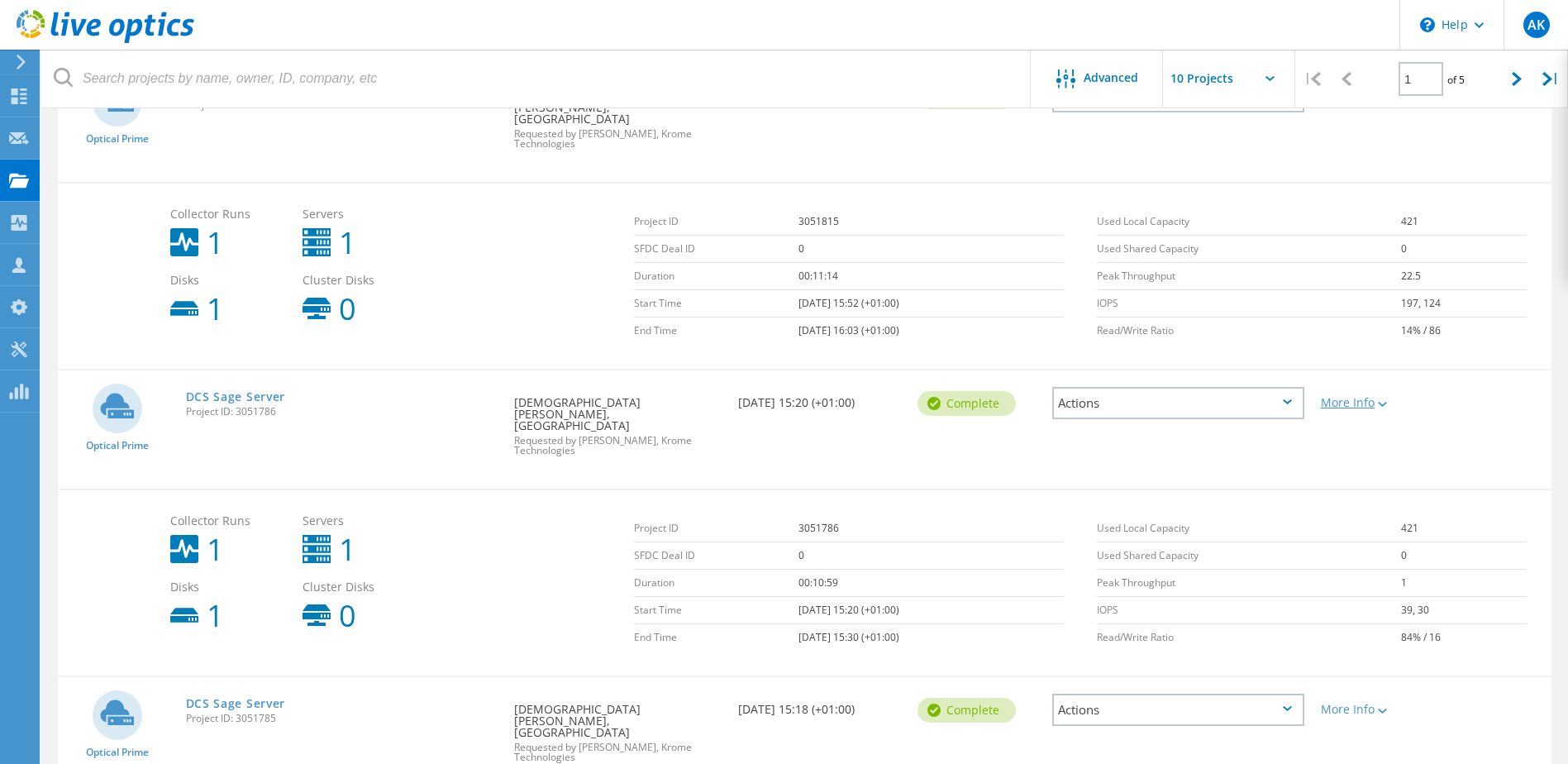
click at [1390, 397] on div "More Info" at bounding box center [1372, 402] width 103 height 12
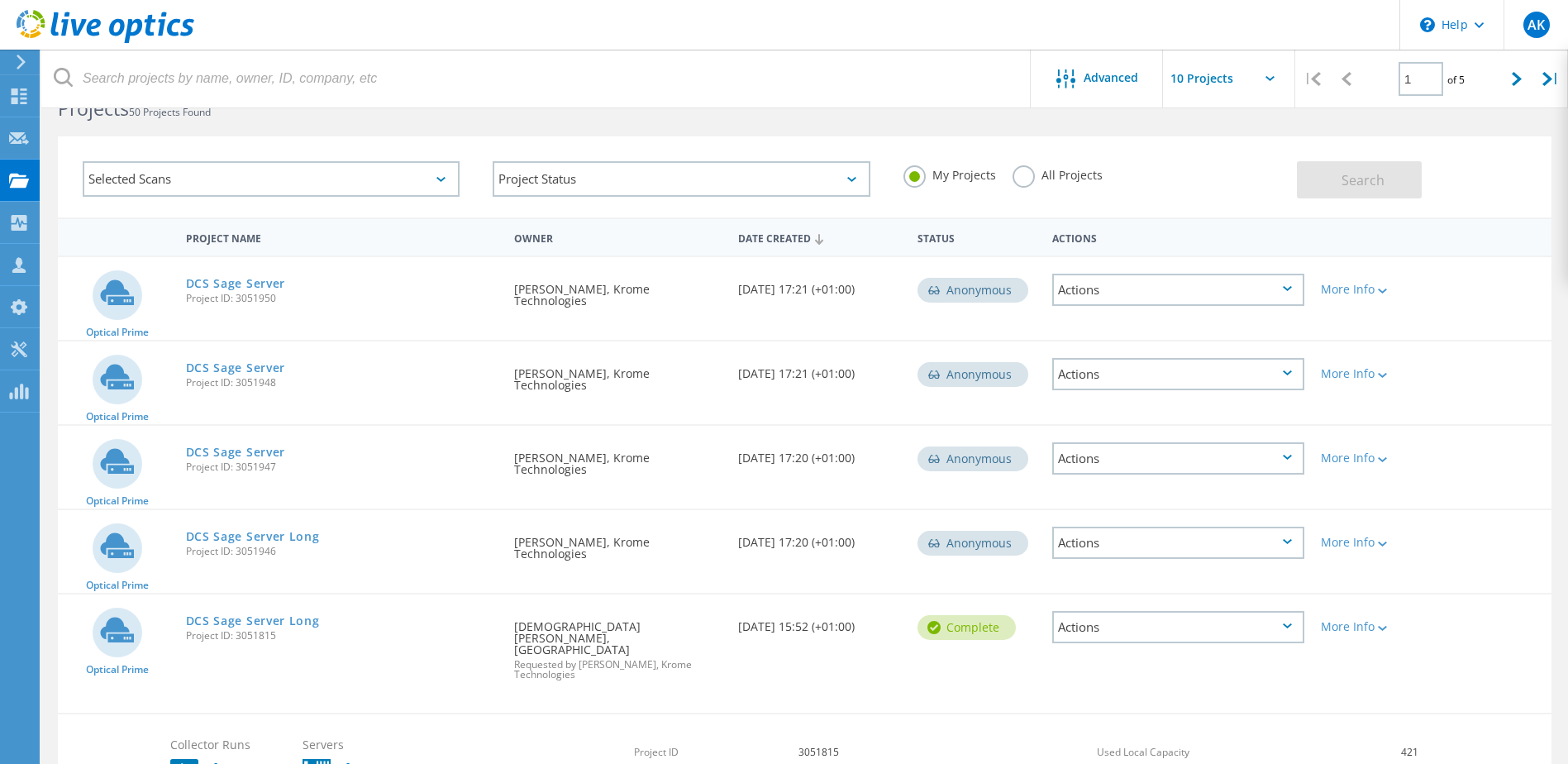
scroll to position [0, 0]
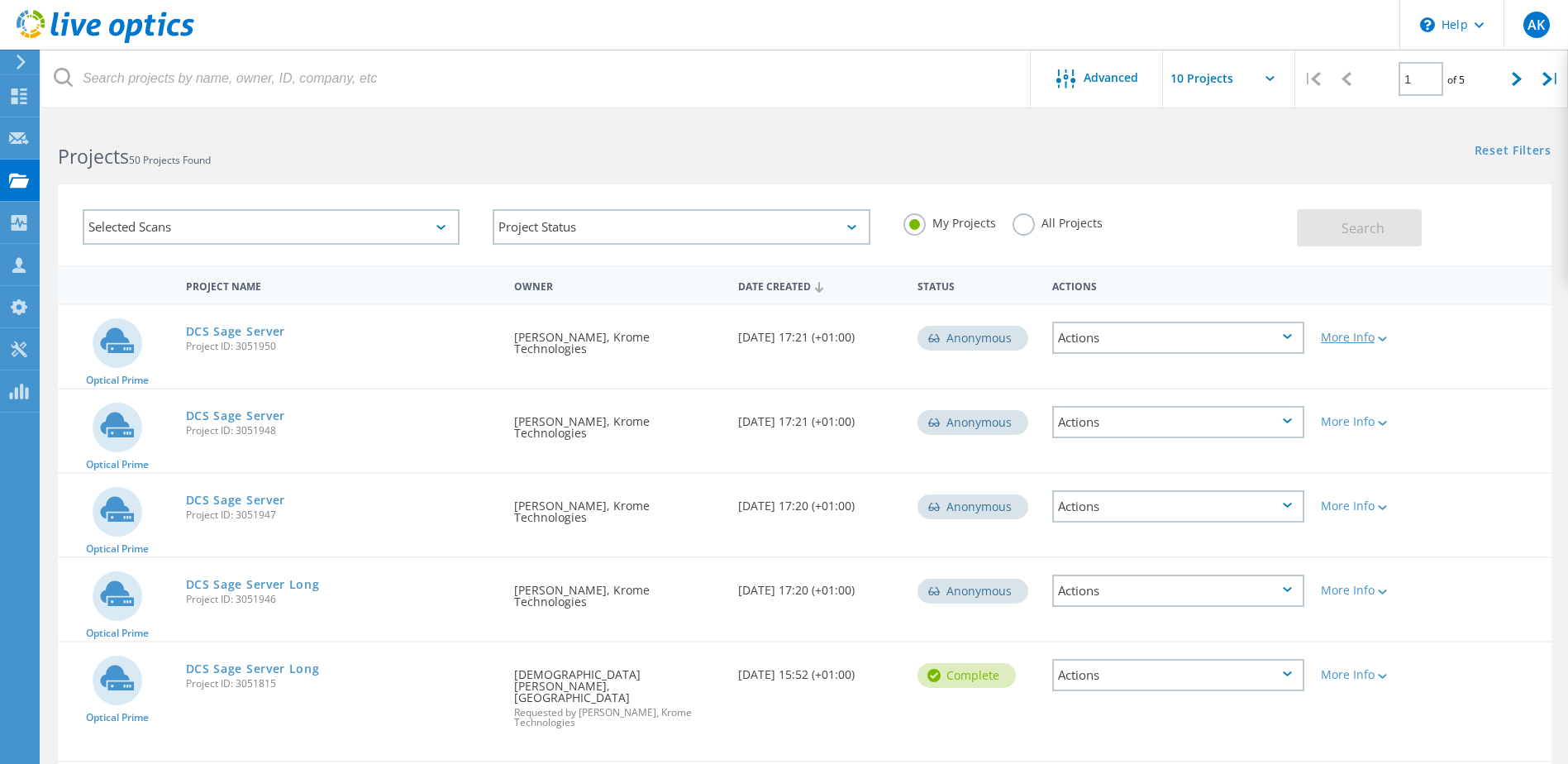
click at [1380, 340] on icon at bounding box center [1382, 339] width 9 height 5
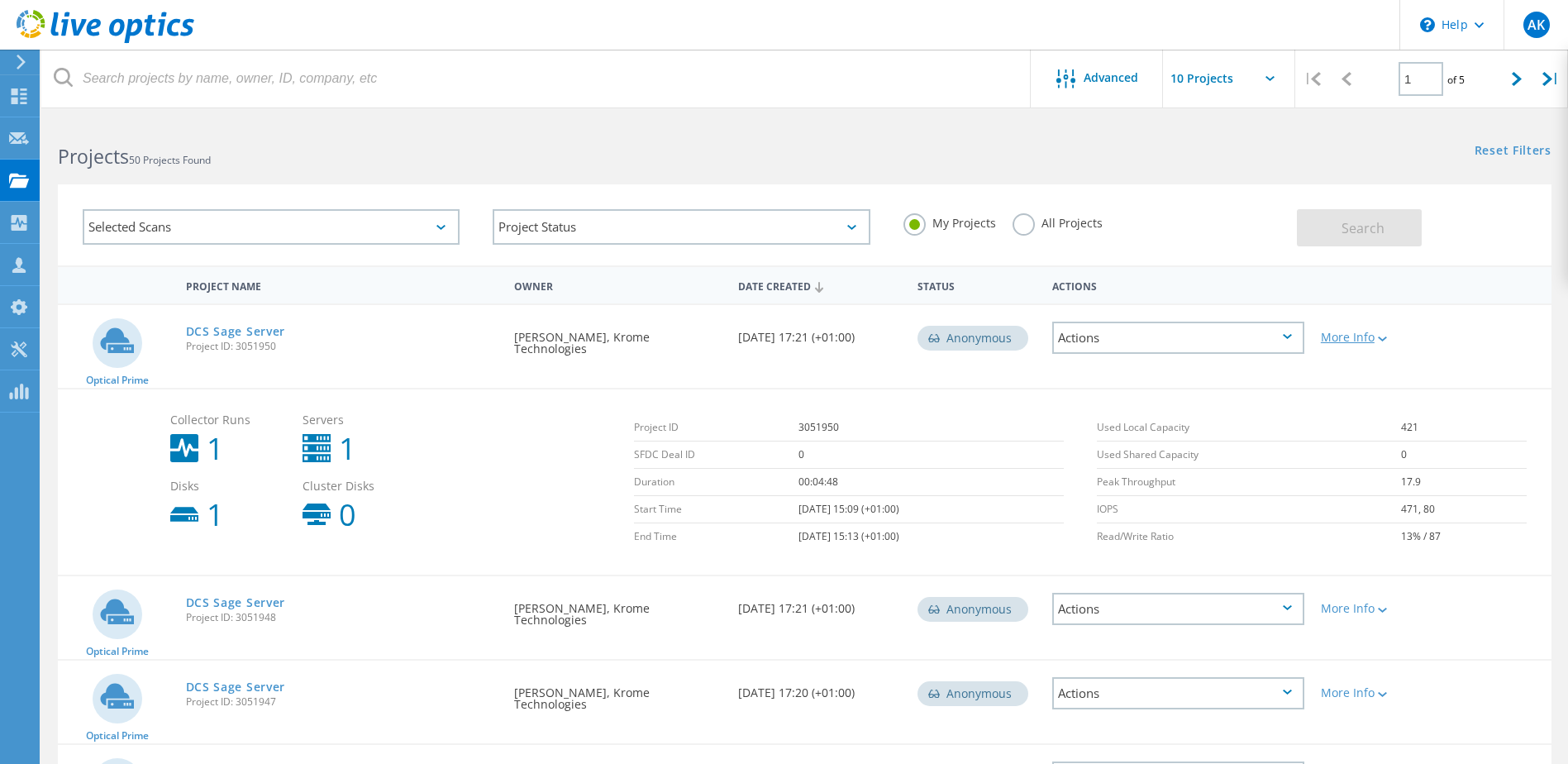
click at [1380, 340] on icon at bounding box center [1382, 339] width 9 height 5
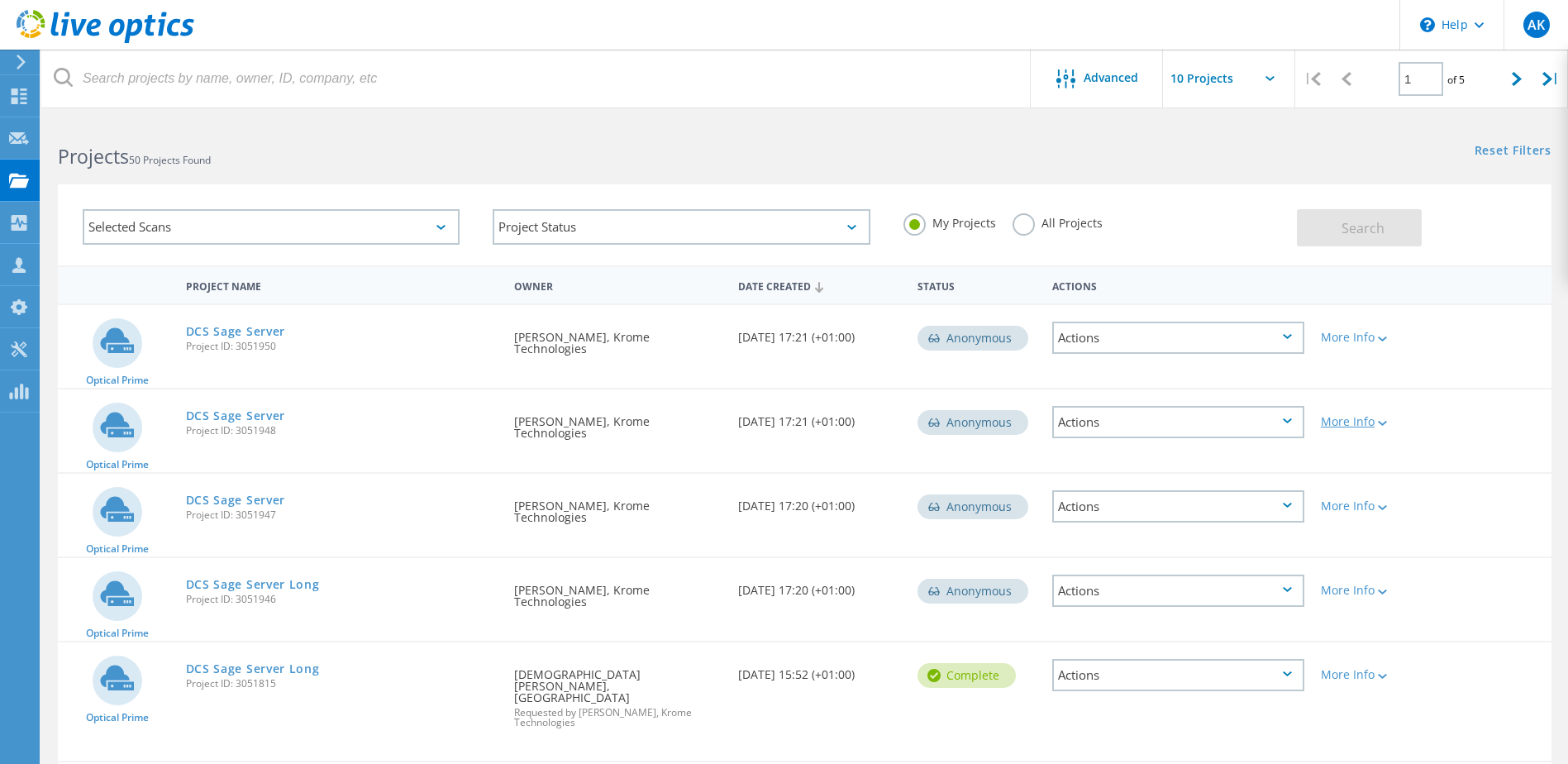
click at [1376, 422] on div at bounding box center [1380, 423] width 12 height 10
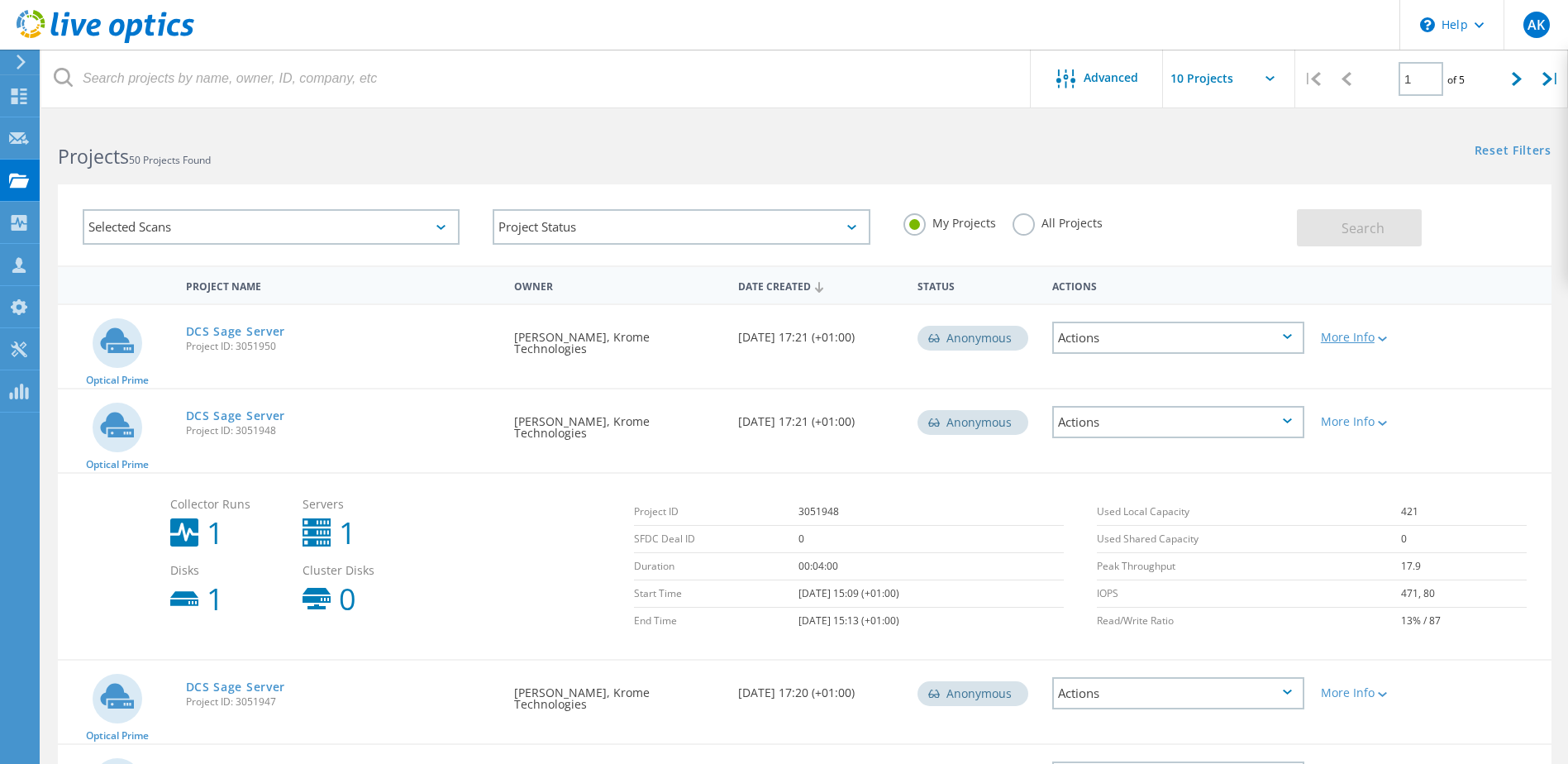
click at [1381, 337] on icon at bounding box center [1382, 339] width 9 height 5
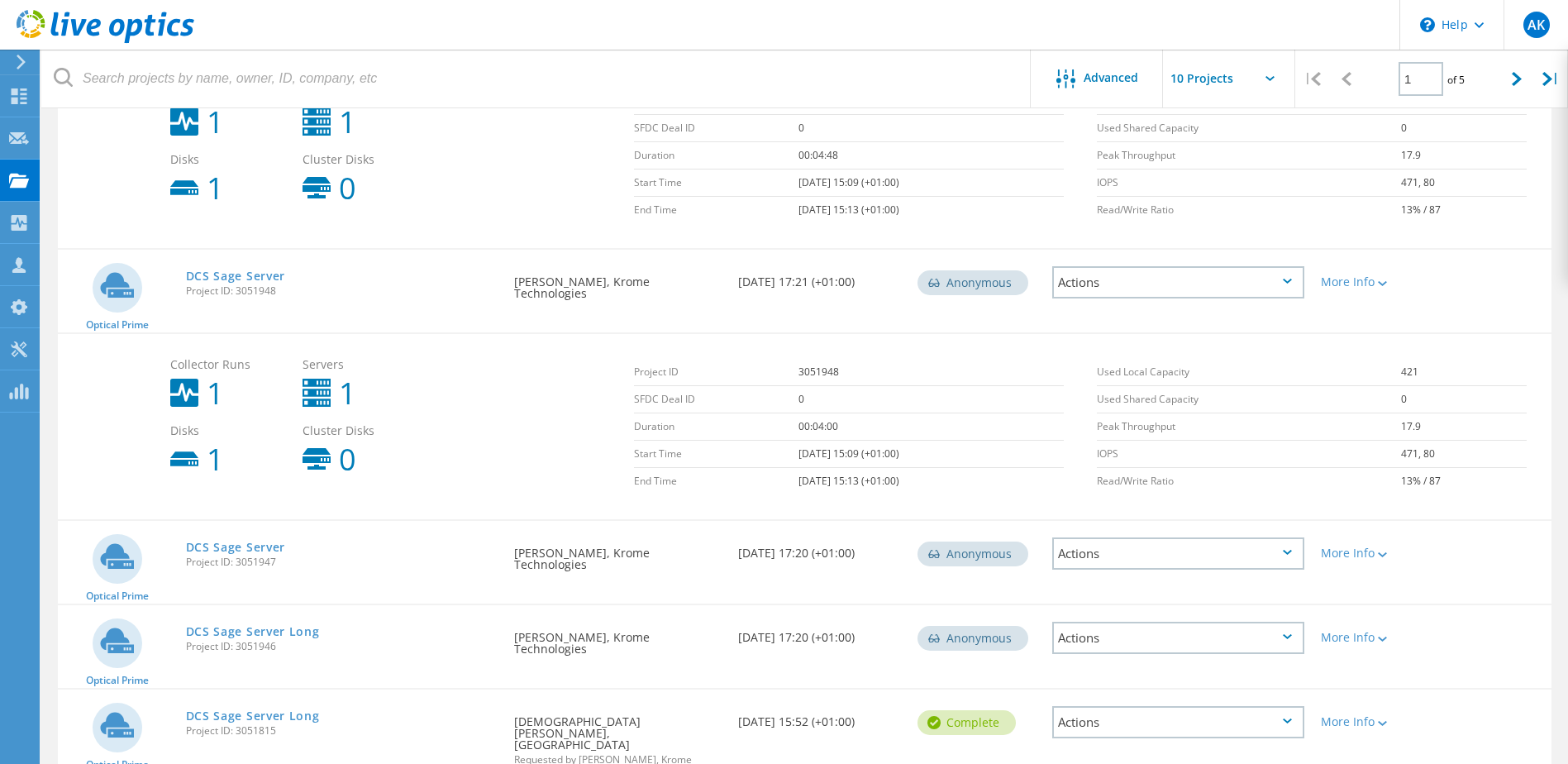
scroll to position [579, 0]
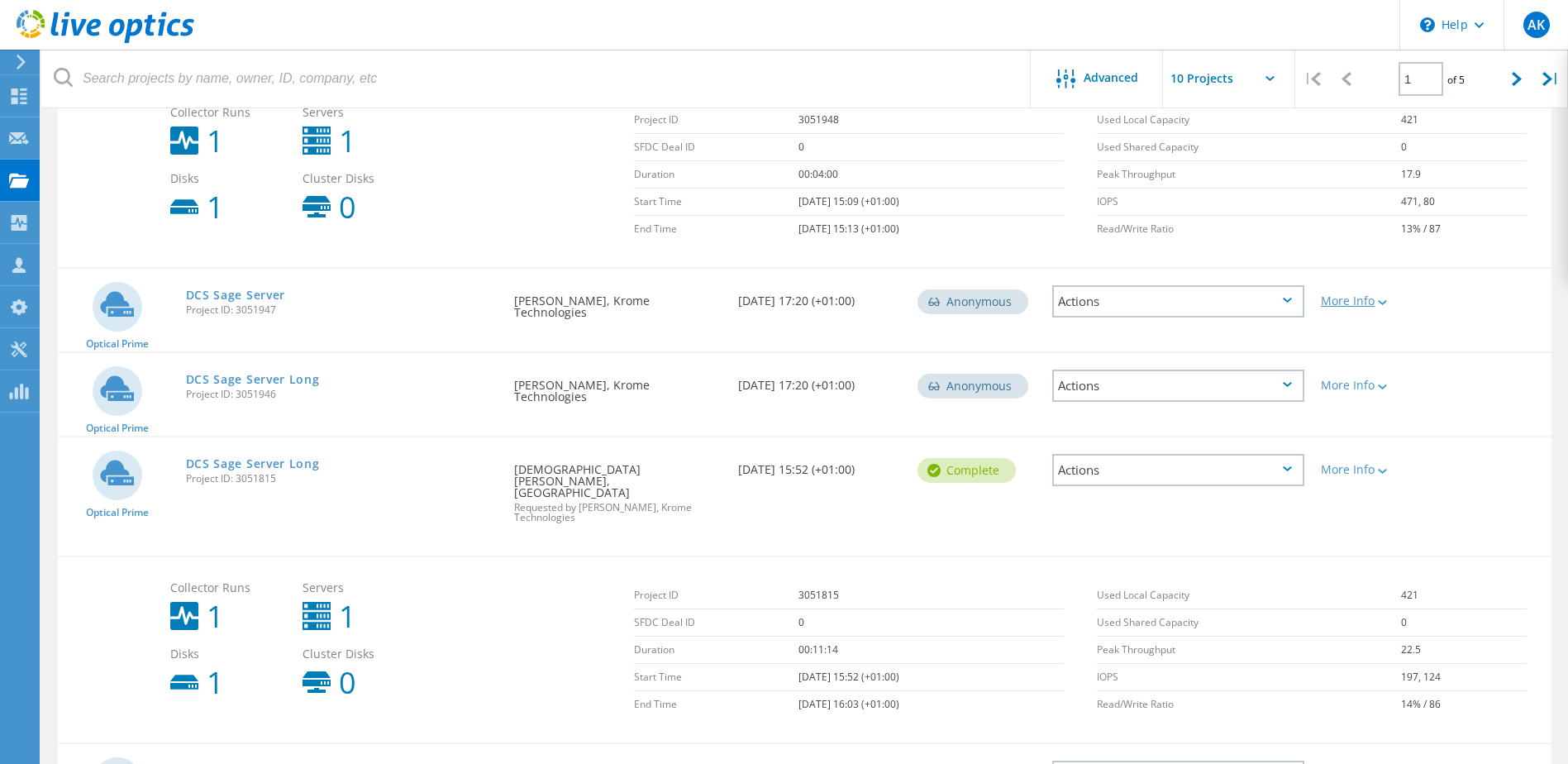
click at [1389, 305] on div "More Info" at bounding box center [1372, 301] width 103 height 12
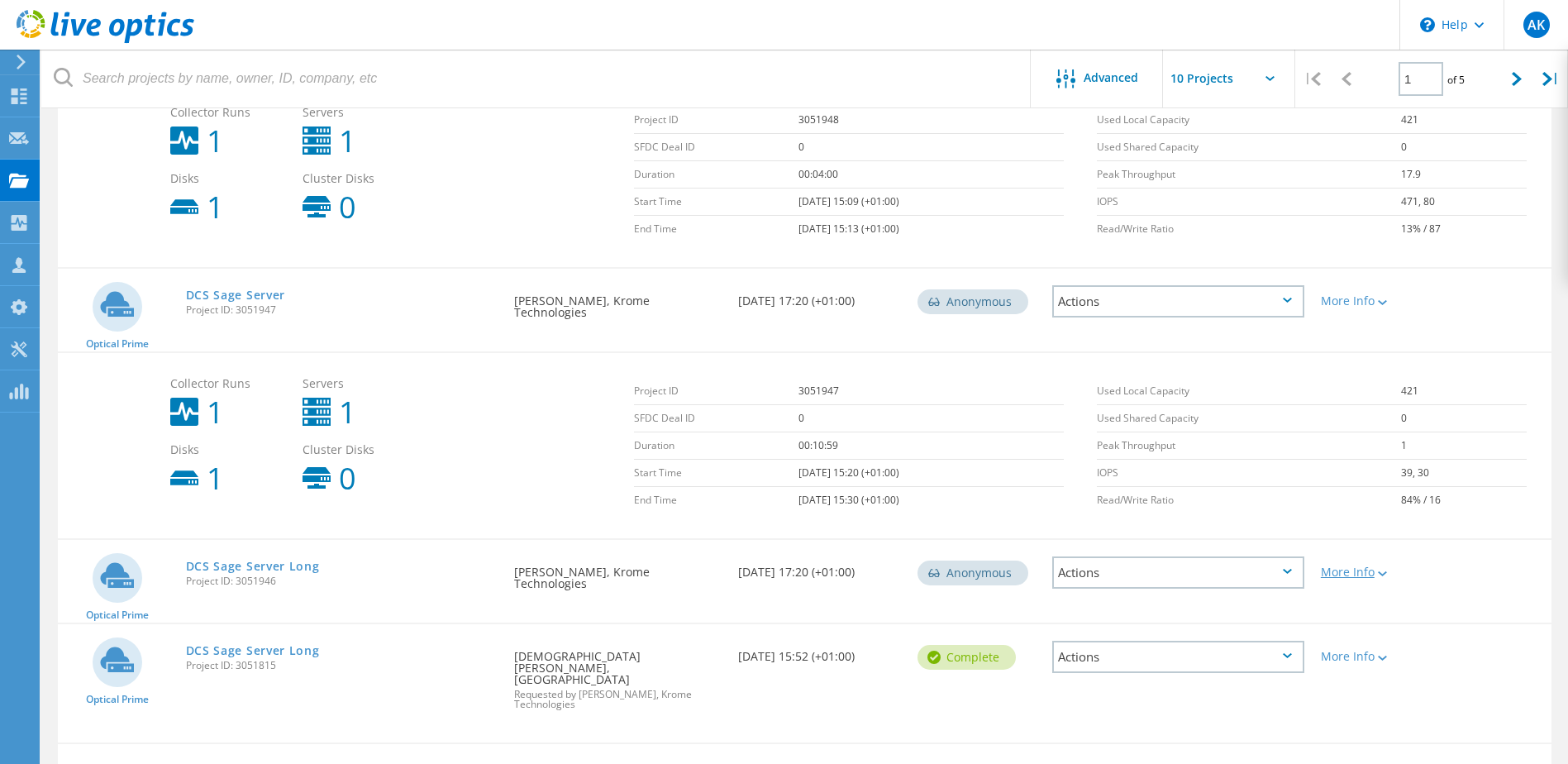
click at [1384, 571] on div at bounding box center [1380, 573] width 12 height 10
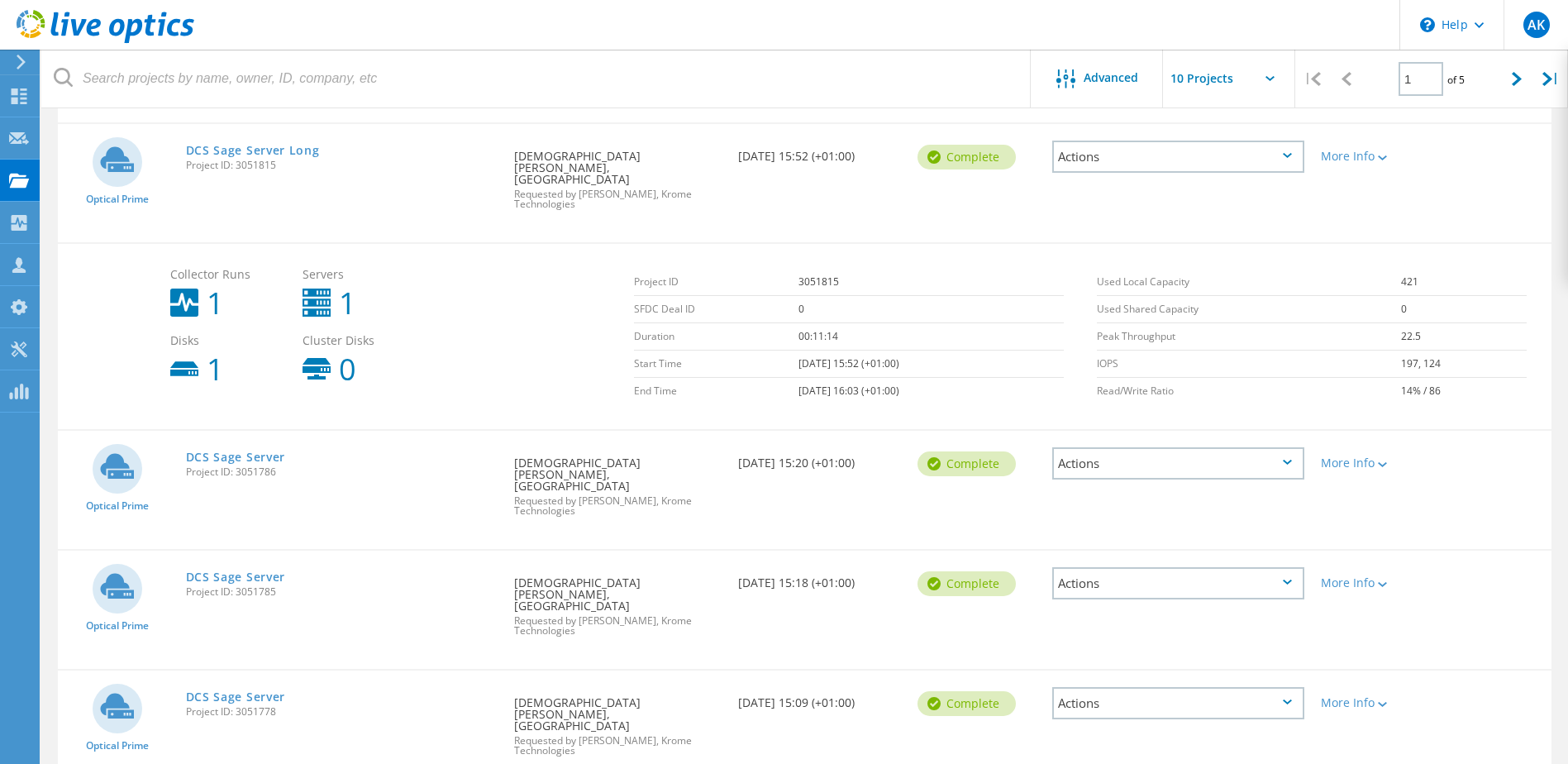
scroll to position [1240, 0]
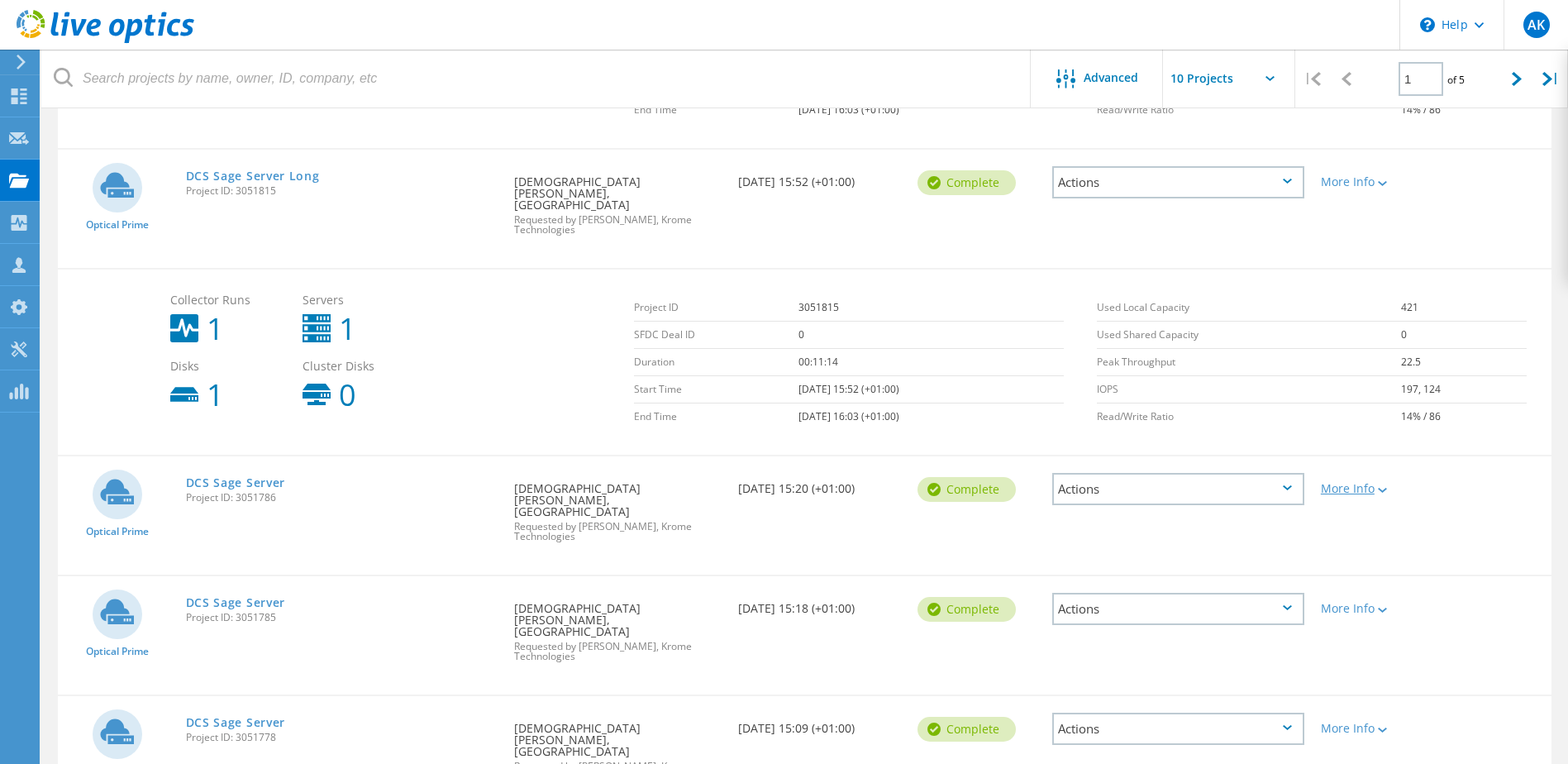
click at [1387, 488] on icon at bounding box center [1382, 490] width 9 height 5
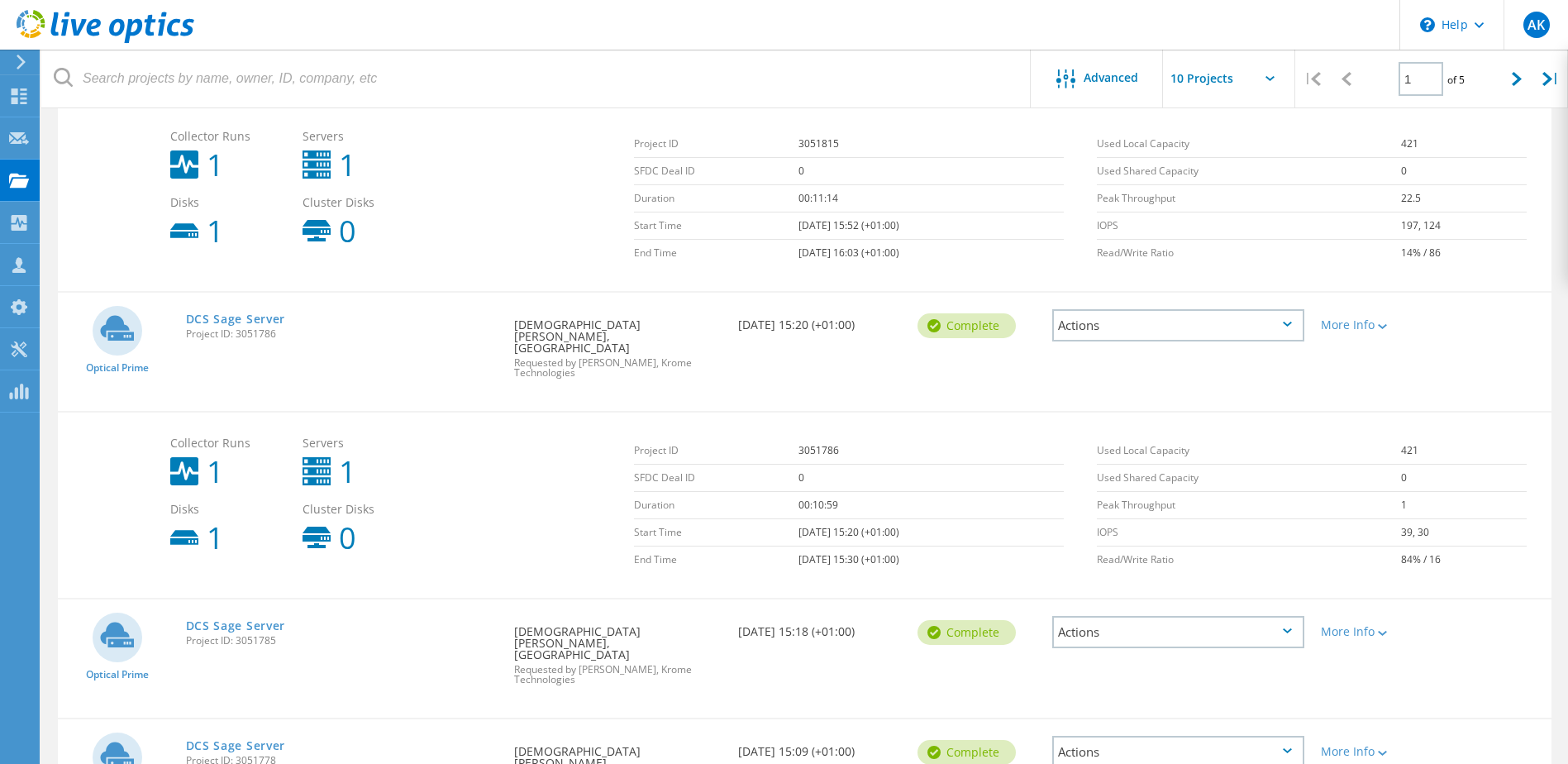
scroll to position [1406, 0]
click at [1387, 630] on icon at bounding box center [1382, 631] width 9 height 5
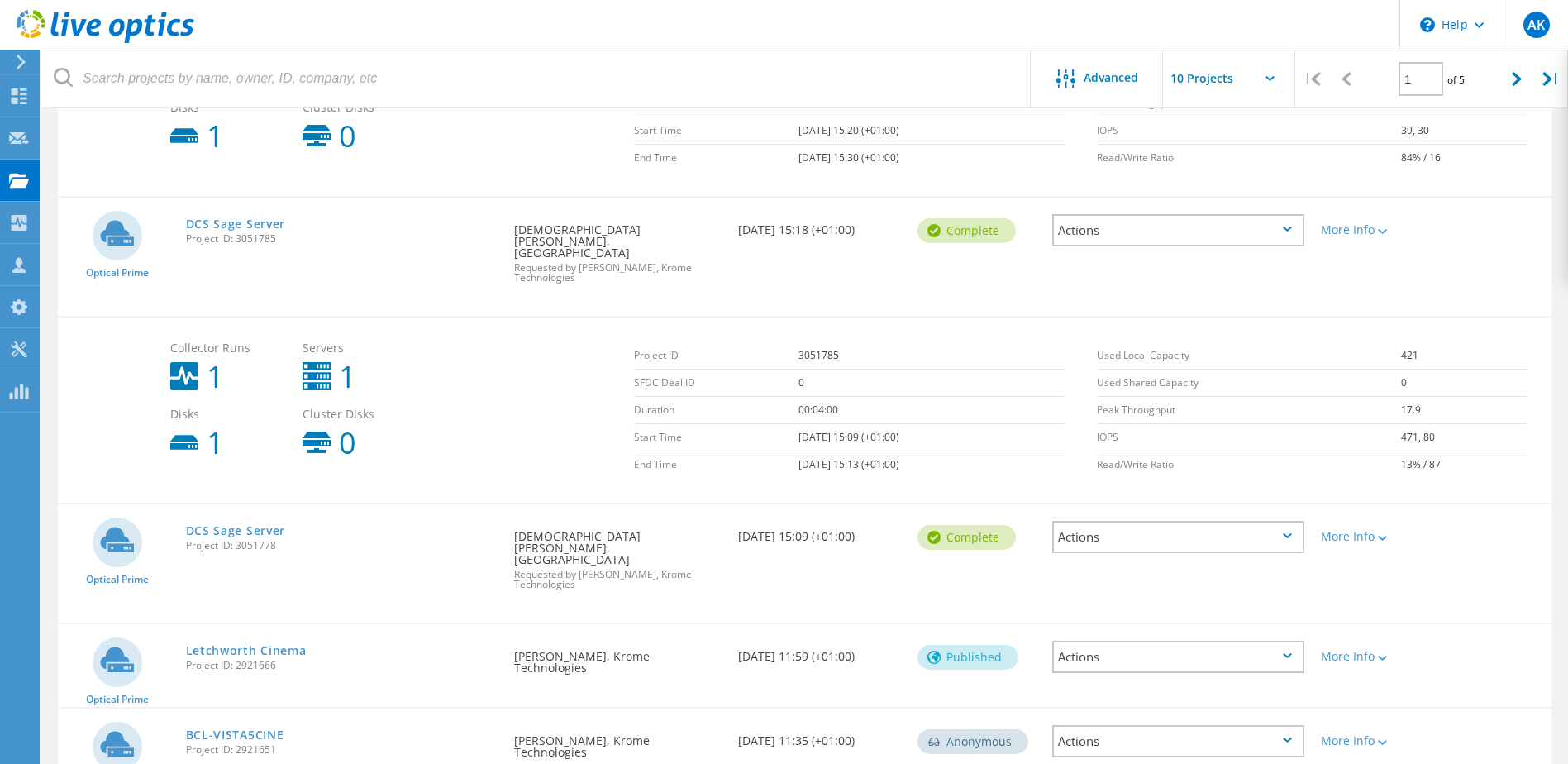
scroll to position [1807, 0]
click at [1384, 504] on div "More Info" at bounding box center [1372, 530] width 120 height 54
click at [1382, 532] on div at bounding box center [1380, 537] width 12 height 10
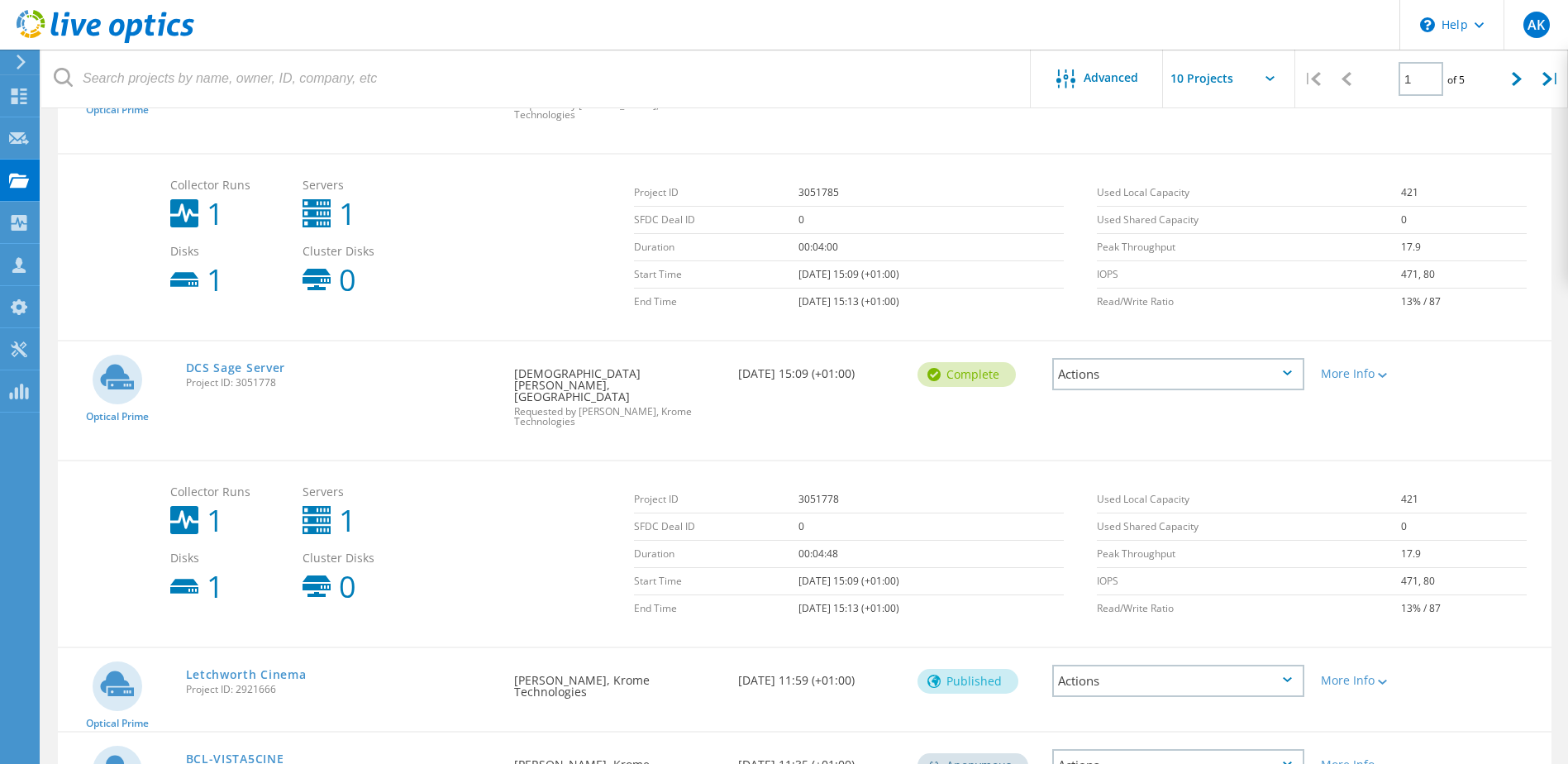
scroll to position [1994, 0]
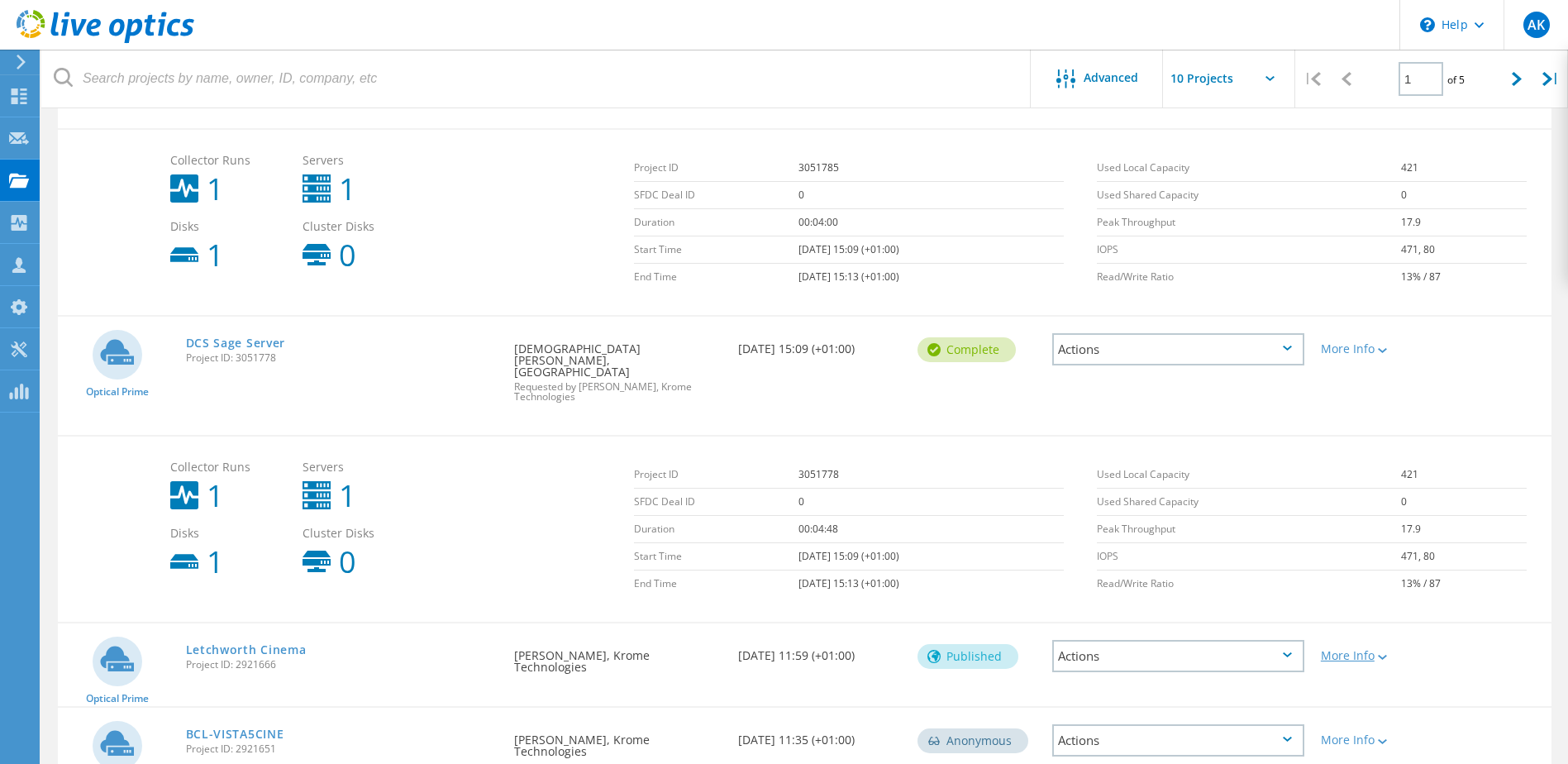
click at [1381, 654] on icon at bounding box center [1382, 656] width 9 height 5
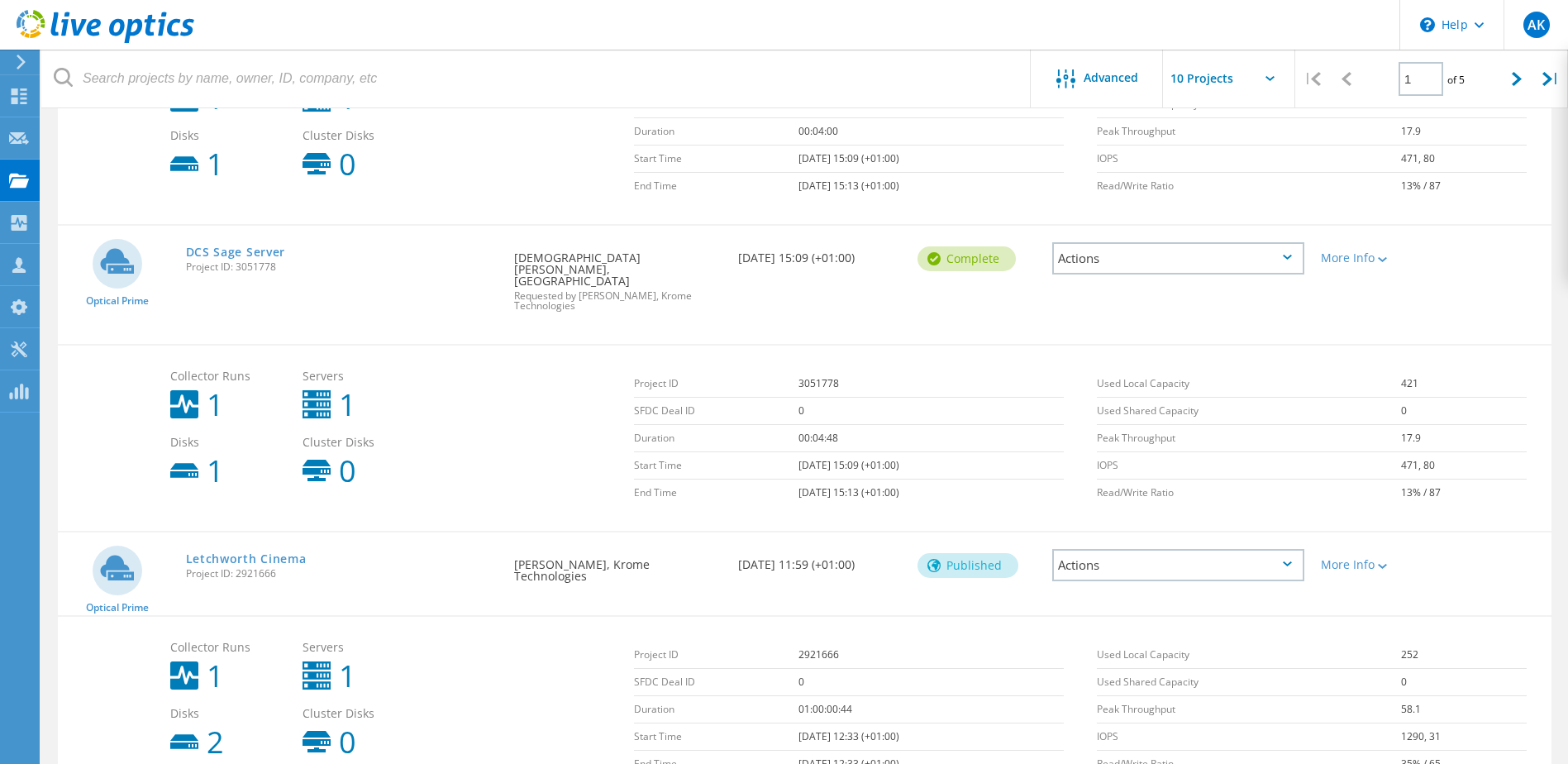
scroll to position [2181, 0]
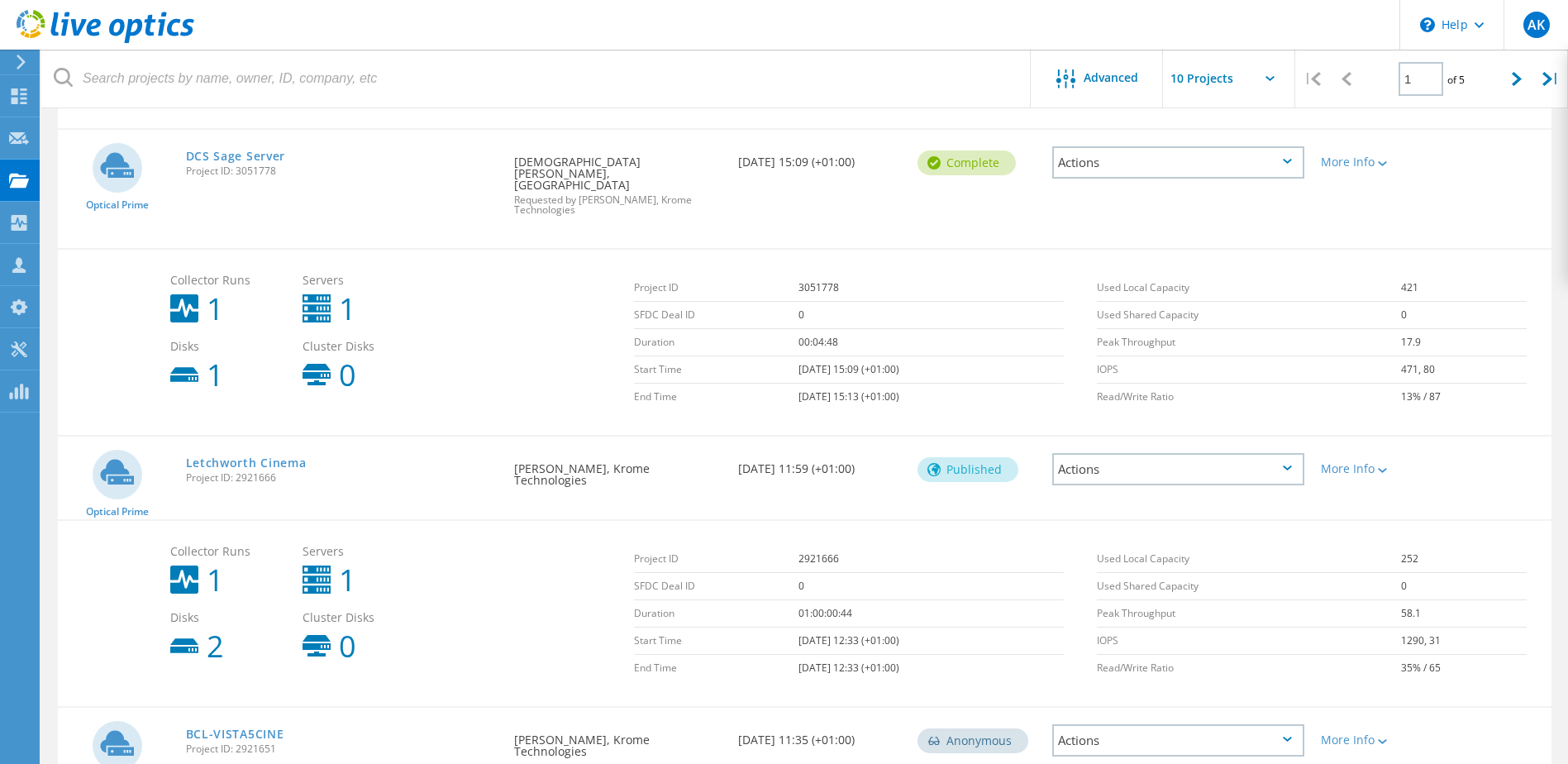
click at [1405, 708] on div "More Info" at bounding box center [1372, 735] width 120 height 54
click at [1385, 708] on div "More Info" at bounding box center [1372, 735] width 120 height 54
click at [1384, 734] on lo-svg-helper at bounding box center [1380, 740] width 12 height 14
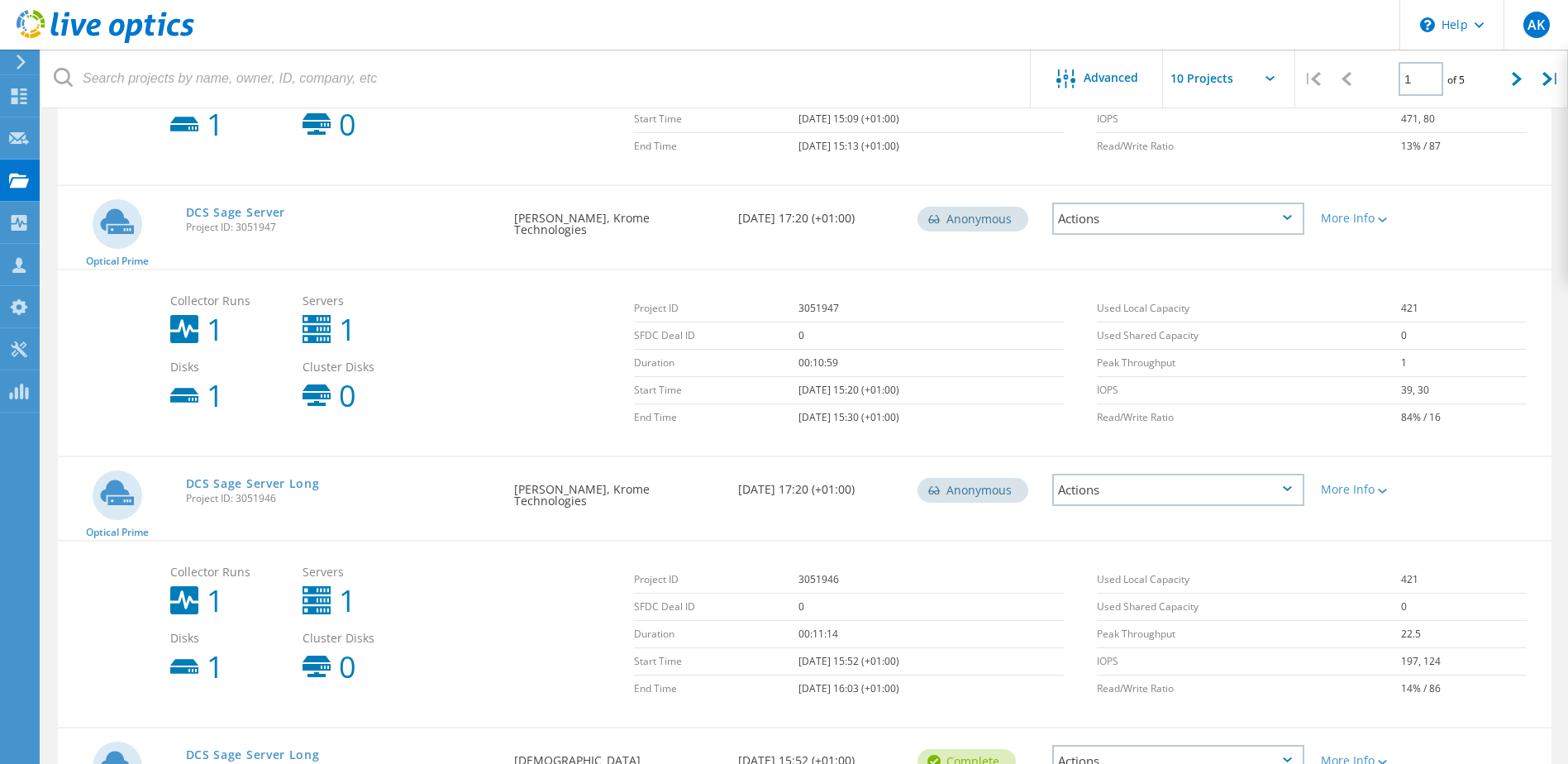
scroll to position [744, 0]
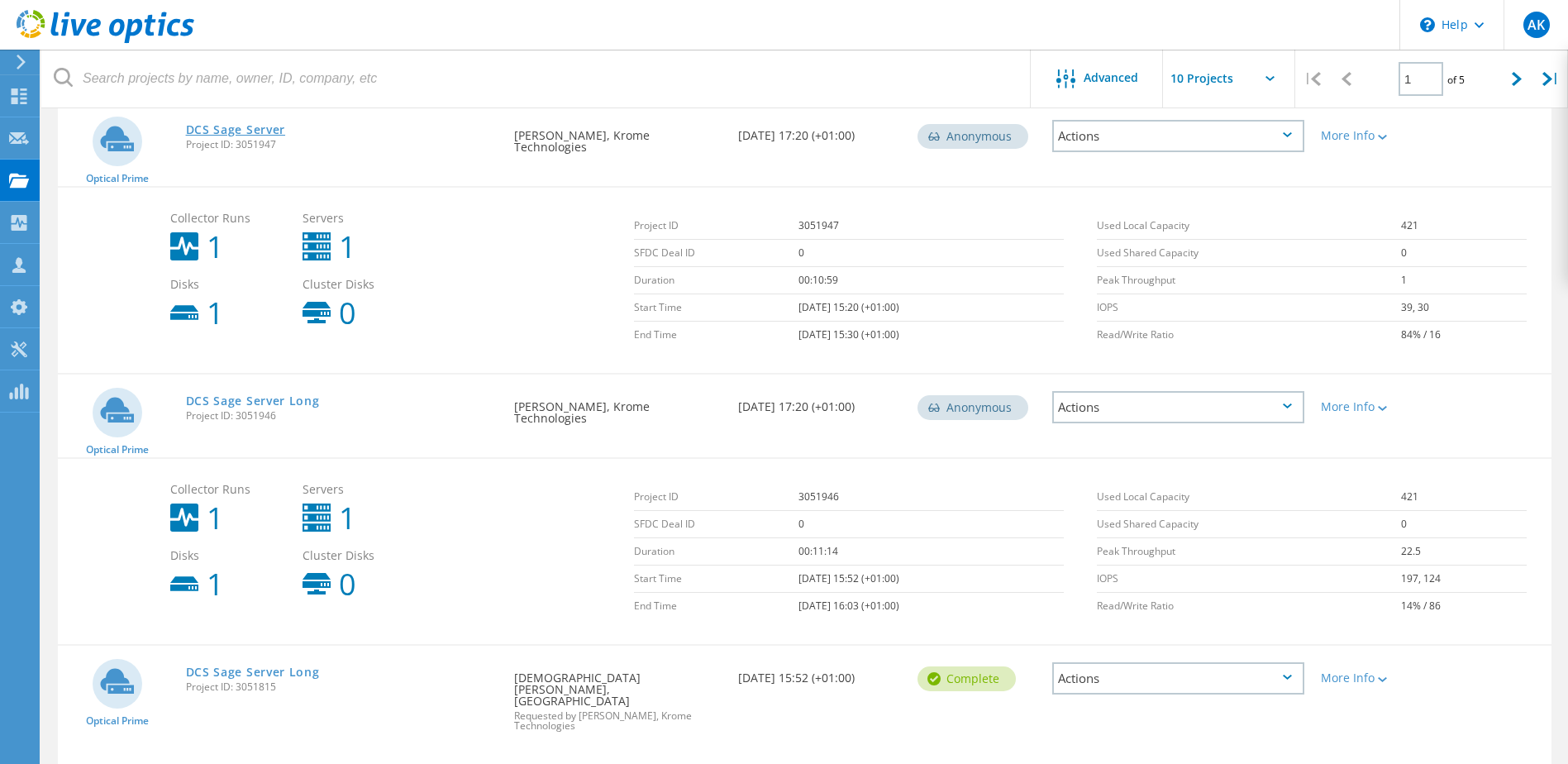
click at [234, 128] on link "DCS Sage Server" at bounding box center [236, 130] width 100 height 12
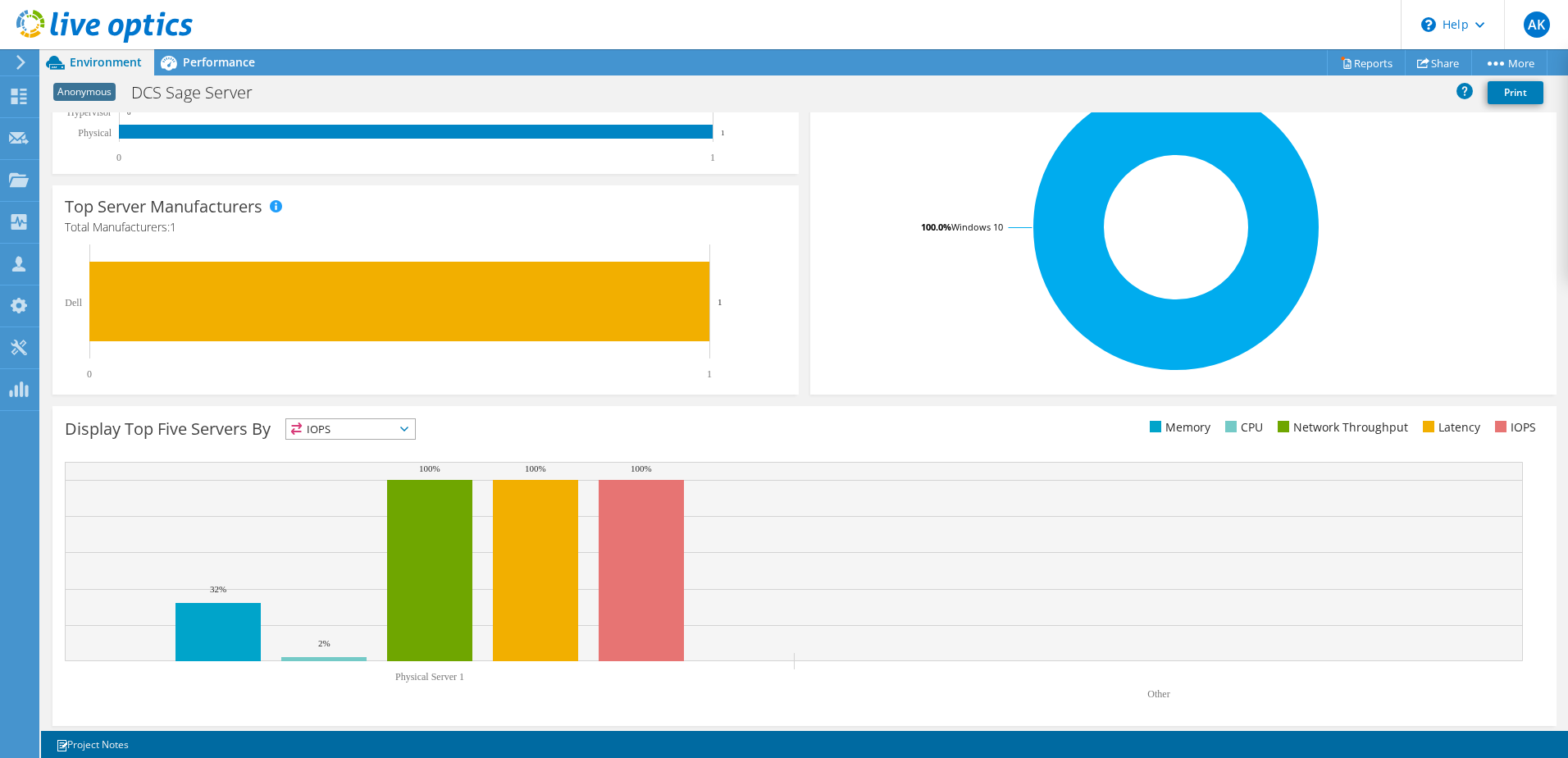
scroll to position [337, 0]
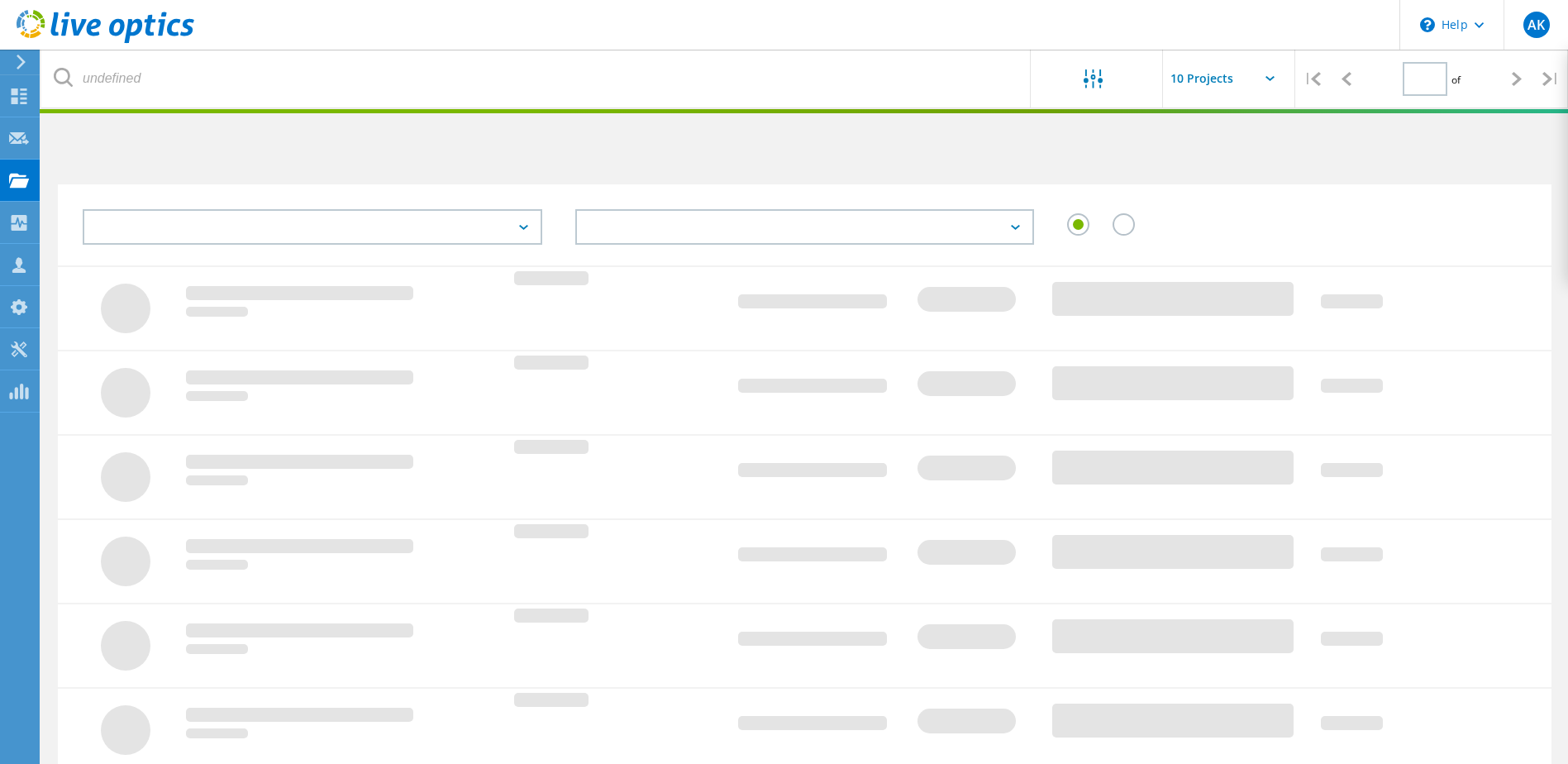
type input "1"
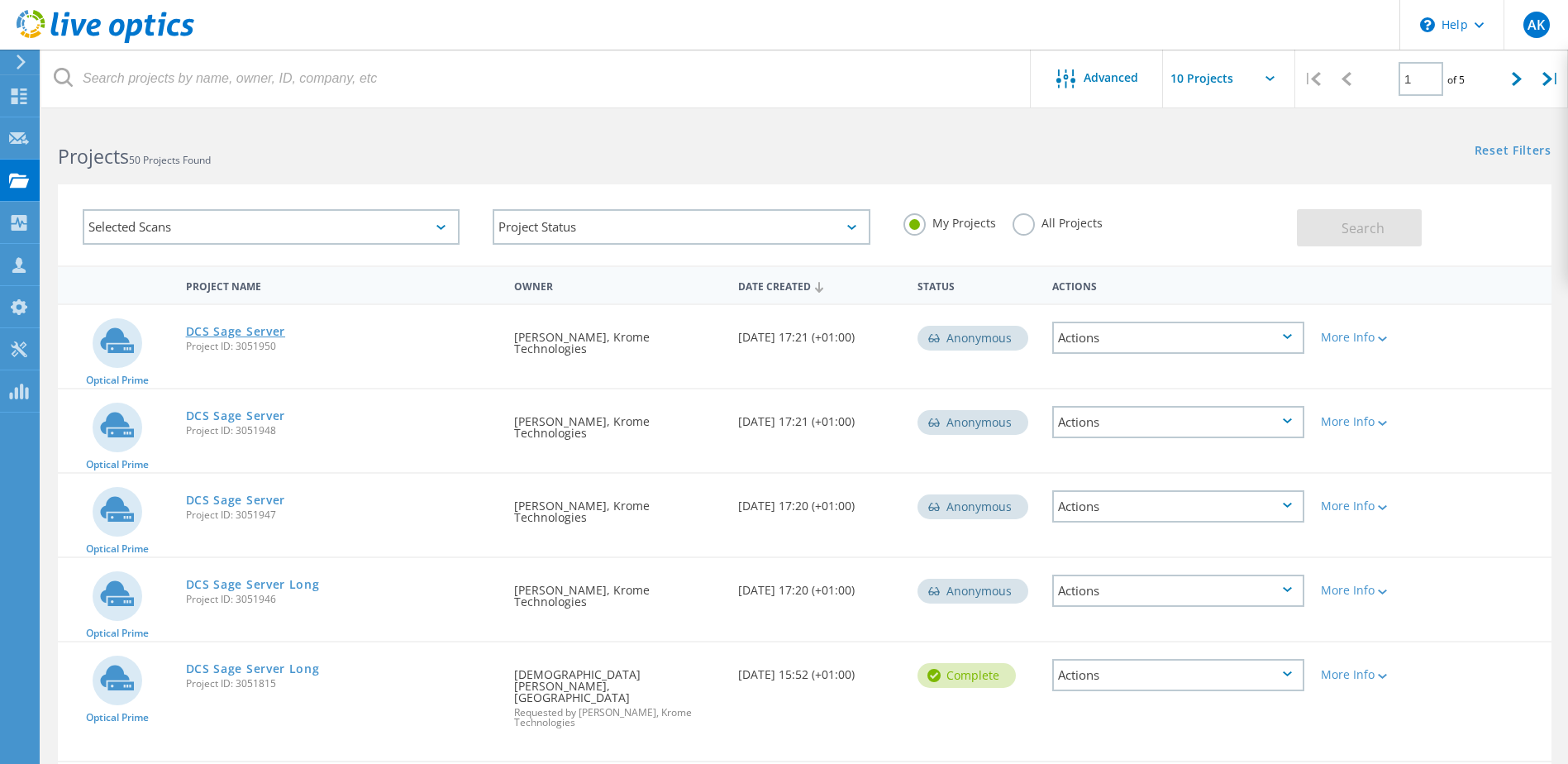
click at [235, 329] on link "DCS Sage Server" at bounding box center [236, 331] width 100 height 12
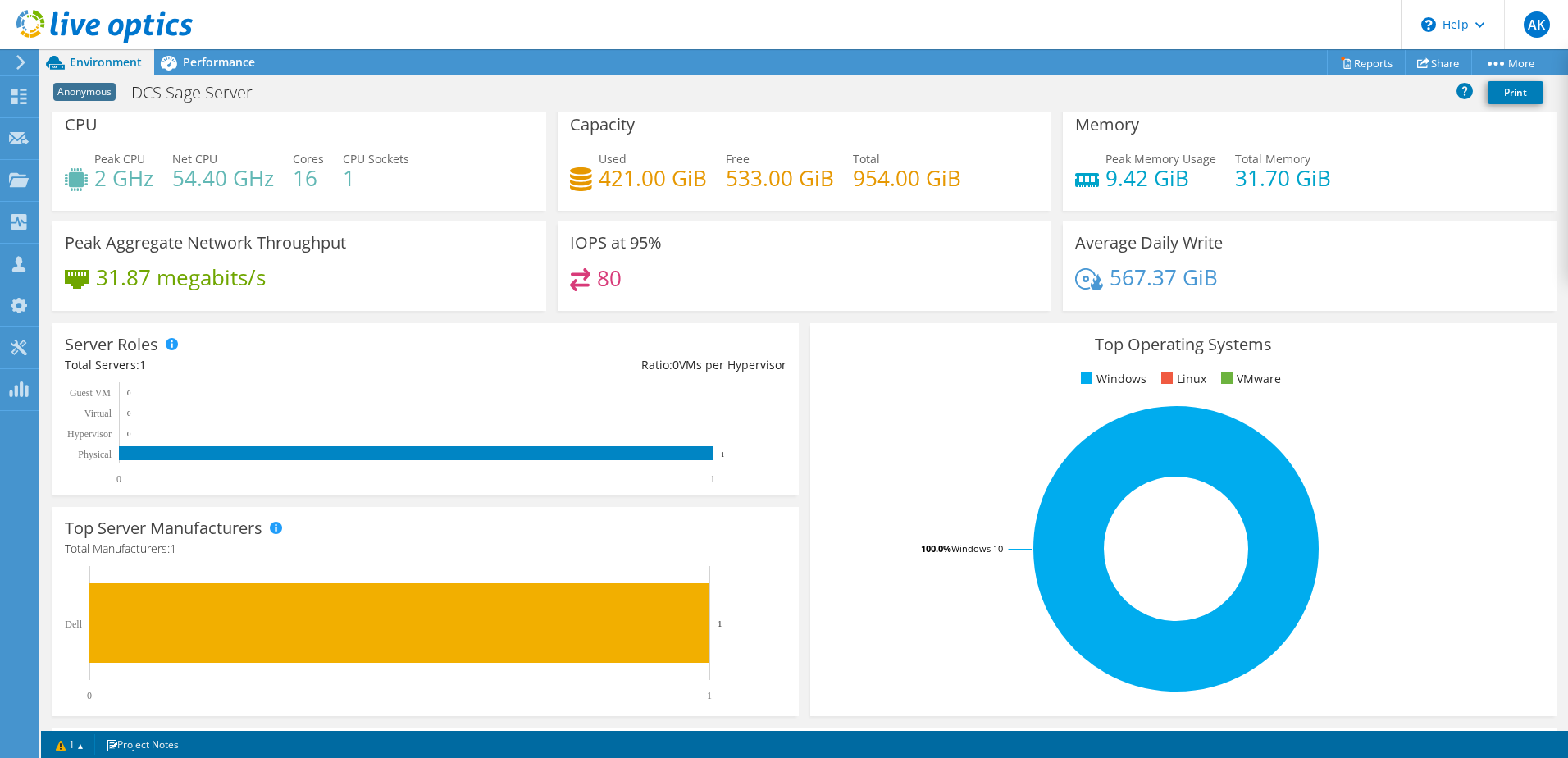
drag, startPoint x: 22, startPoint y: 10, endPoint x: 781, endPoint y: 297, distance: 811.4
click at [781, 297] on div "80" at bounding box center [805, 286] width 469 height 36
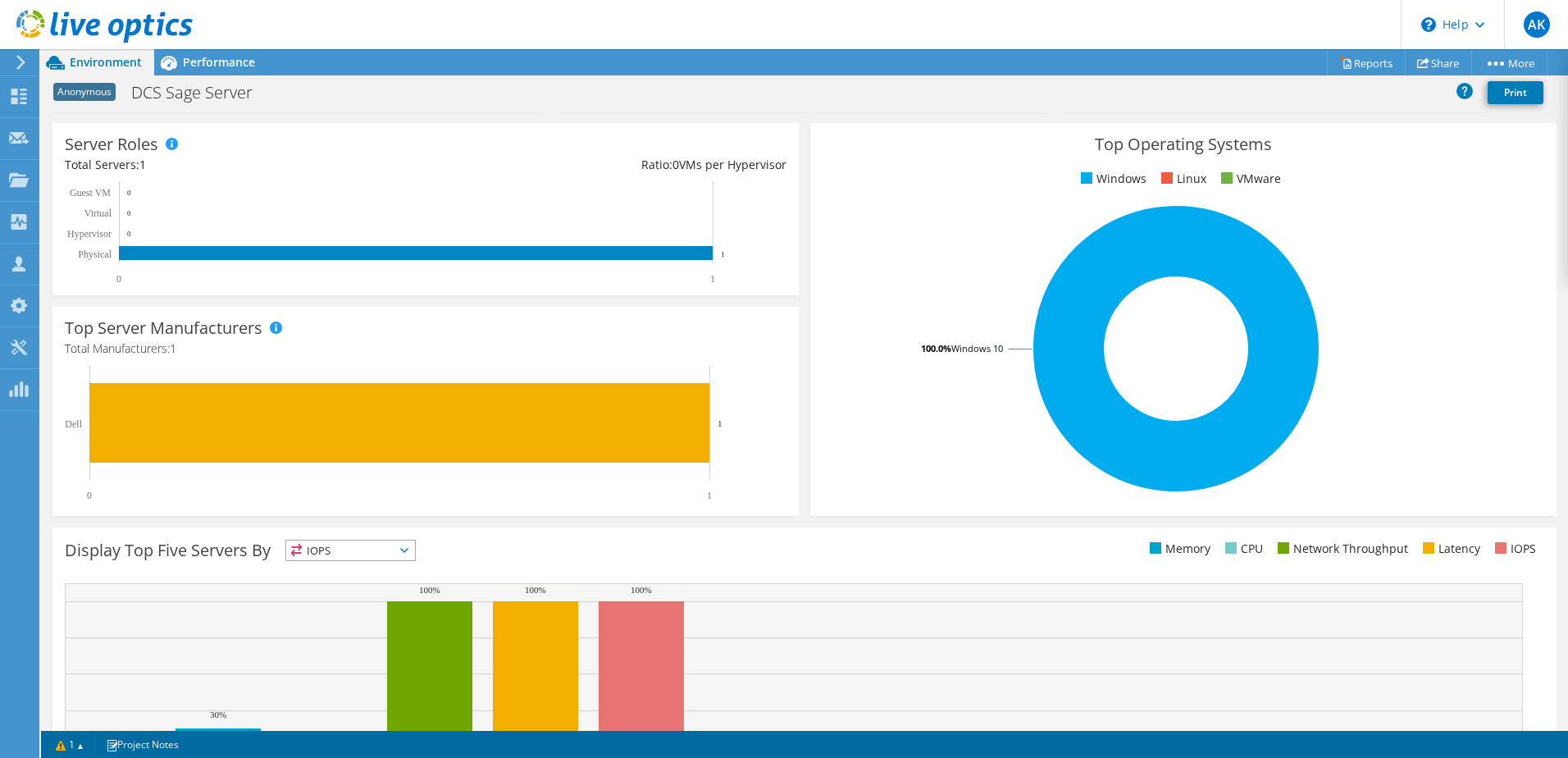
scroll to position [337, 0]
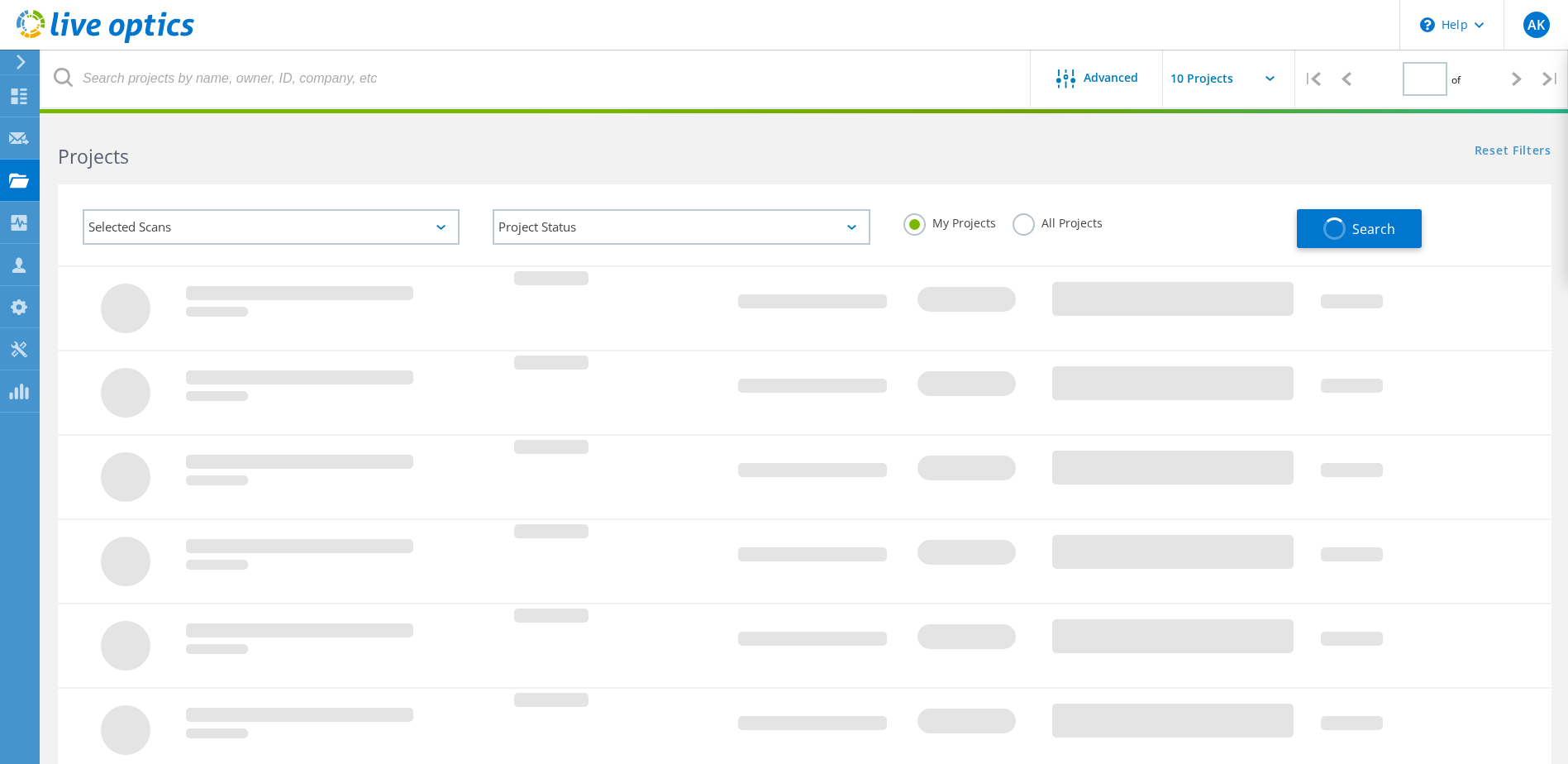
type input "1"
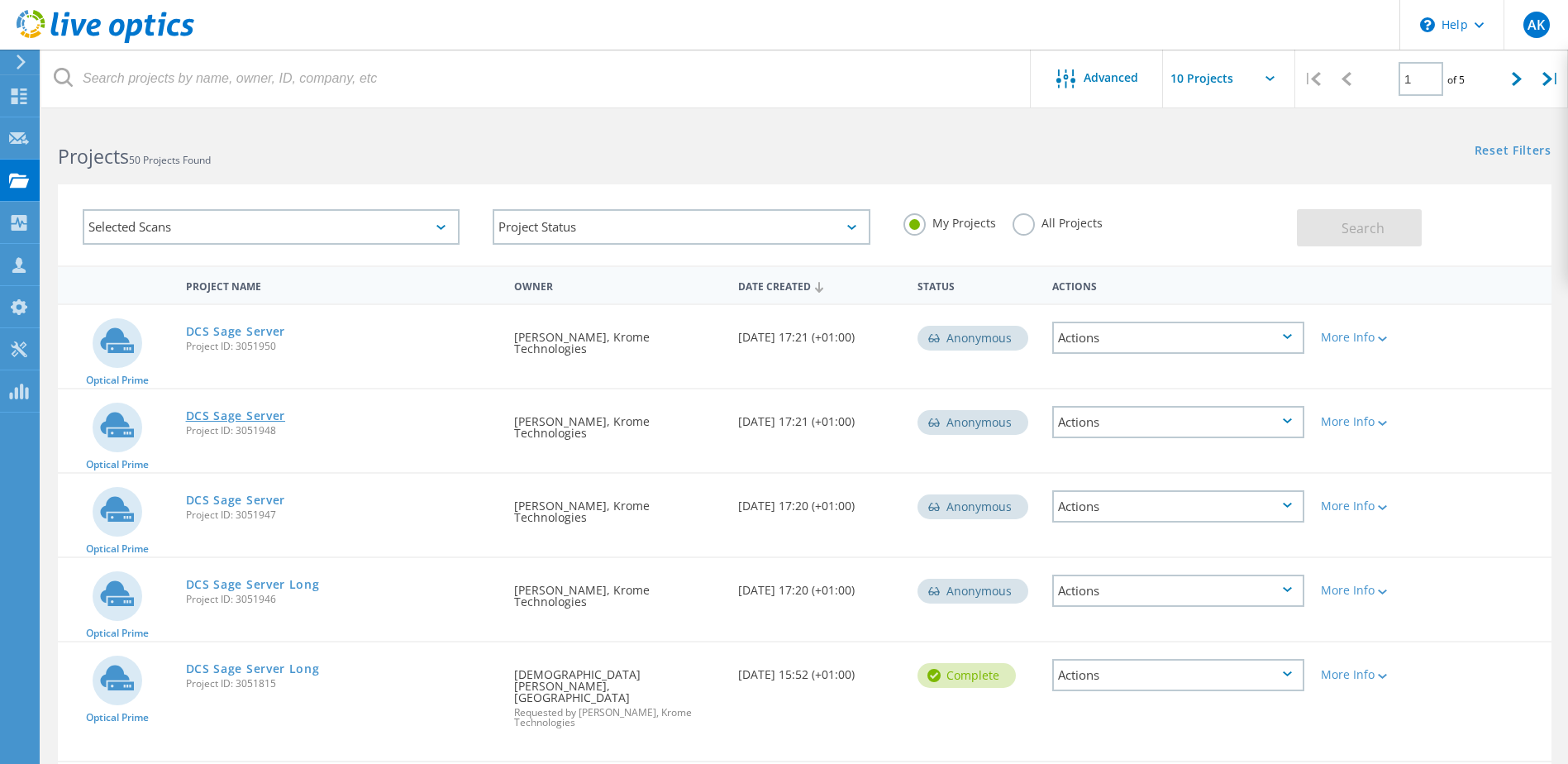
click at [230, 411] on link "DCS Sage Server" at bounding box center [236, 416] width 100 height 12
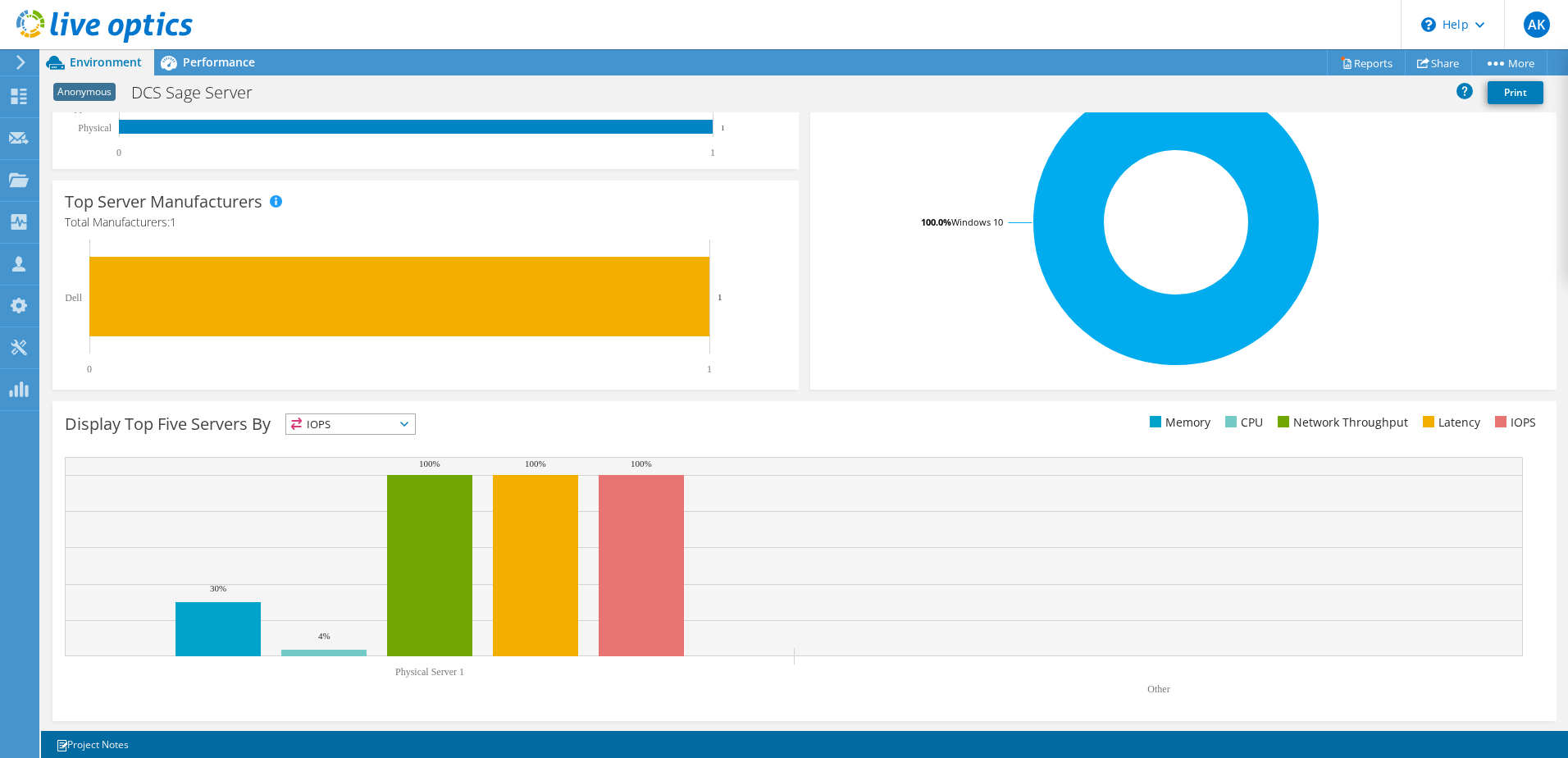
scroll to position [337, 0]
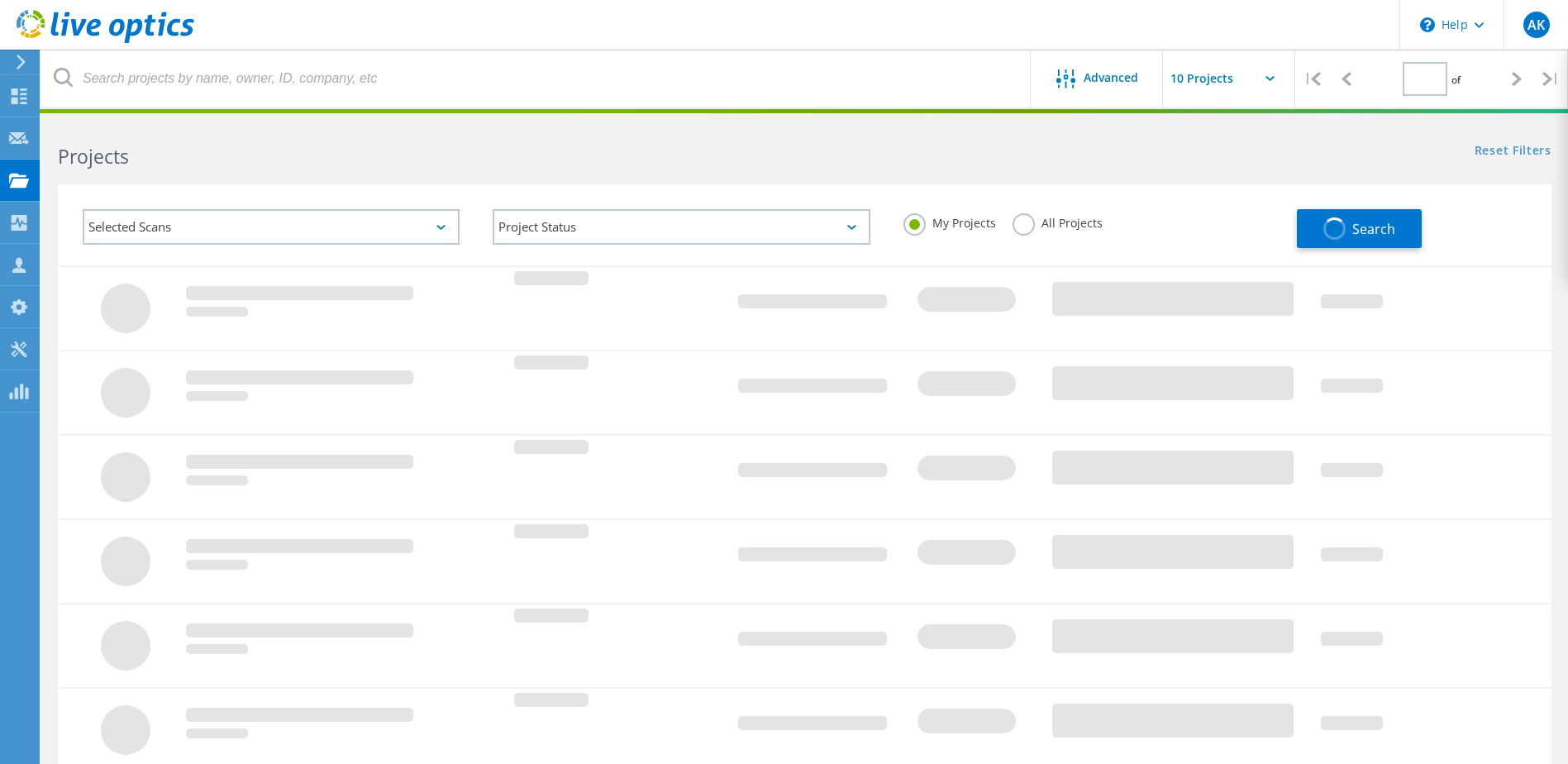
type input "1"
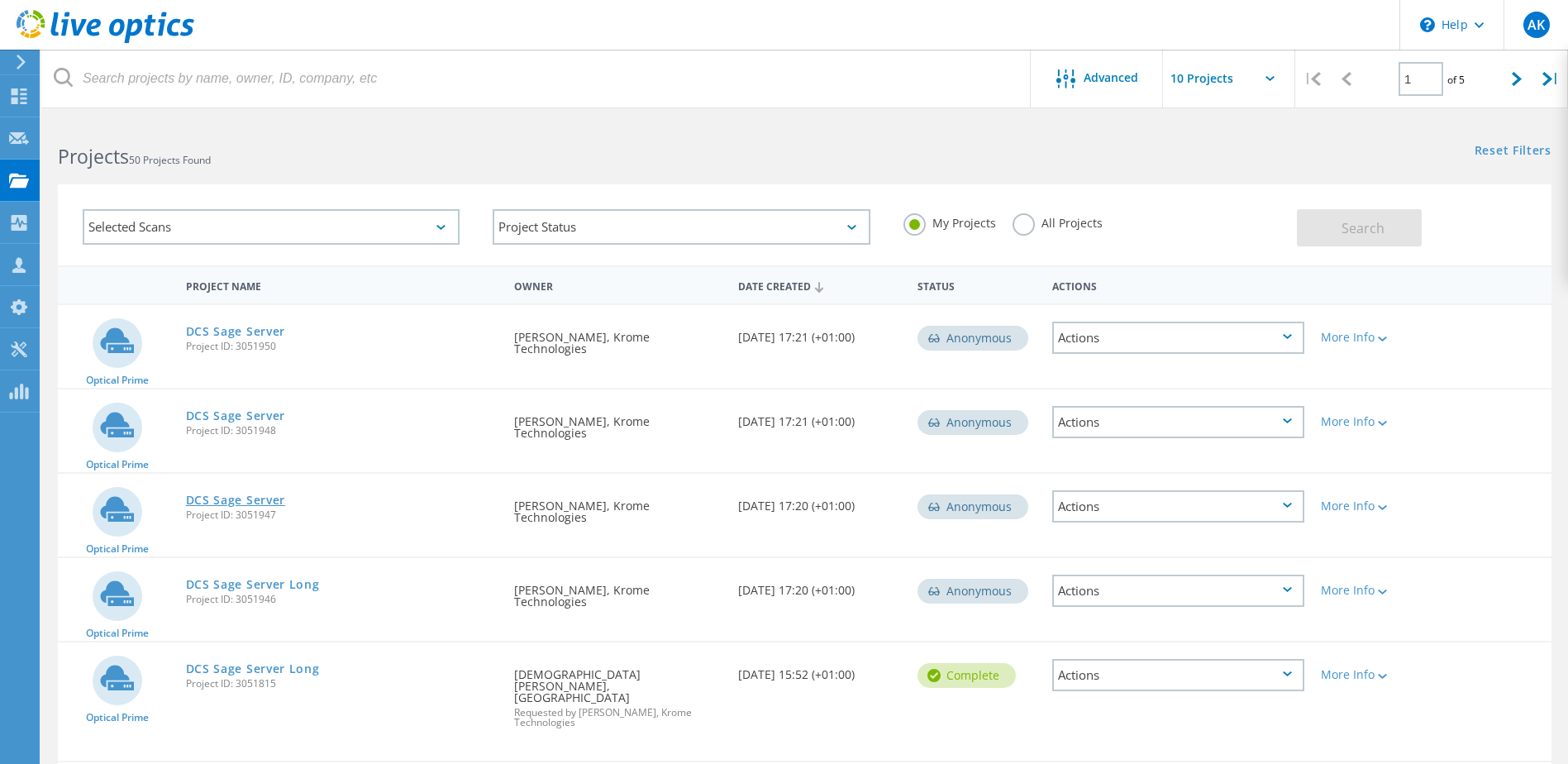
click at [275, 504] on link "DCS Sage Server" at bounding box center [236, 500] width 100 height 12
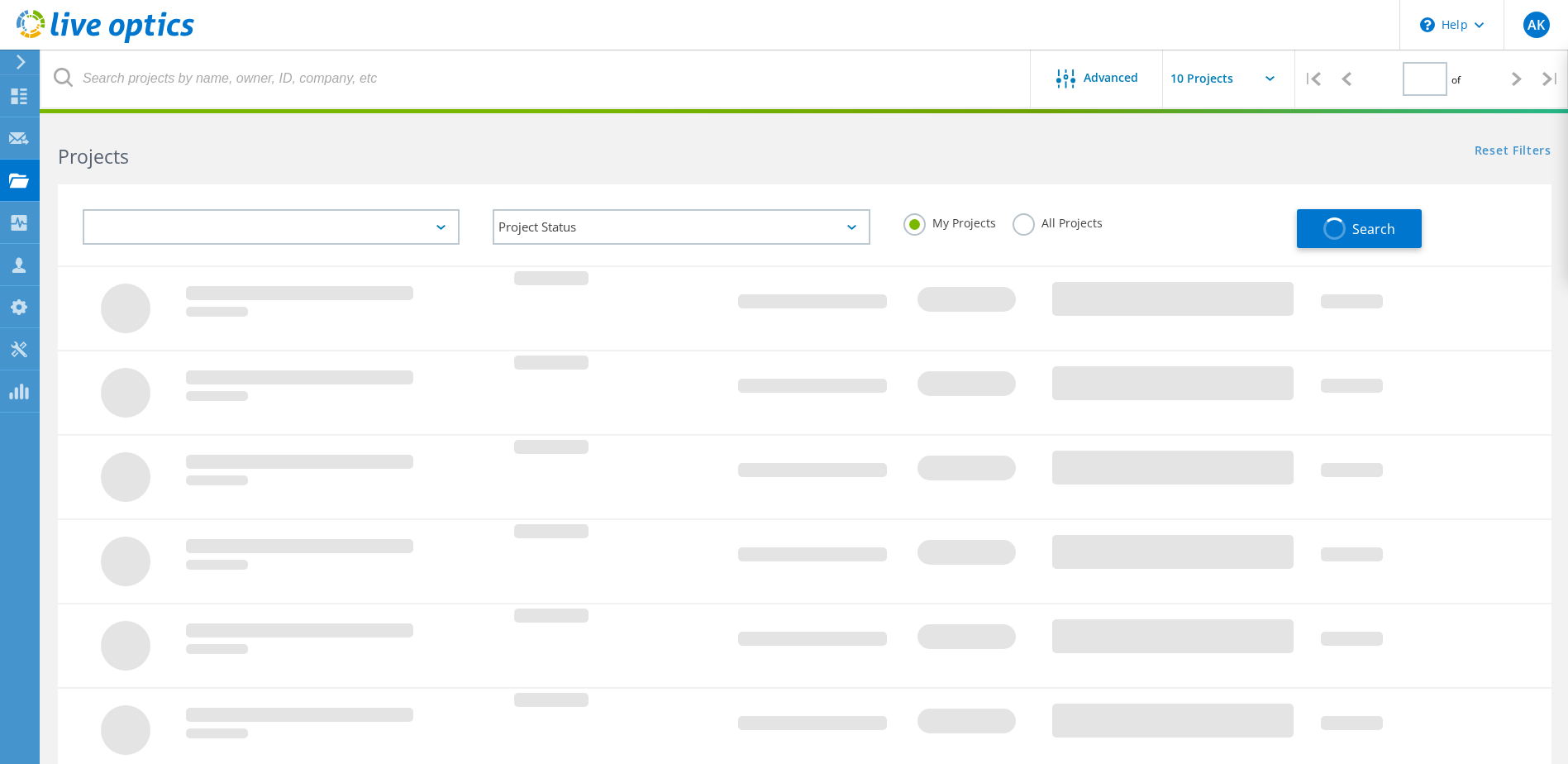
type input "1"
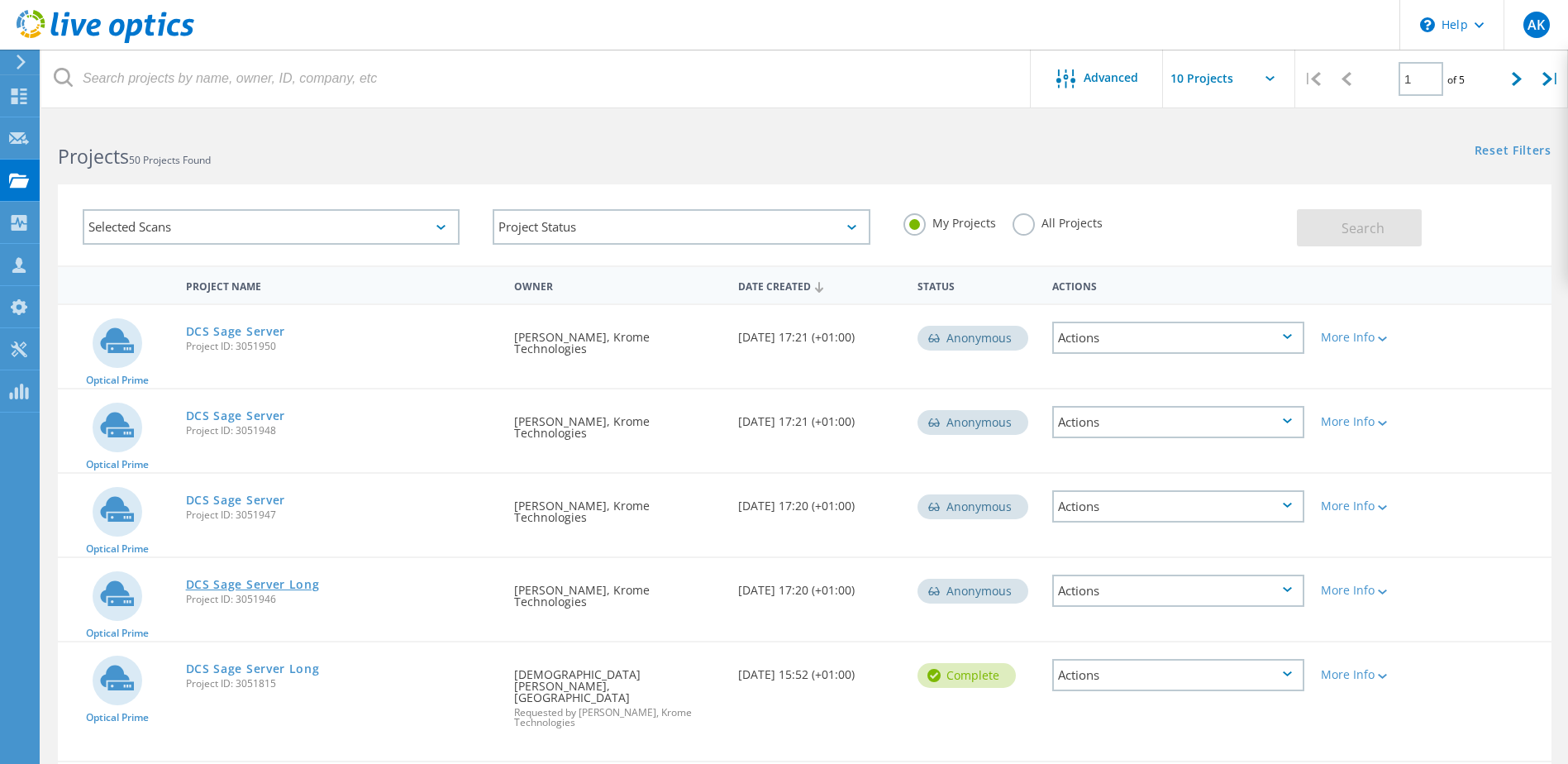
click at [274, 587] on link "DCS Sage Server Long" at bounding box center [253, 585] width 134 height 12
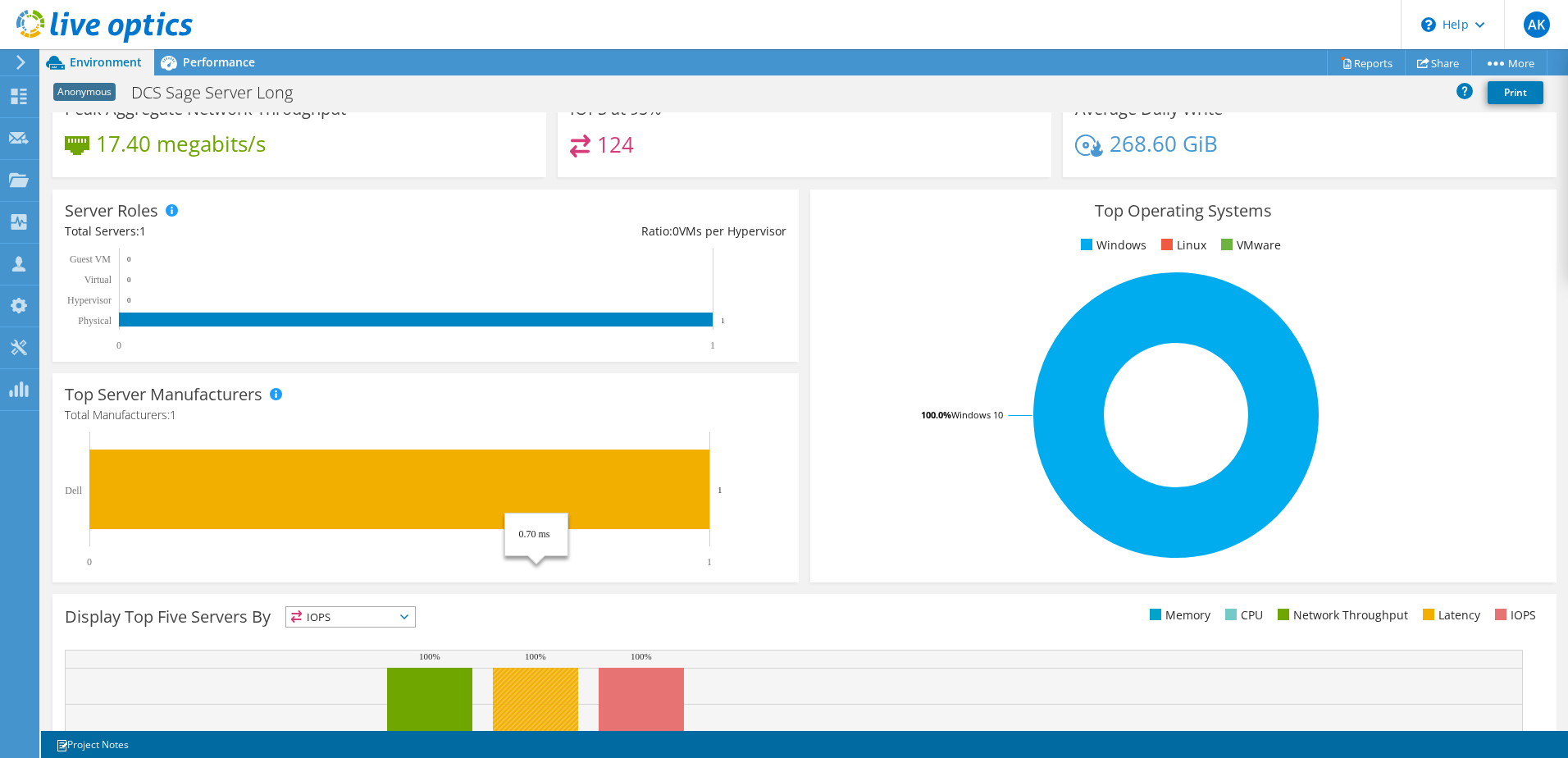
scroll to position [9, 0]
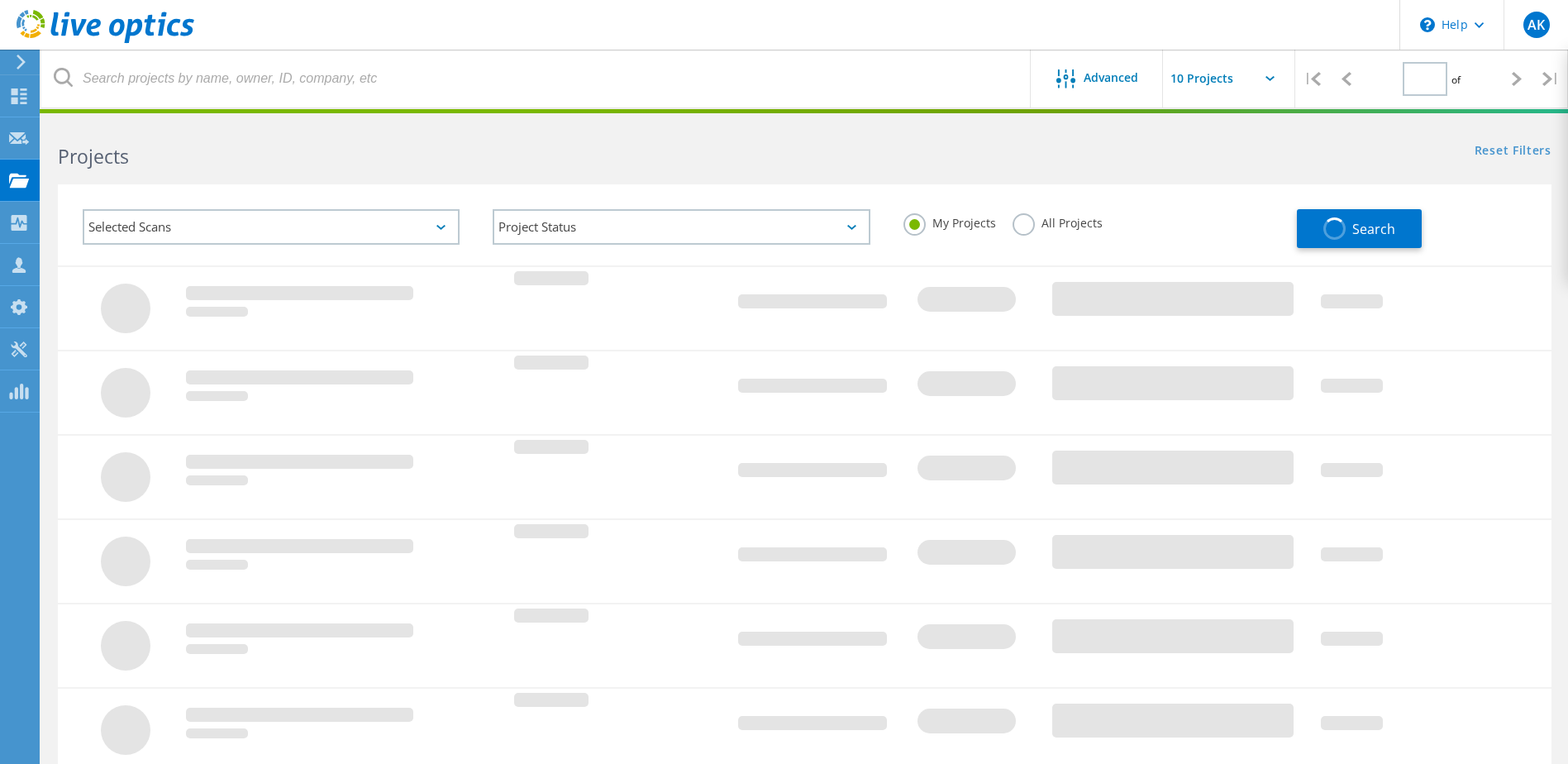
type input "1"
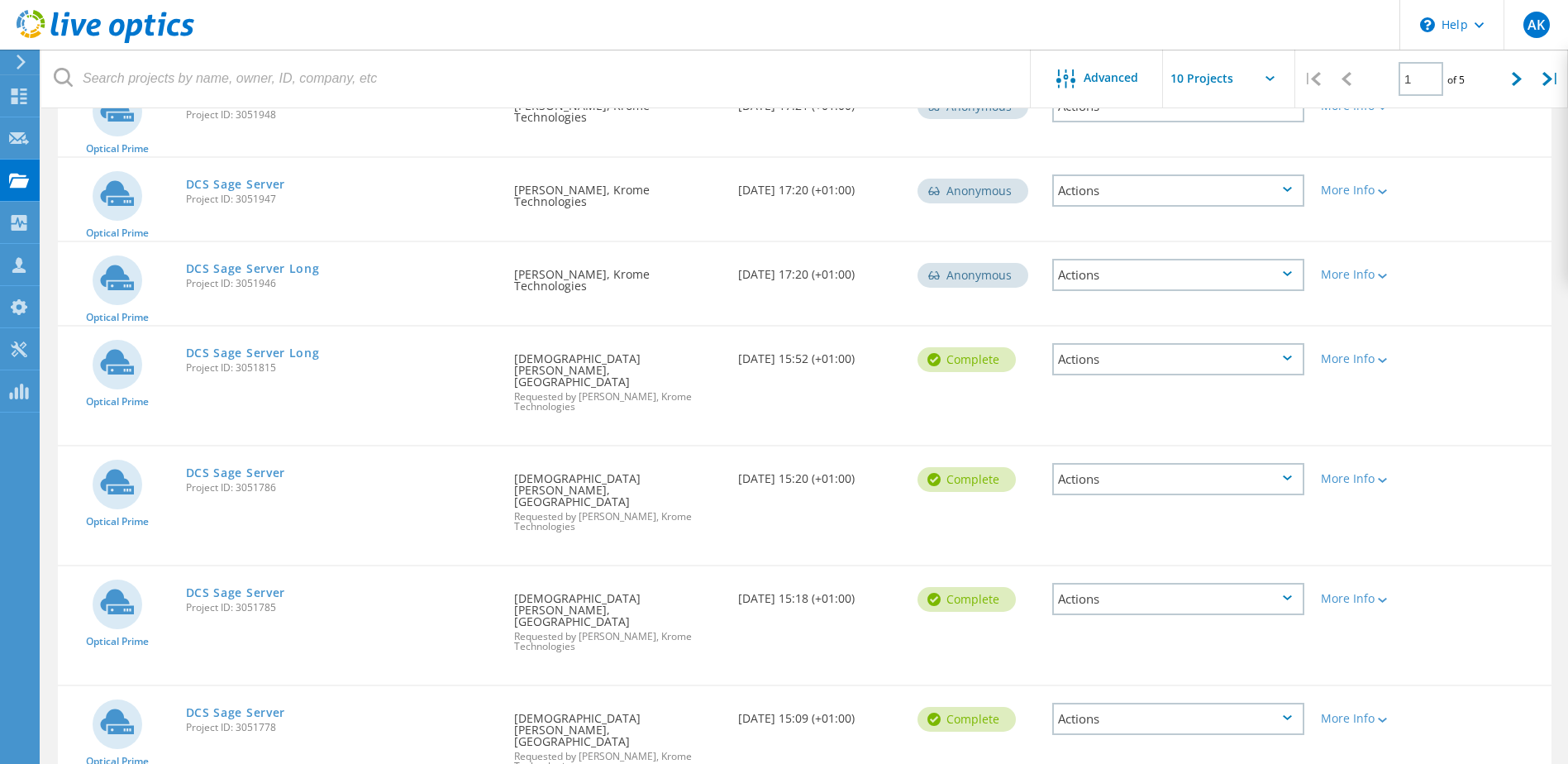
scroll to position [413, 0]
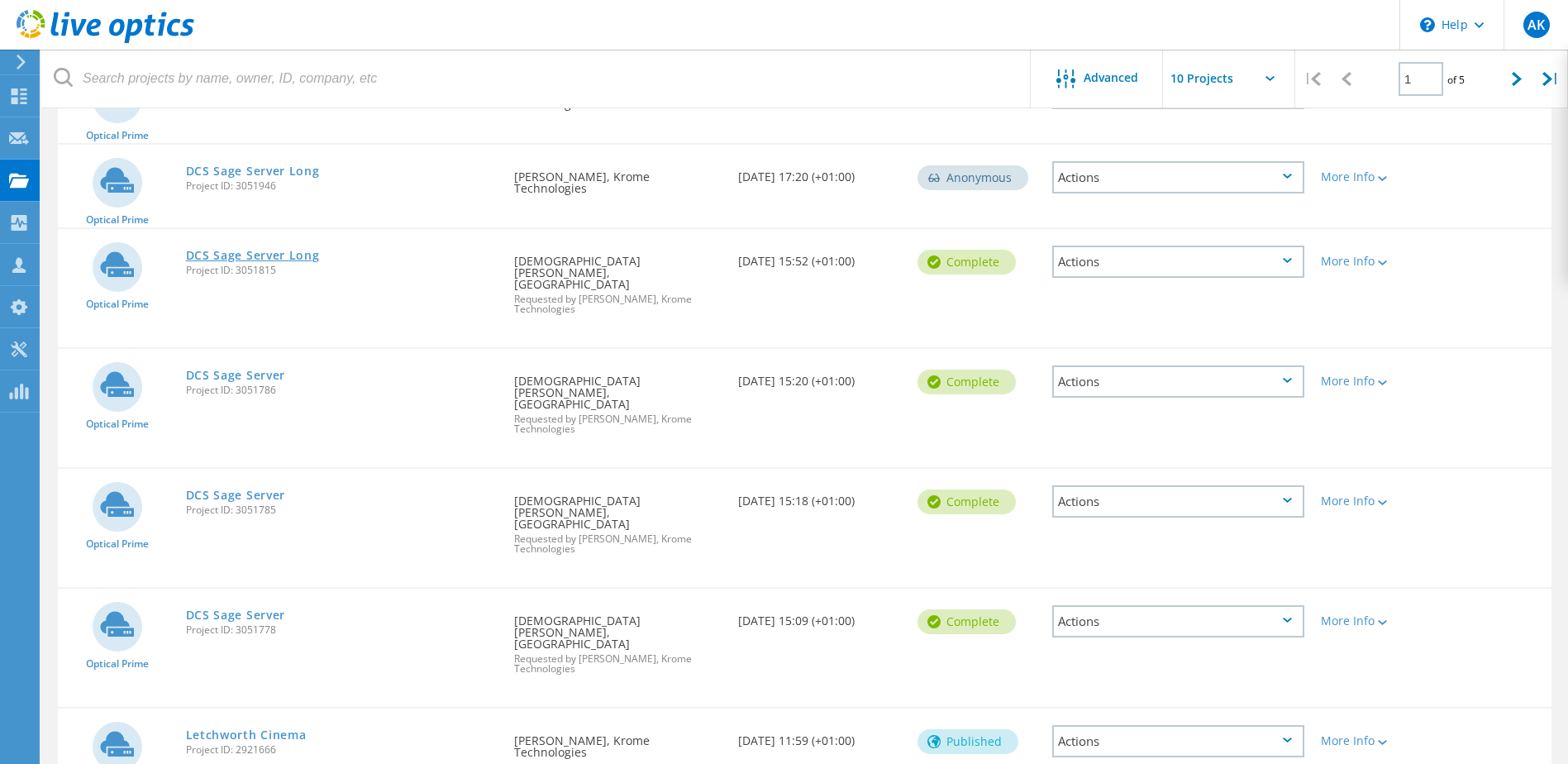
click at [213, 257] on link "DCS Sage Server Long" at bounding box center [253, 255] width 134 height 12
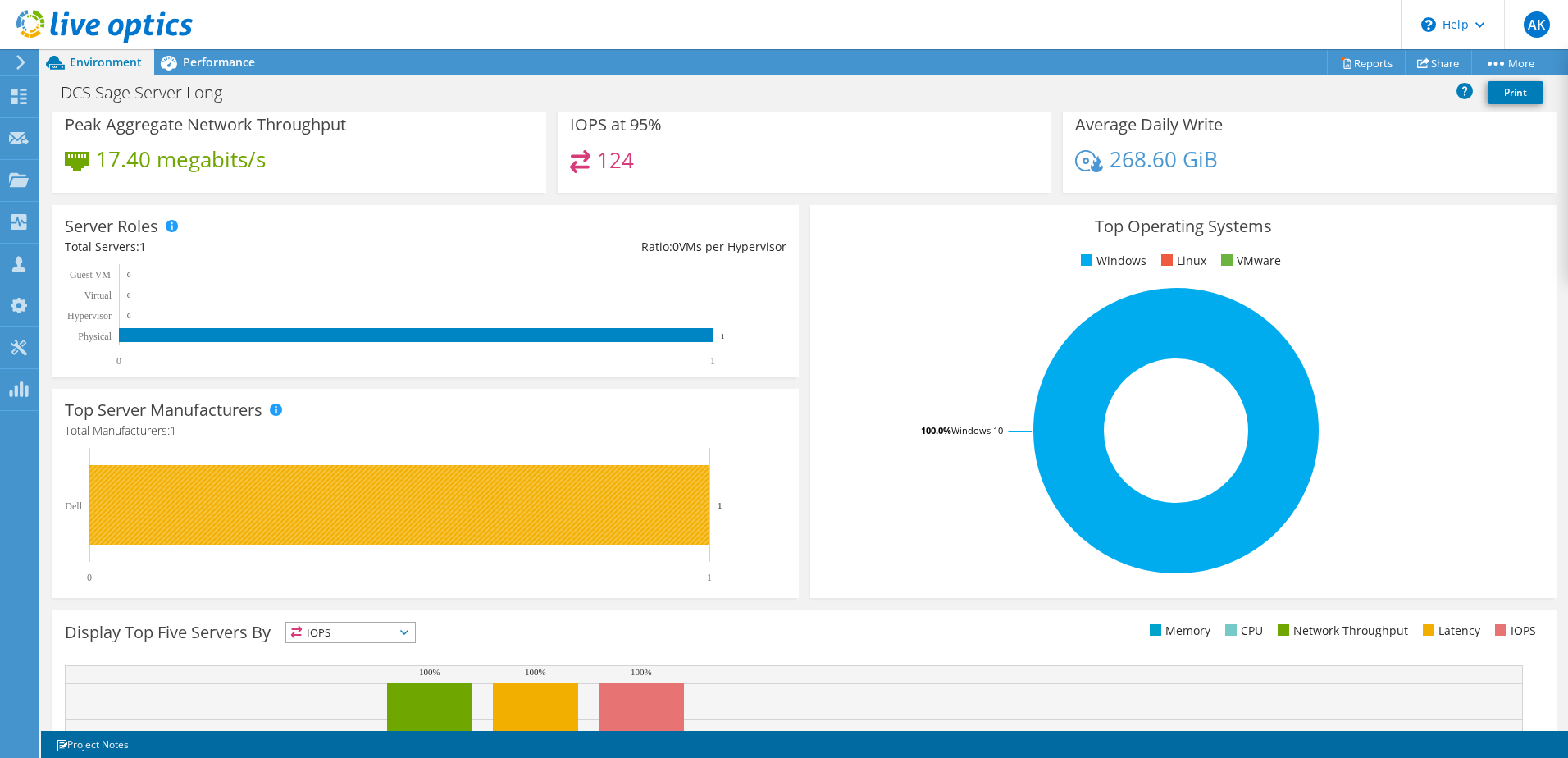
scroll to position [337, 0]
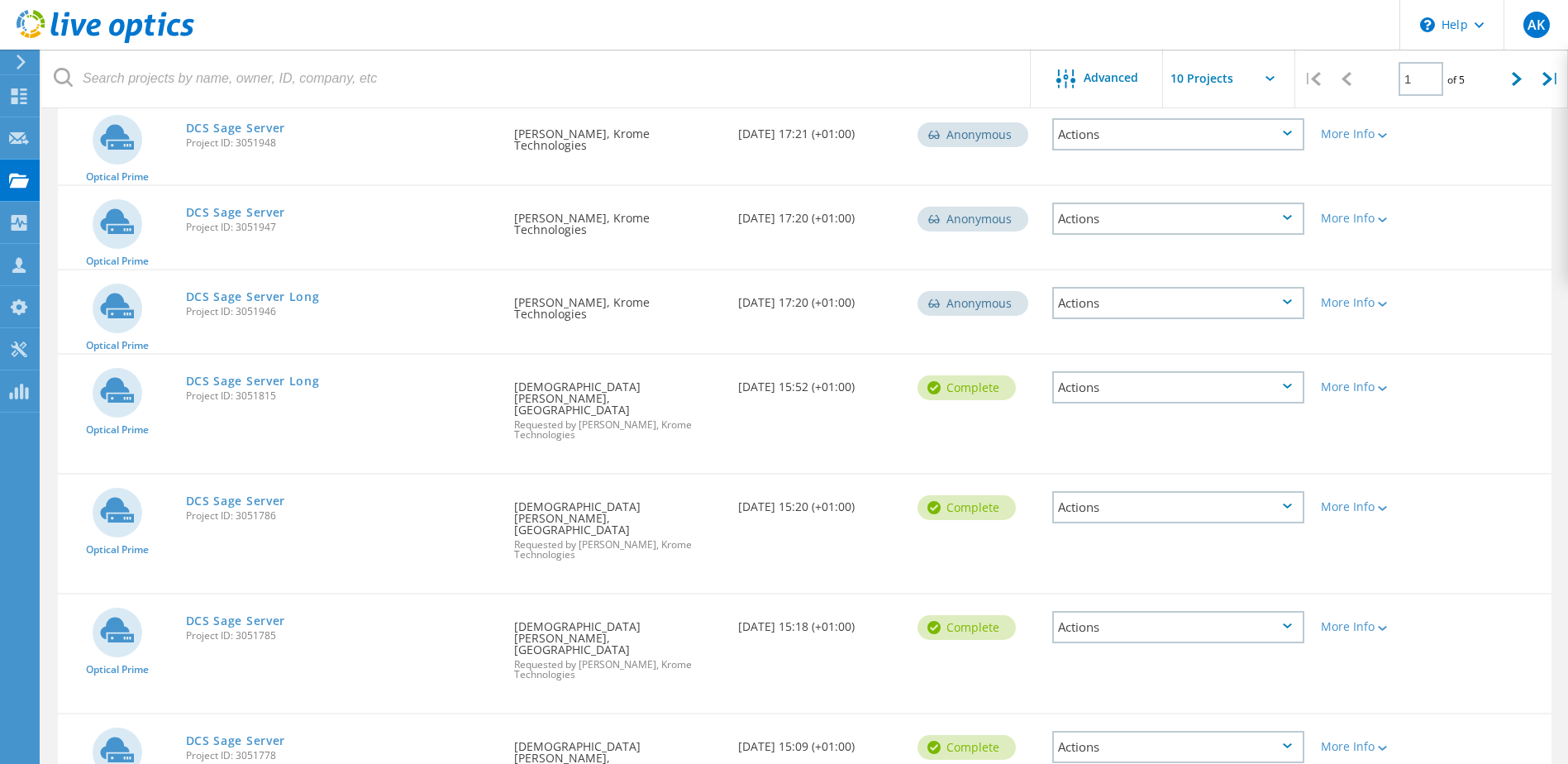
scroll to position [413, 0]
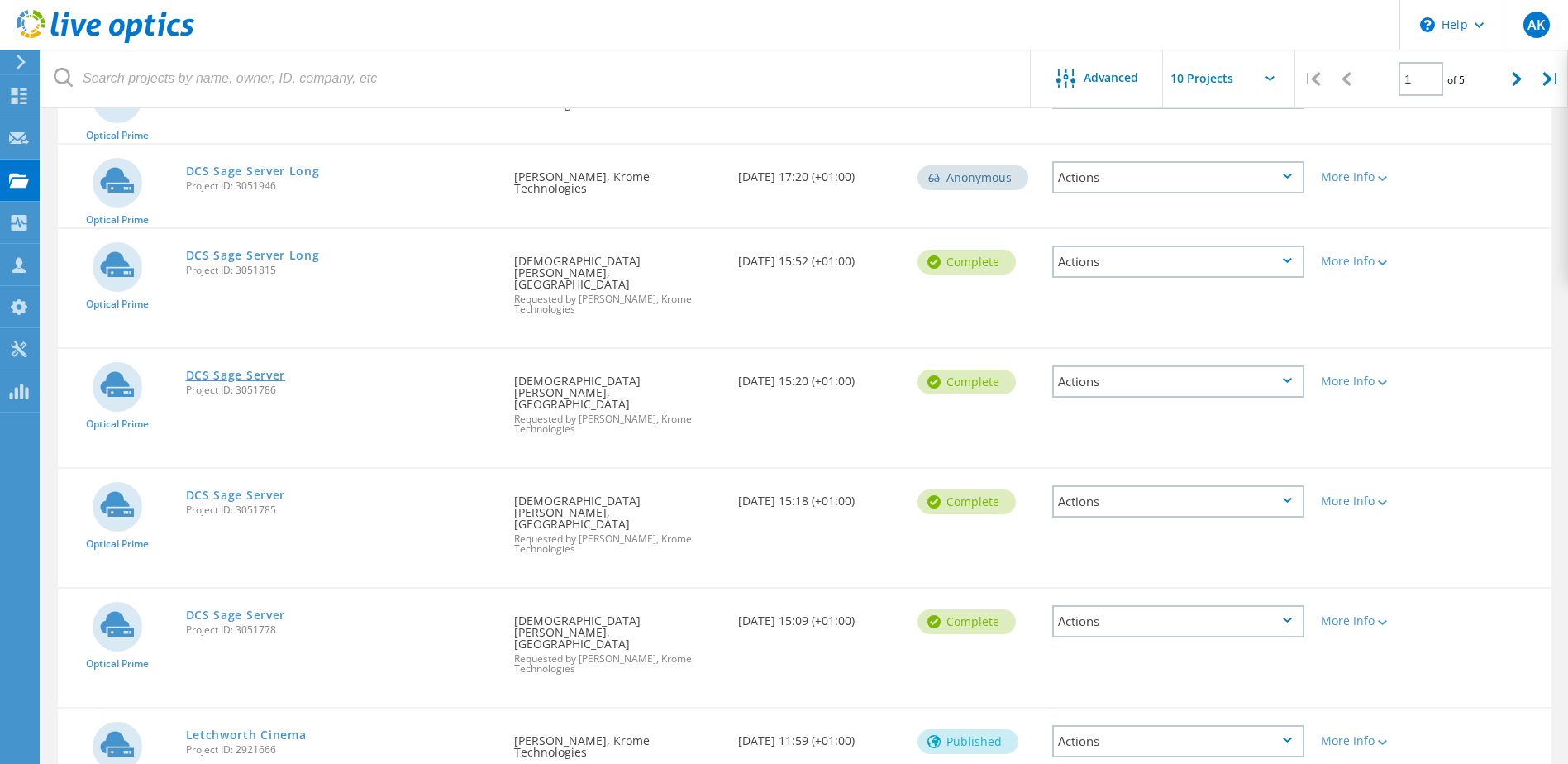
click at [225, 369] on link "DCS Sage Server" at bounding box center [236, 375] width 100 height 12
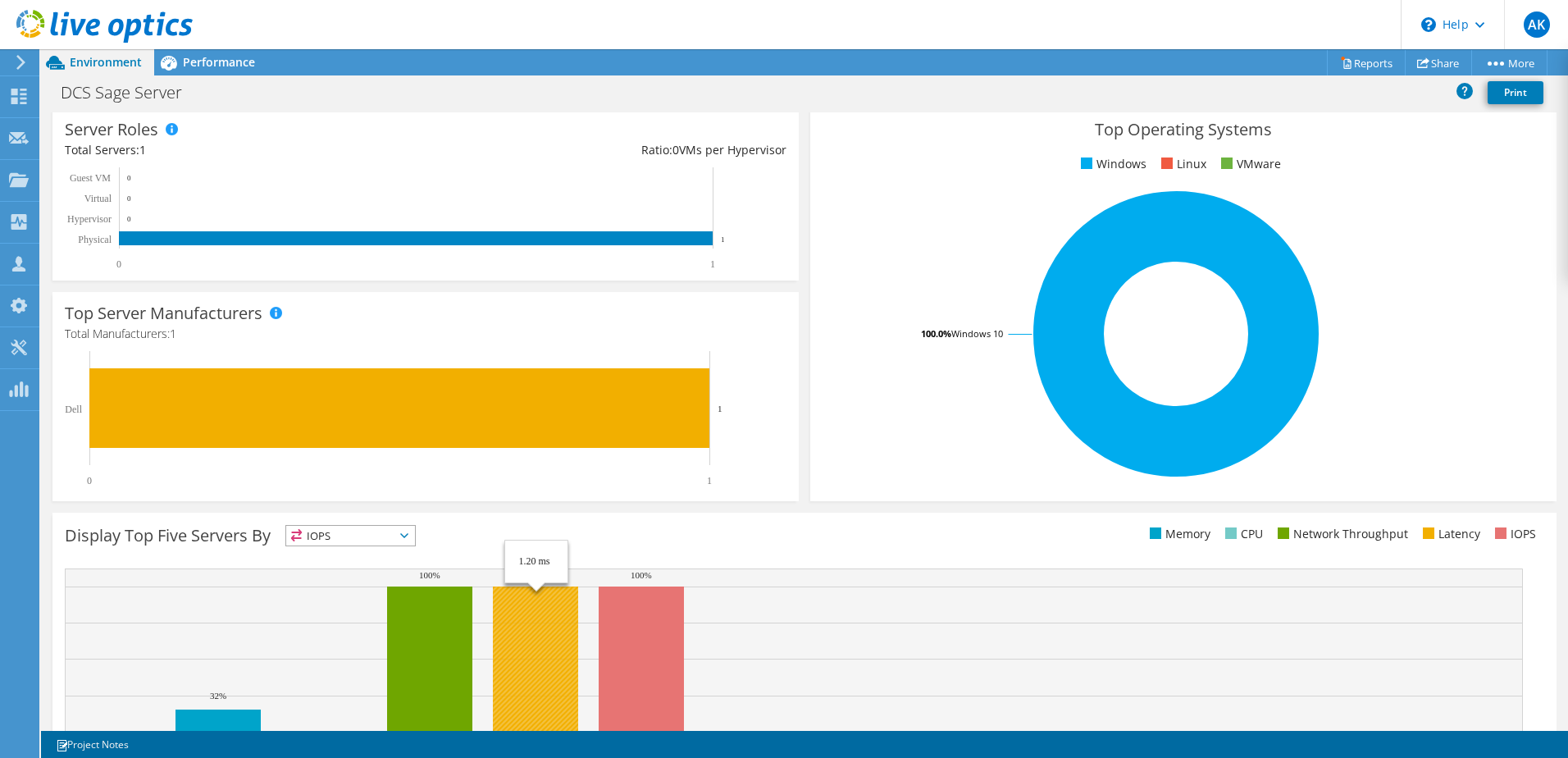
scroll to position [337, 0]
